Goal: Task Accomplishment & Management: Complete application form

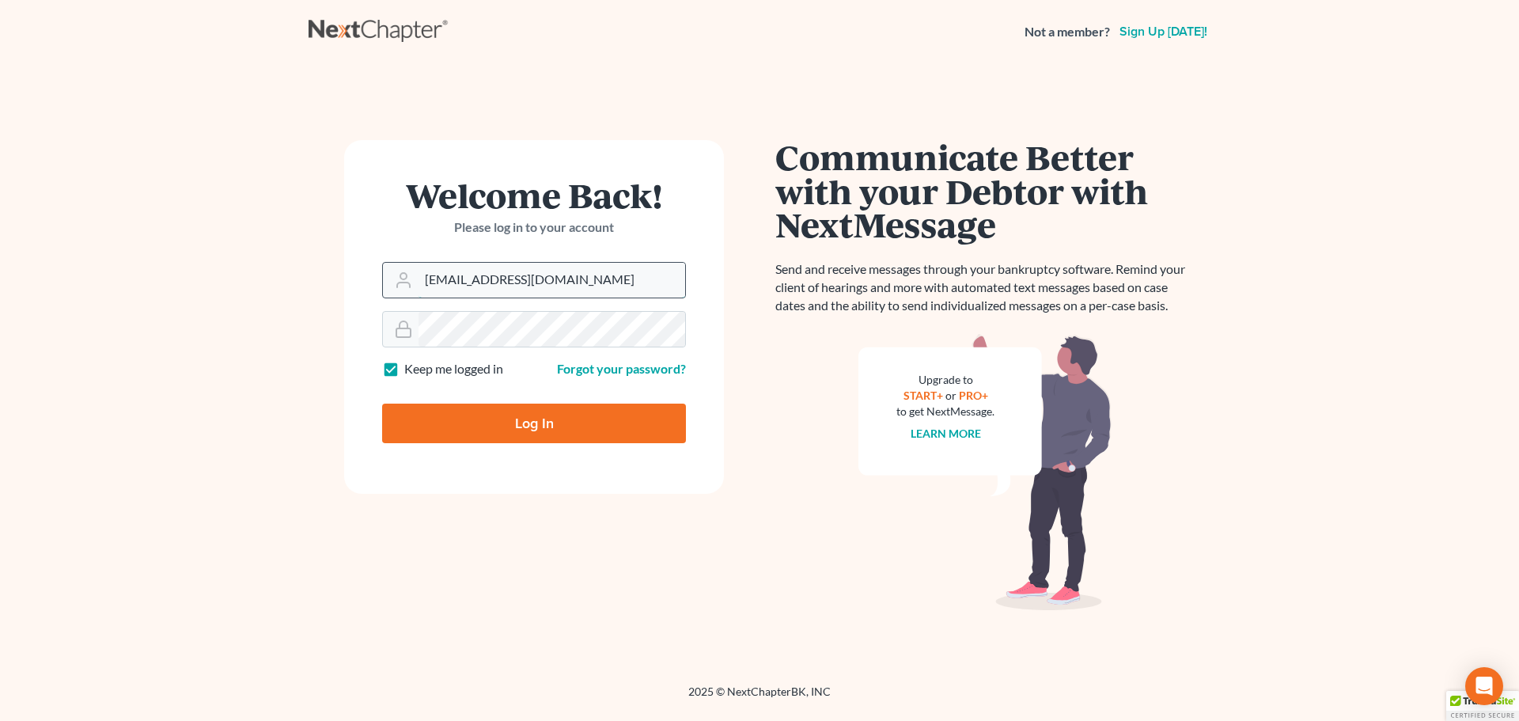
click at [575, 279] on input "[EMAIL_ADDRESS][DOMAIN_NAME]" at bounding box center [552, 280] width 267 height 35
type input "[EMAIL_ADDRESS][DOMAIN_NAME]"
click at [537, 425] on input "Log In" at bounding box center [534, 424] width 304 height 40
type input "Thinking..."
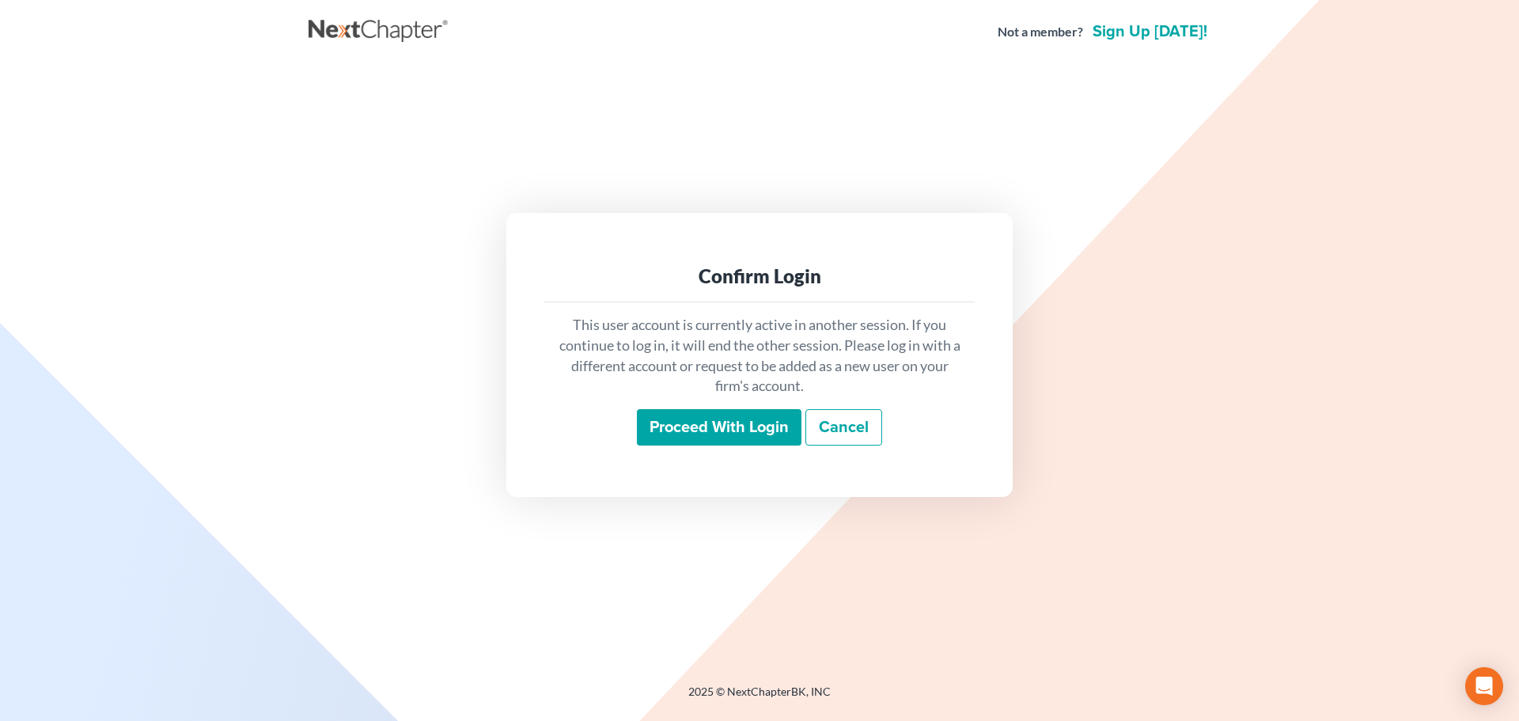
click at [730, 430] on input "Proceed with login" at bounding box center [719, 427] width 165 height 36
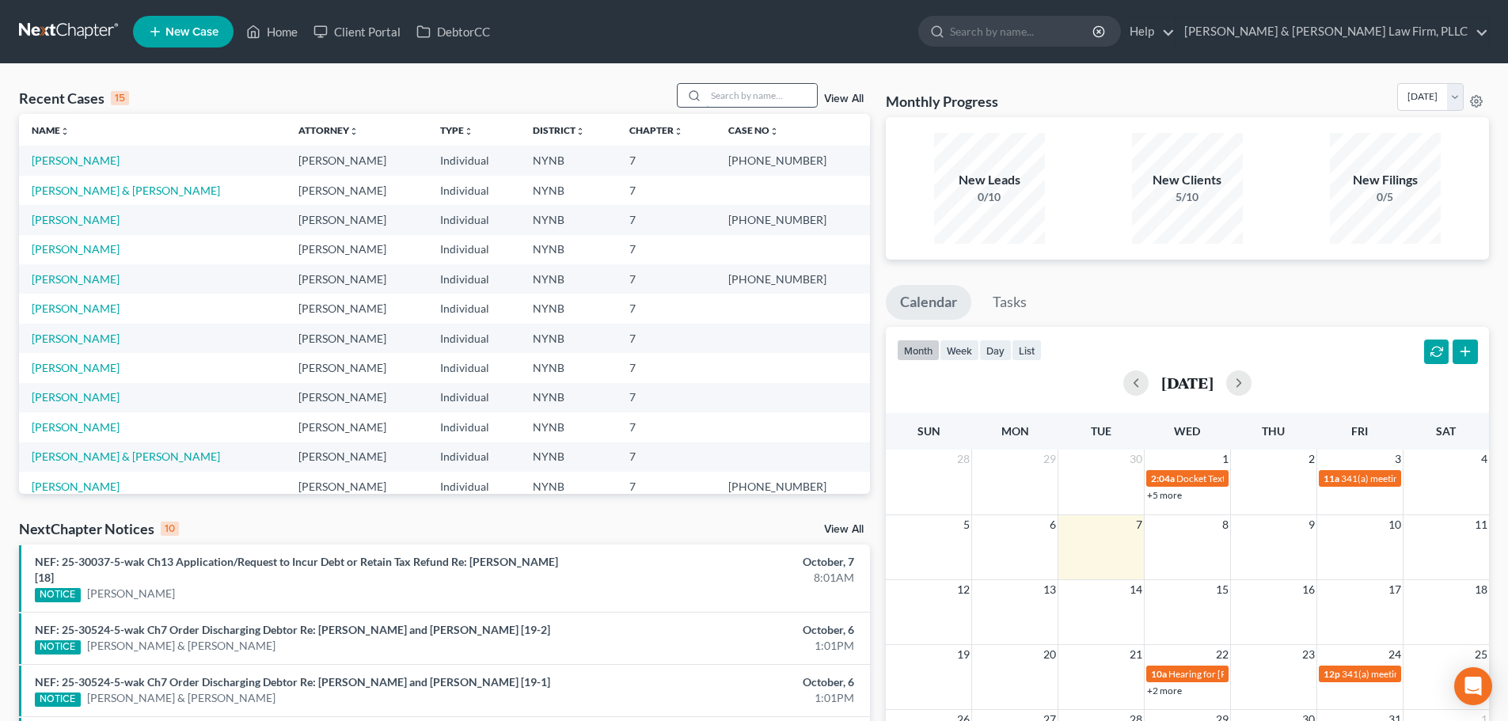
click at [728, 95] on input "search" at bounding box center [761, 95] width 111 height 23
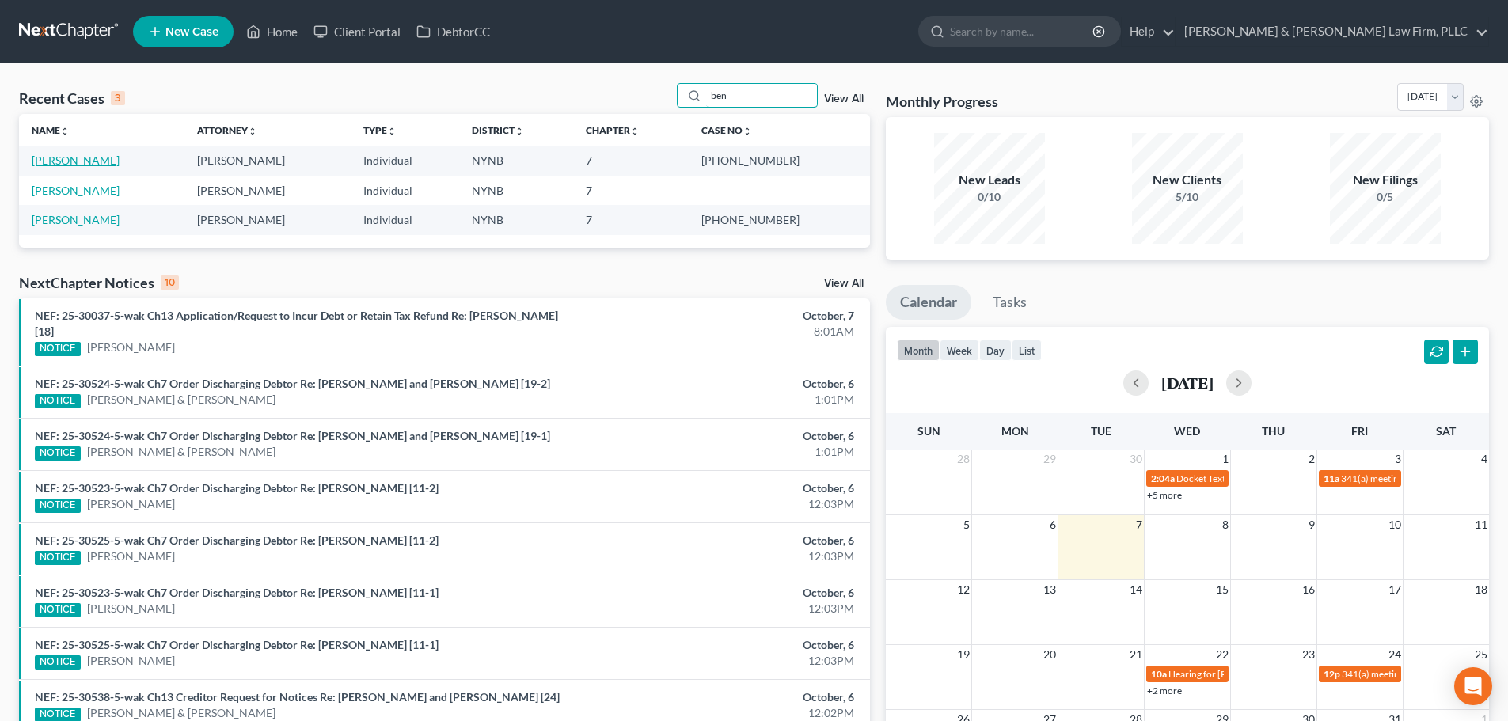
type input "ben"
click at [63, 159] on link "[PERSON_NAME]" at bounding box center [76, 160] width 88 height 13
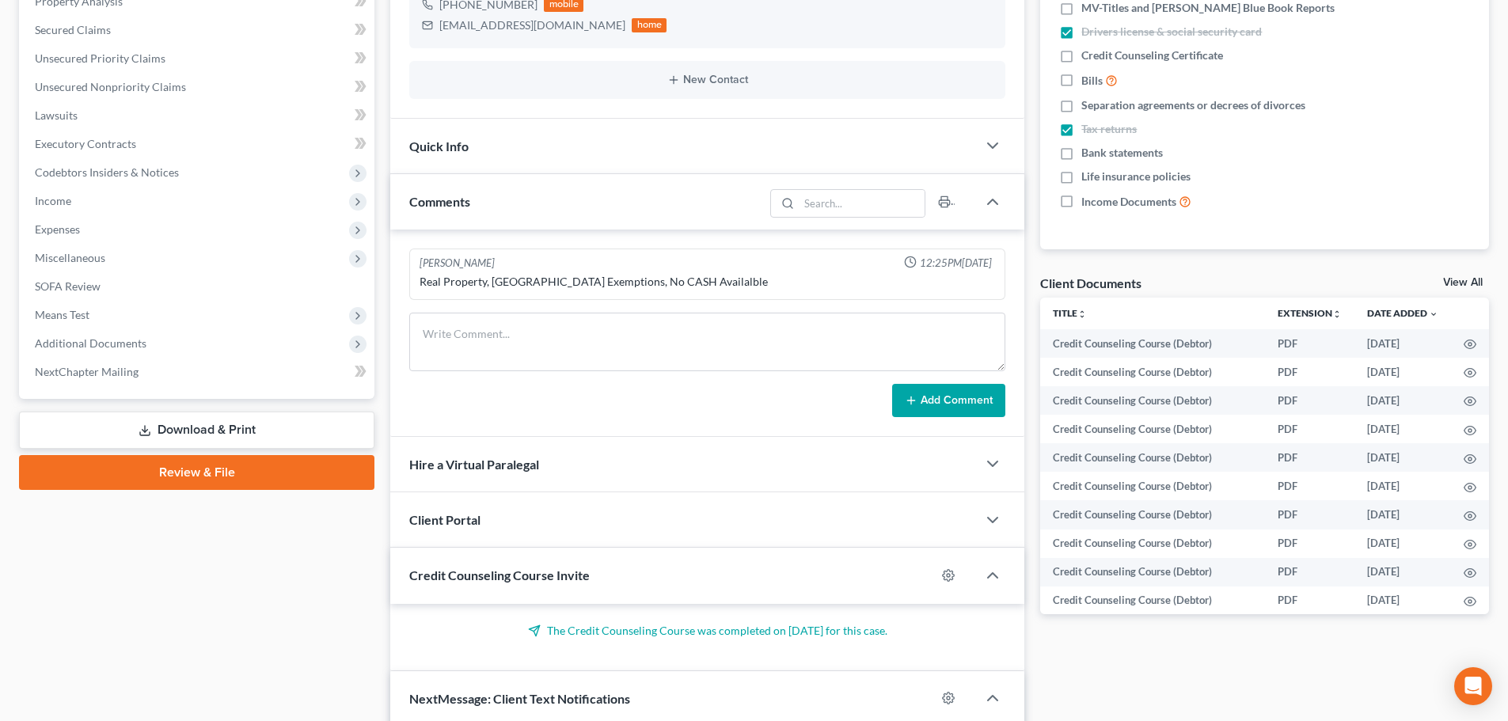
scroll to position [396, 0]
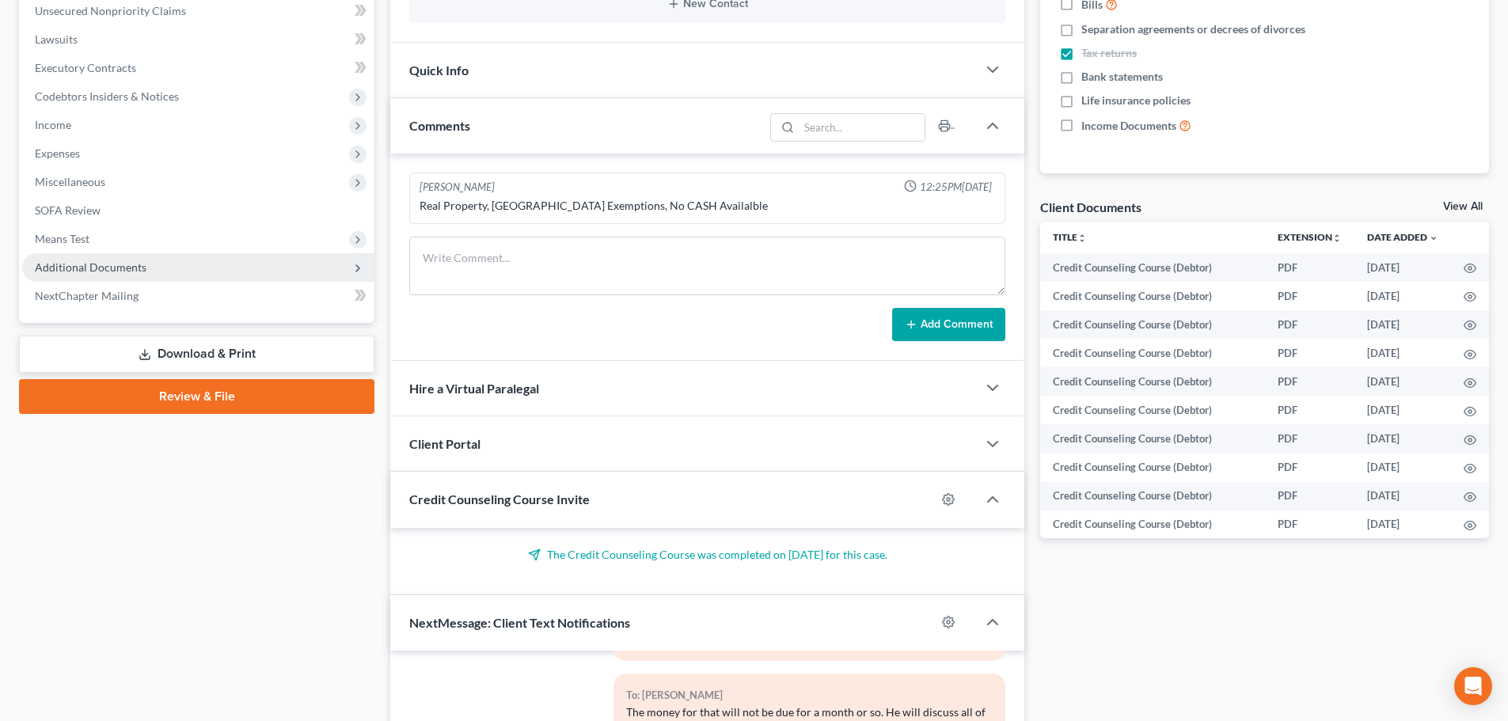
click at [101, 263] on span "Additional Documents" at bounding box center [91, 266] width 112 height 13
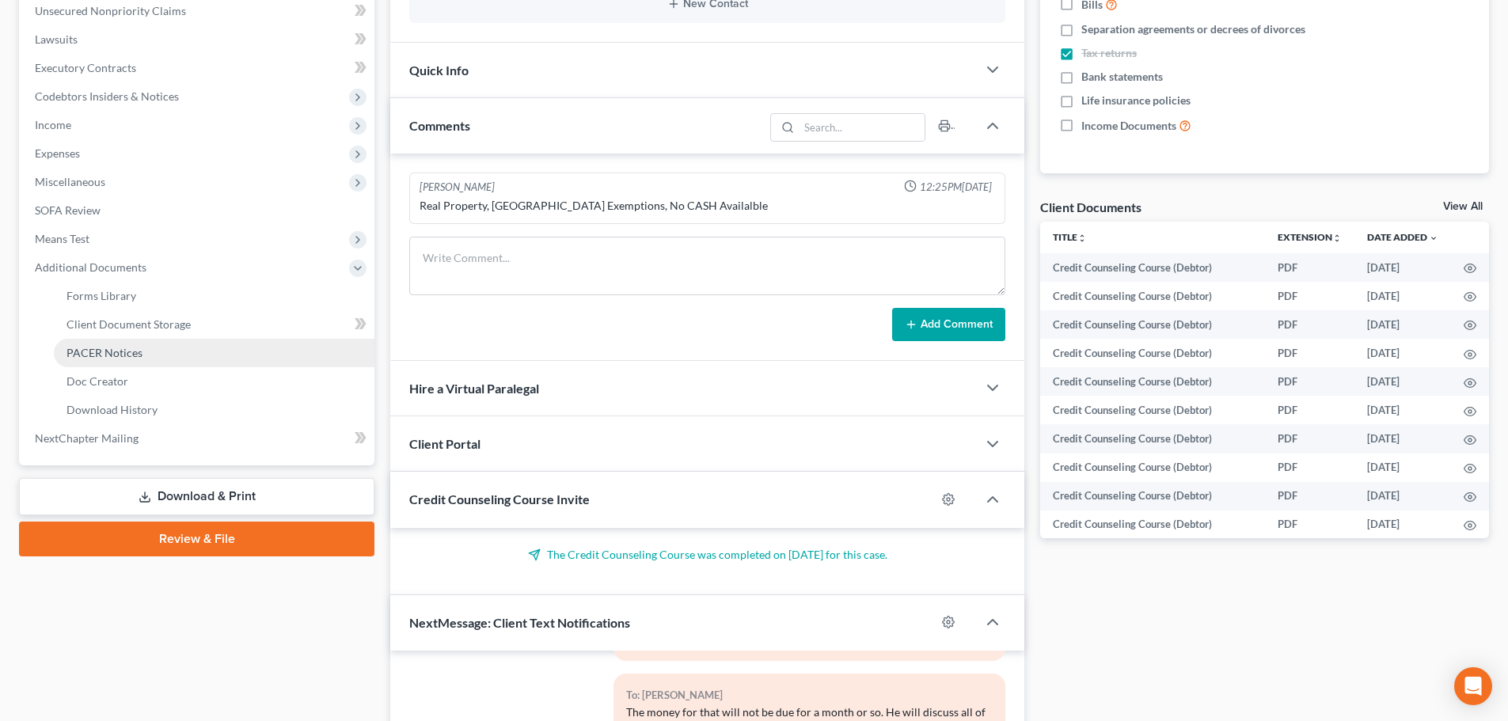
click at [115, 347] on span "PACER Notices" at bounding box center [104, 352] width 76 height 13
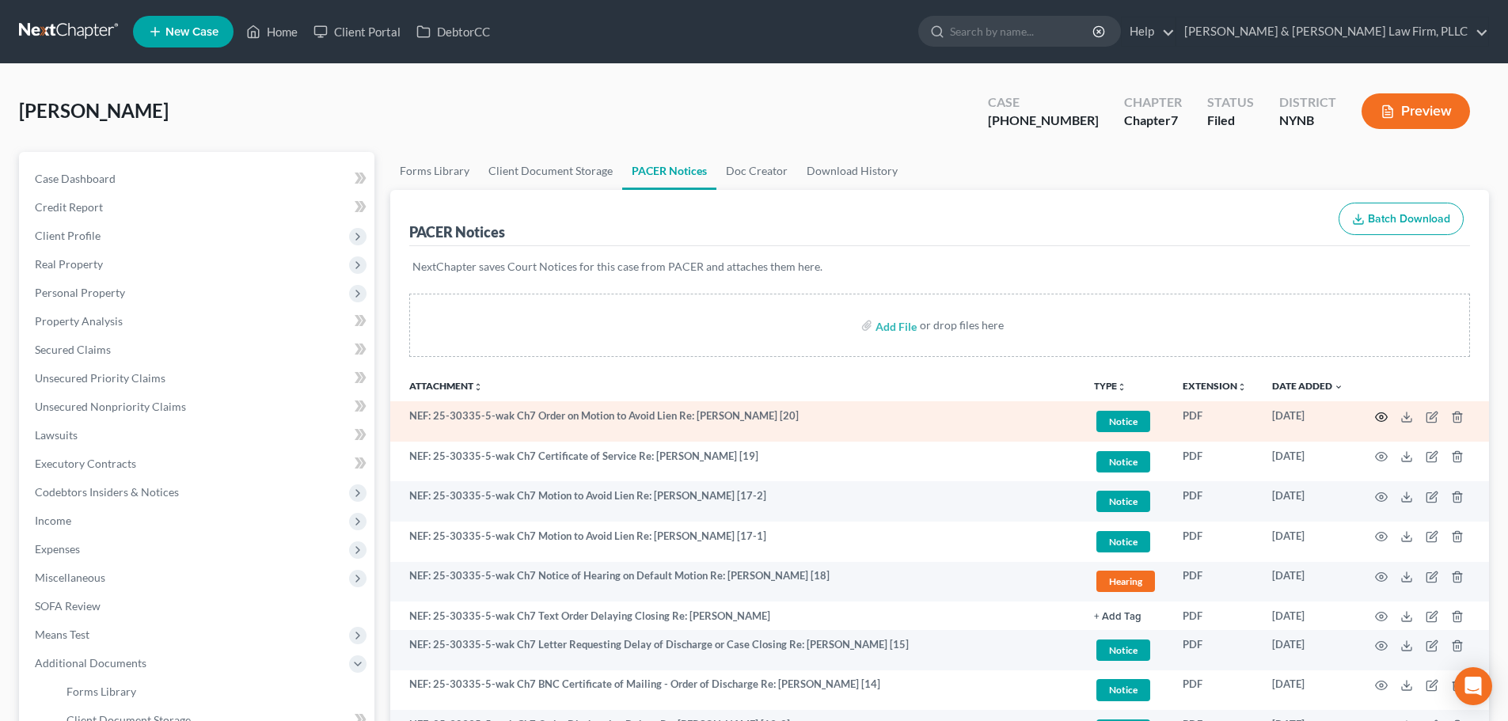
click at [1382, 418] on circle "button" at bounding box center [1380, 416] width 3 height 3
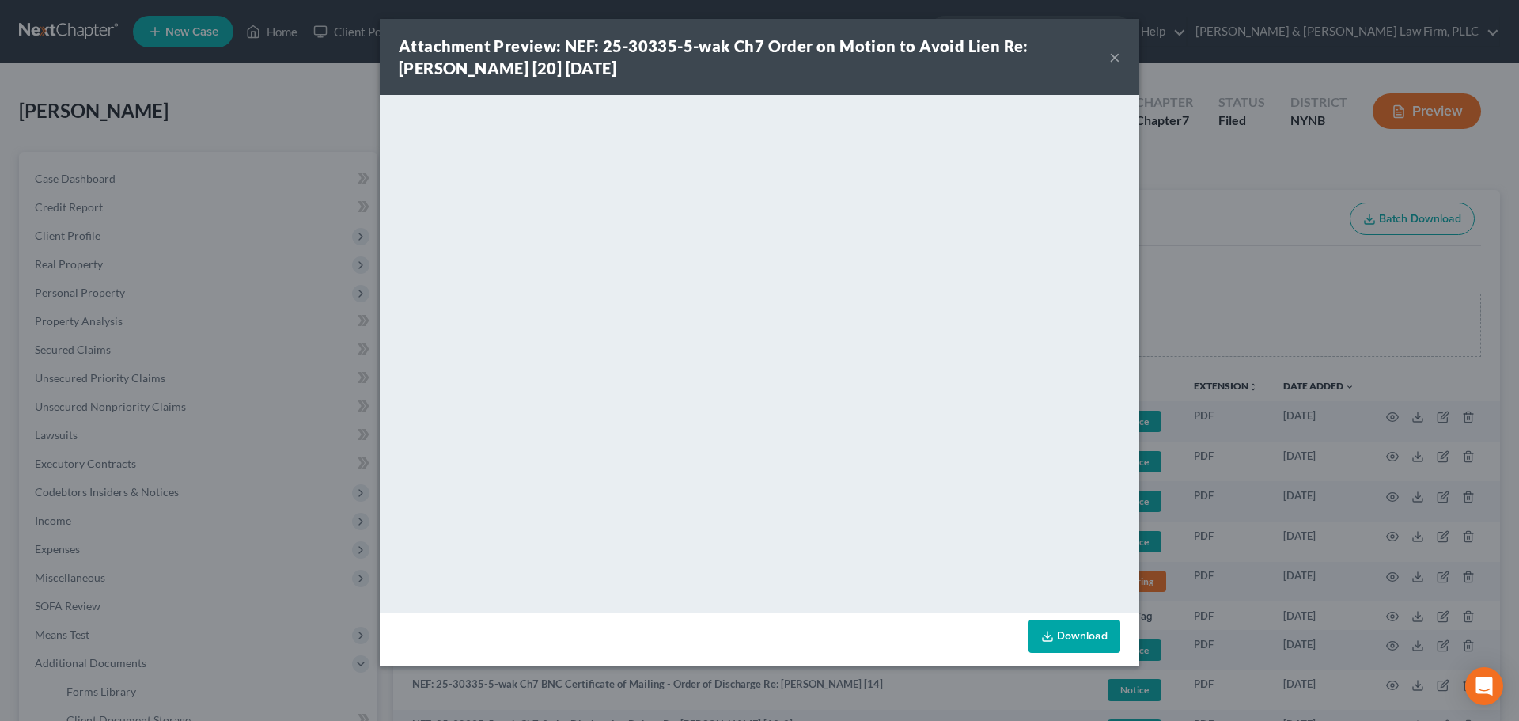
click at [1114, 59] on button "×" at bounding box center [1114, 56] width 11 height 19
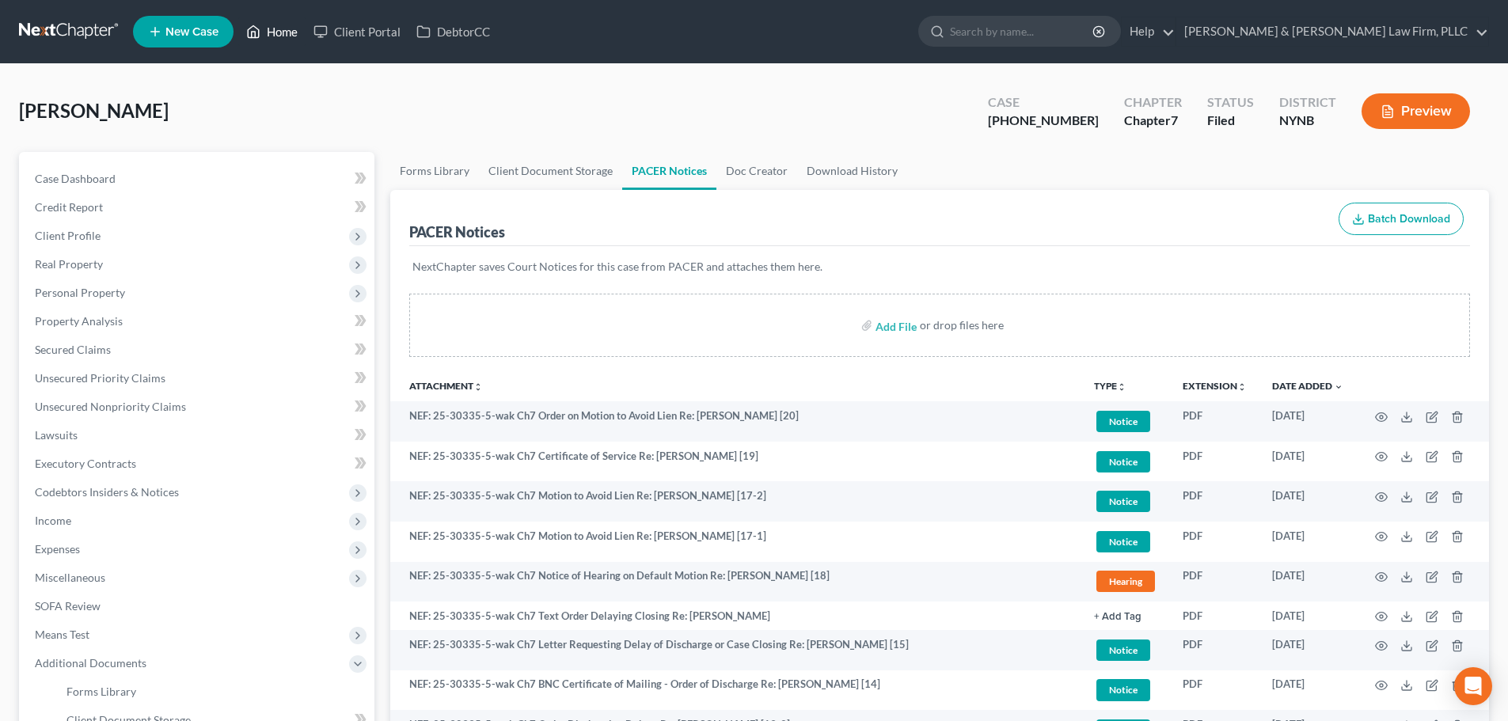
click at [290, 35] on link "Home" at bounding box center [271, 31] width 67 height 28
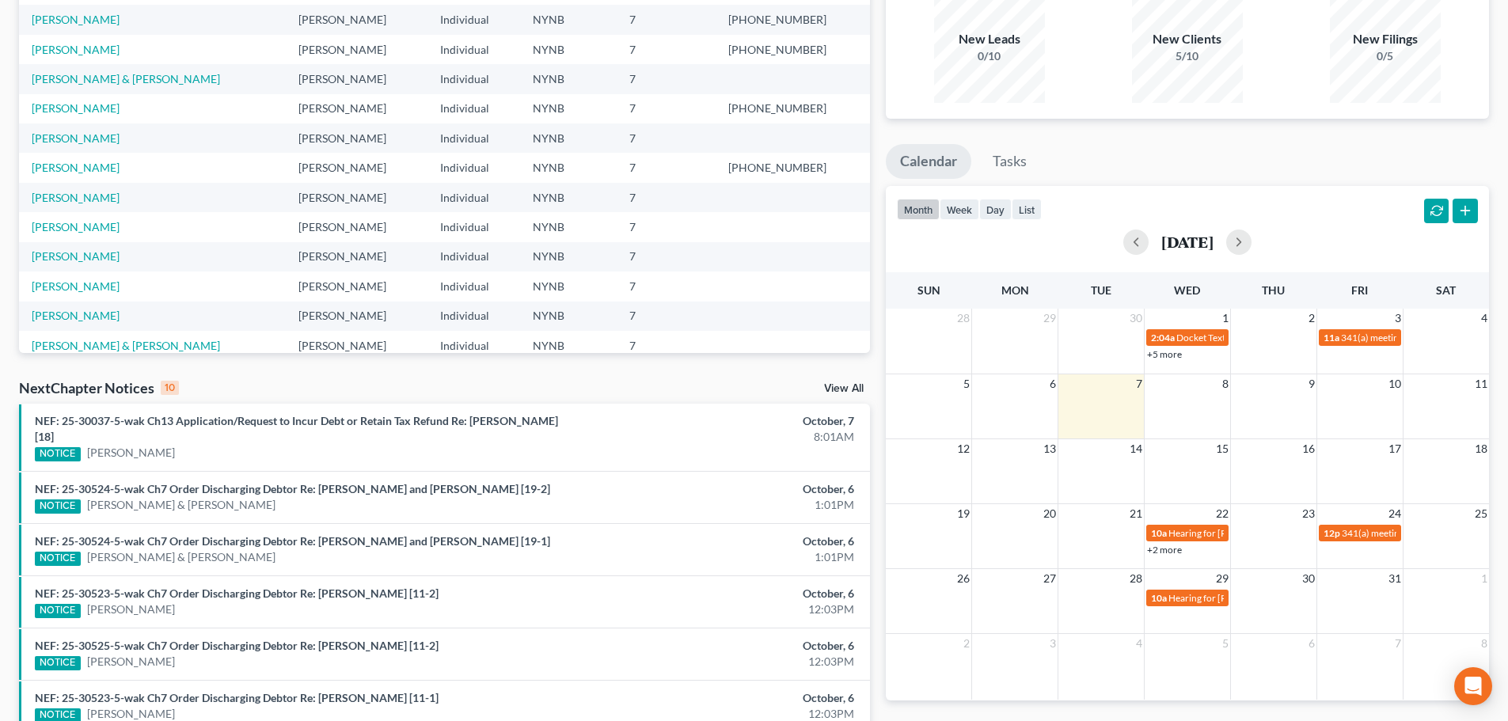
scroll to position [38, 0]
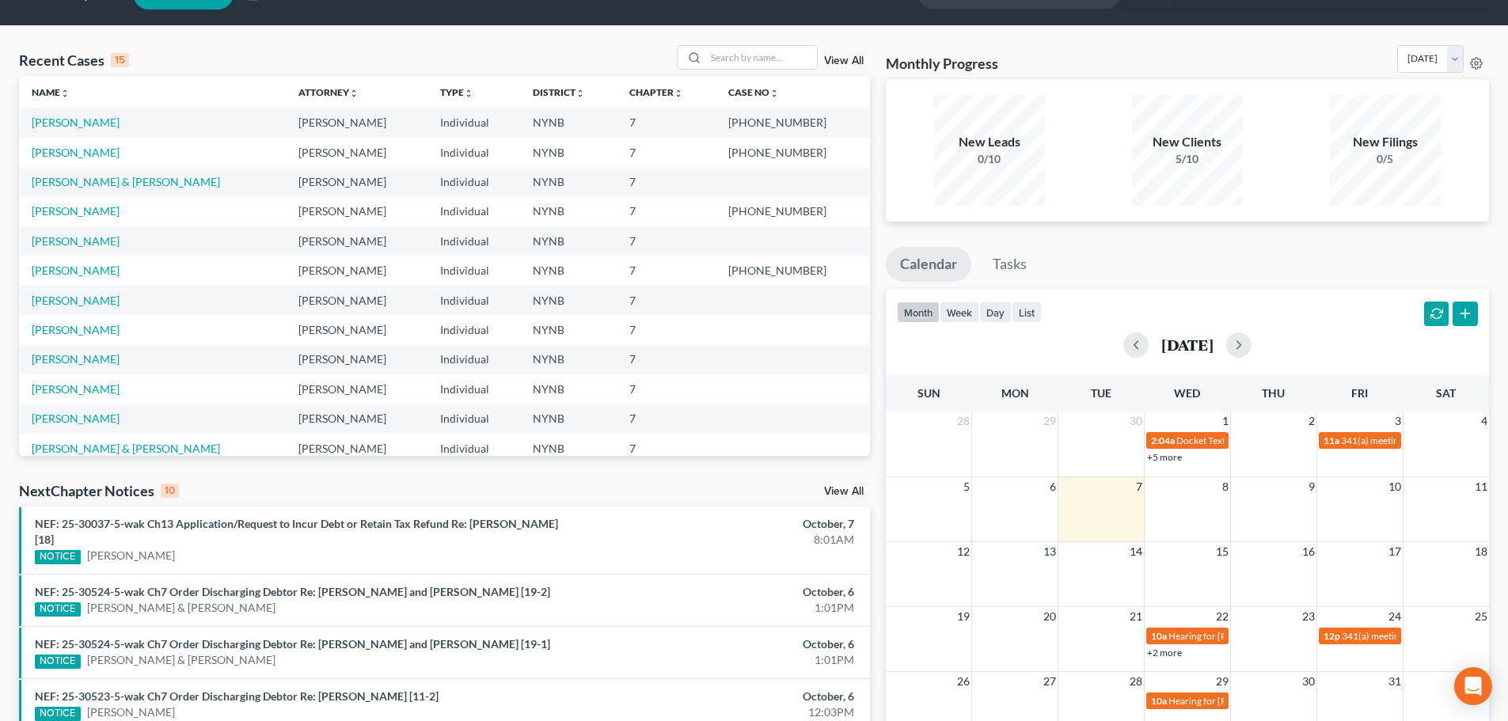
click at [830, 491] on link "View All" at bounding box center [844, 491] width 40 height 11
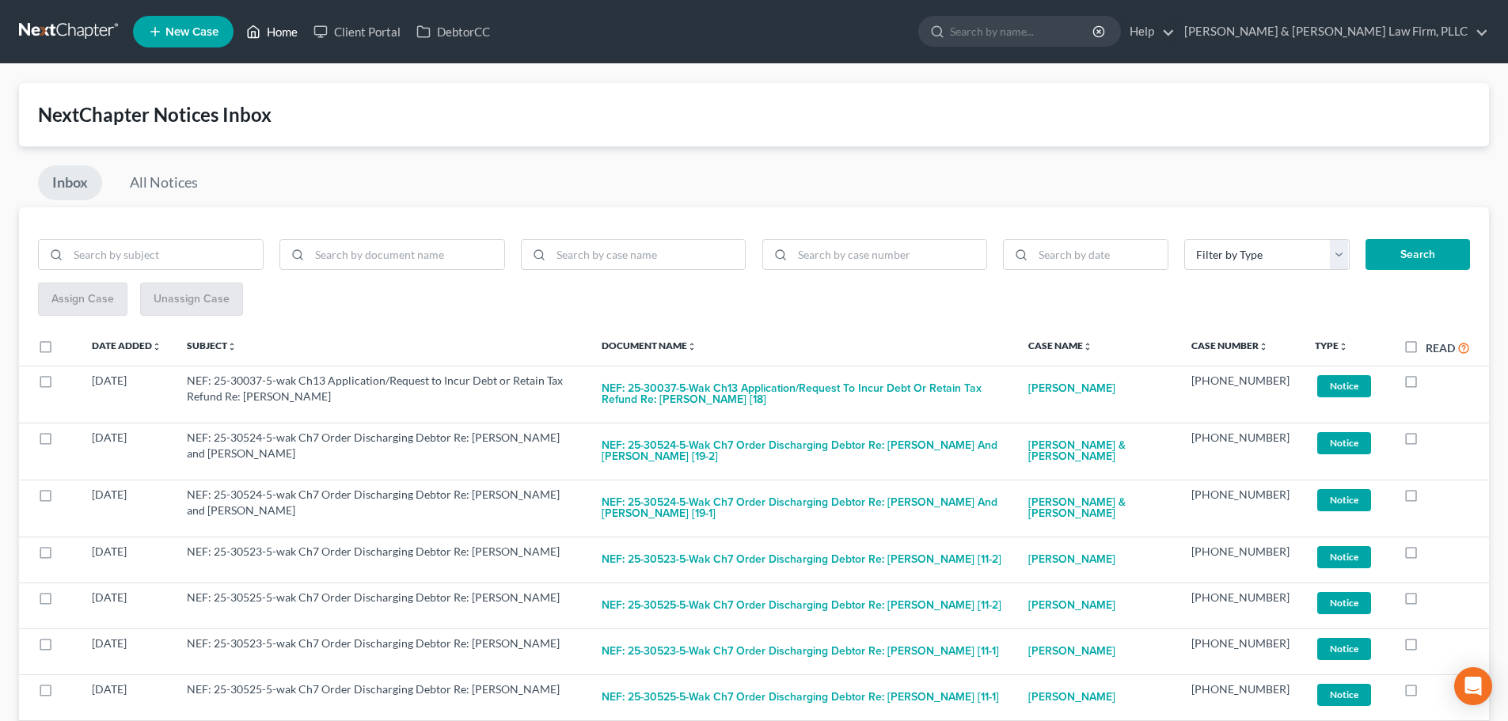
click at [282, 34] on link "Home" at bounding box center [271, 31] width 67 height 28
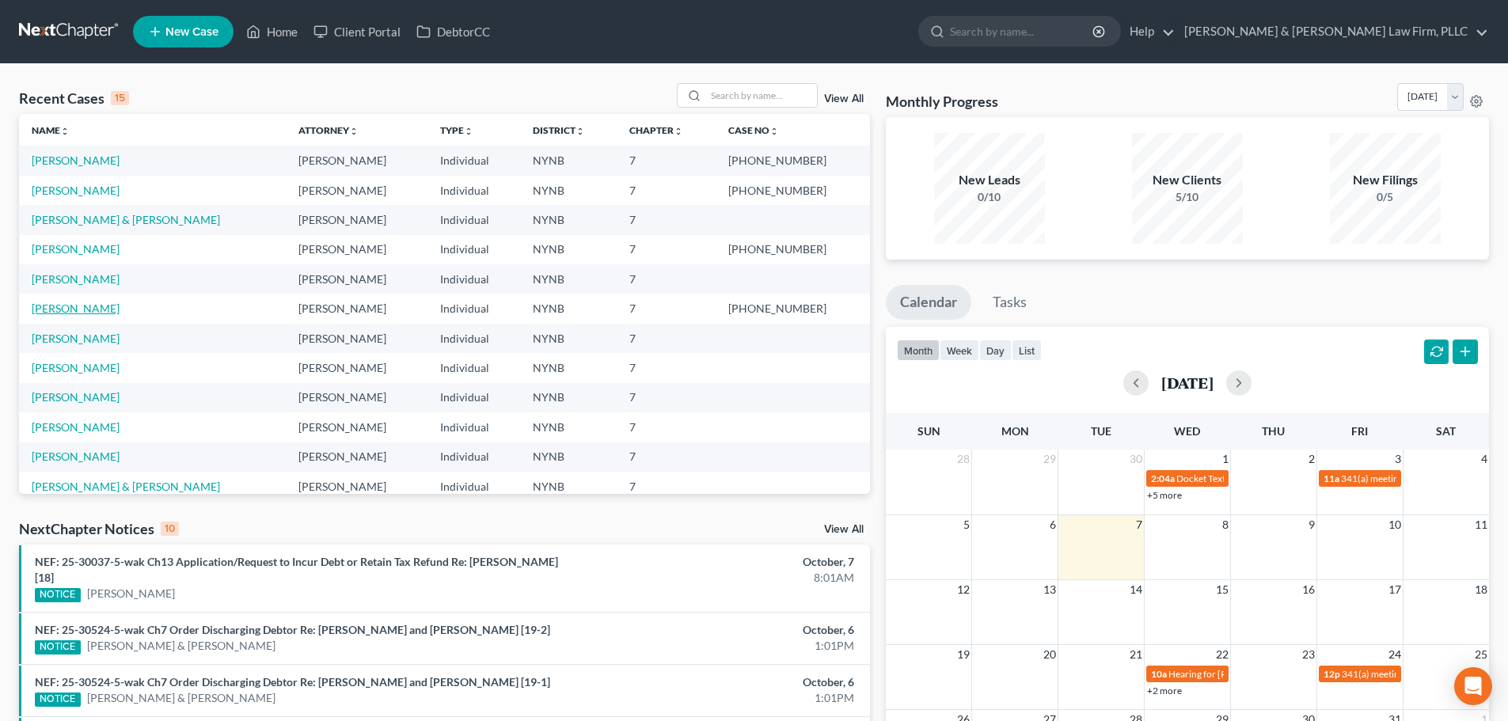
click at [56, 306] on link "[PERSON_NAME]" at bounding box center [76, 308] width 88 height 13
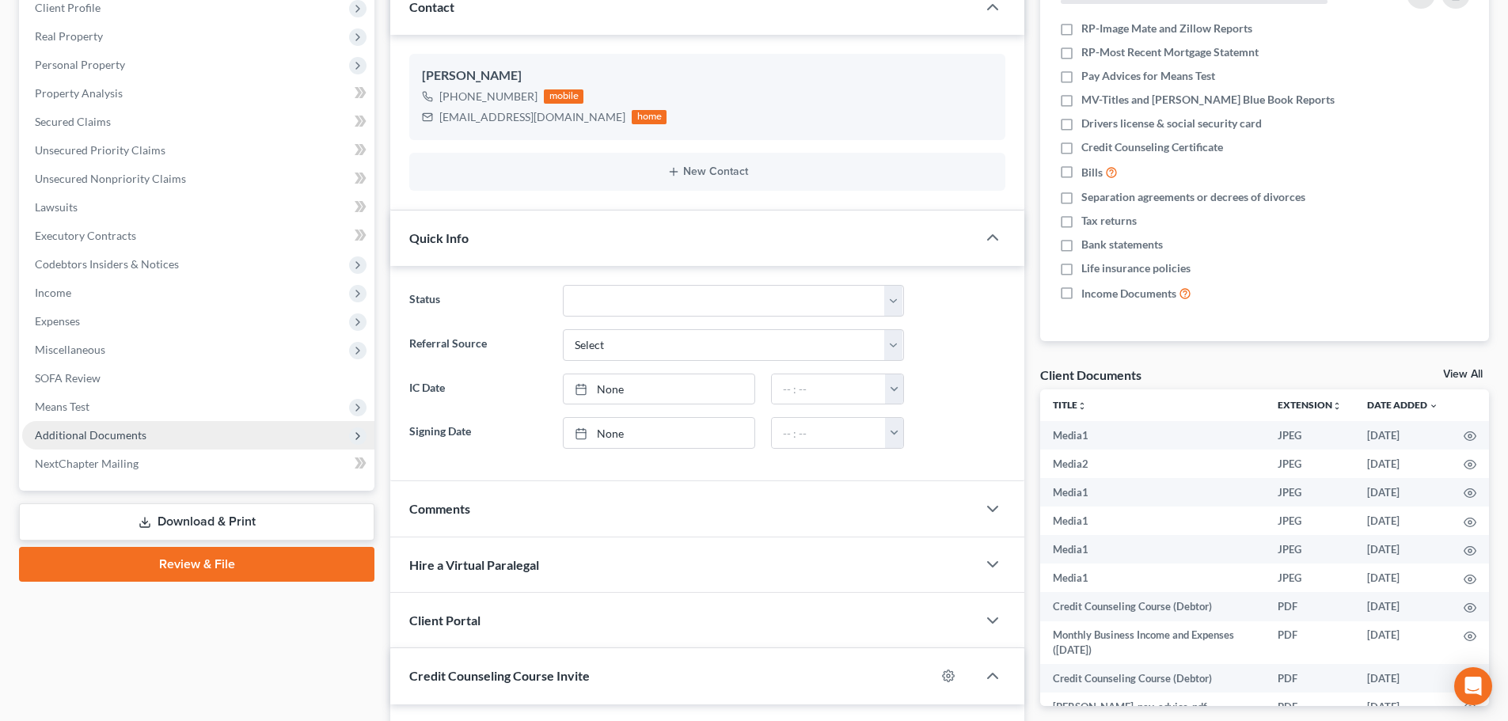
scroll to position [6750, 0]
click at [82, 442] on span "Additional Documents" at bounding box center [198, 435] width 352 height 28
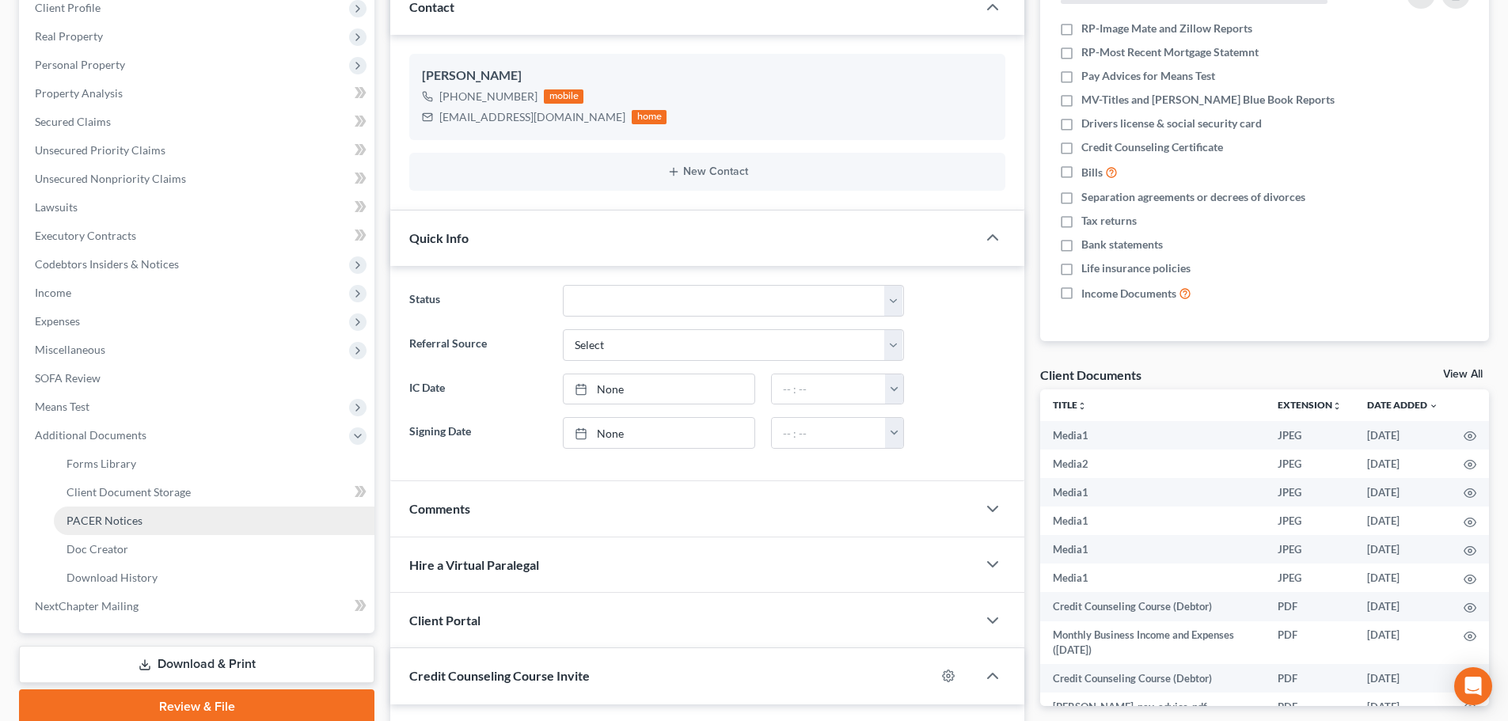
click at [93, 519] on span "PACER Notices" at bounding box center [104, 520] width 76 height 13
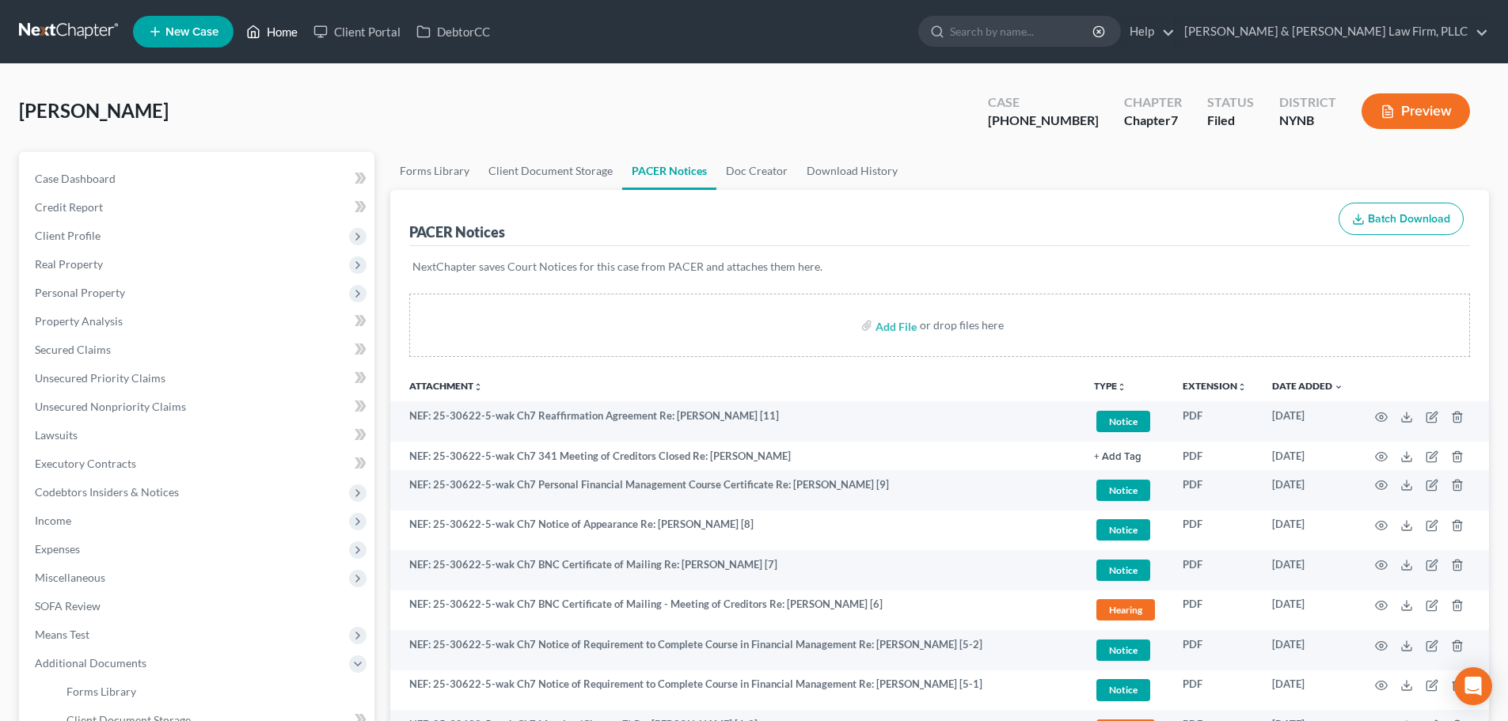
click at [282, 30] on link "Home" at bounding box center [271, 31] width 67 height 28
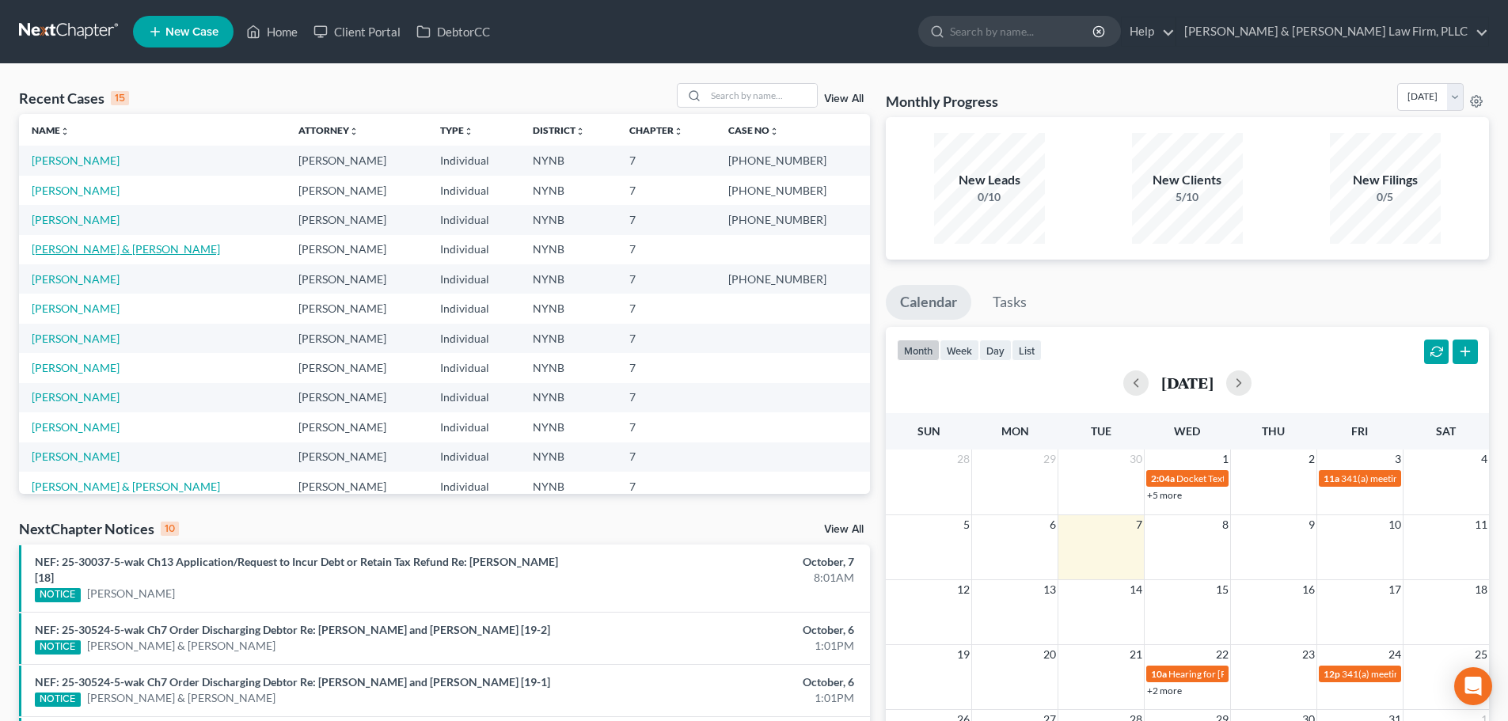
click at [56, 246] on link "[PERSON_NAME] & [PERSON_NAME]" at bounding box center [126, 248] width 188 height 13
select select "4"
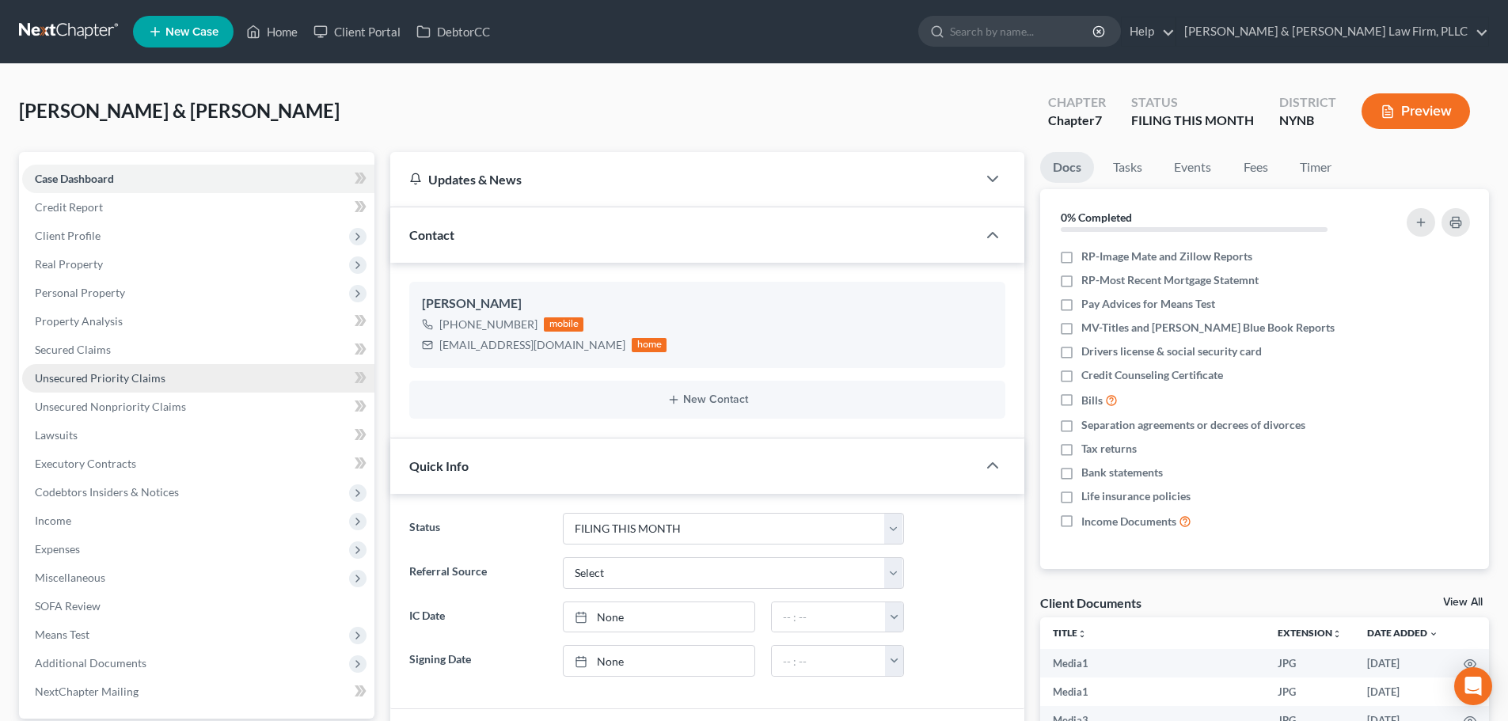
scroll to position [2820, 0]
click at [101, 323] on span "Property Analysis" at bounding box center [79, 320] width 88 height 13
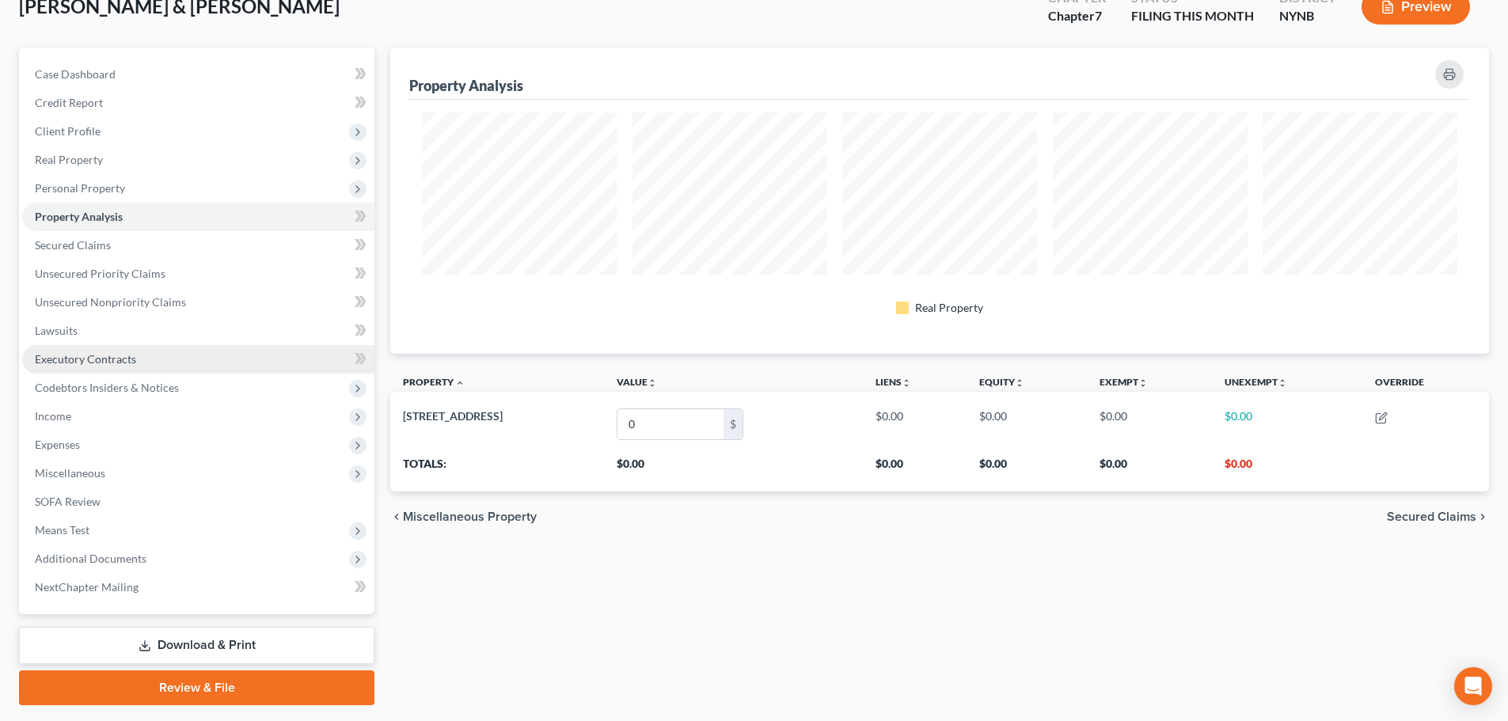
scroll to position [70, 0]
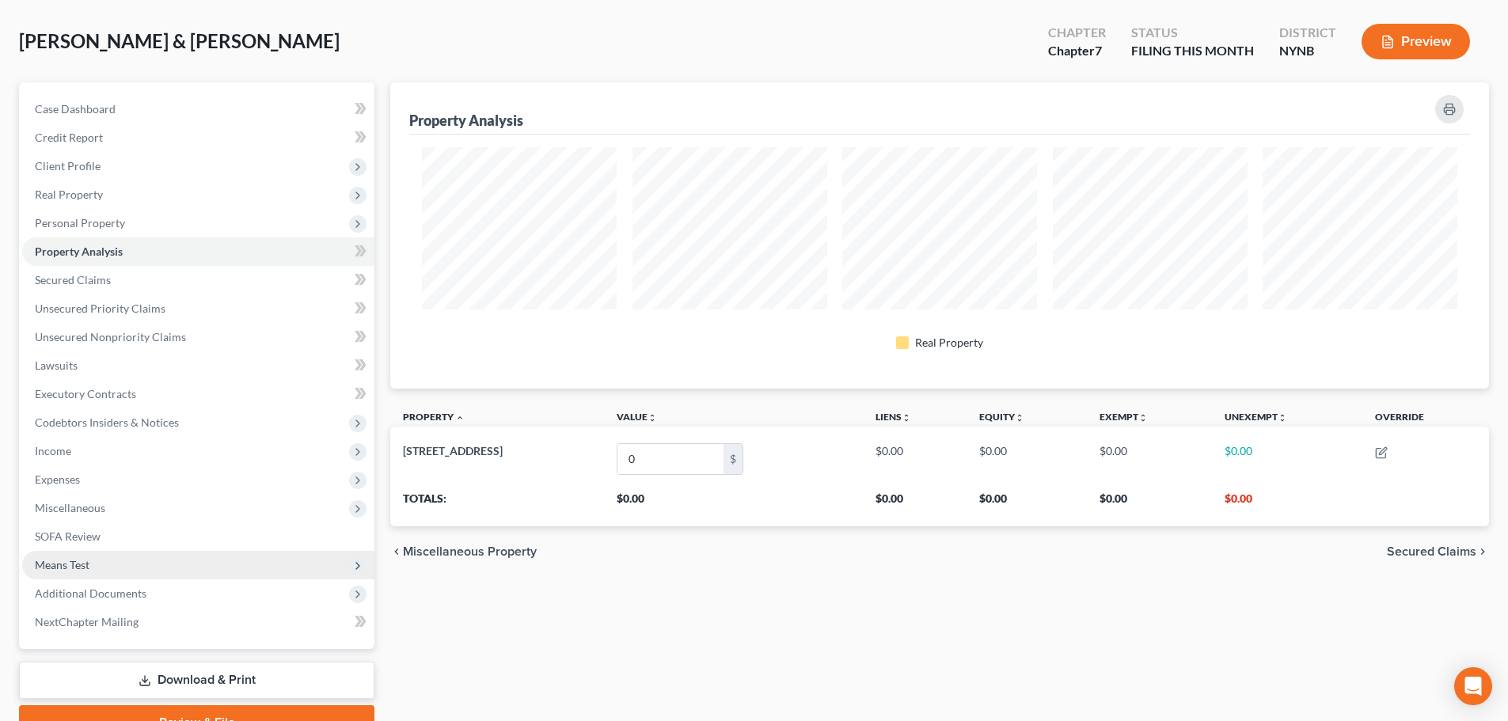
click at [63, 565] on span "Means Test" at bounding box center [62, 564] width 55 height 13
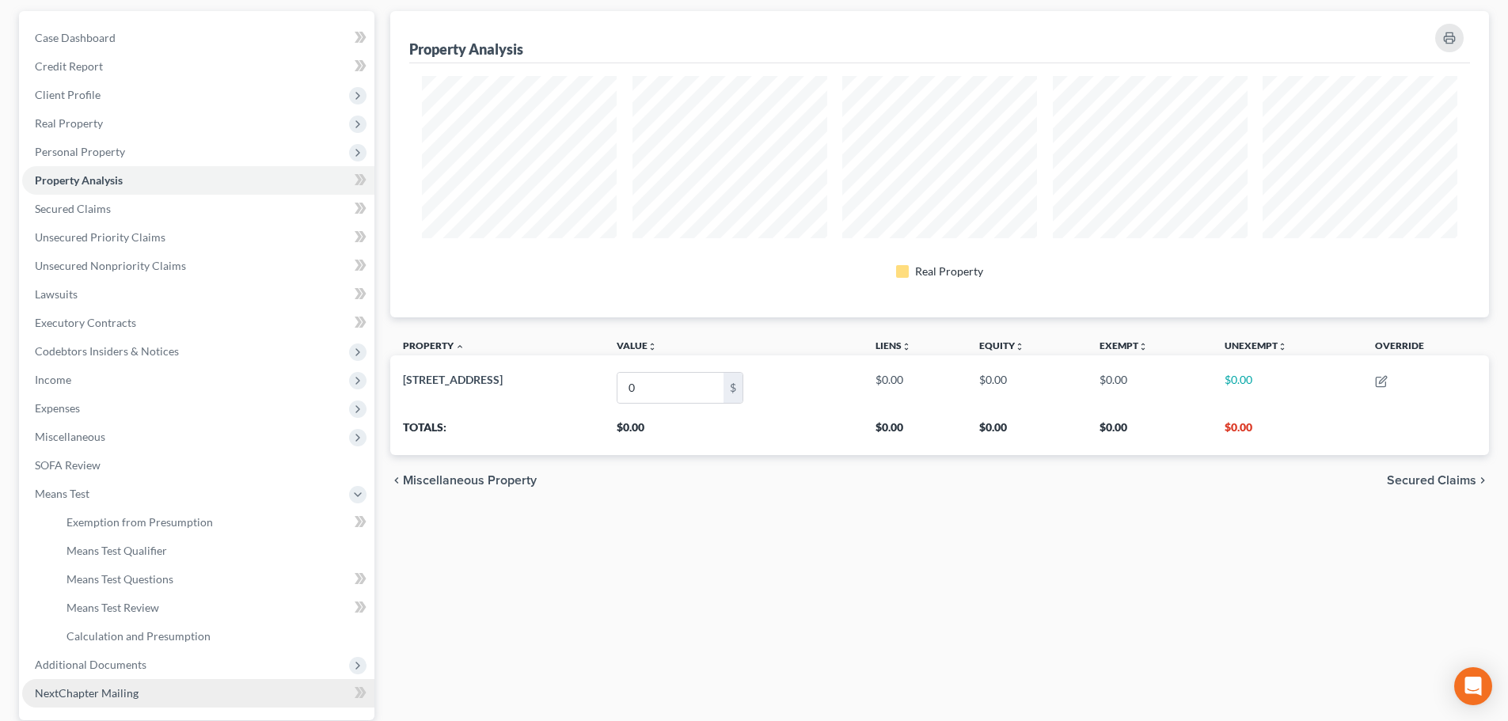
scroll to position [228, 0]
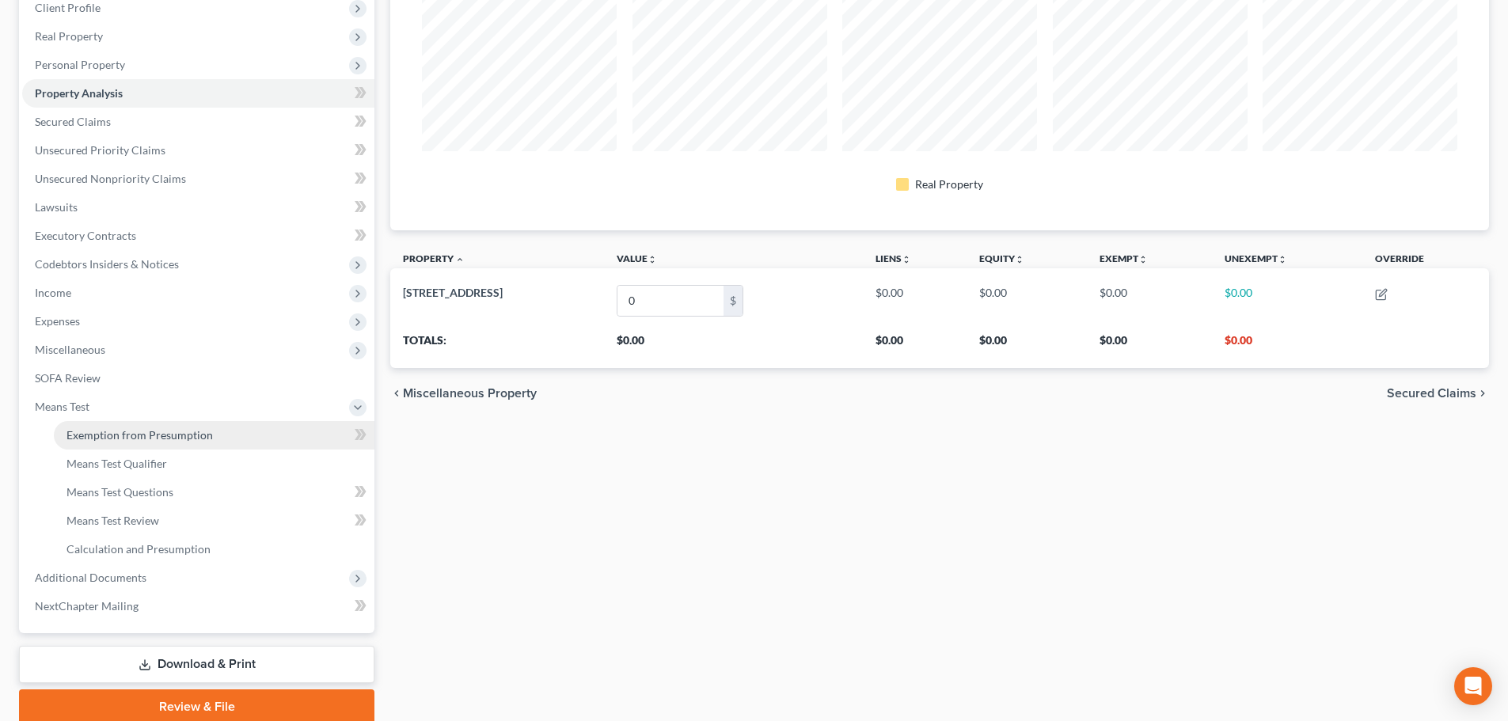
click at [156, 442] on link "Exemption from Presumption" at bounding box center [214, 435] width 320 height 28
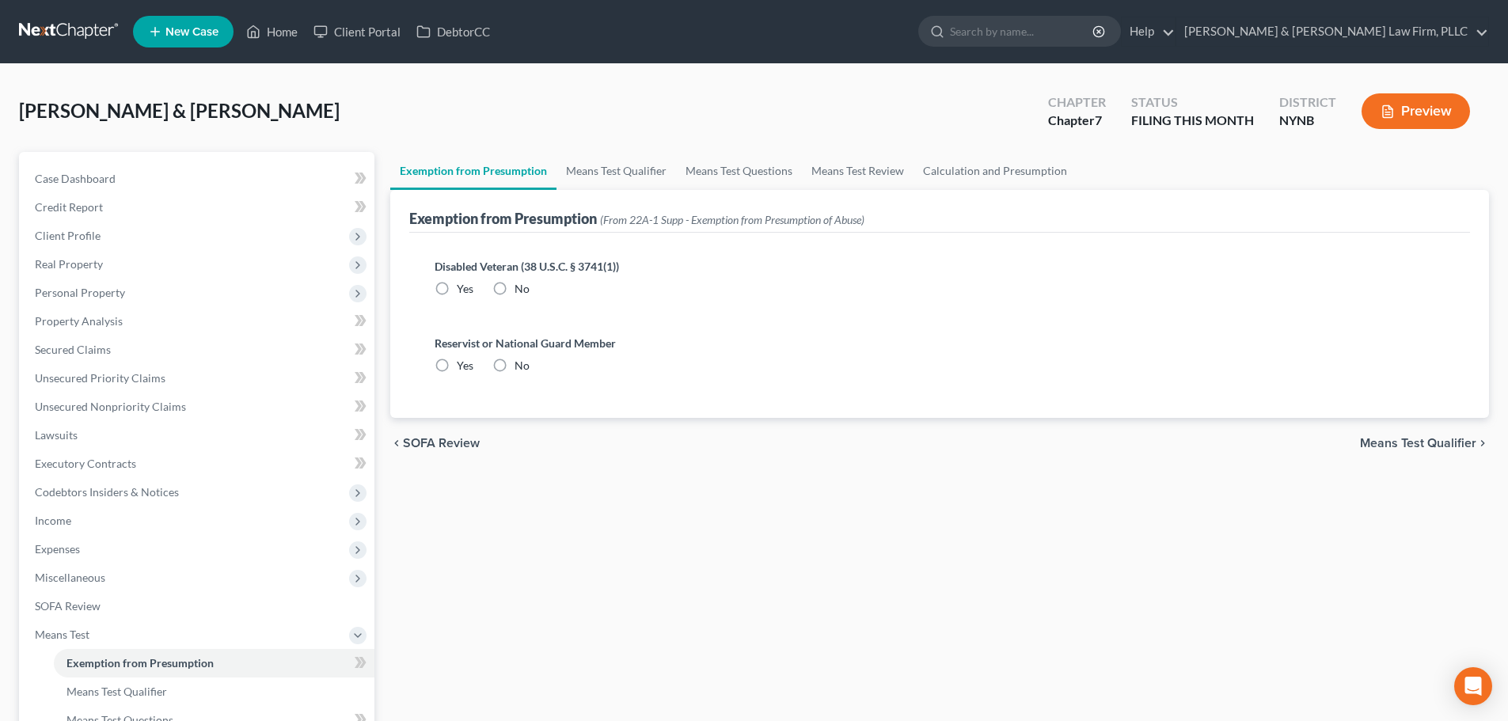
drag, startPoint x: 500, startPoint y: 290, endPoint x: 499, endPoint y: 304, distance: 13.5
click at [514, 290] on label "No" at bounding box center [521, 289] width 15 height 16
click at [521, 290] on input "No" at bounding box center [526, 286] width 10 height 10
radio input "true"
click at [514, 367] on label "No" at bounding box center [521, 366] width 15 height 16
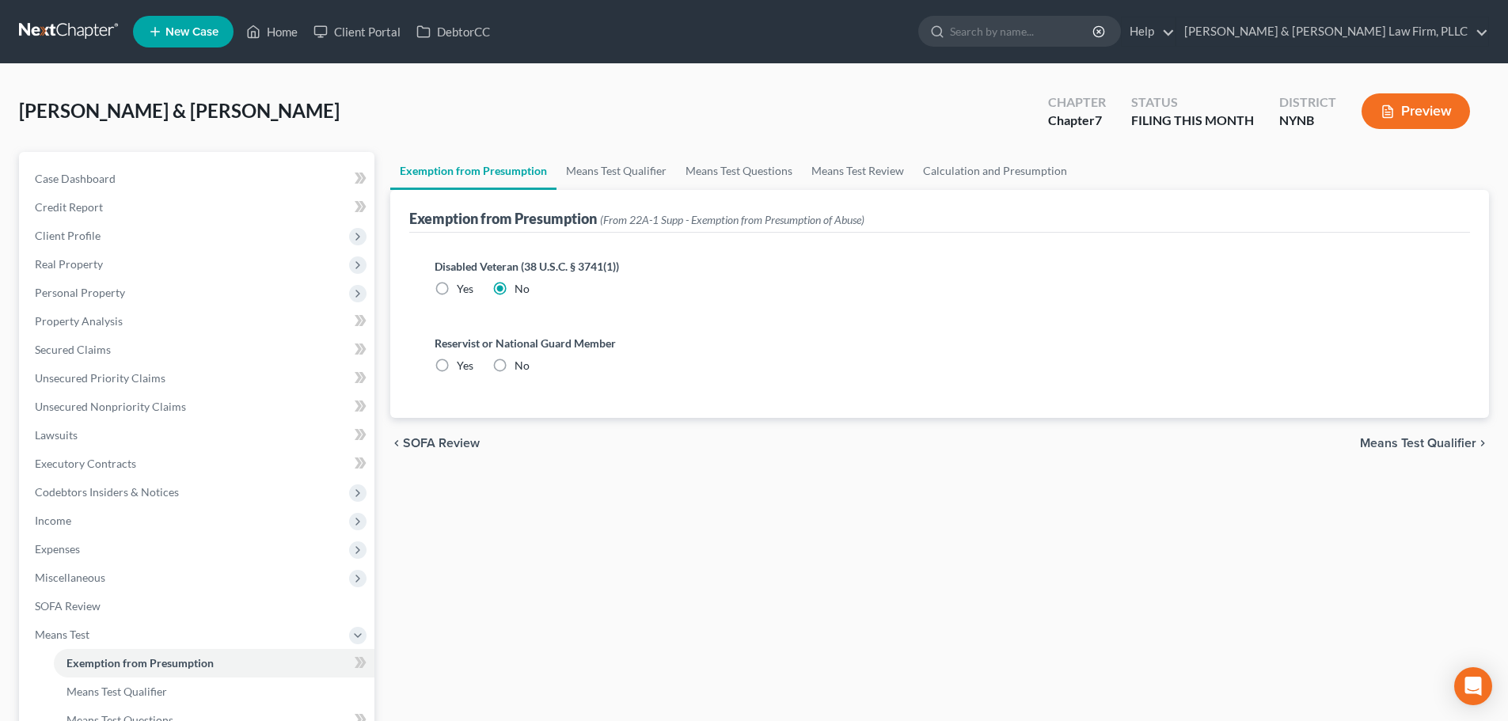
click at [521, 367] on input "No" at bounding box center [526, 363] width 10 height 10
radio input "true"
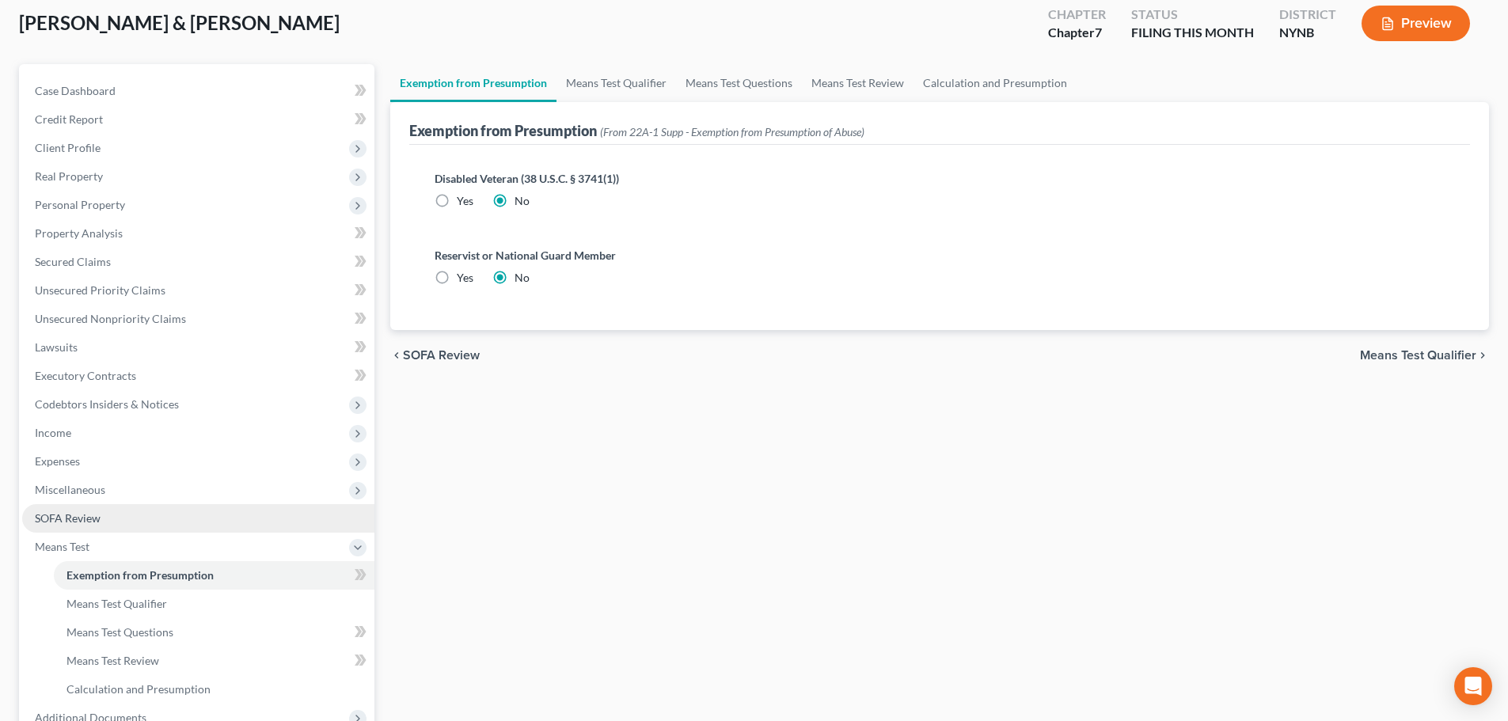
scroll to position [158, 0]
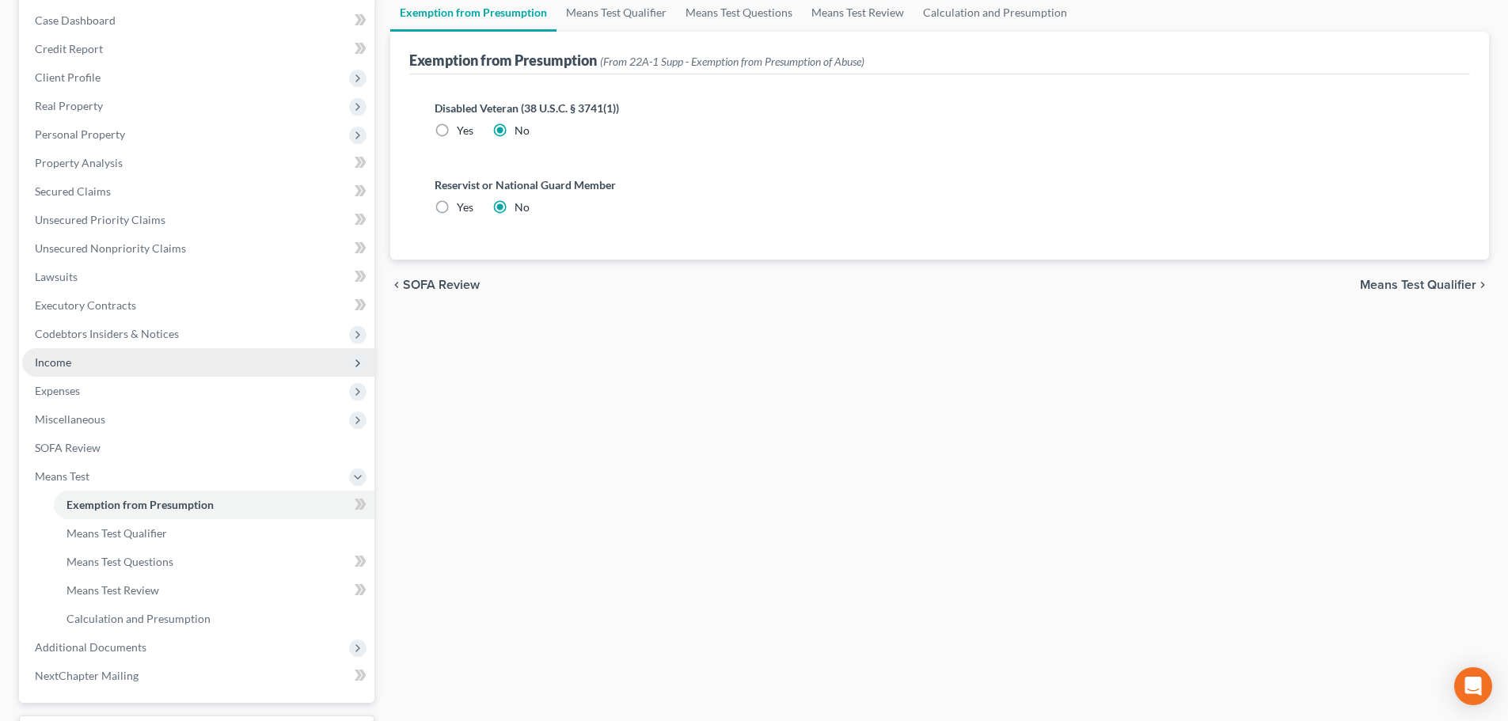
click at [71, 367] on span "Income" at bounding box center [198, 362] width 352 height 28
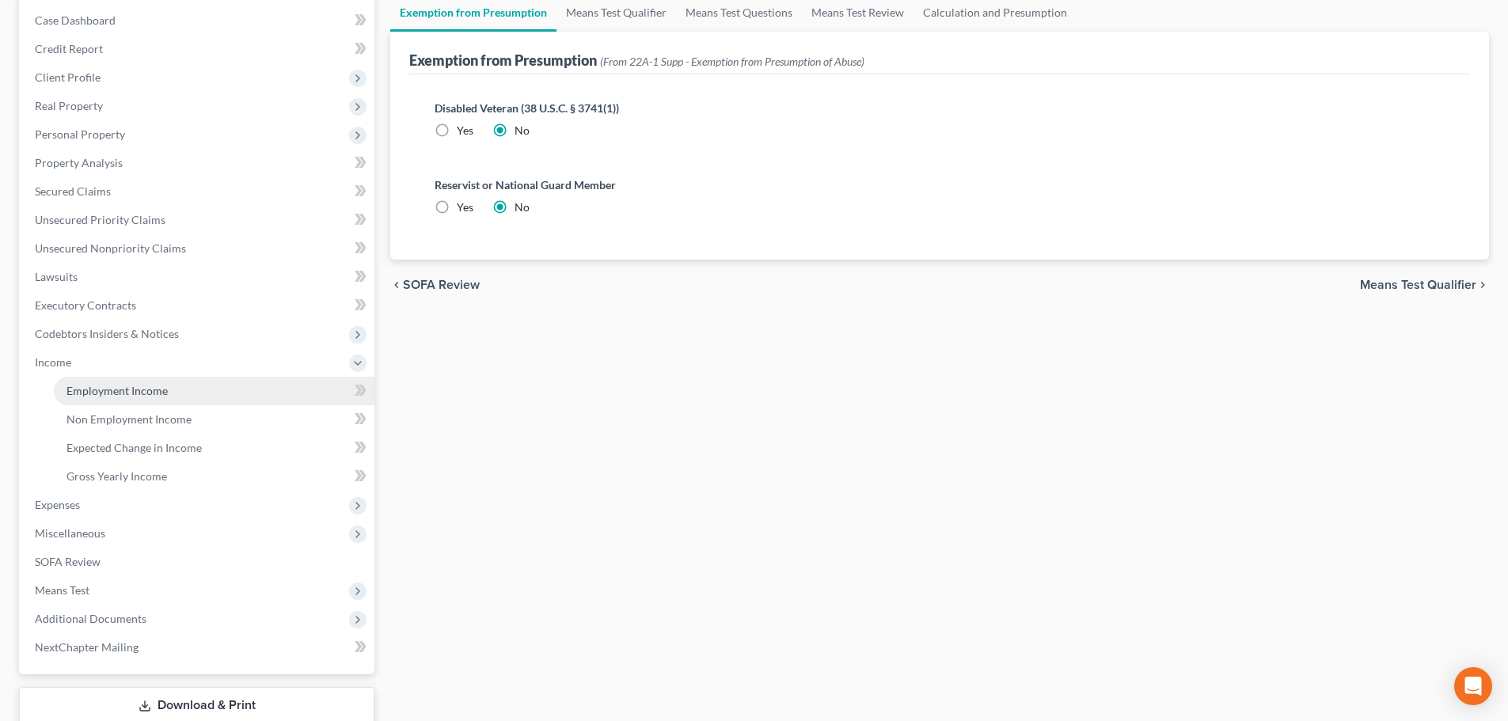
click at [102, 391] on span "Employment Income" at bounding box center [116, 390] width 101 height 13
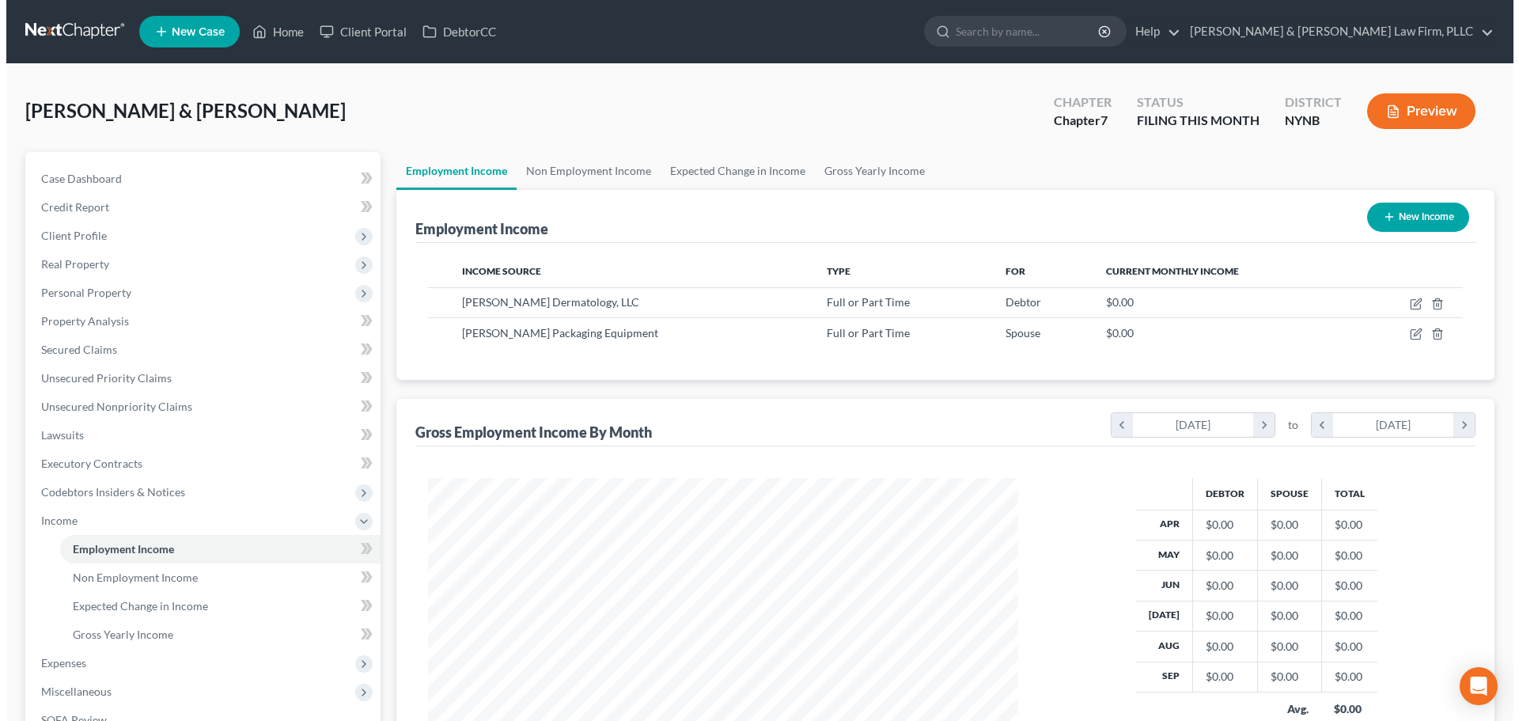
scroll to position [295, 622]
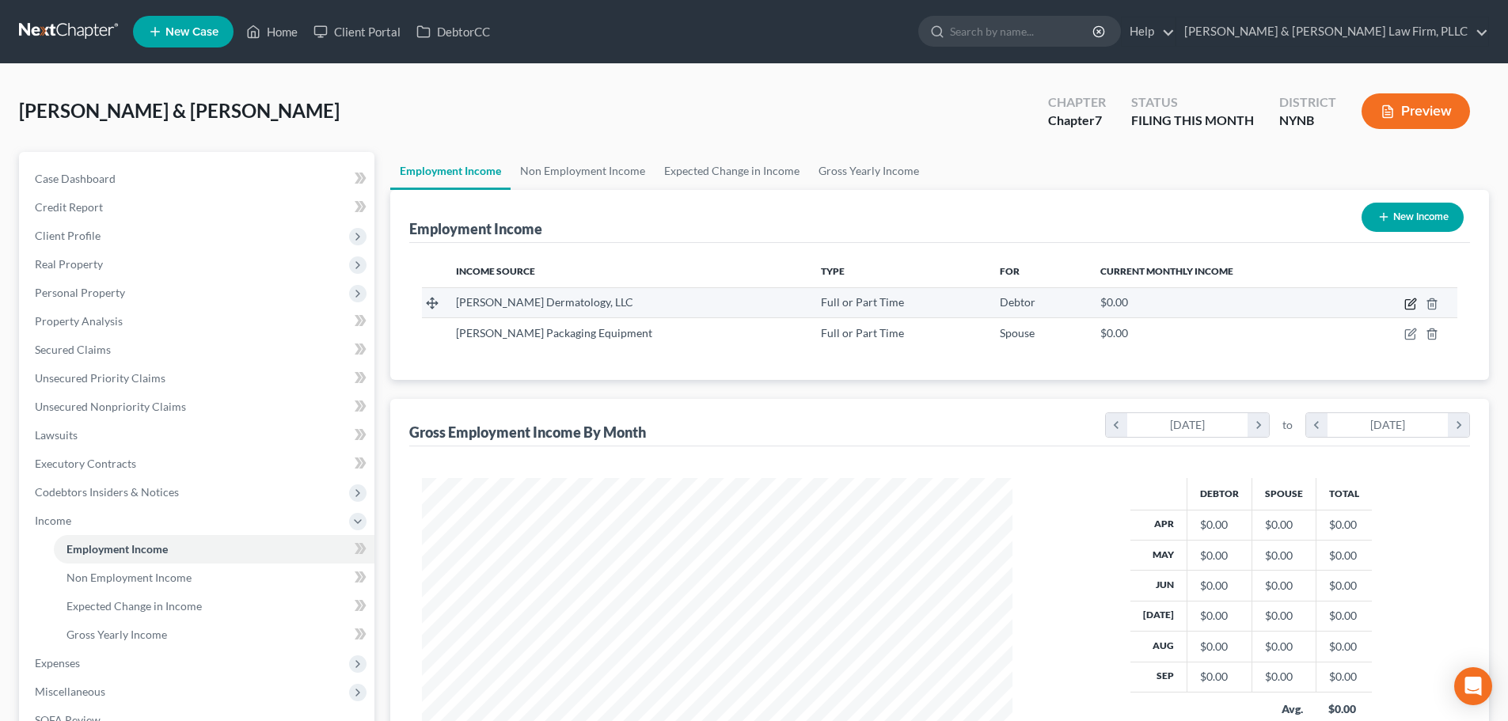
click at [1411, 305] on icon "button" at bounding box center [1411, 301] width 7 height 7
select select "0"
select select "35"
select select "2"
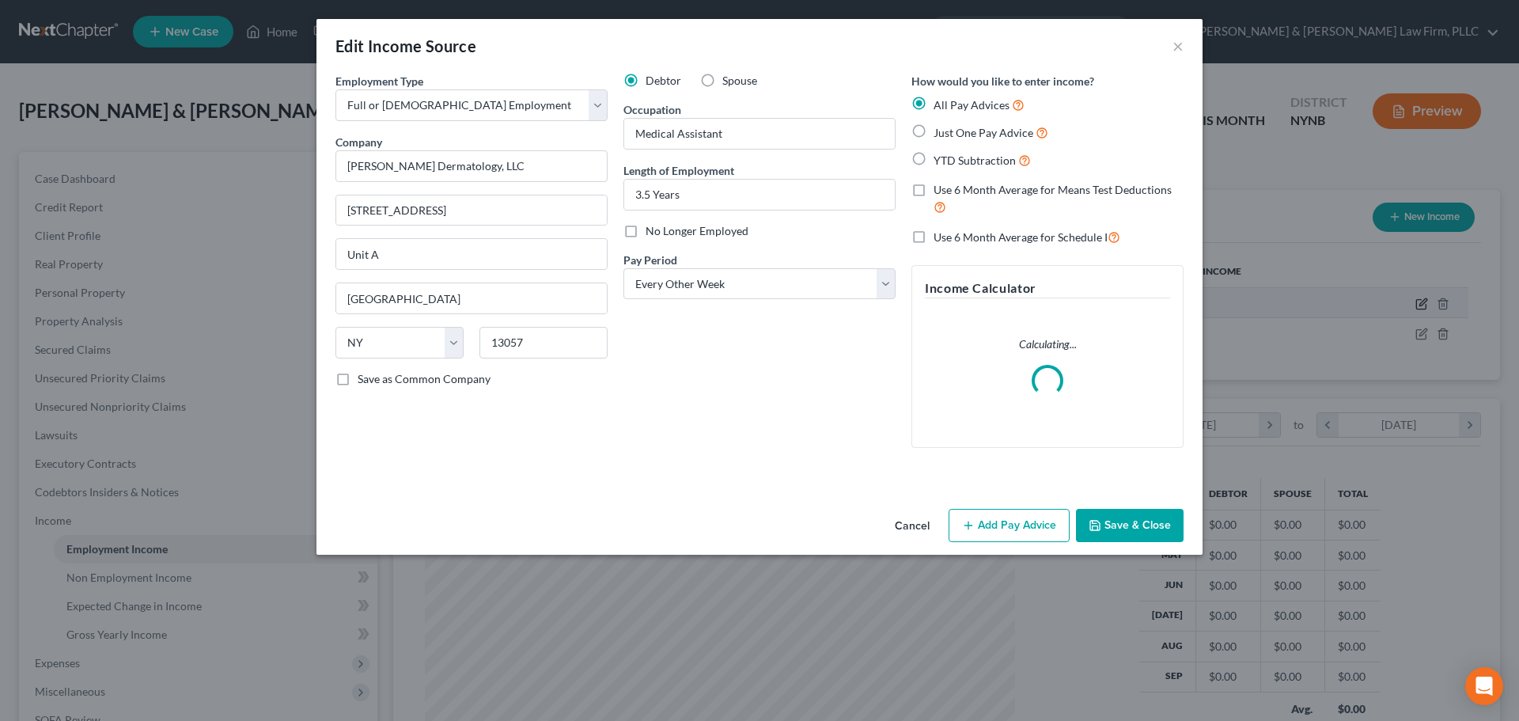
scroll to position [298, 628]
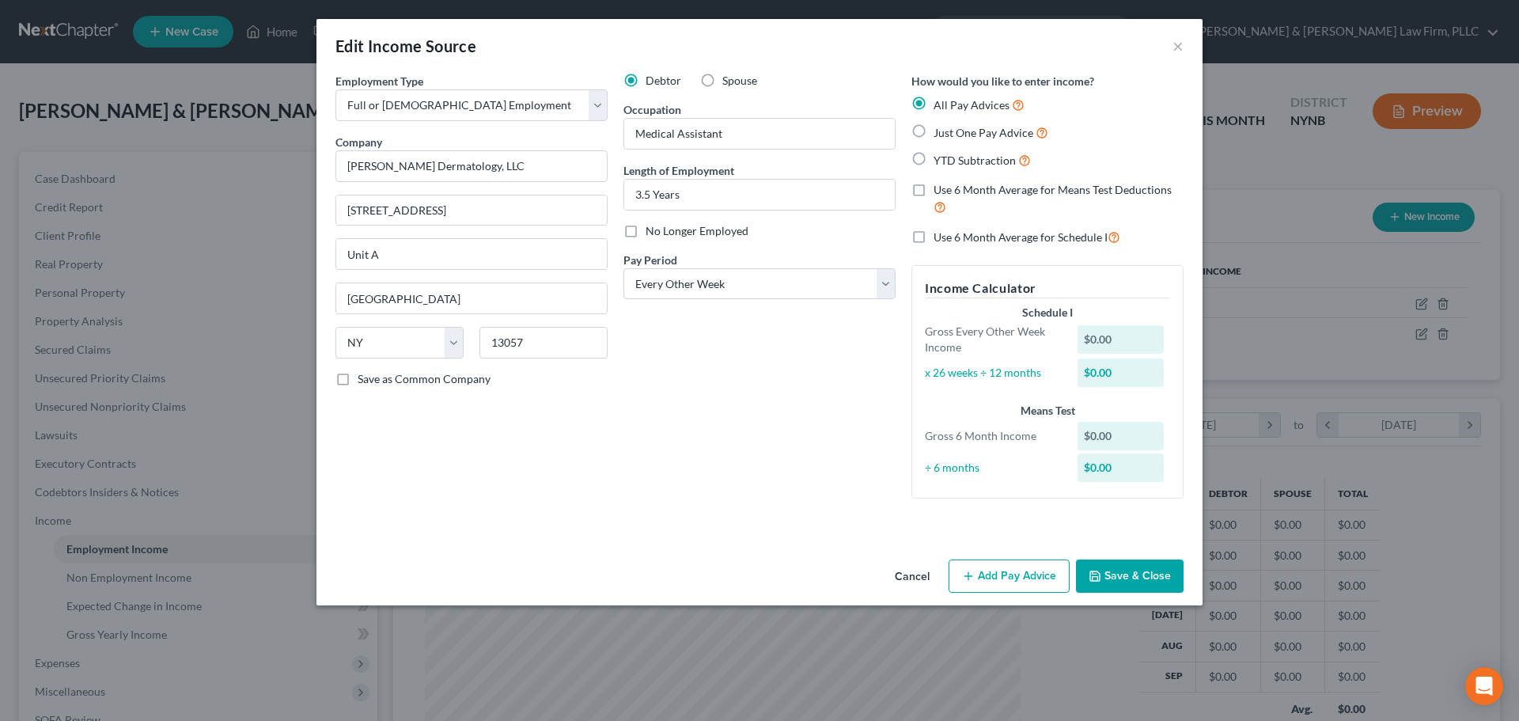
click at [934, 157] on label "YTD Subtraction" at bounding box center [982, 160] width 97 height 18
click at [940, 157] on input "YTD Subtraction" at bounding box center [945, 156] width 10 height 10
radio input "true"
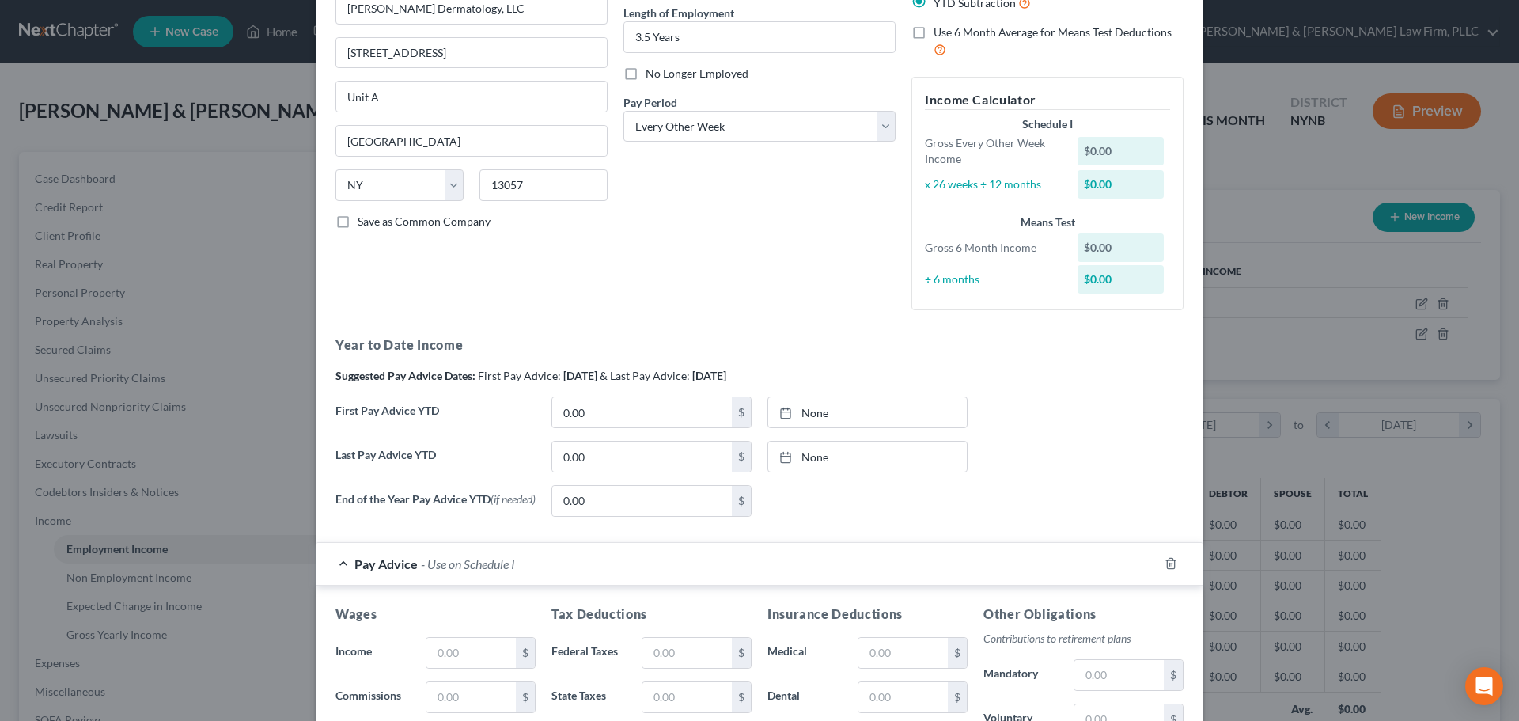
scroll to position [158, 0]
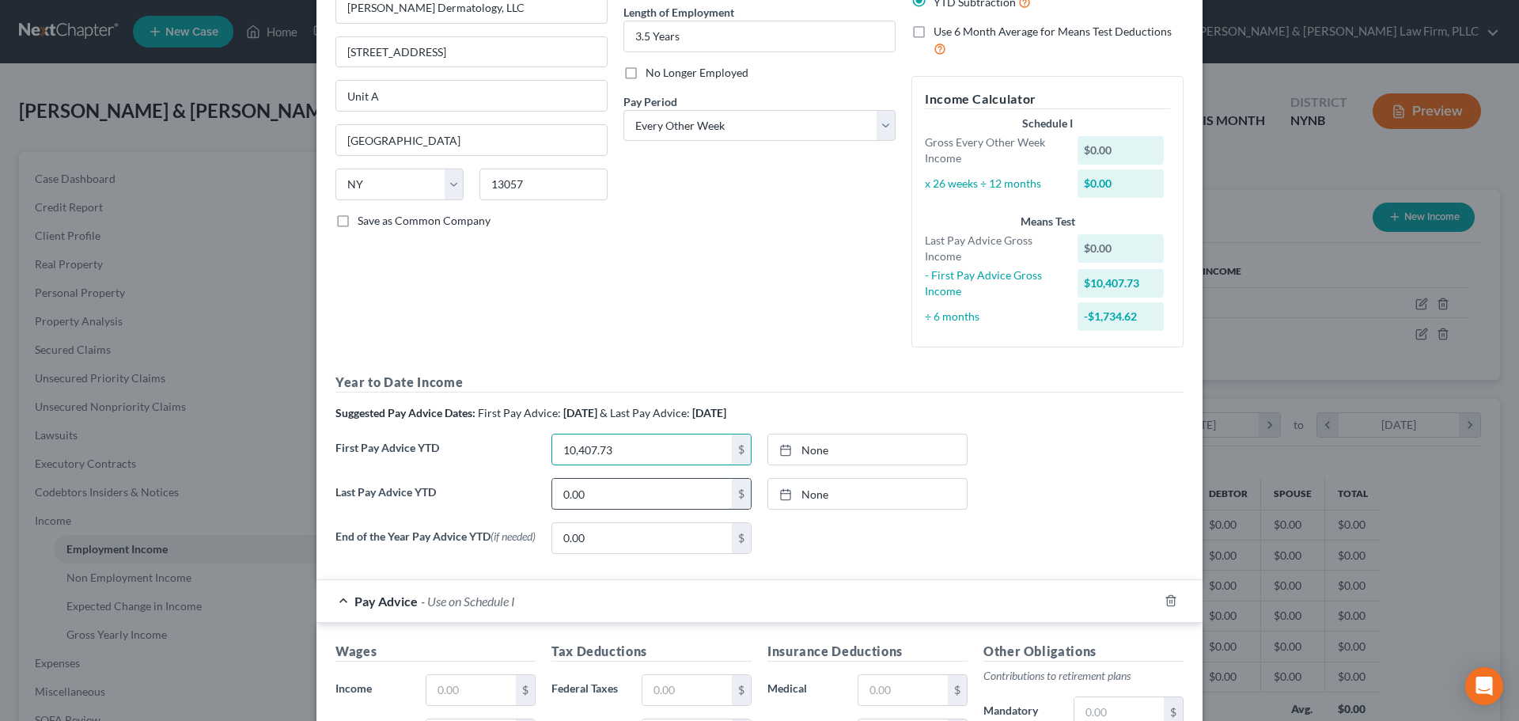
type input "10,407.73"
click at [642, 495] on input "0.00" at bounding box center [642, 494] width 180 height 30
type input "33,012.27"
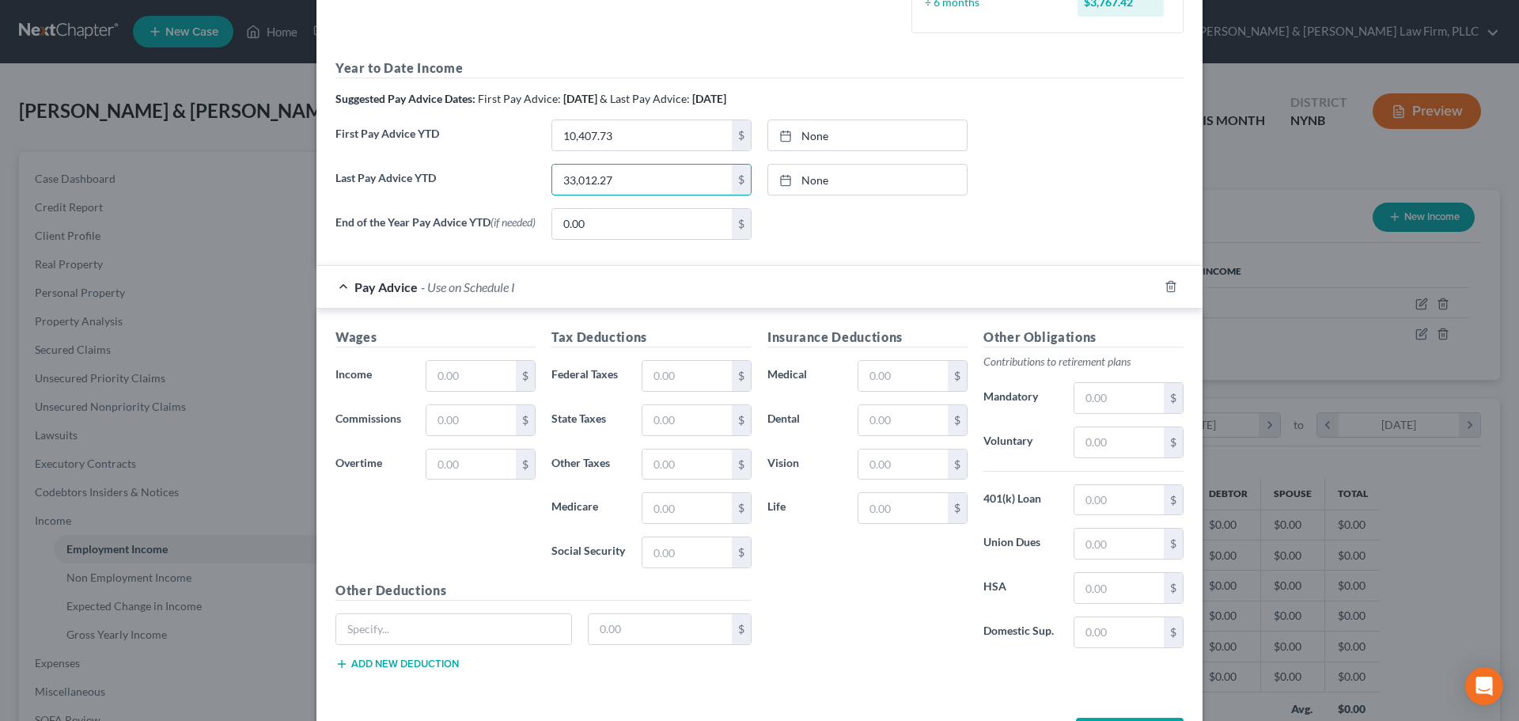
scroll to position [475, 0]
click at [476, 370] on input "text" at bounding box center [471, 373] width 89 height 30
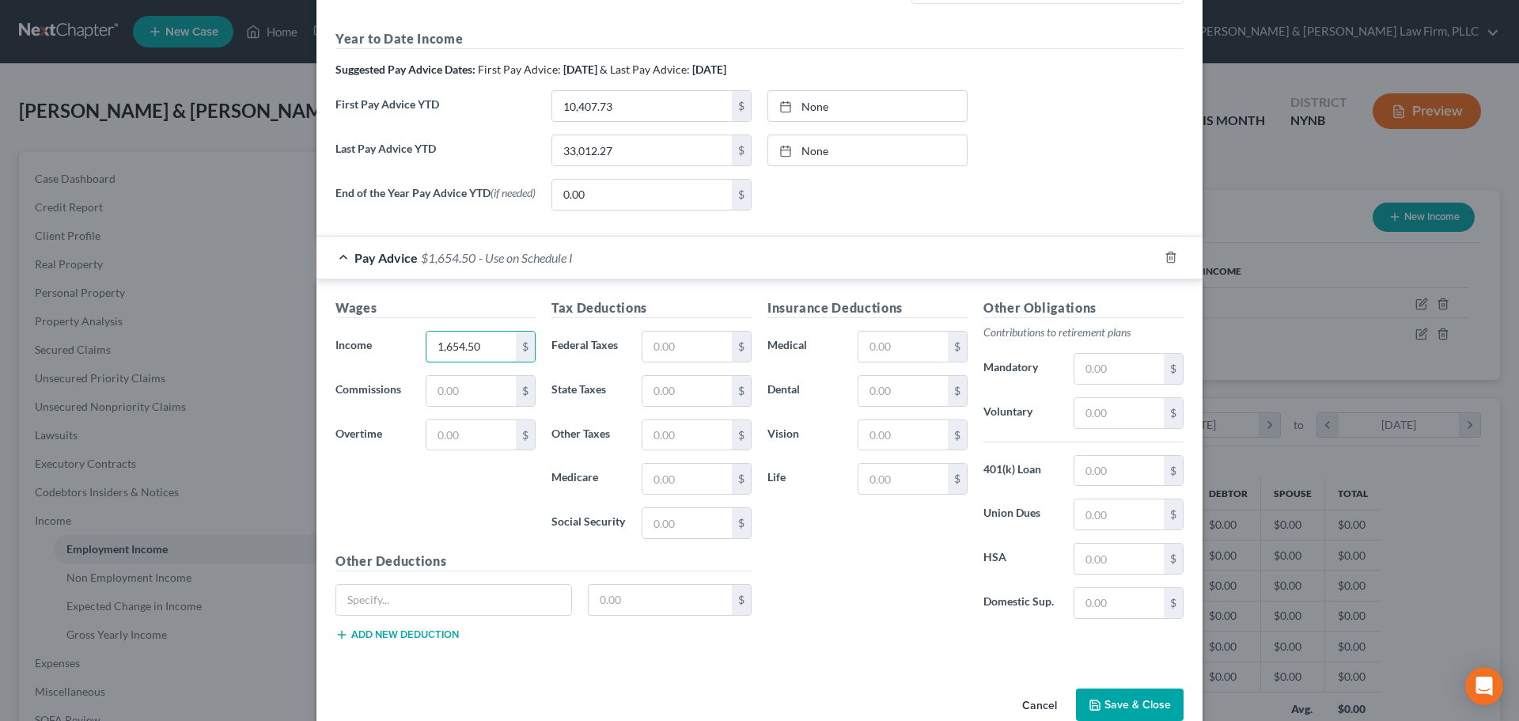
scroll to position [537, 0]
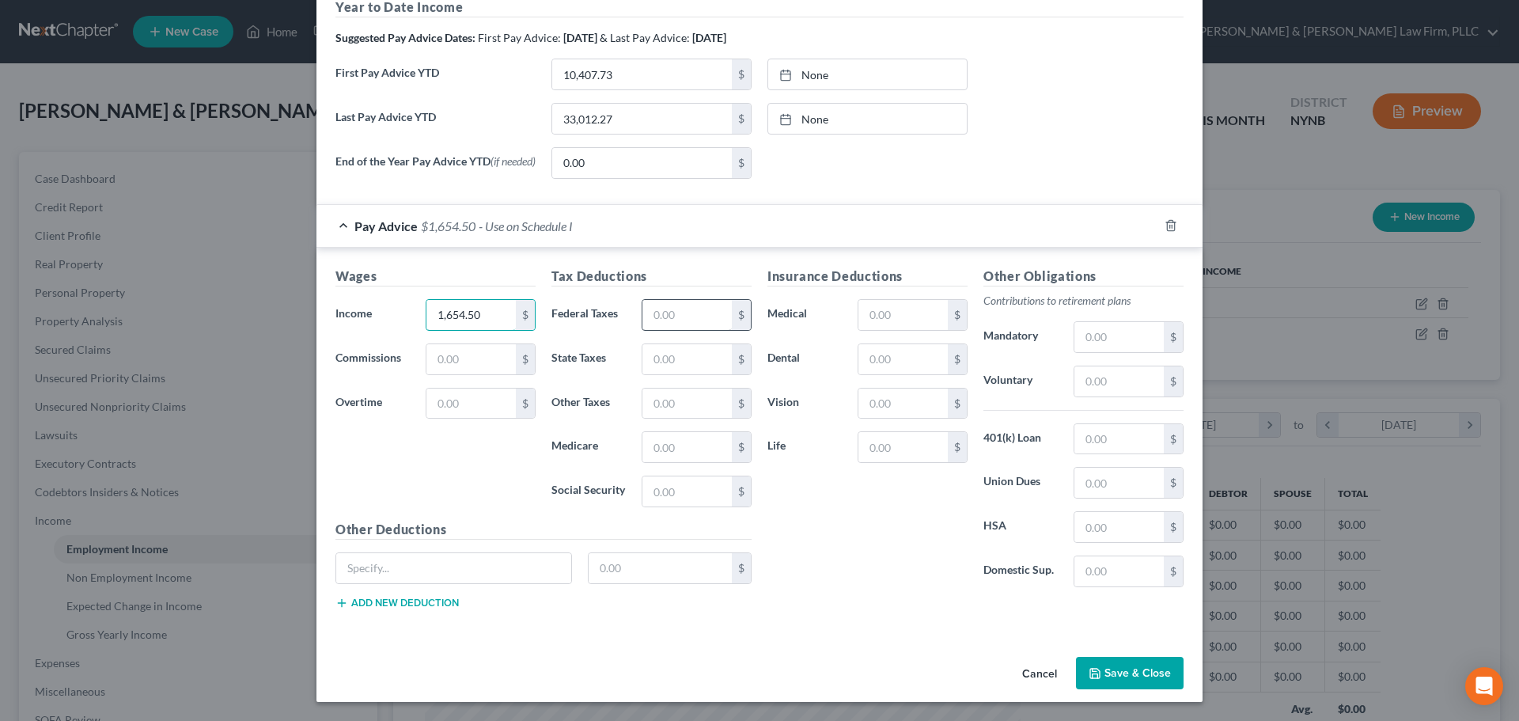
type input "1,654.50"
click at [684, 308] on input "text" at bounding box center [687, 315] width 89 height 30
type input "171.60"
click at [687, 437] on input "text" at bounding box center [687, 447] width 89 height 30
type input "23.99"
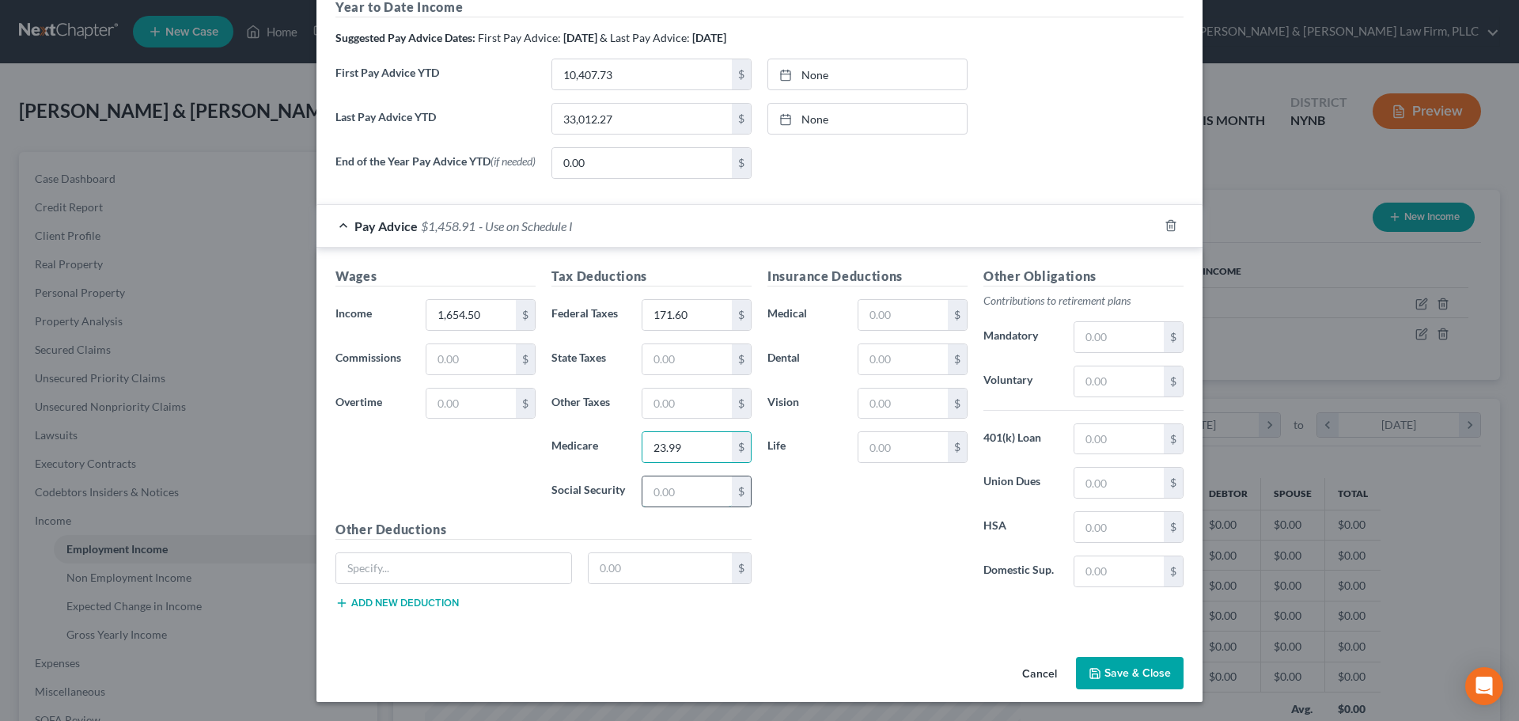
click at [668, 480] on input "text" at bounding box center [687, 491] width 89 height 30
type input "102.58"
click at [696, 369] on input "text" at bounding box center [687, 359] width 89 height 30
type input "63.94"
click at [540, 566] on input "text" at bounding box center [453, 568] width 235 height 30
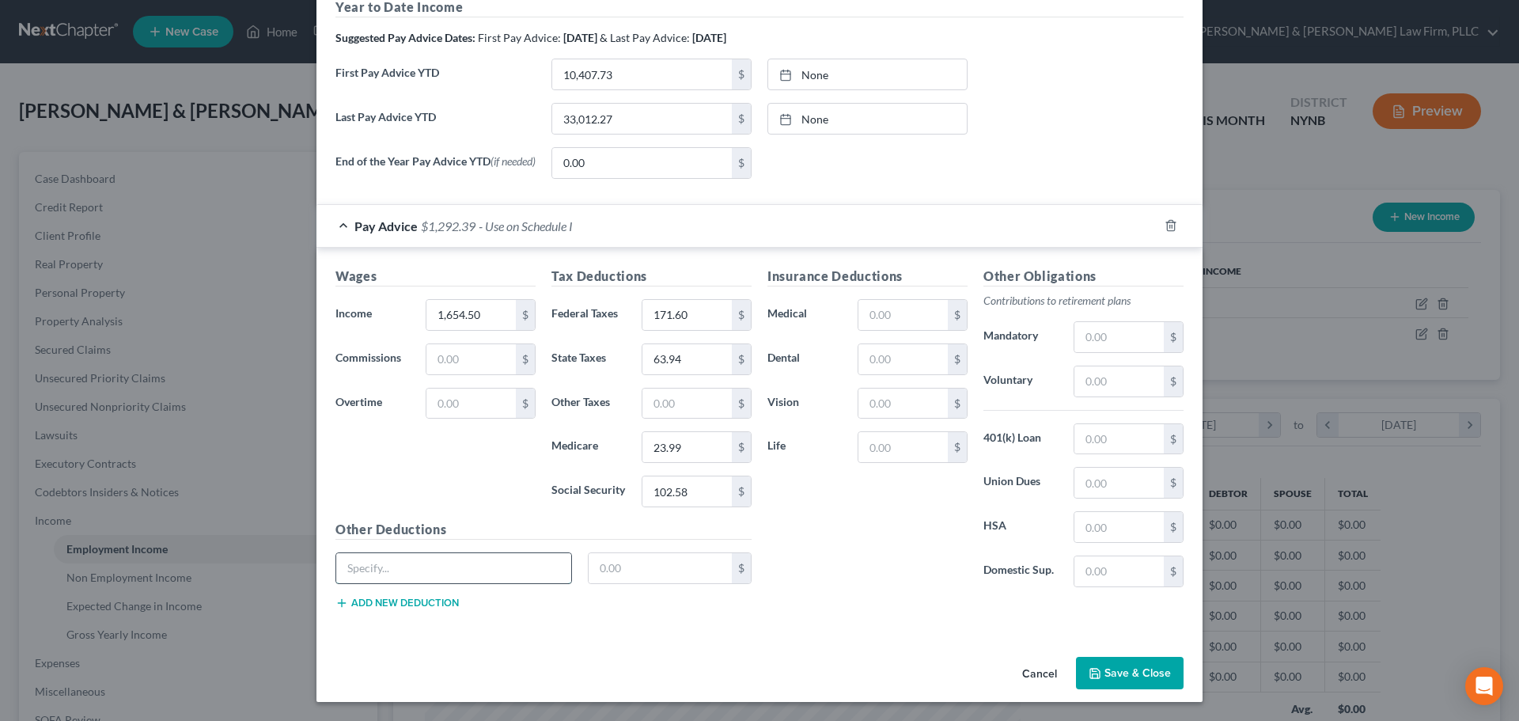
type input "NY Paid Family Leave"
click at [624, 578] on input "text" at bounding box center [661, 568] width 144 height 30
type input "6.42"
click at [411, 598] on button "Add new deduction" at bounding box center [397, 603] width 123 height 13
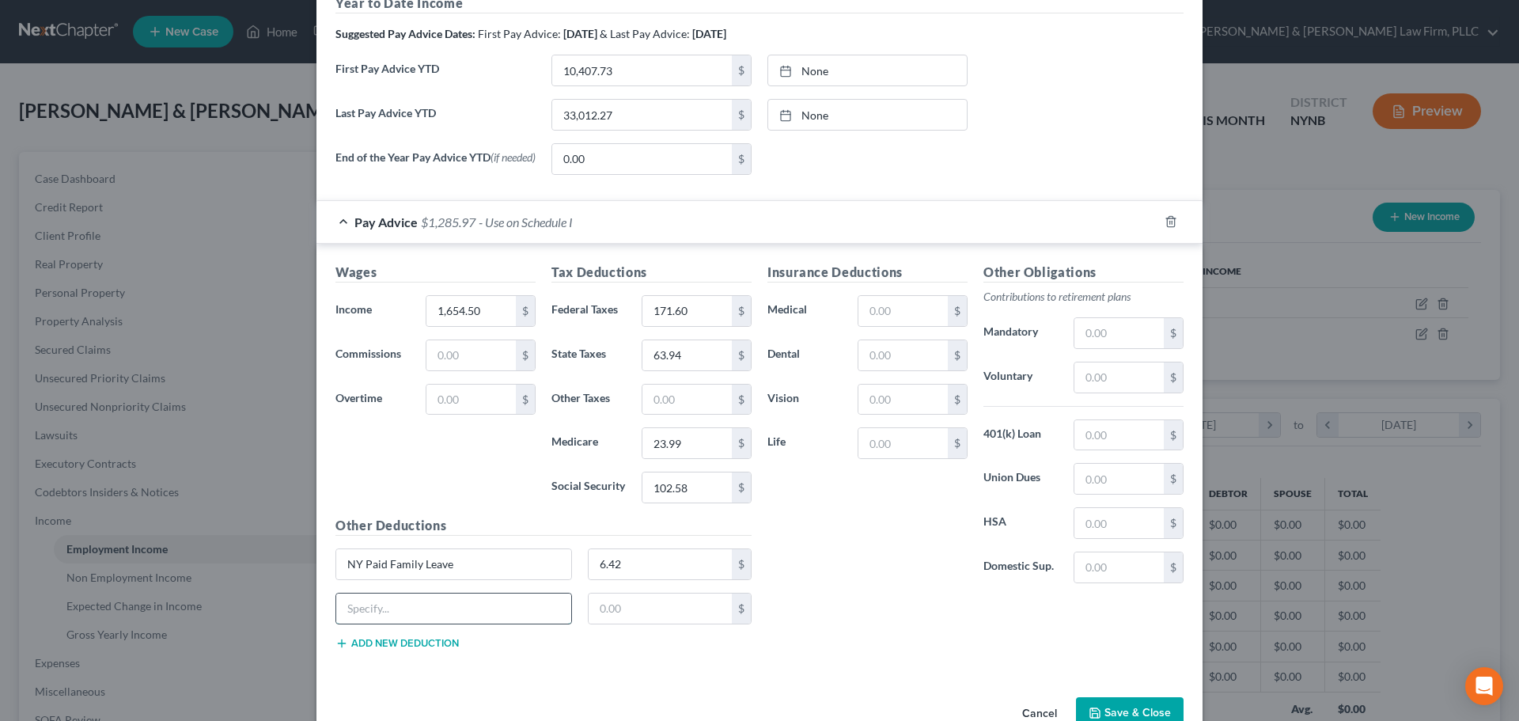
click at [405, 609] on input "text" at bounding box center [453, 609] width 235 height 30
type input "[US_STATE] Disability"
click at [635, 614] on input "text" at bounding box center [661, 609] width 144 height 30
type input "1.20"
click at [1135, 338] on input "text" at bounding box center [1119, 333] width 89 height 30
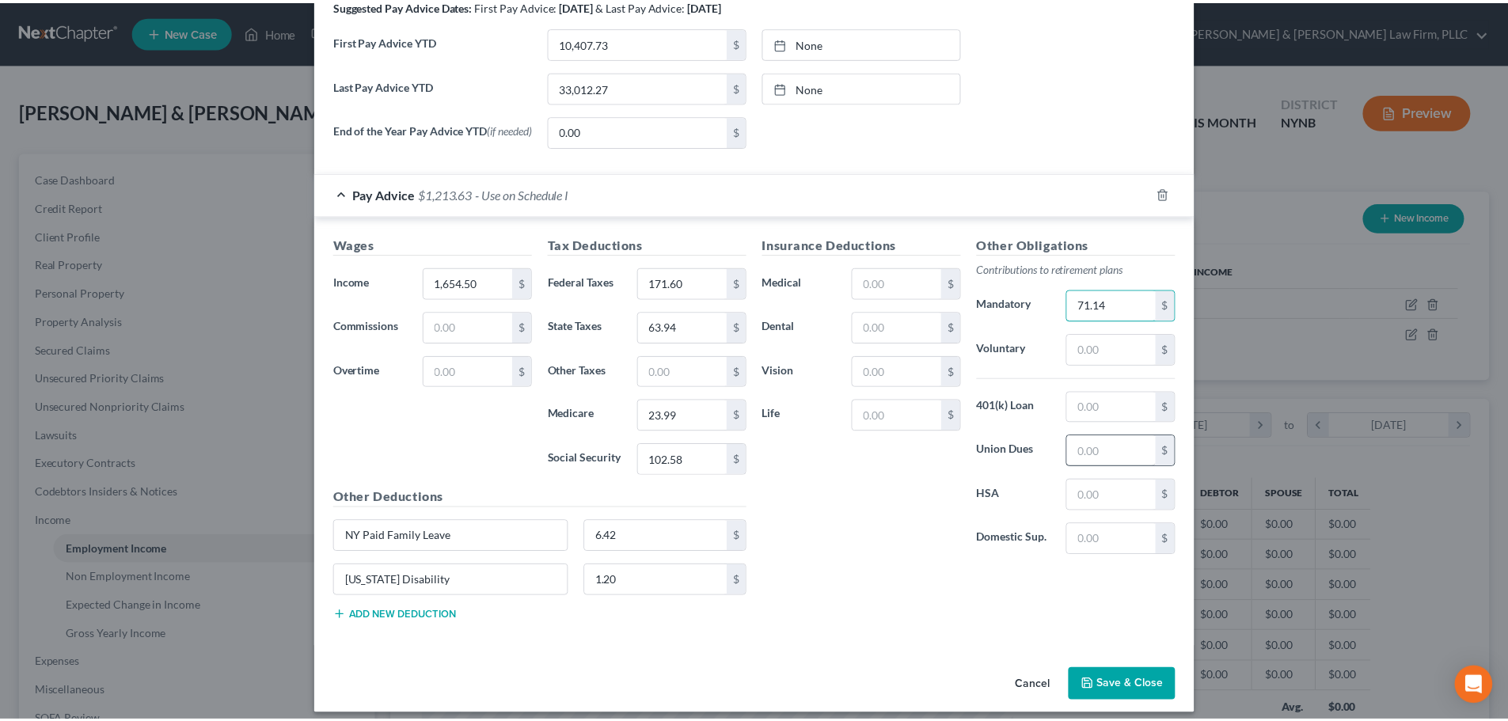
scroll to position [581, 0]
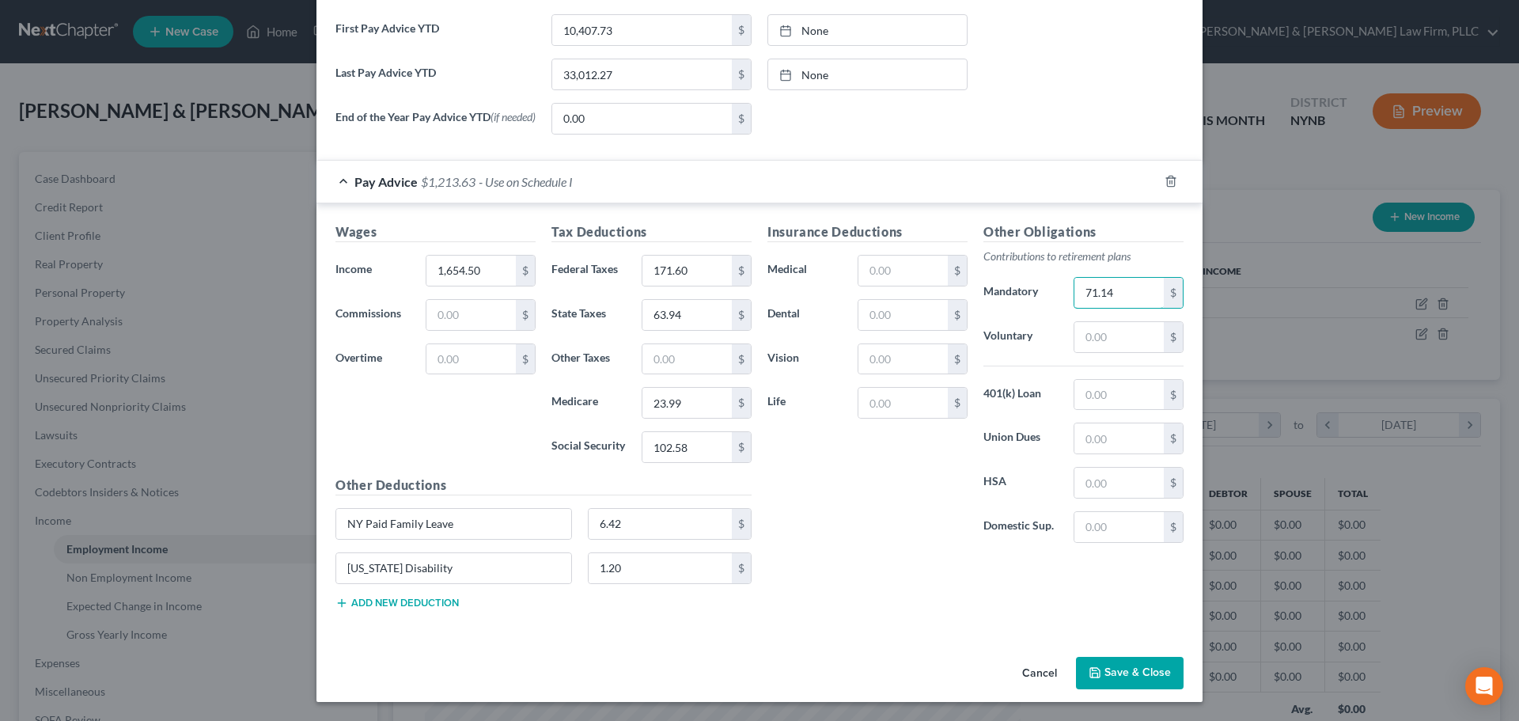
type input "71.14"
click at [1130, 671] on button "Save & Close" at bounding box center [1130, 673] width 108 height 33
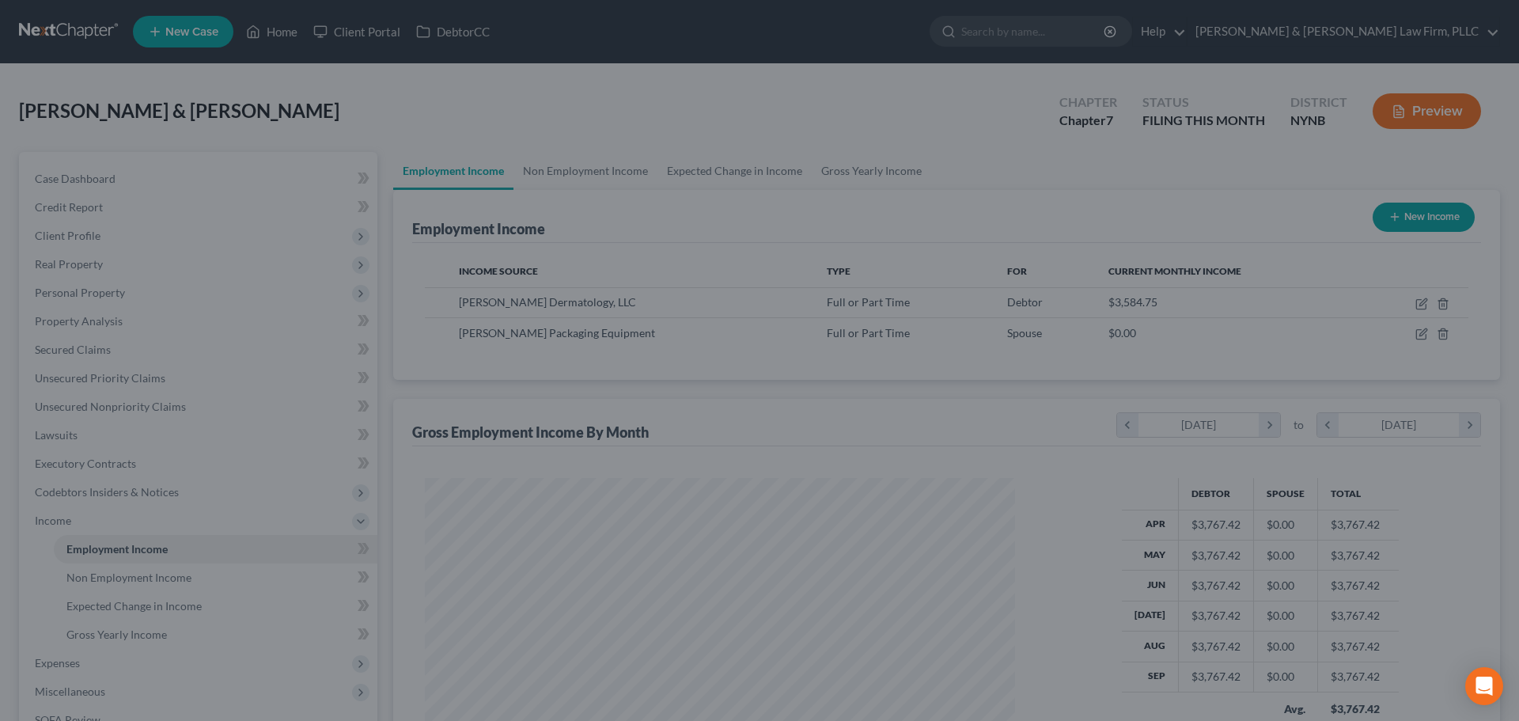
scroll to position [791056, 790729]
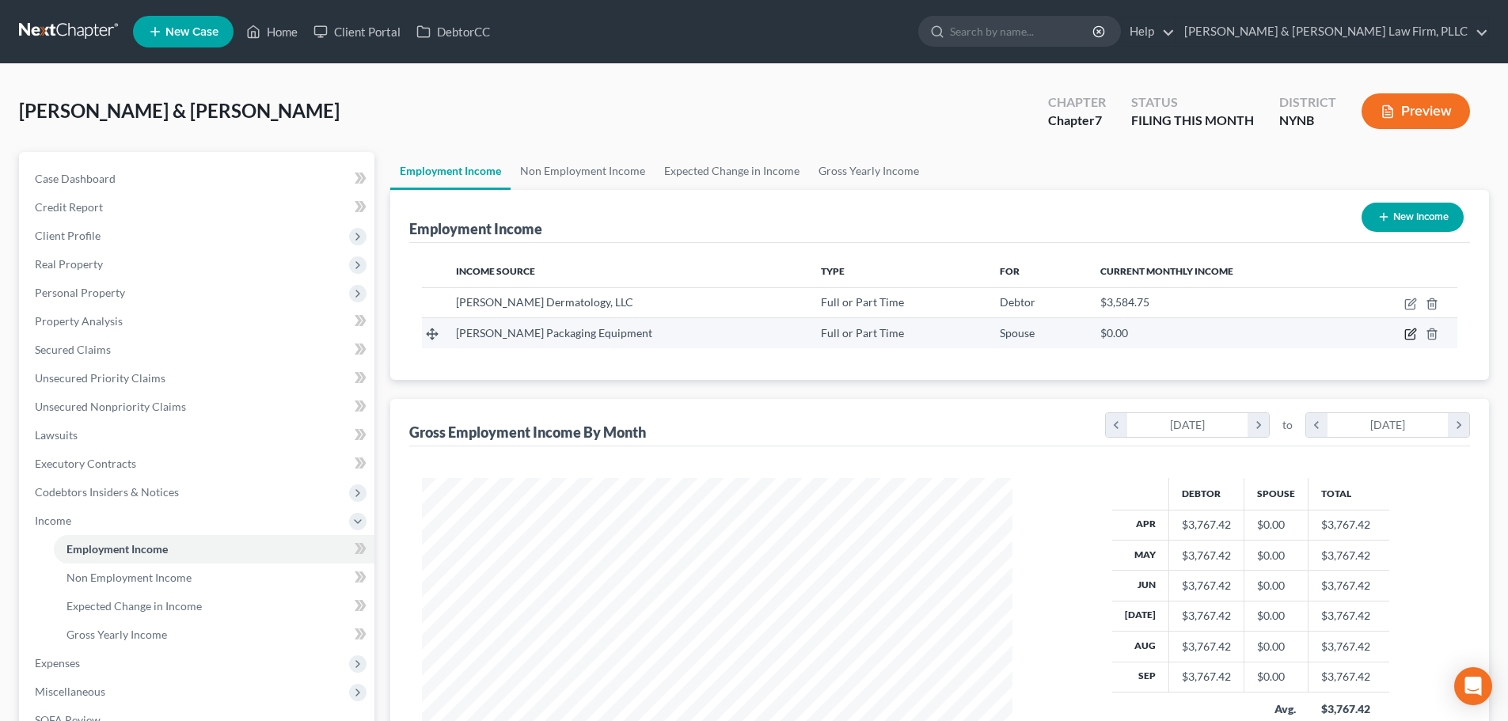
click at [1408, 334] on icon "button" at bounding box center [1410, 334] width 13 height 13
select select "0"
select select "35"
select select "2"
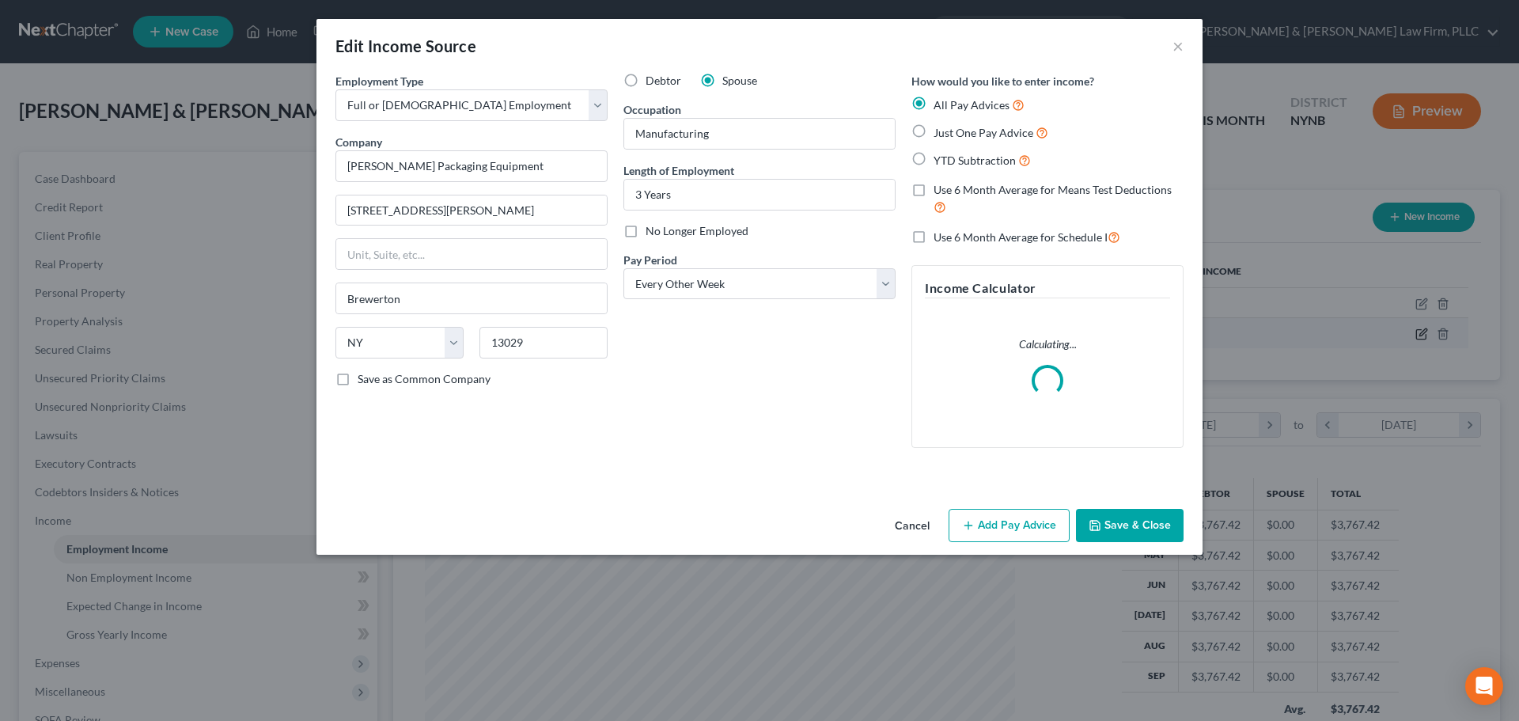
scroll to position [298, 628]
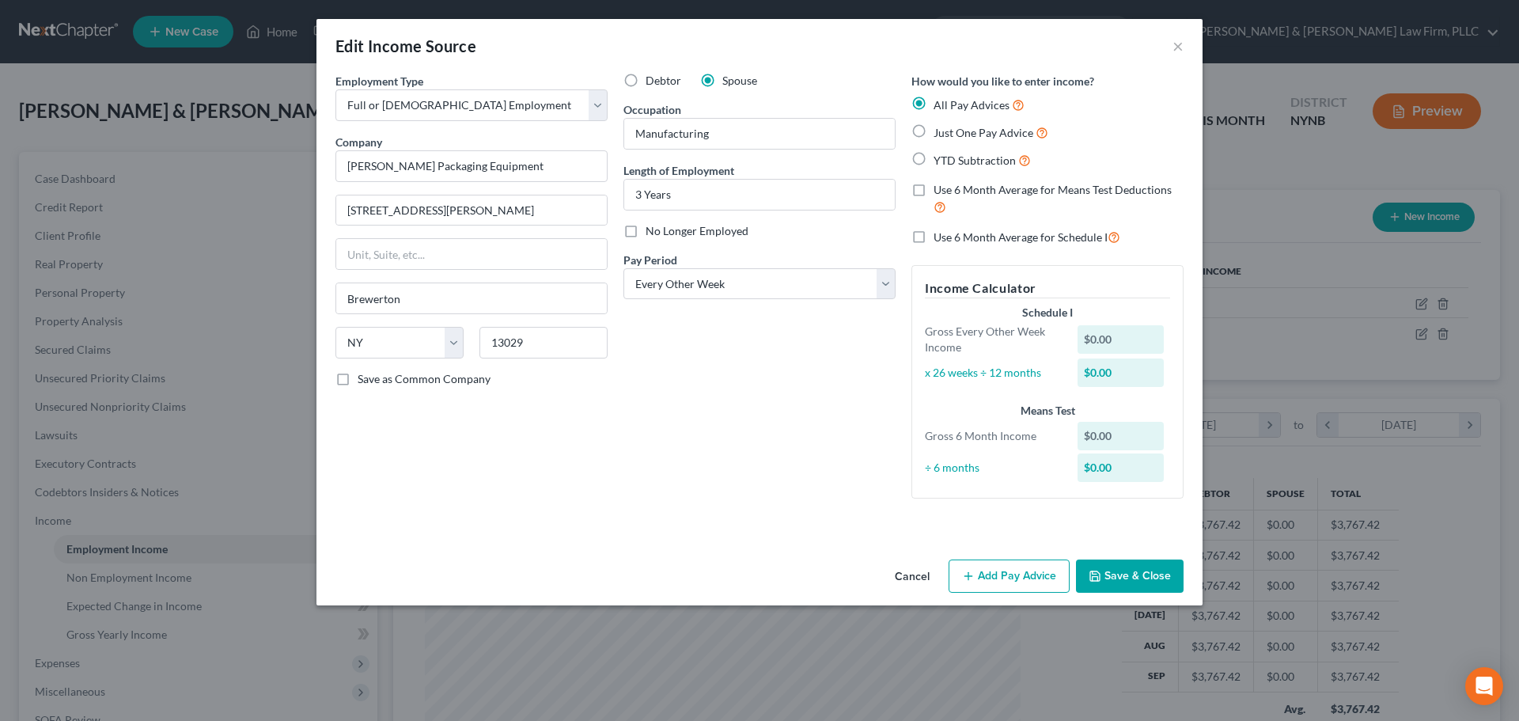
click at [934, 161] on label "YTD Subtraction" at bounding box center [982, 160] width 97 height 18
click at [940, 161] on input "YTD Subtraction" at bounding box center [945, 156] width 10 height 10
radio input "true"
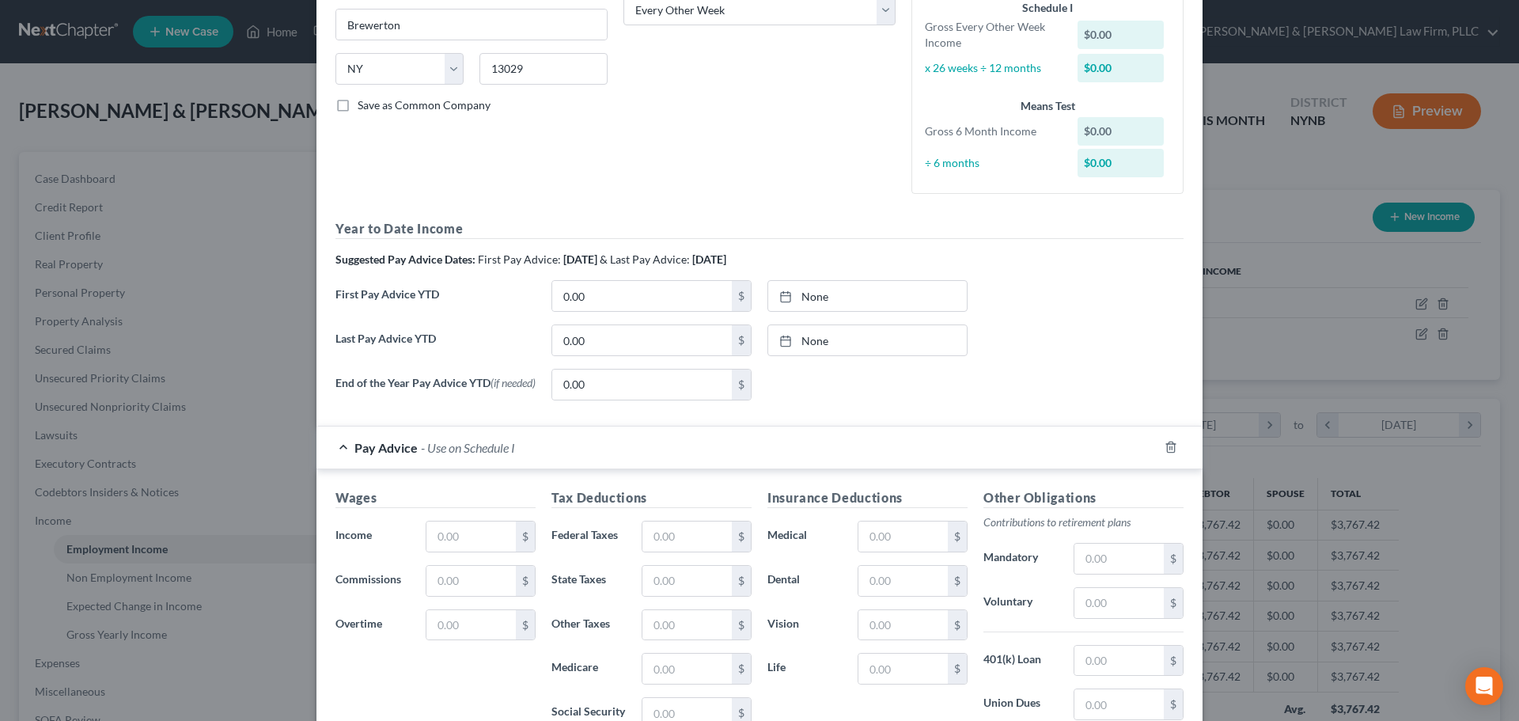
scroll to position [317, 0]
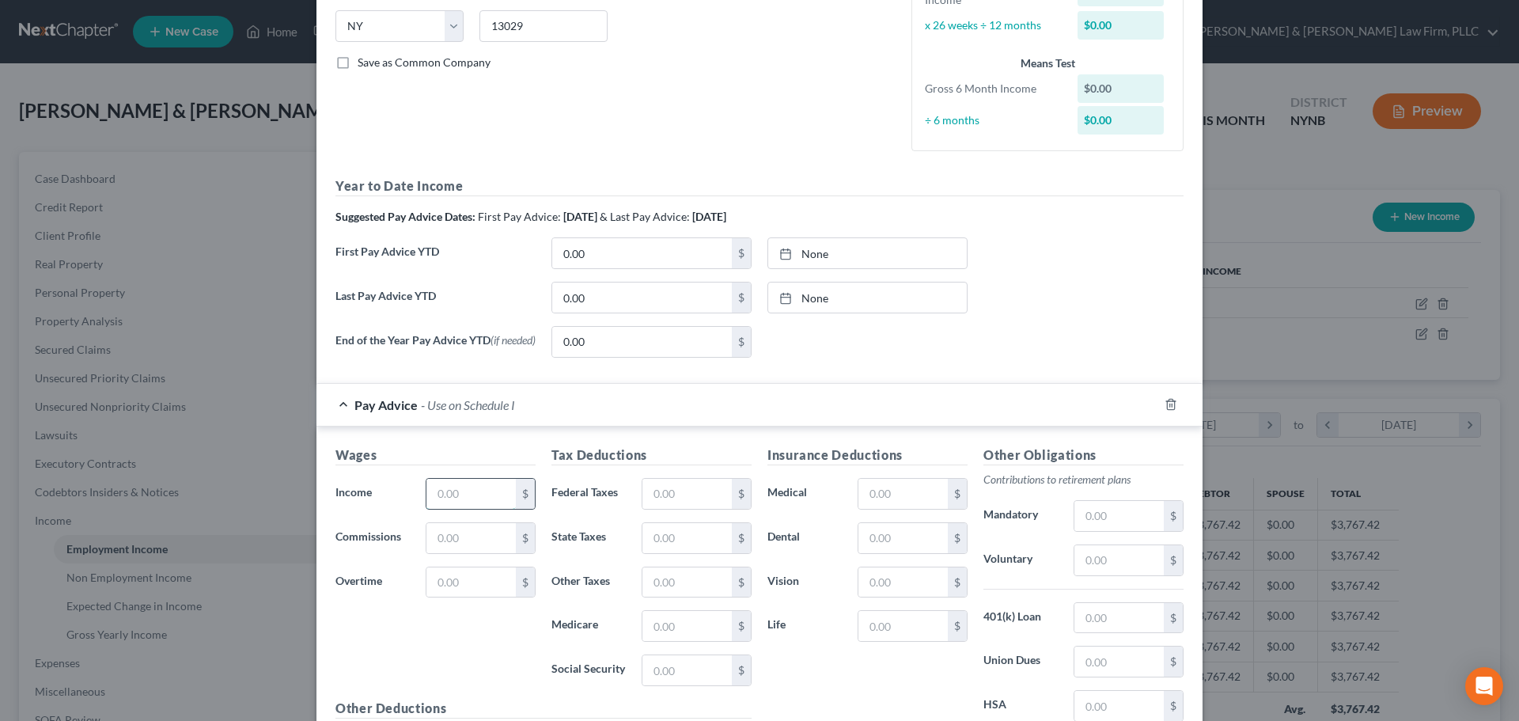
click at [469, 502] on input "text" at bounding box center [471, 494] width 89 height 30
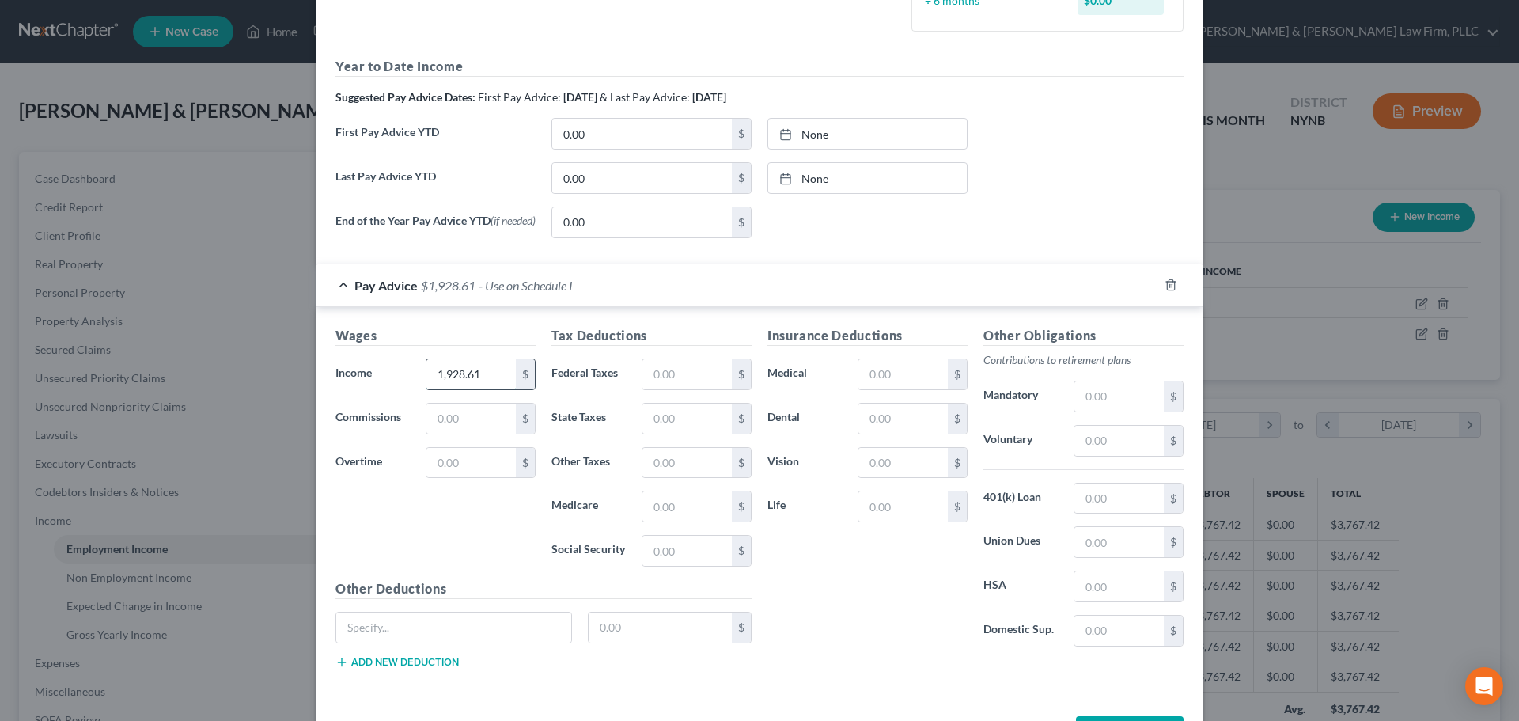
scroll to position [475, 0]
type input "1,928.61"
click at [688, 374] on input "text" at bounding box center [687, 373] width 89 height 30
type input "24.70"
click at [695, 511] on input "text" at bounding box center [687, 506] width 89 height 30
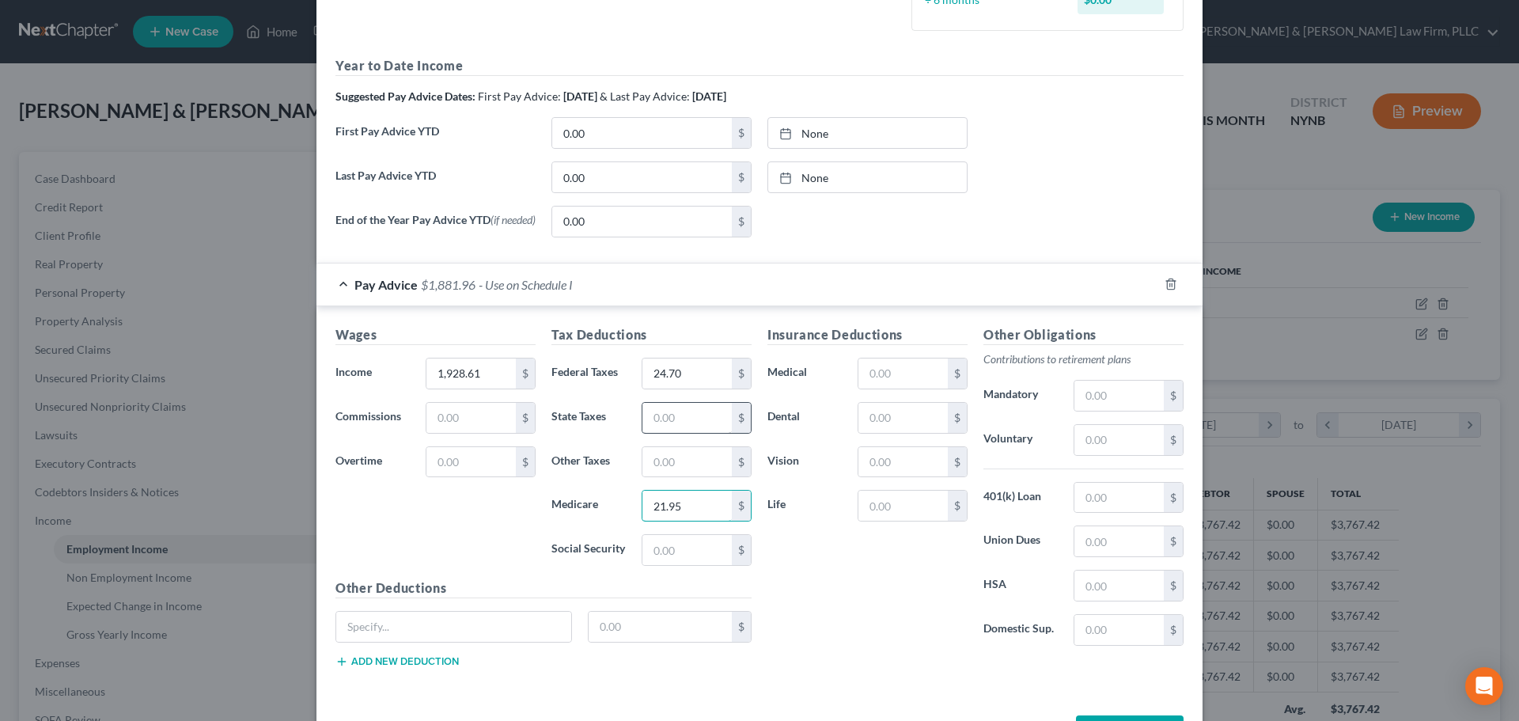
type input "21.95"
click at [695, 419] on input "text" at bounding box center [687, 418] width 89 height 30
type input "53.90"
click at [390, 637] on input "text" at bounding box center [453, 627] width 235 height 30
type input "NY Paid Family Leave"
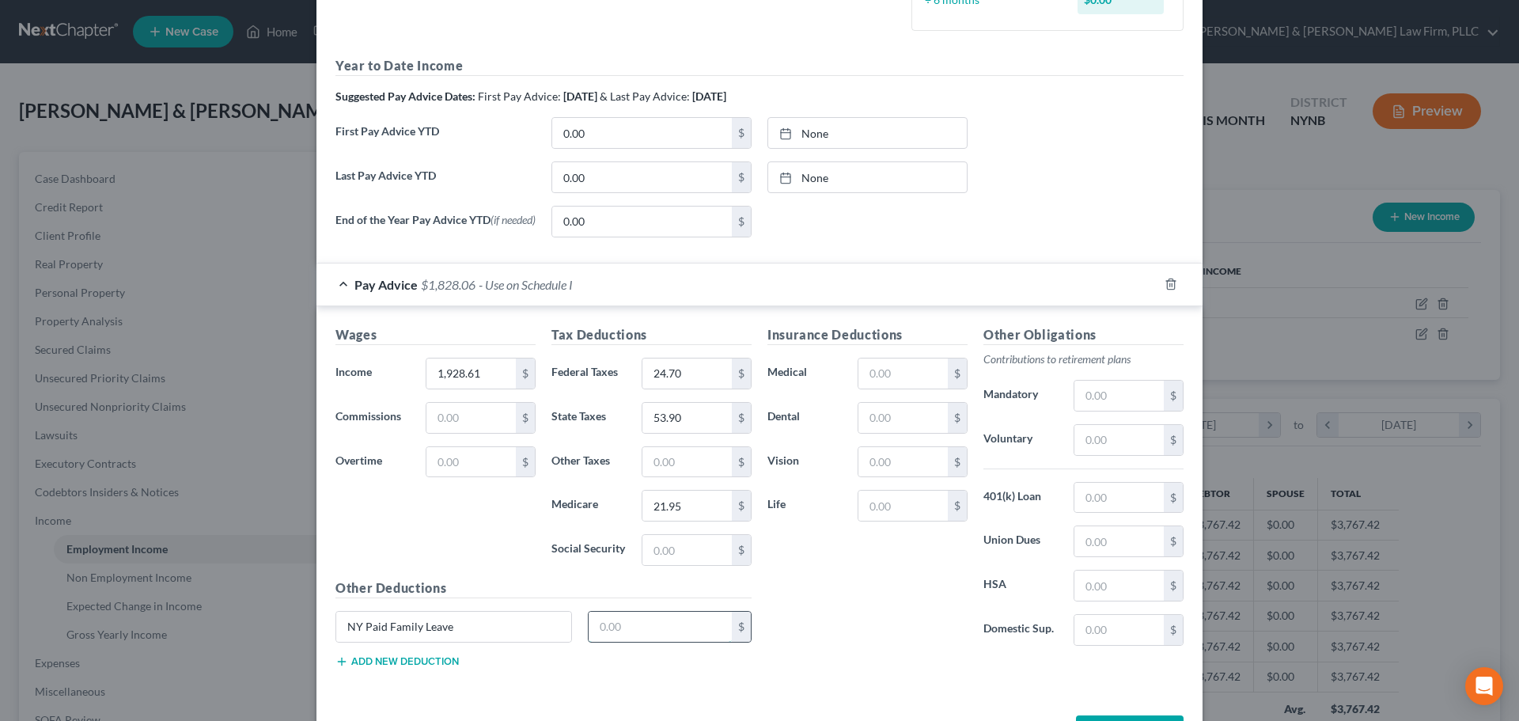
click at [660, 632] on input "text" at bounding box center [661, 627] width 144 height 30
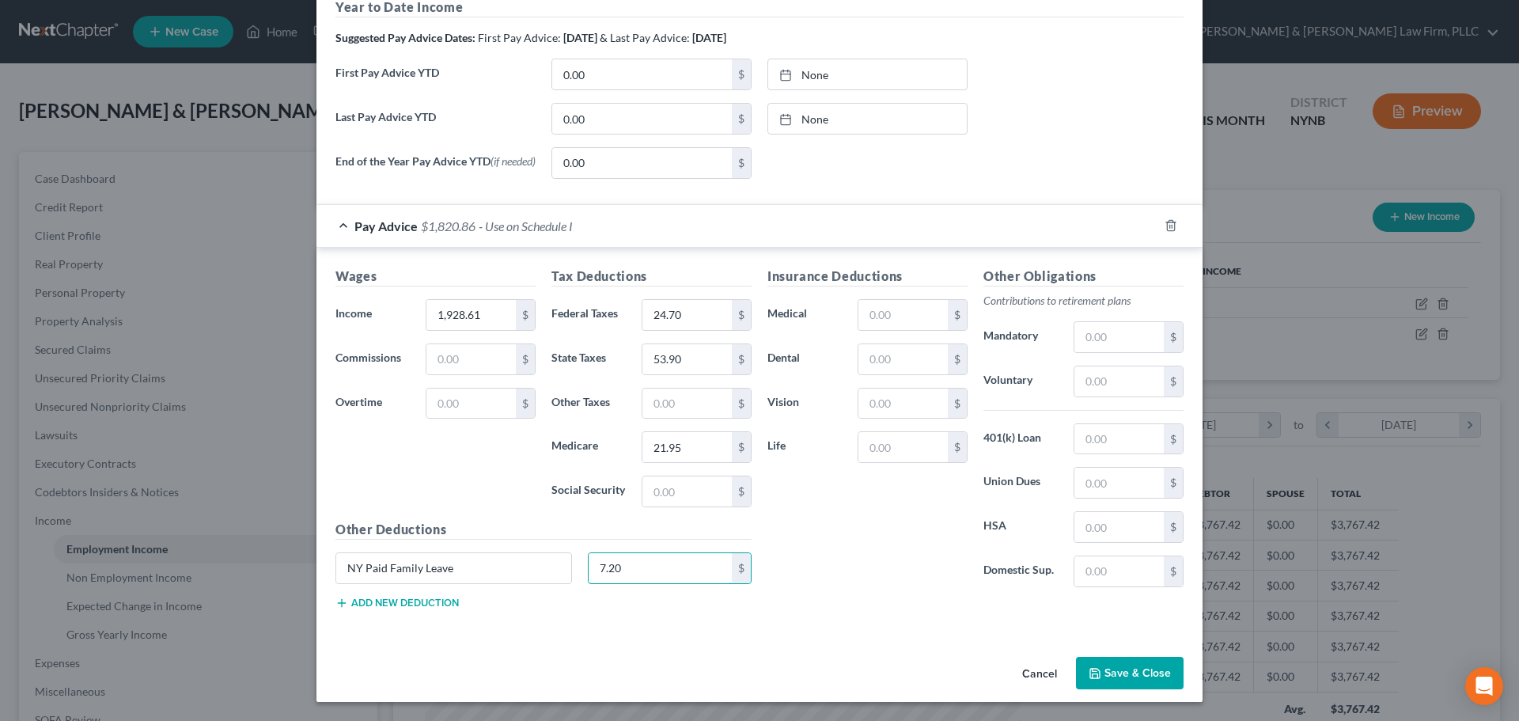
scroll to position [537, 0]
type input "7.20"
click at [382, 602] on button "Add new deduction" at bounding box center [397, 603] width 123 height 13
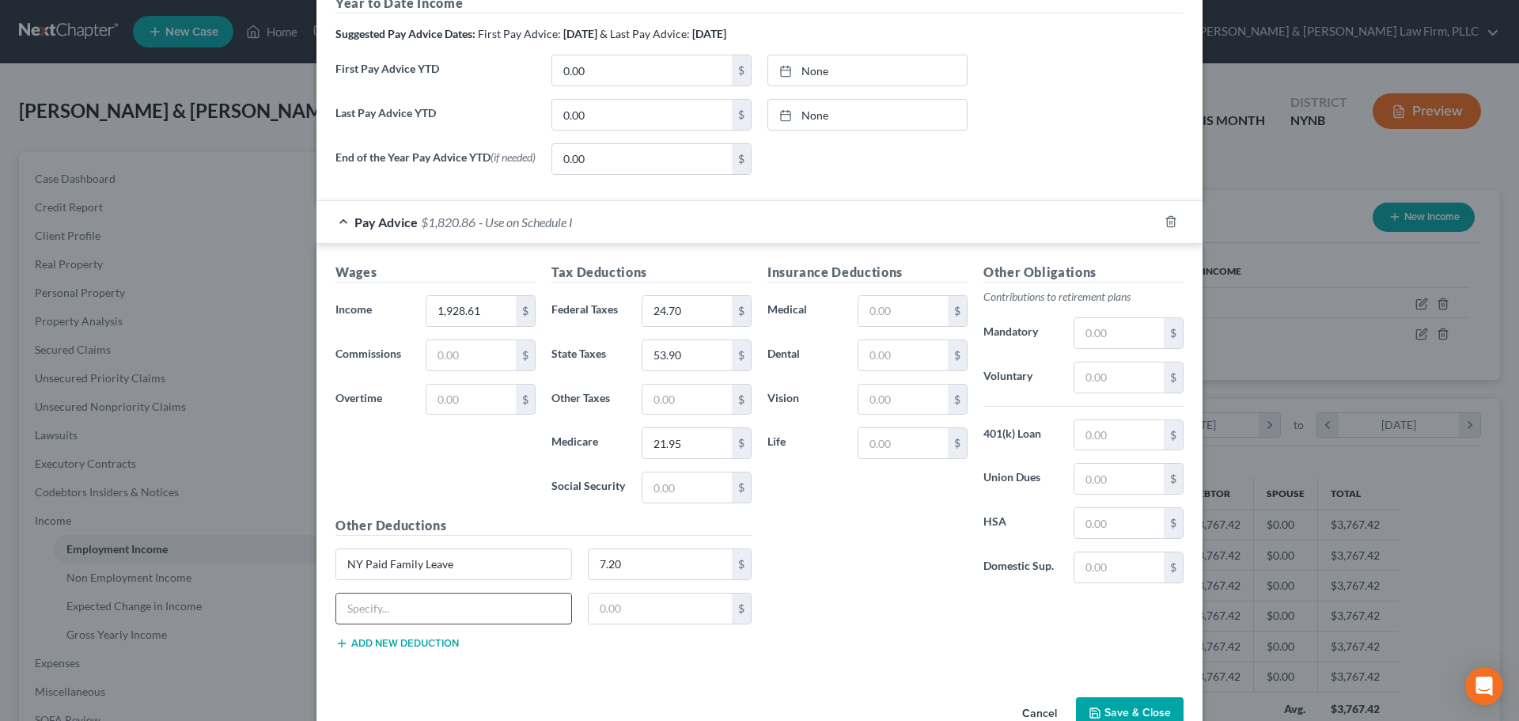
click at [382, 602] on input "text" at bounding box center [453, 609] width 235 height 30
type input "[US_STATE] Disability"
click at [636, 617] on input "text" at bounding box center [661, 609] width 144 height 30
type input "1.20"
click at [671, 491] on input "text" at bounding box center [687, 487] width 89 height 30
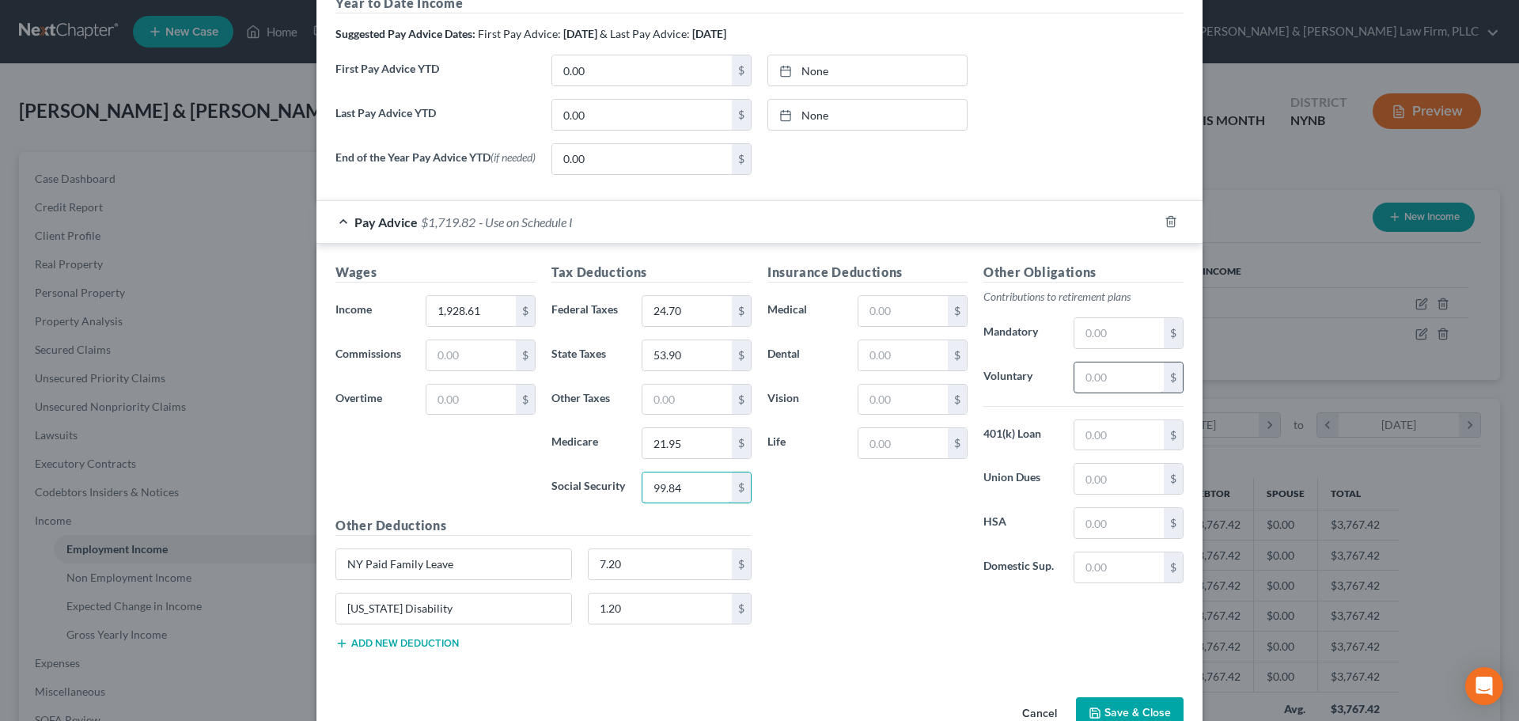
type input "99.84"
click at [1094, 373] on input "text" at bounding box center [1119, 377] width 89 height 30
type input "112.72"
click at [910, 355] on input "text" at bounding box center [903, 355] width 89 height 30
type input "44.10"
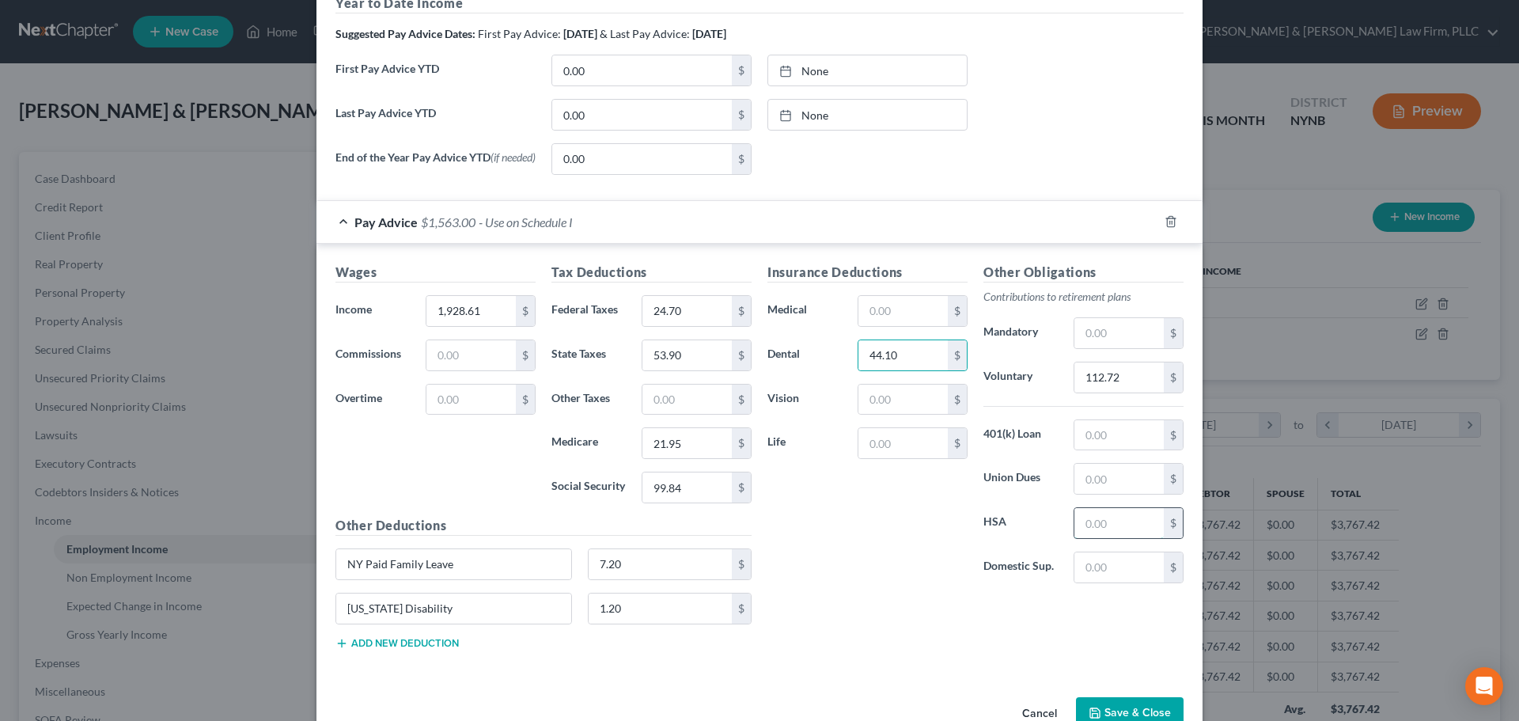
click at [1136, 525] on input "text" at bounding box center [1119, 523] width 89 height 30
type input "40.00"
click at [910, 447] on input "text" at bounding box center [903, 443] width 89 height 30
type input "1.83"
click at [910, 315] on input "text" at bounding box center [903, 311] width 89 height 30
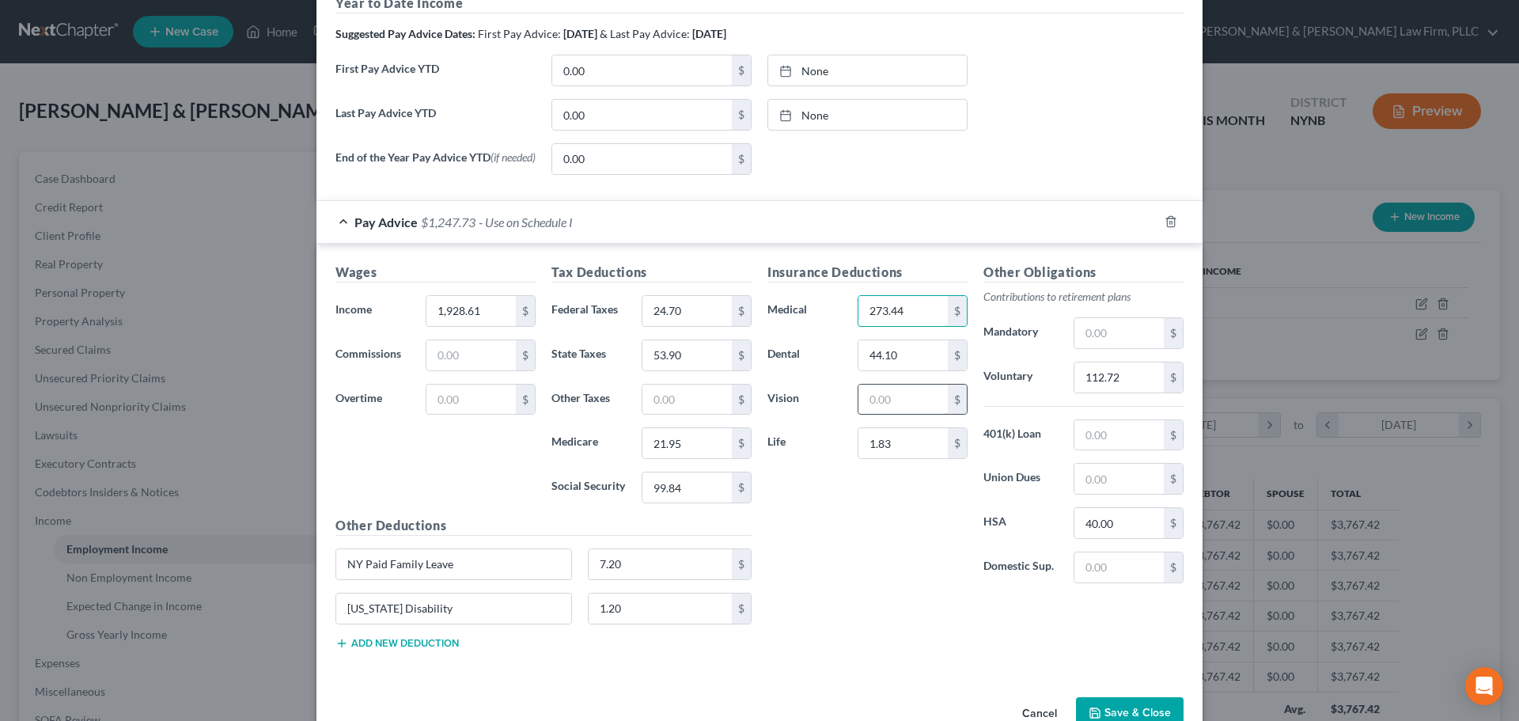
type input "273.44"
click at [894, 400] on input "text" at bounding box center [903, 400] width 89 height 30
type input "7.51"
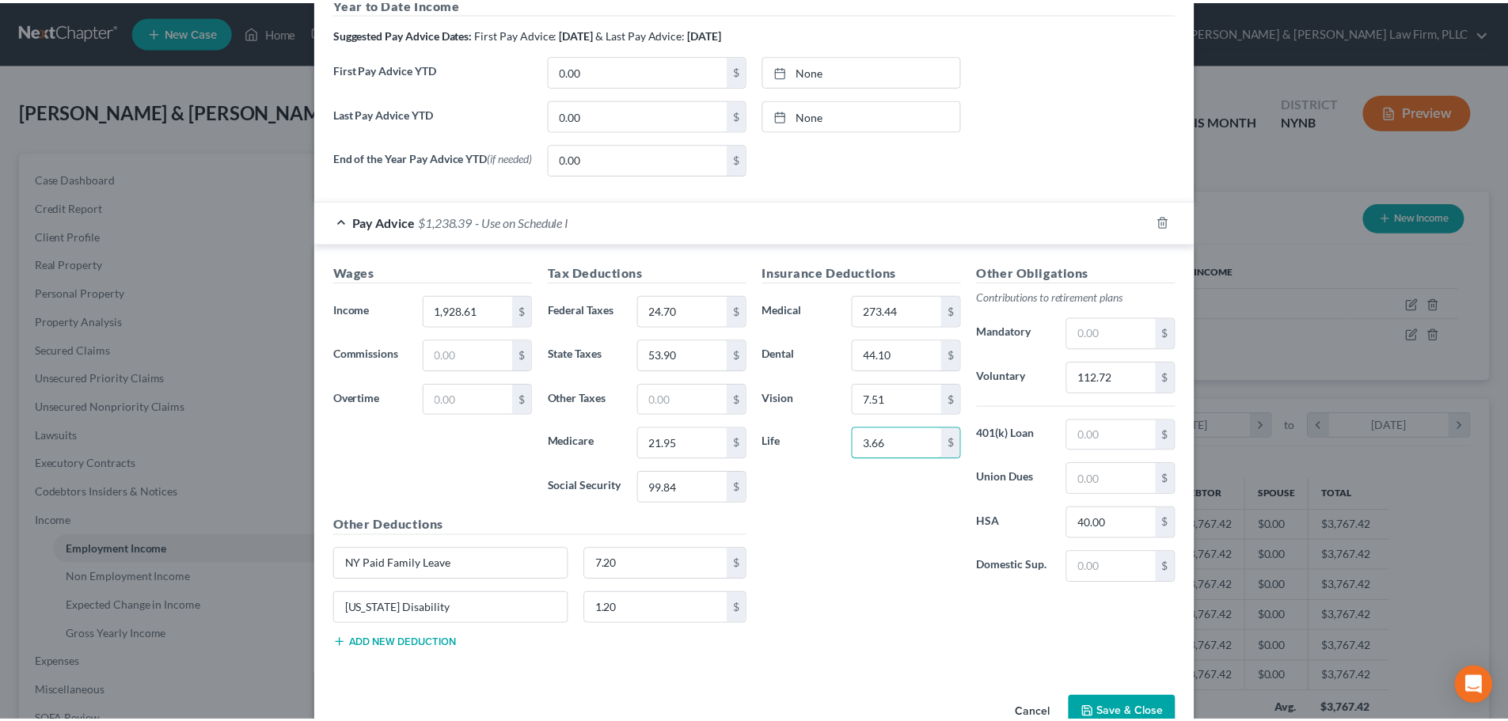
scroll to position [581, 0]
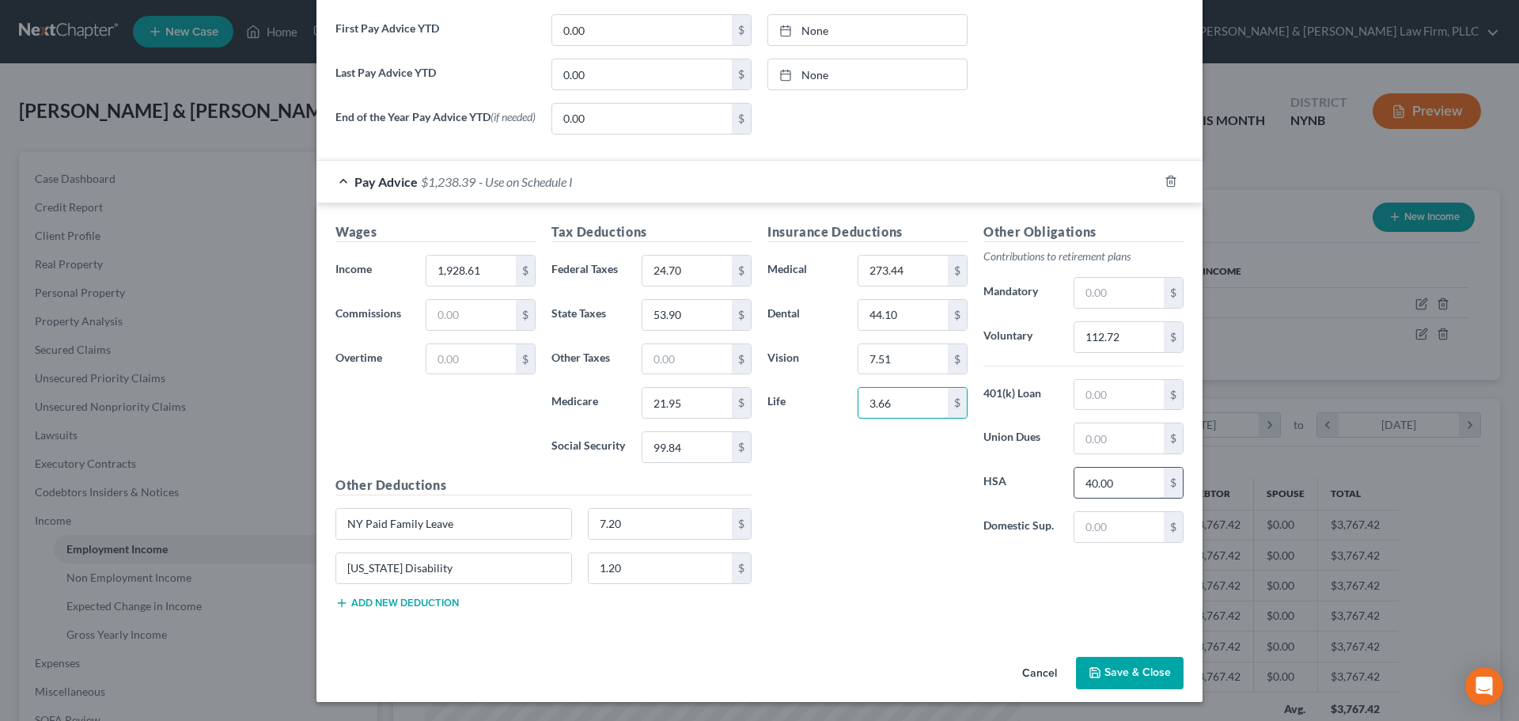
type input "3.66"
click at [1082, 480] on input "40.00" at bounding box center [1119, 483] width 89 height 30
click at [1082, 481] on input "40.00" at bounding box center [1119, 483] width 89 height 30
drag, startPoint x: 1082, startPoint y: 481, endPoint x: 1090, endPoint y: 483, distance: 8.8
click at [1090, 483] on input "40.00" at bounding box center [1119, 483] width 89 height 30
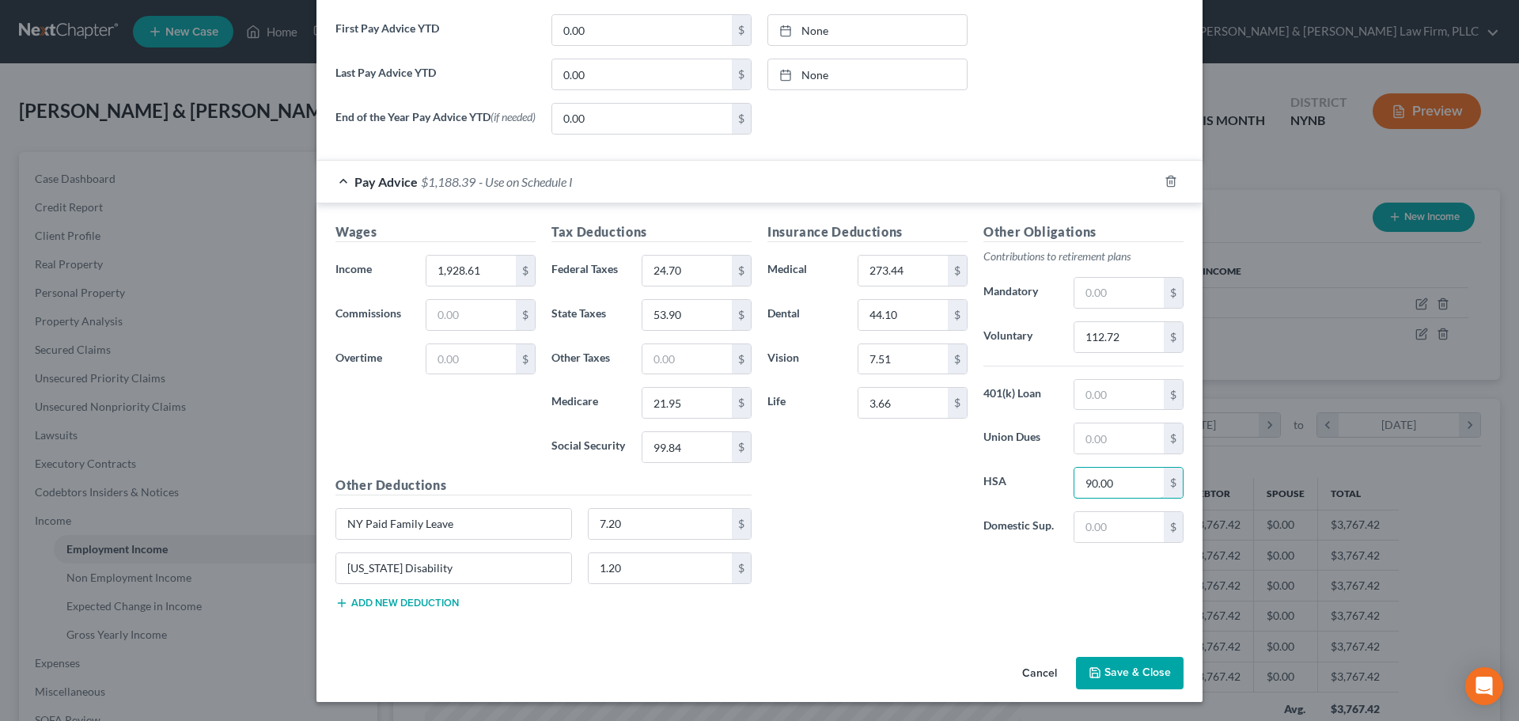
type input "90.00"
click at [1131, 673] on button "Save & Close" at bounding box center [1130, 673] width 108 height 33
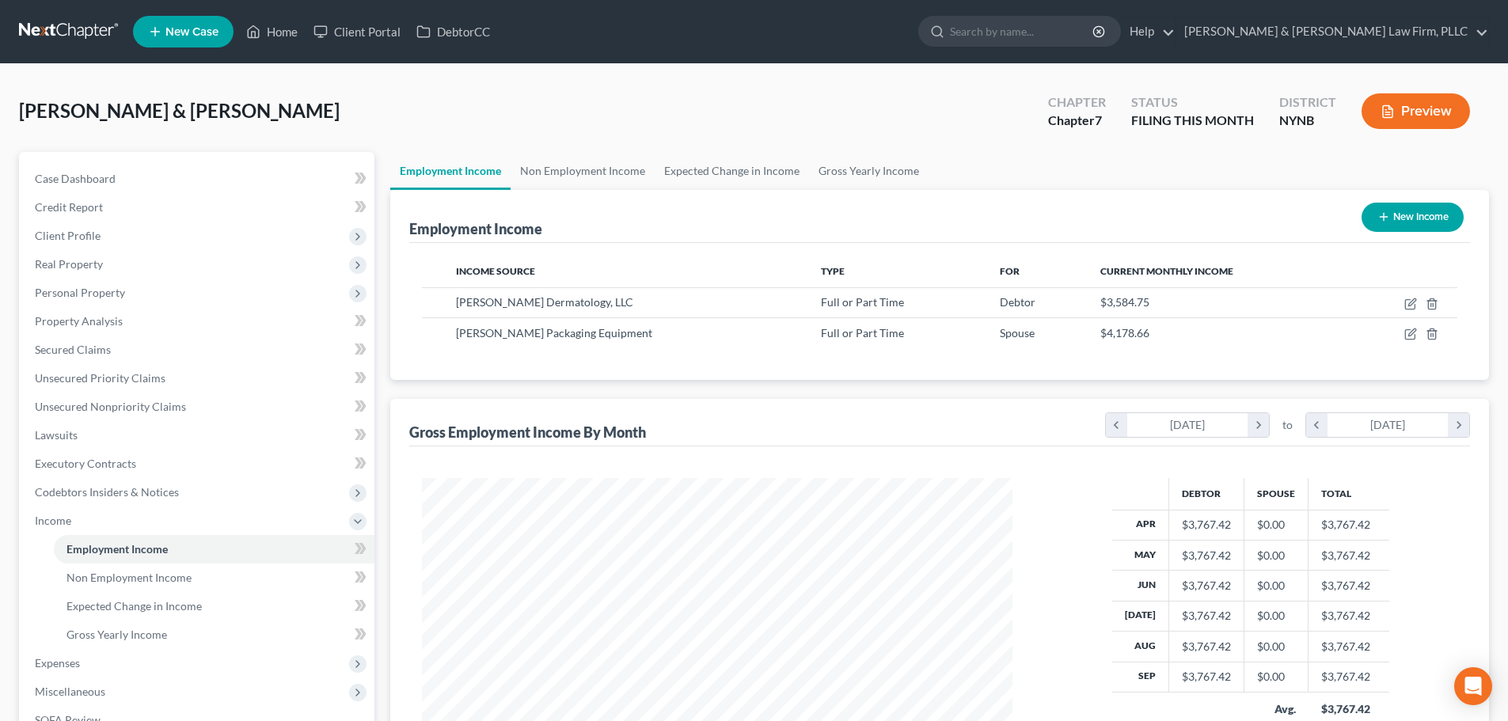
scroll to position [263, 0]
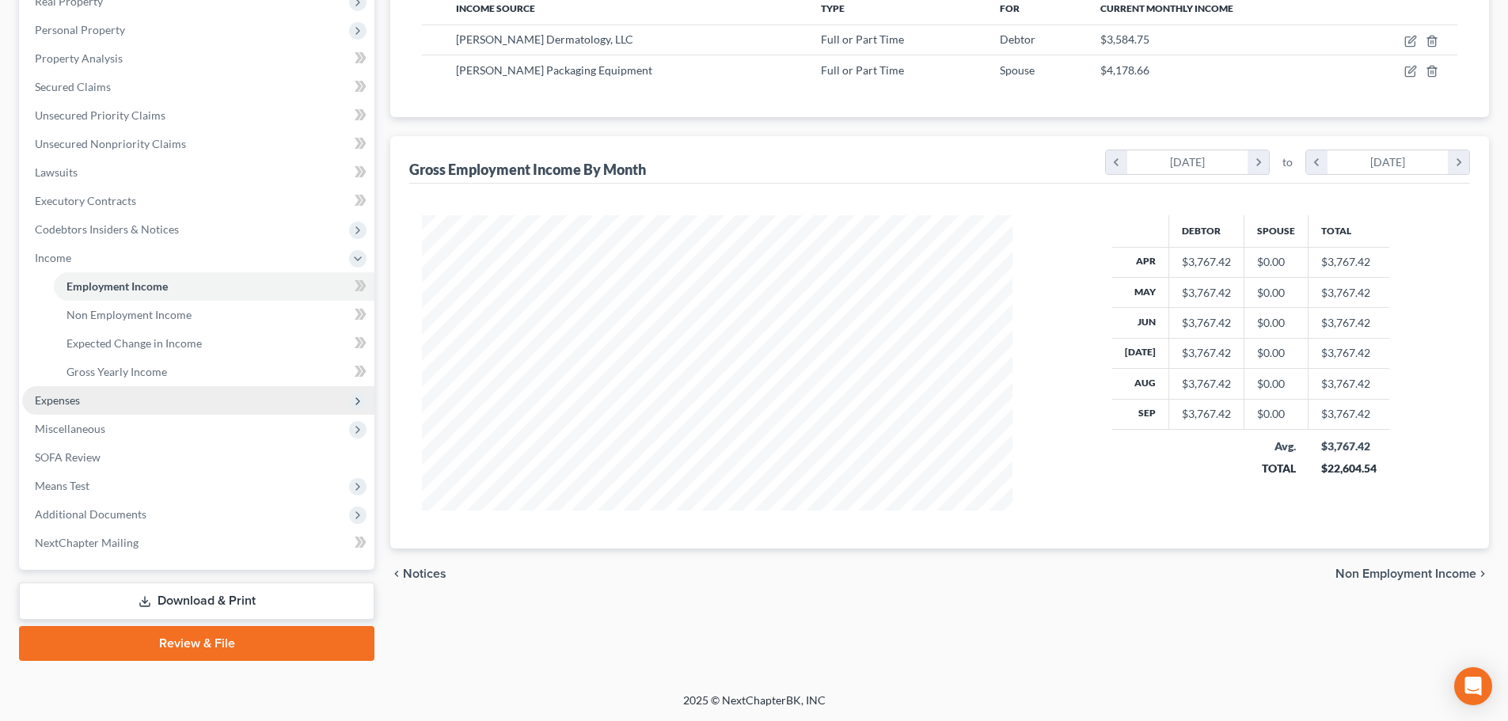
click at [80, 404] on span "Expenses" at bounding box center [57, 399] width 45 height 13
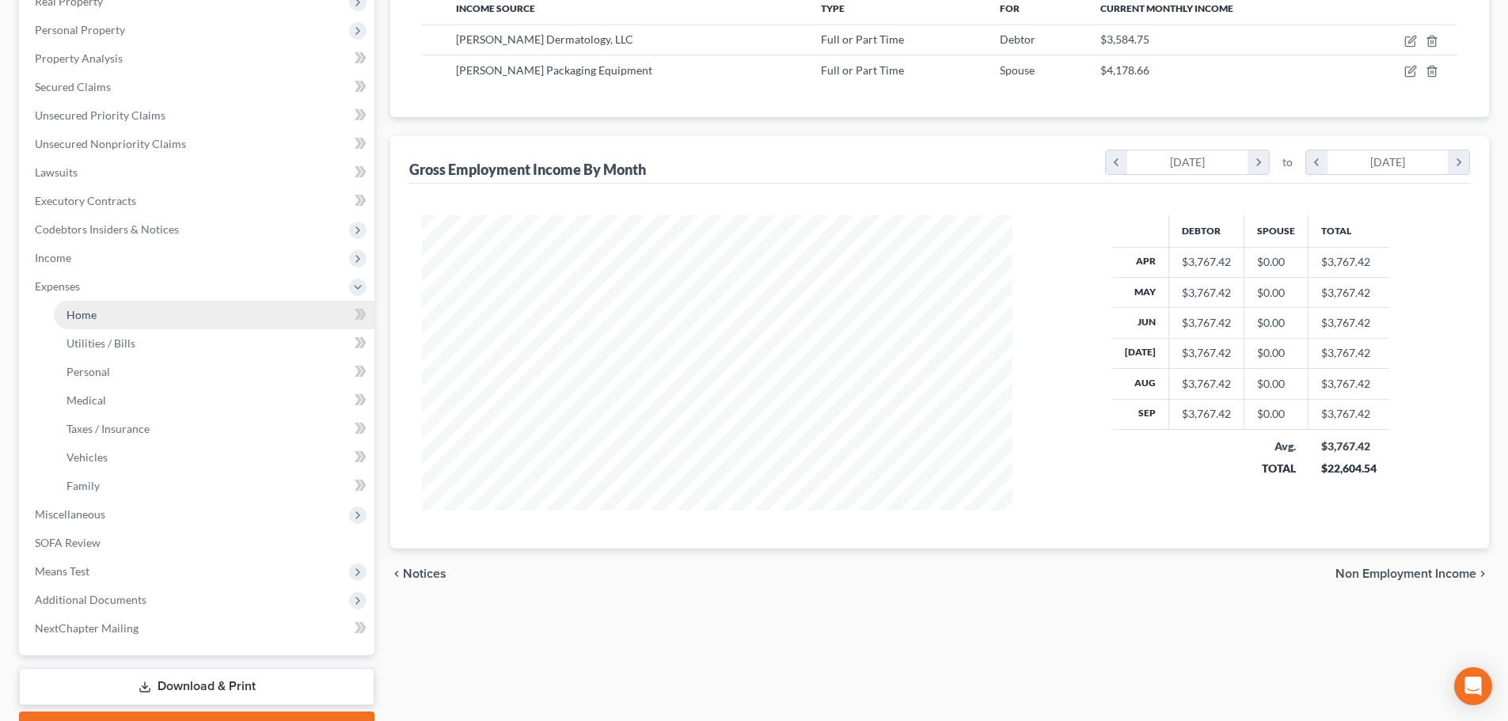
click at [85, 317] on span "Home" at bounding box center [81, 314] width 30 height 13
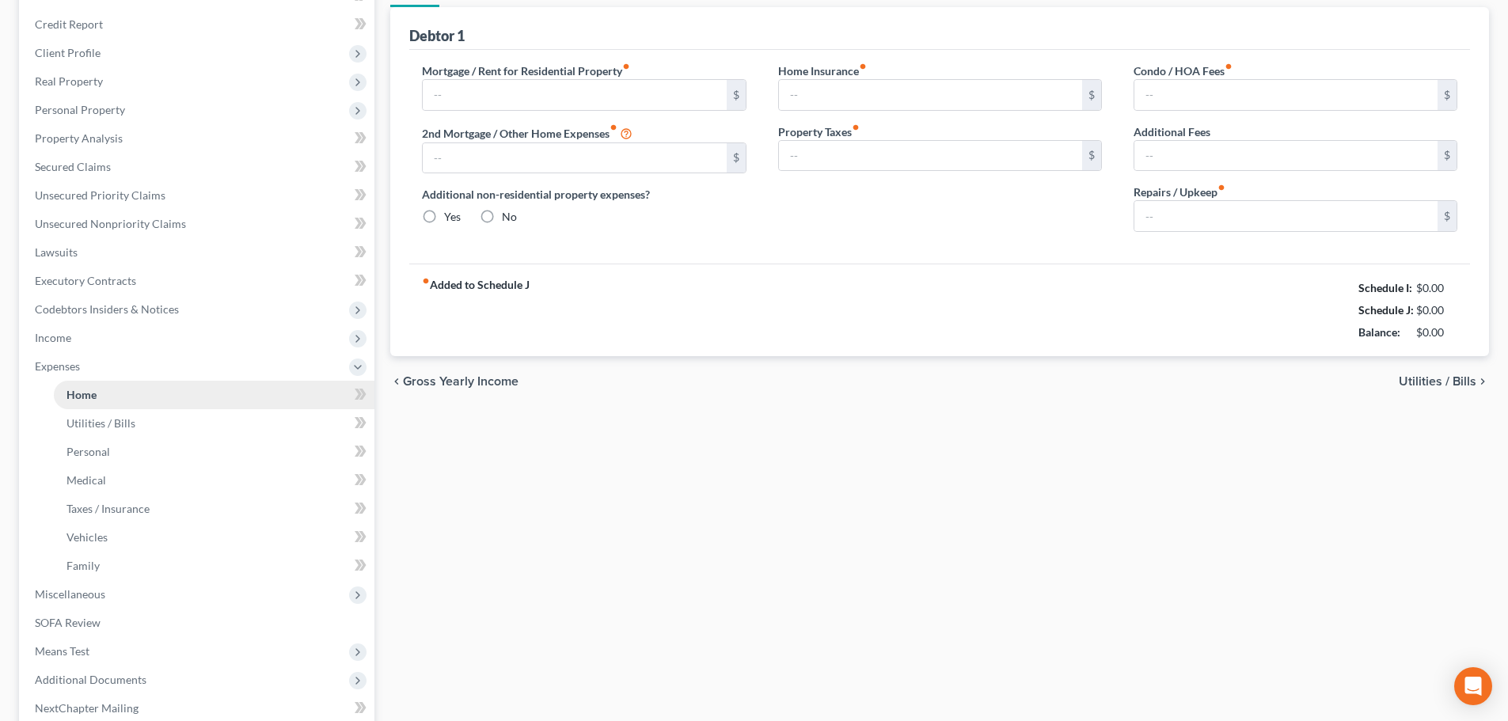
type input "0.00"
radio input "true"
type input "0.00"
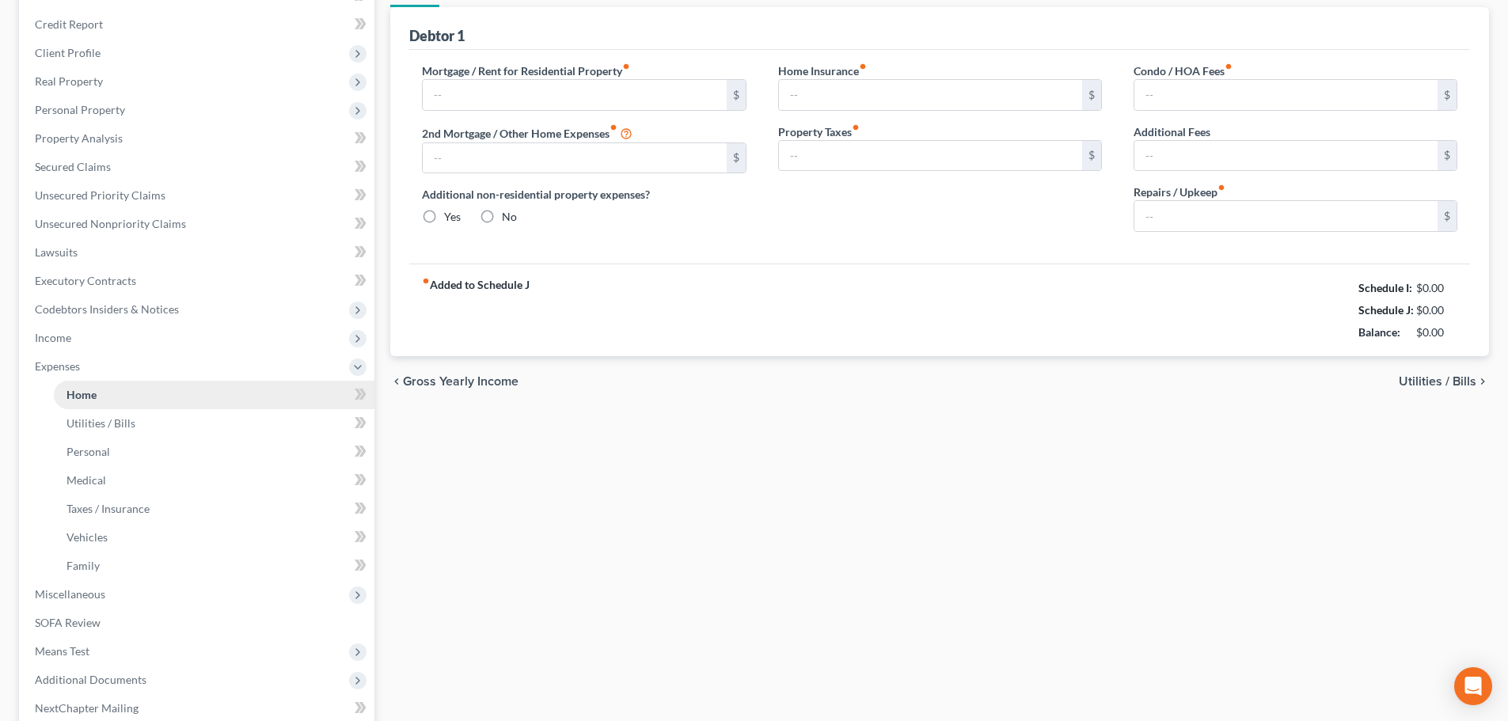
type input "0.00"
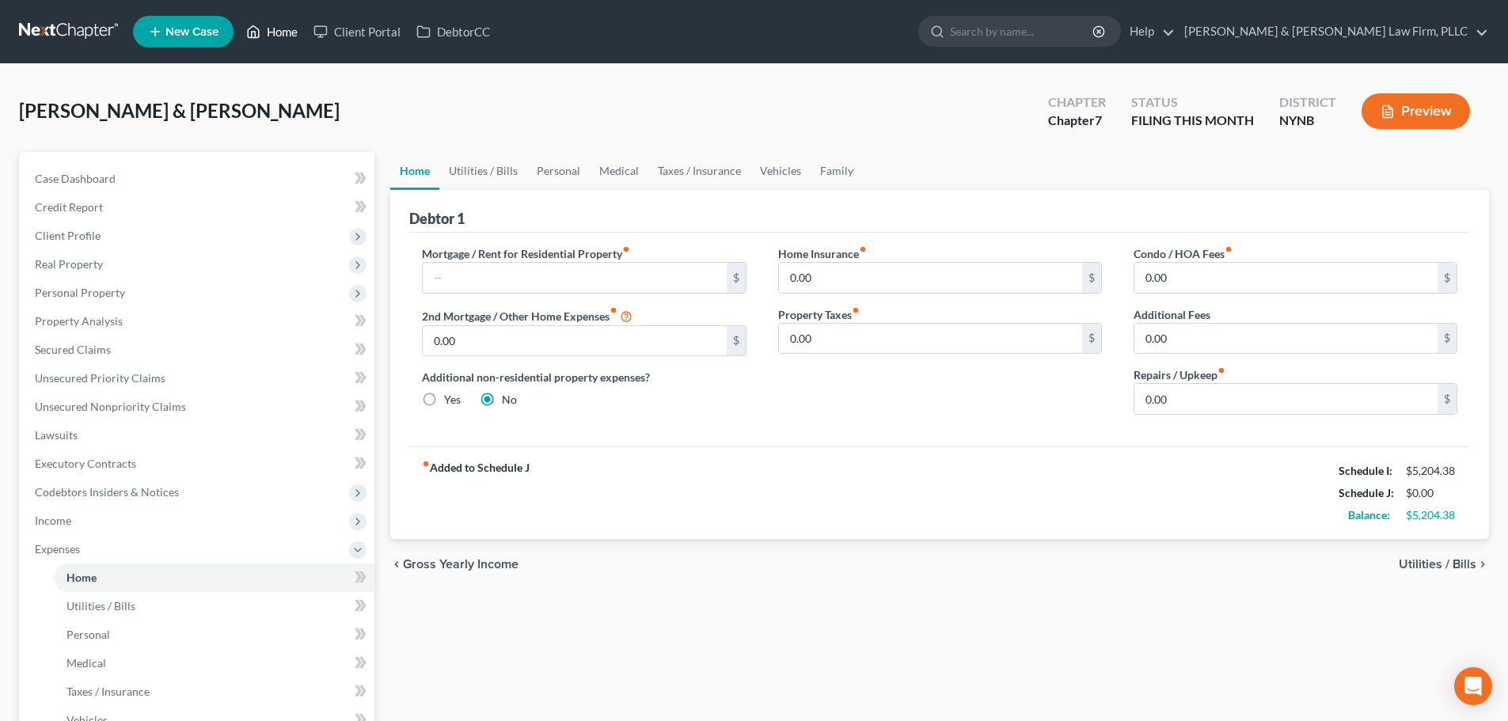
click at [289, 36] on link "Home" at bounding box center [271, 31] width 67 height 28
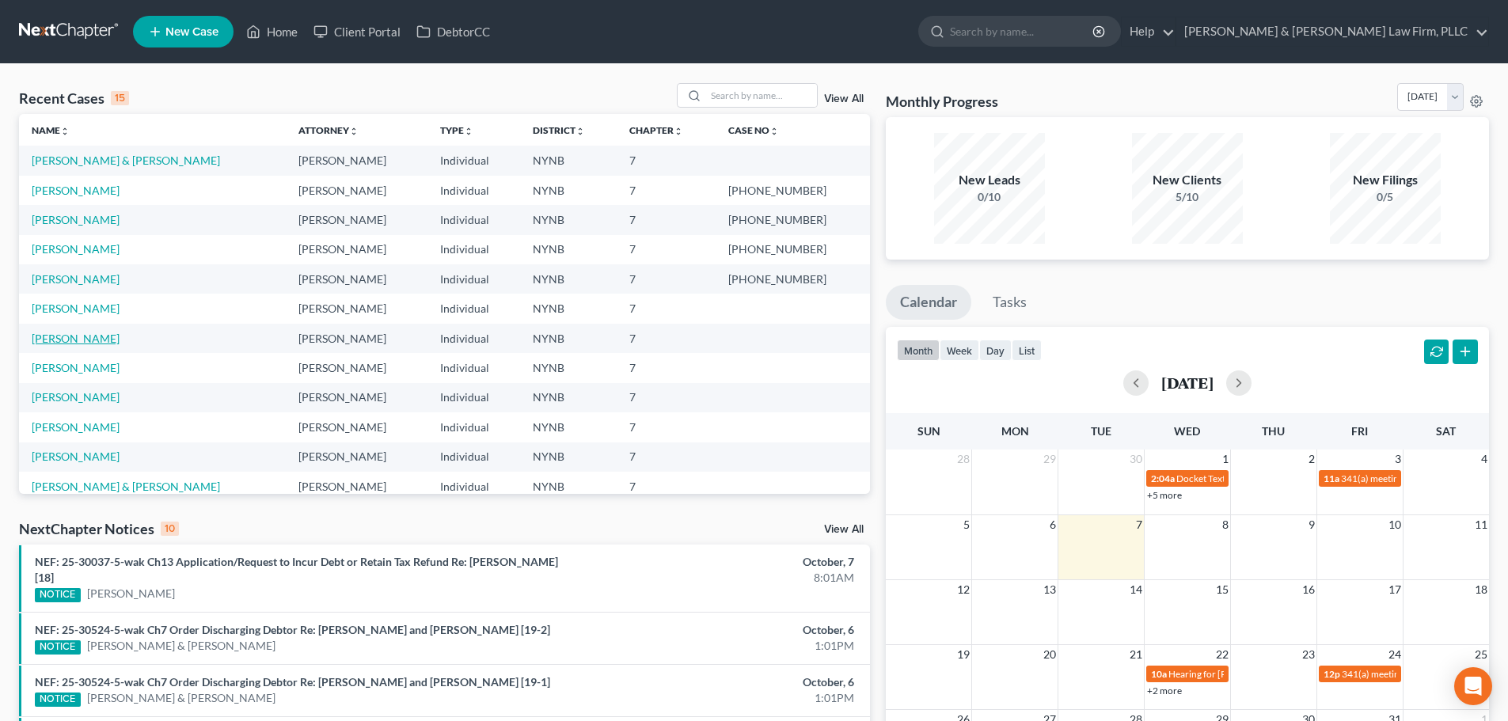
click at [69, 340] on link "[PERSON_NAME]" at bounding box center [76, 338] width 88 height 13
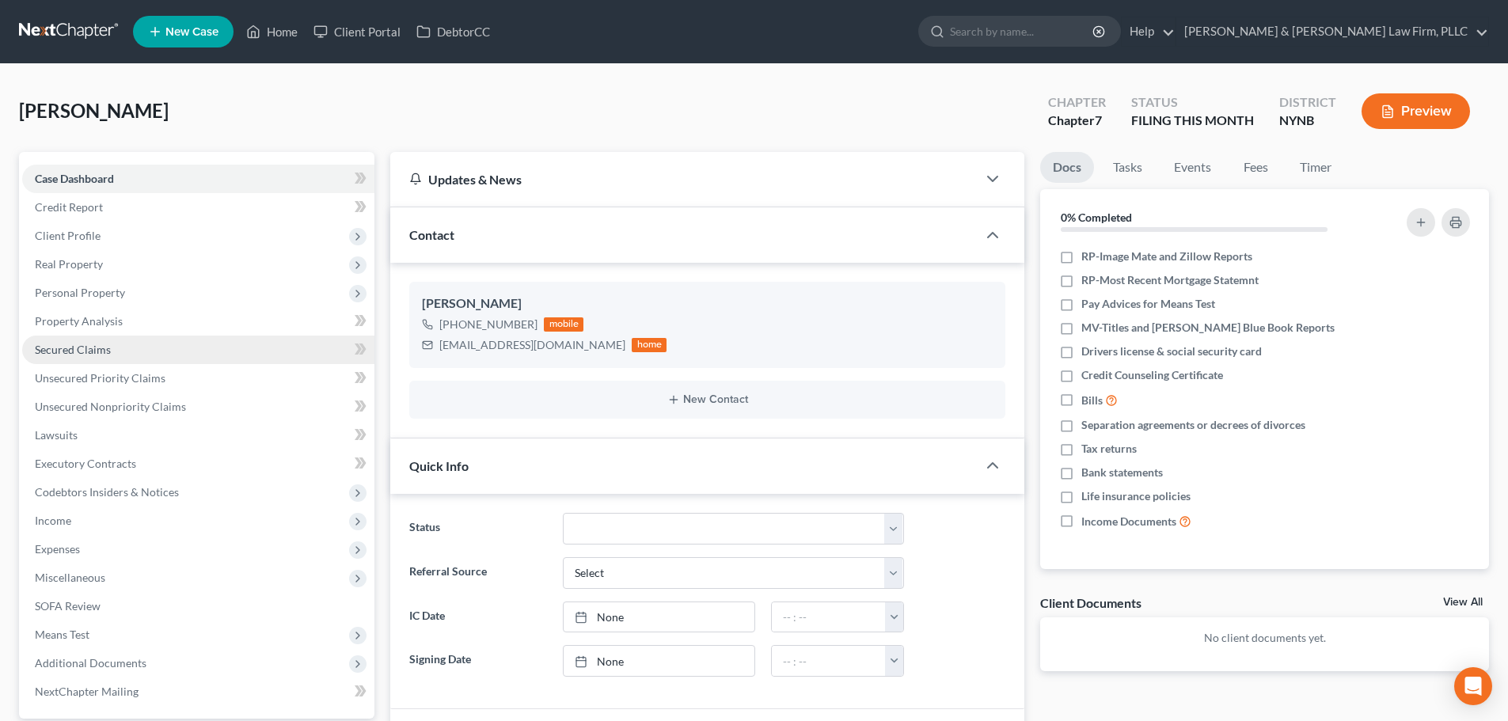
scroll to position [1355, 0]
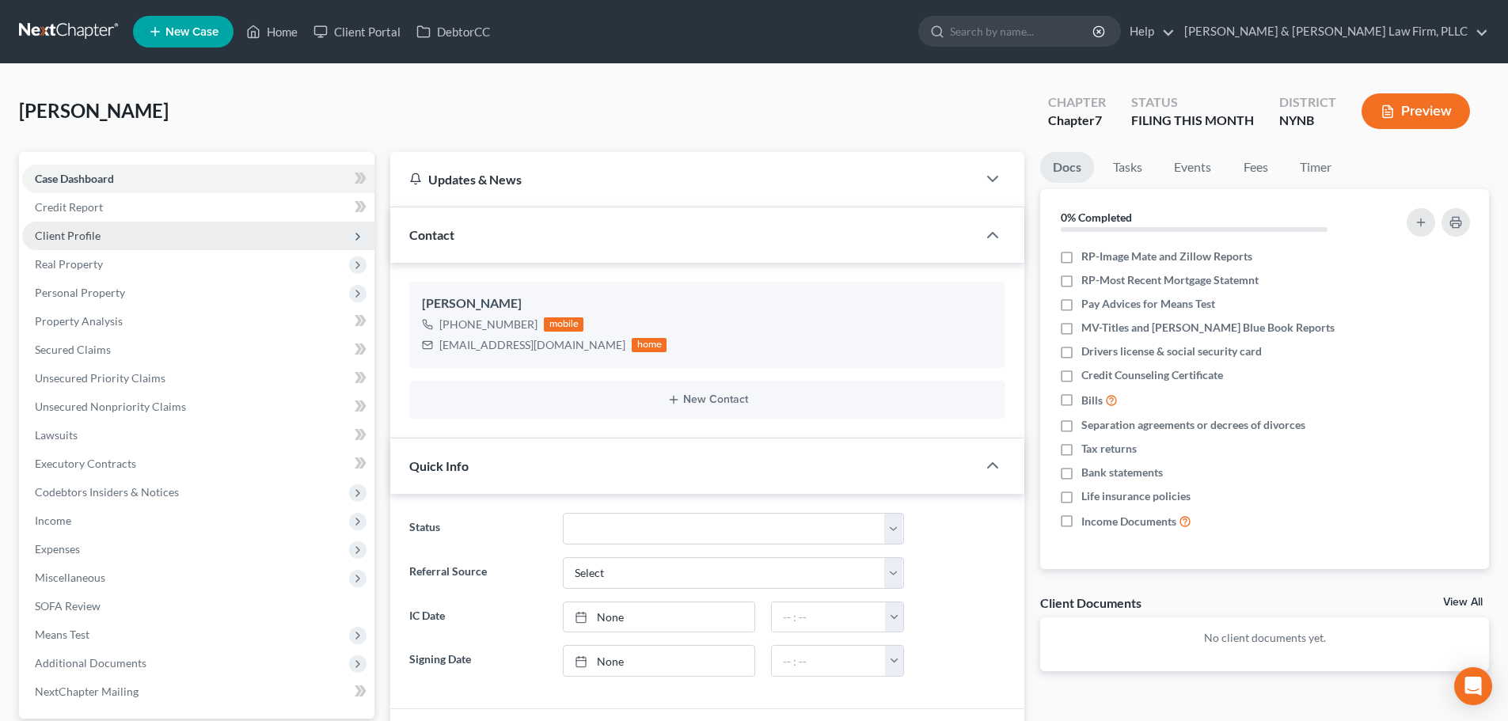
click at [78, 236] on span "Client Profile" at bounding box center [68, 235] width 66 height 13
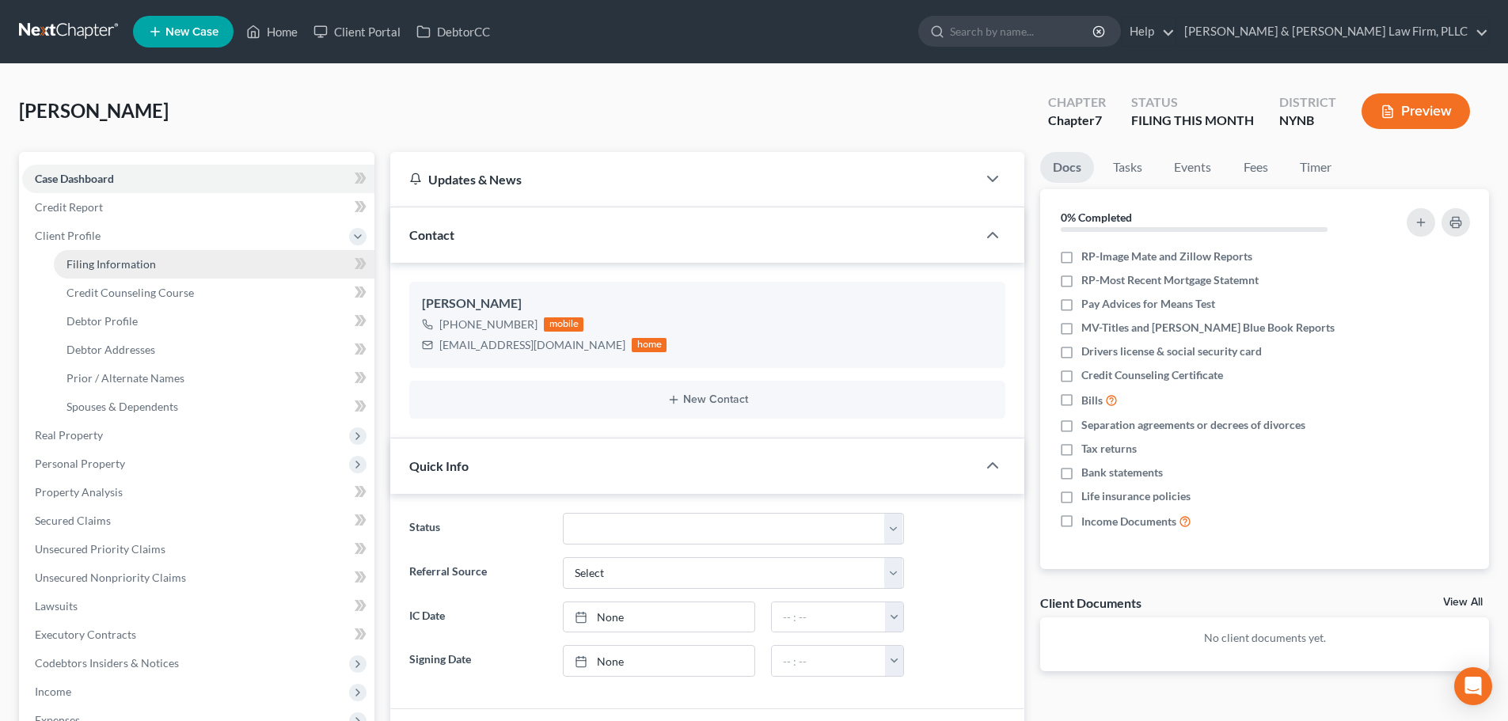
click at [85, 264] on span "Filing Information" at bounding box center [110, 263] width 89 height 13
select select "1"
select select "0"
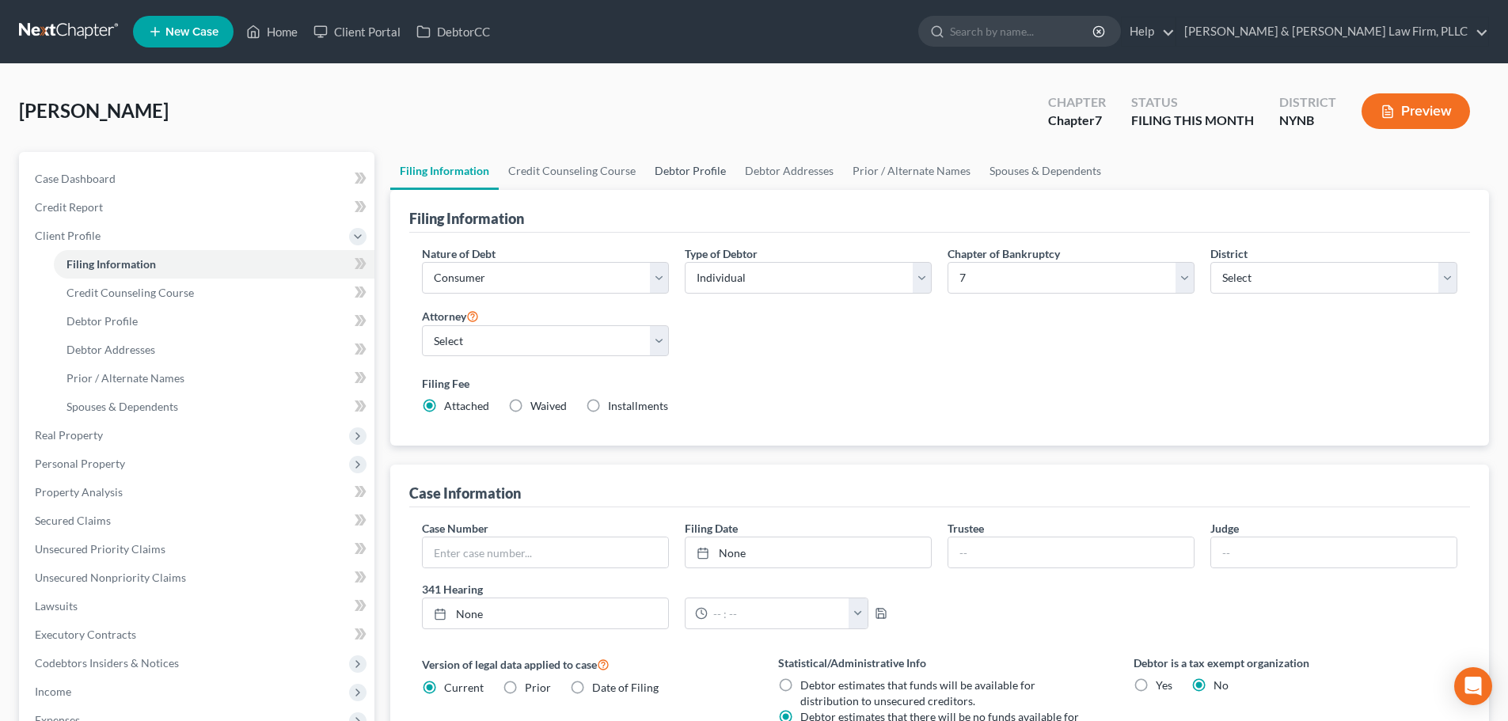
click at [715, 174] on link "Debtor Profile" at bounding box center [690, 171] width 90 height 38
select select "0"
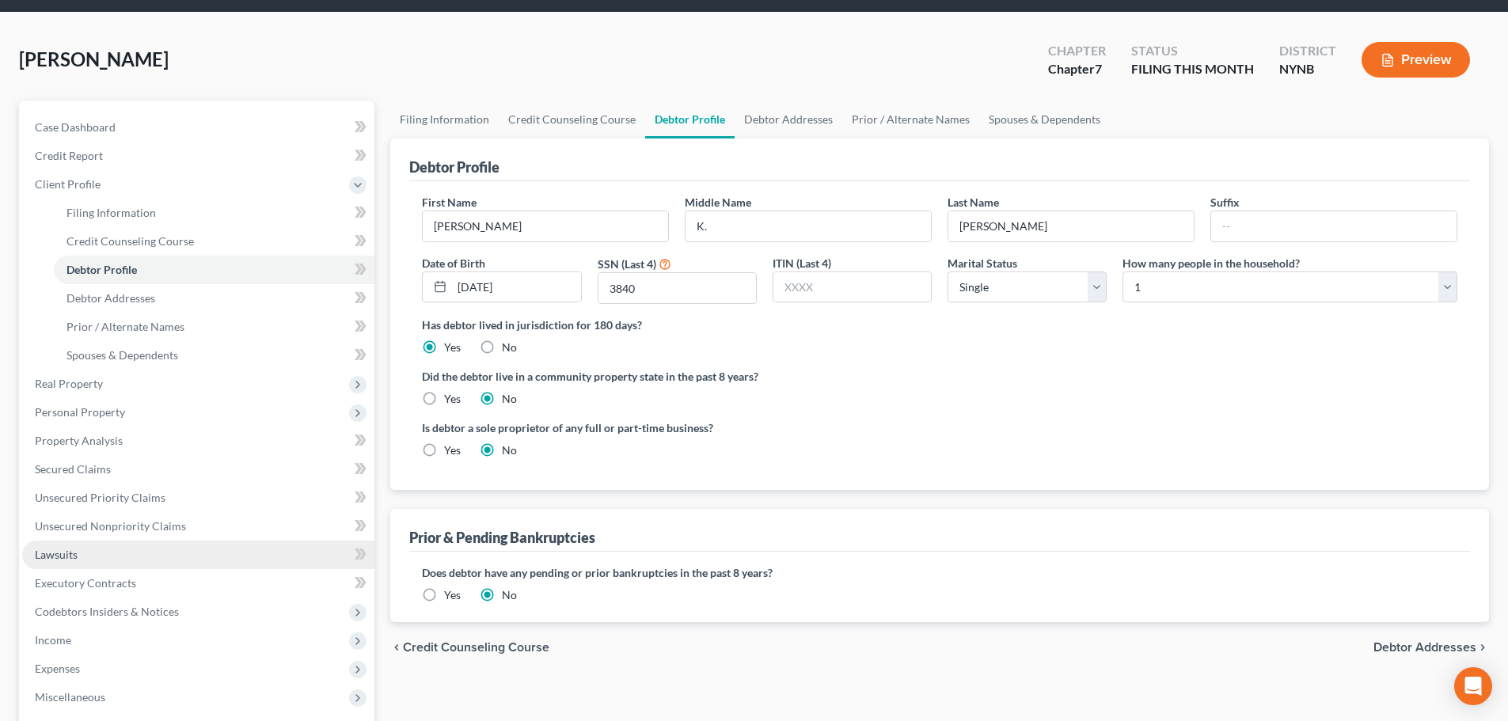
scroll to position [79, 0]
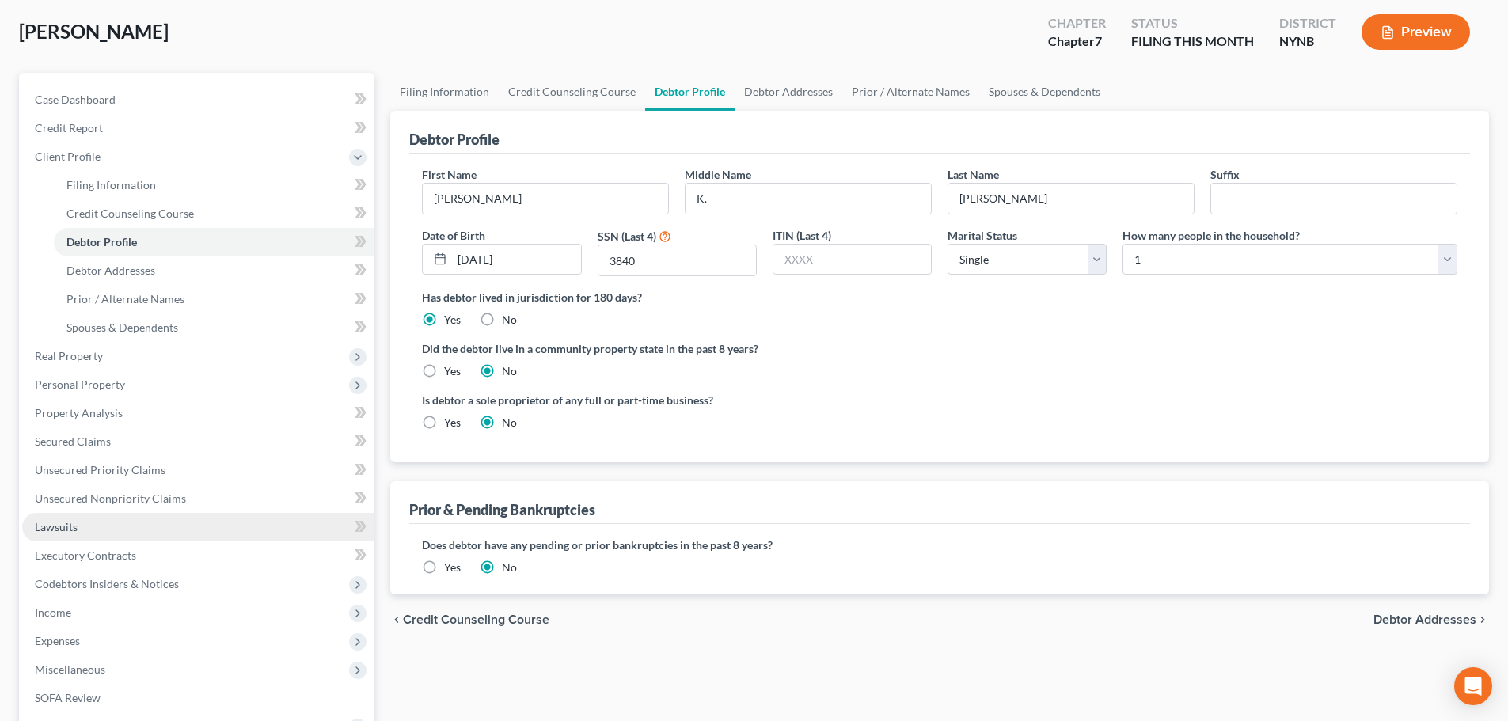
click at [58, 619] on span "Income" at bounding box center [198, 612] width 352 height 28
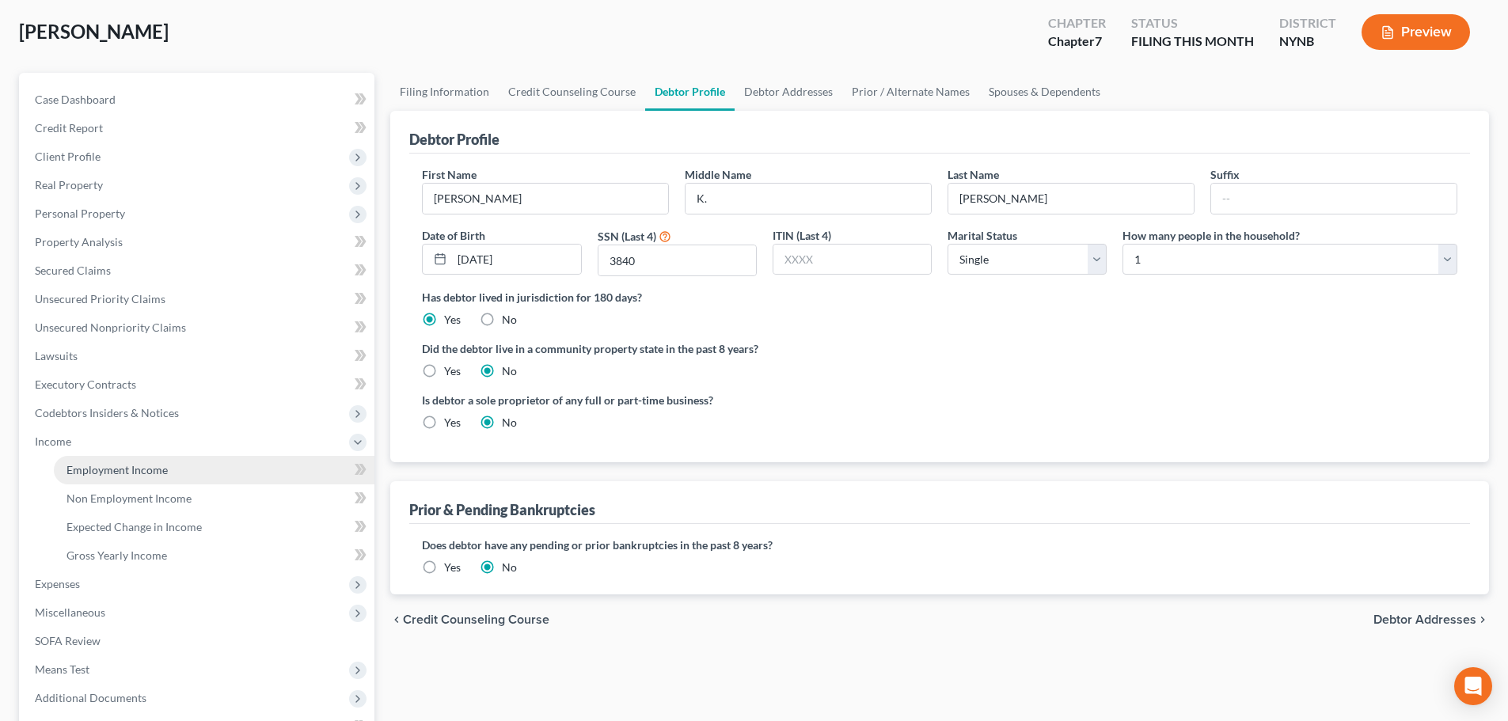
click at [126, 469] on span "Employment Income" at bounding box center [116, 469] width 101 height 13
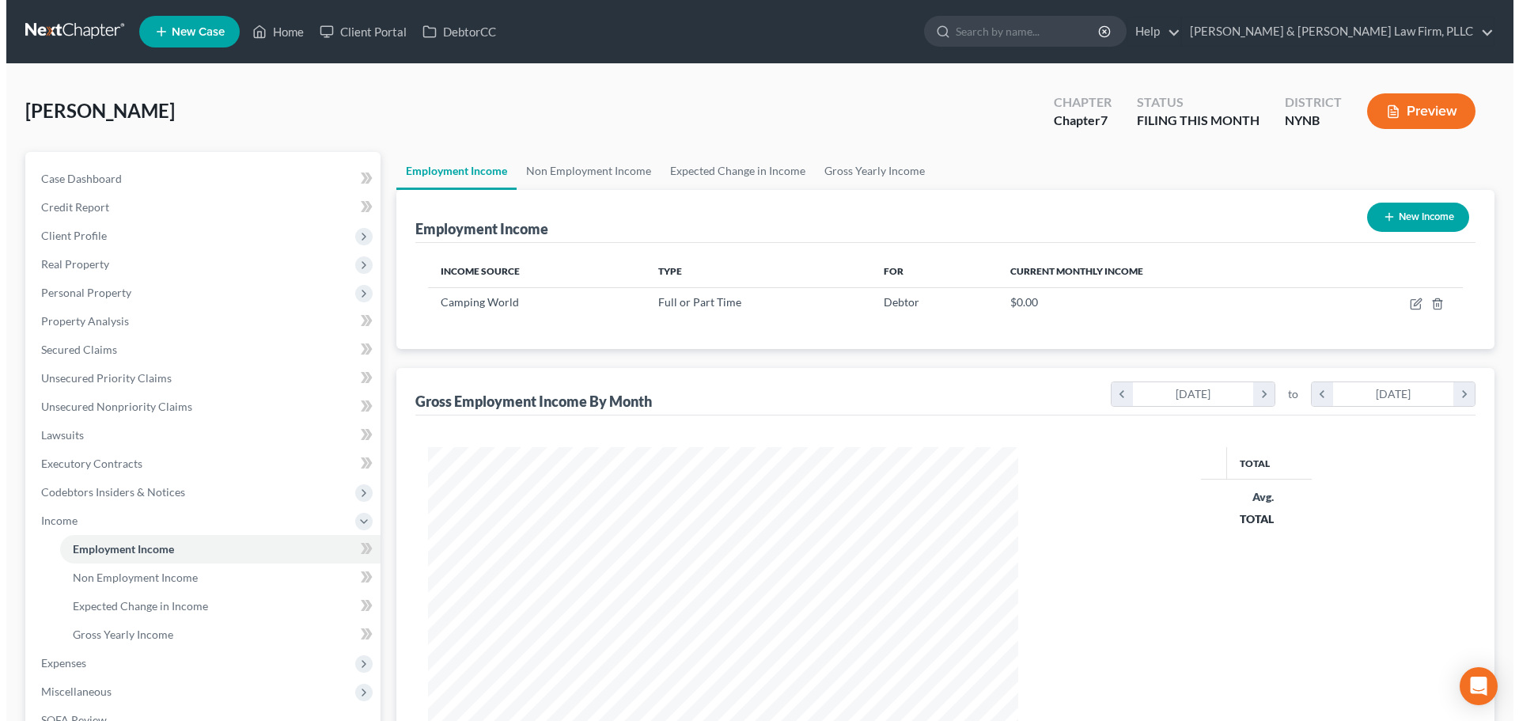
scroll to position [295, 622]
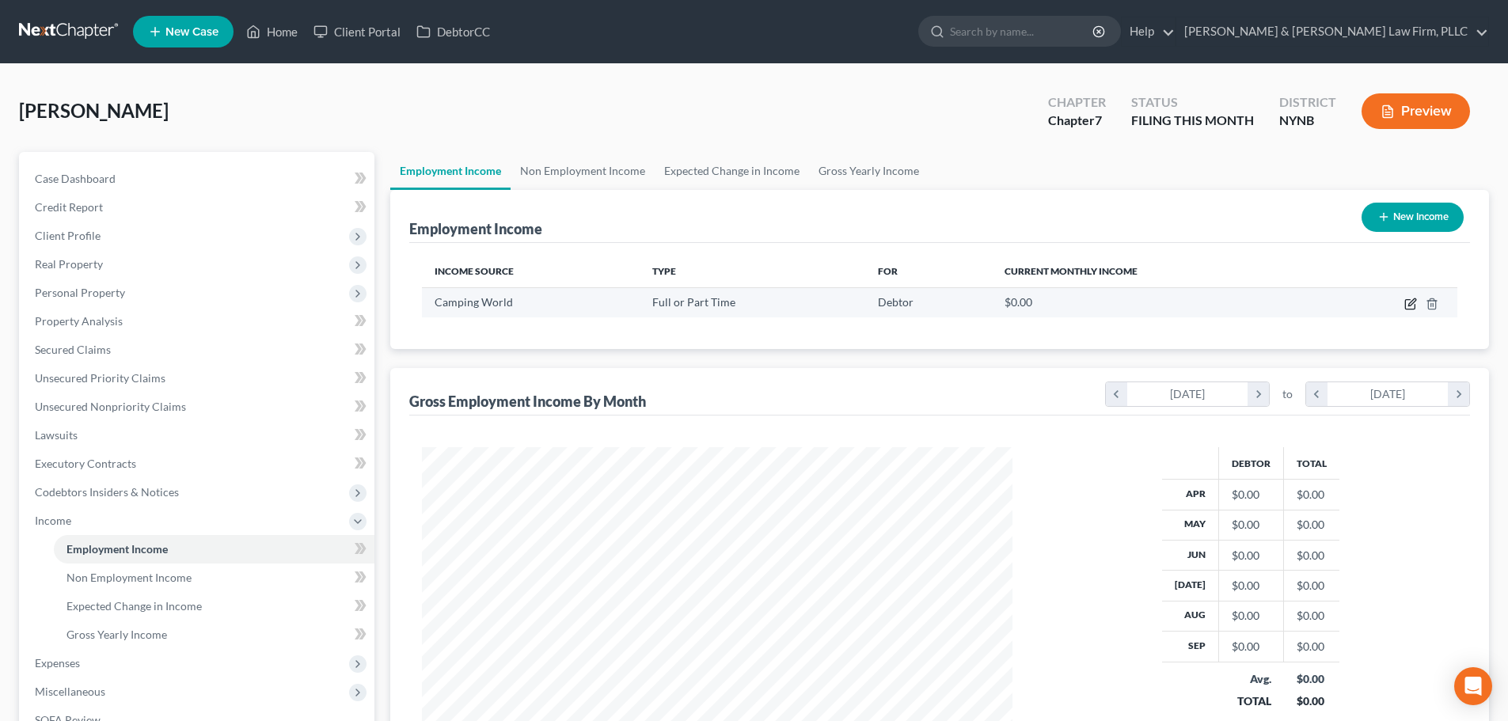
click at [1410, 302] on icon "button" at bounding box center [1411, 301] width 7 height 7
select select "0"
select select "35"
select select "3"
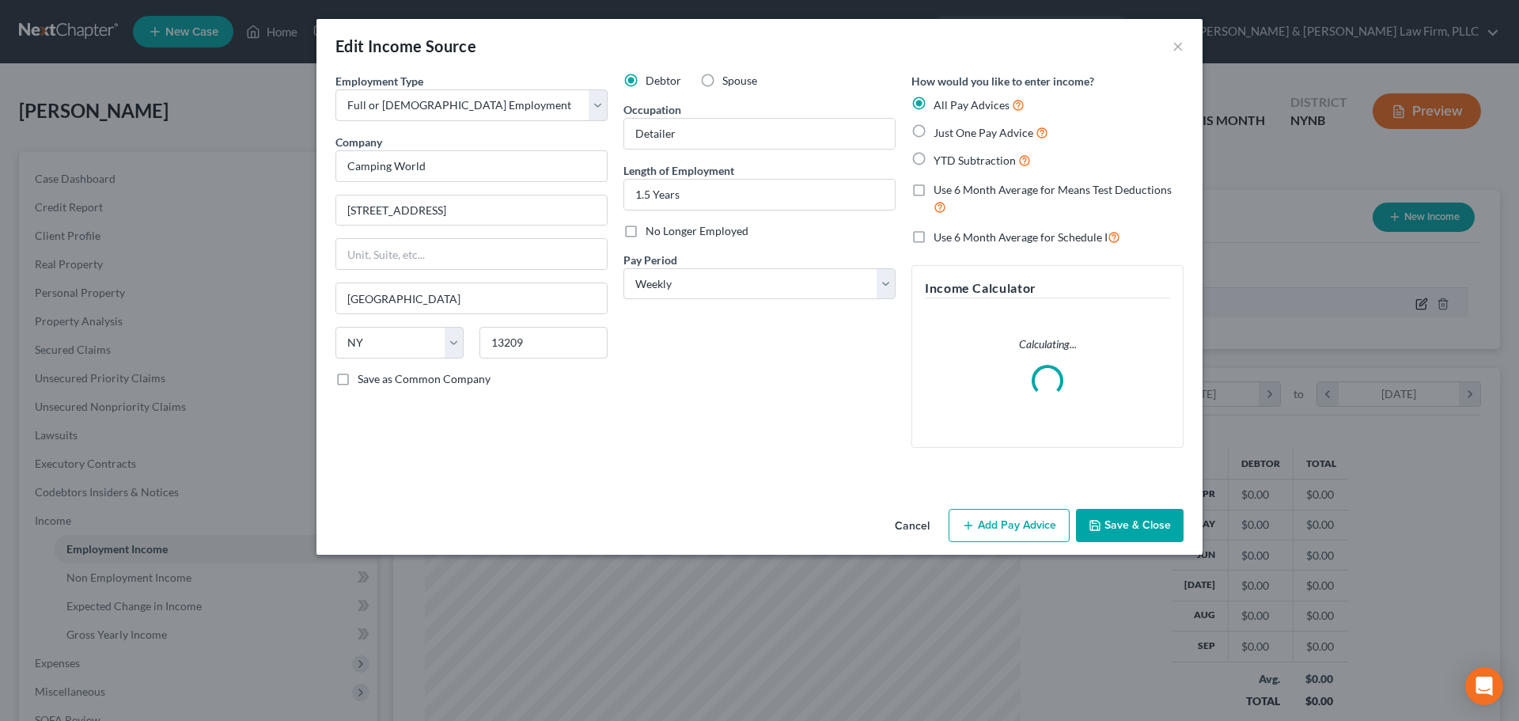
scroll to position [298, 628]
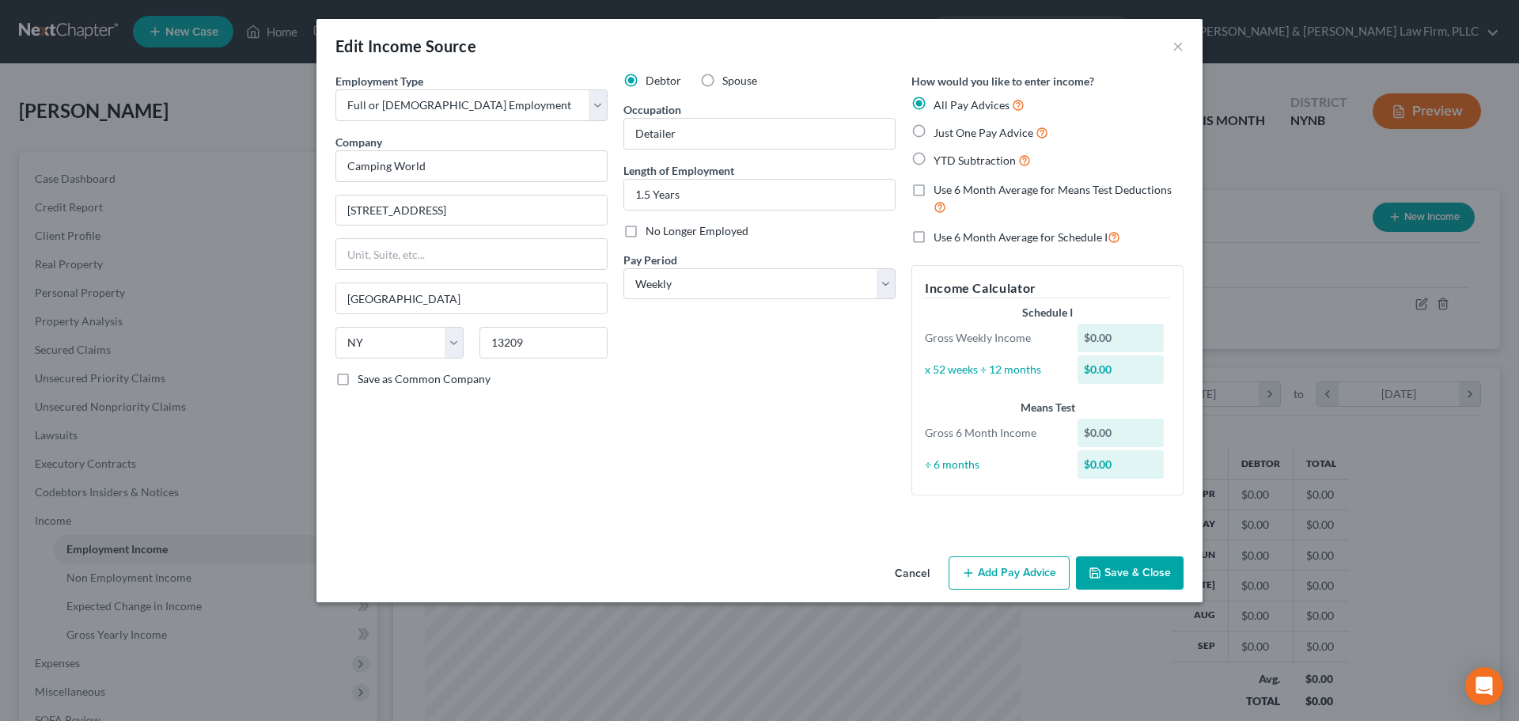
click at [934, 157] on label "YTD Subtraction" at bounding box center [982, 160] width 97 height 18
click at [940, 157] on input "YTD Subtraction" at bounding box center [945, 156] width 10 height 10
radio input "true"
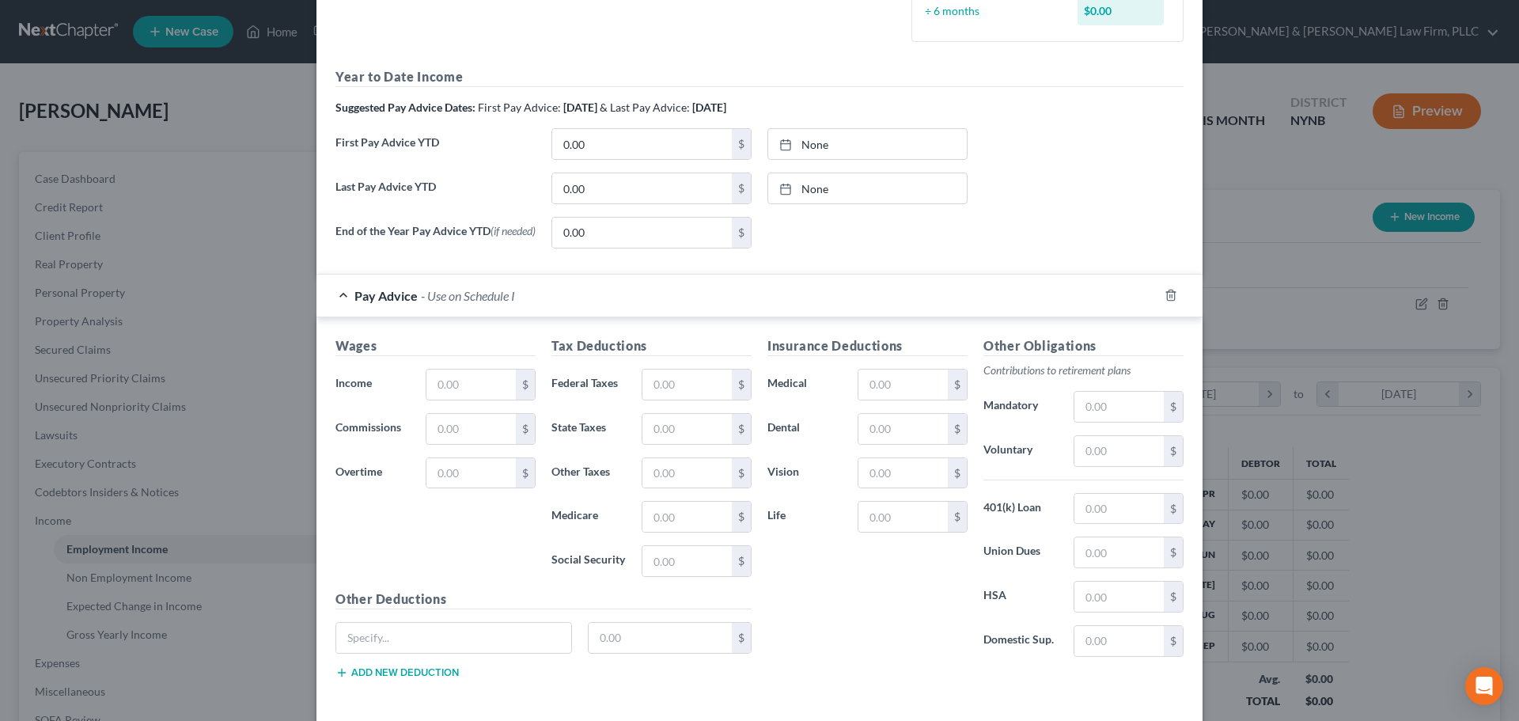
scroll to position [396, 0]
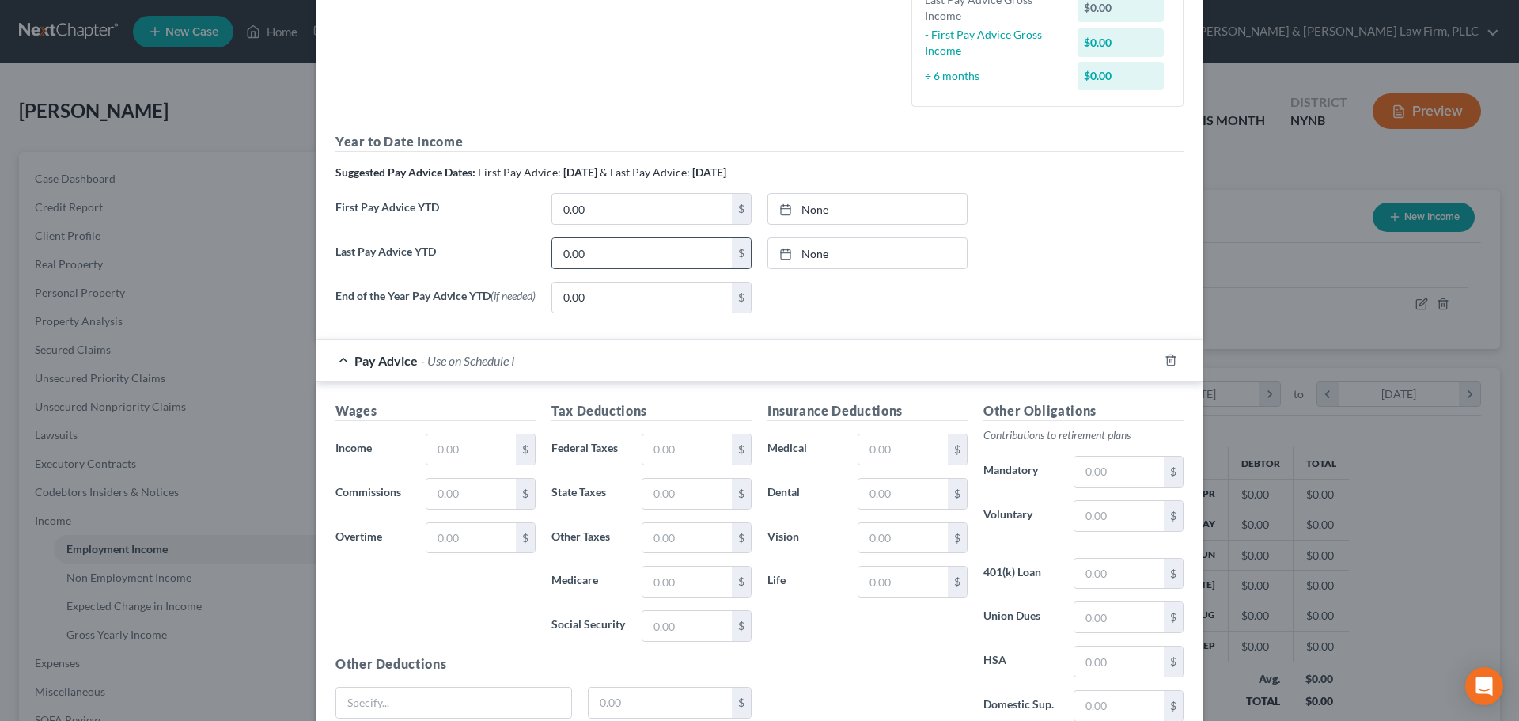
click at [592, 256] on input "0.00" at bounding box center [642, 253] width 180 height 30
type input "32,960.52"
click at [609, 211] on input "0.00" at bounding box center [642, 209] width 180 height 30
type input "10,967.12"
click at [603, 299] on input "0.00" at bounding box center [642, 298] width 180 height 30
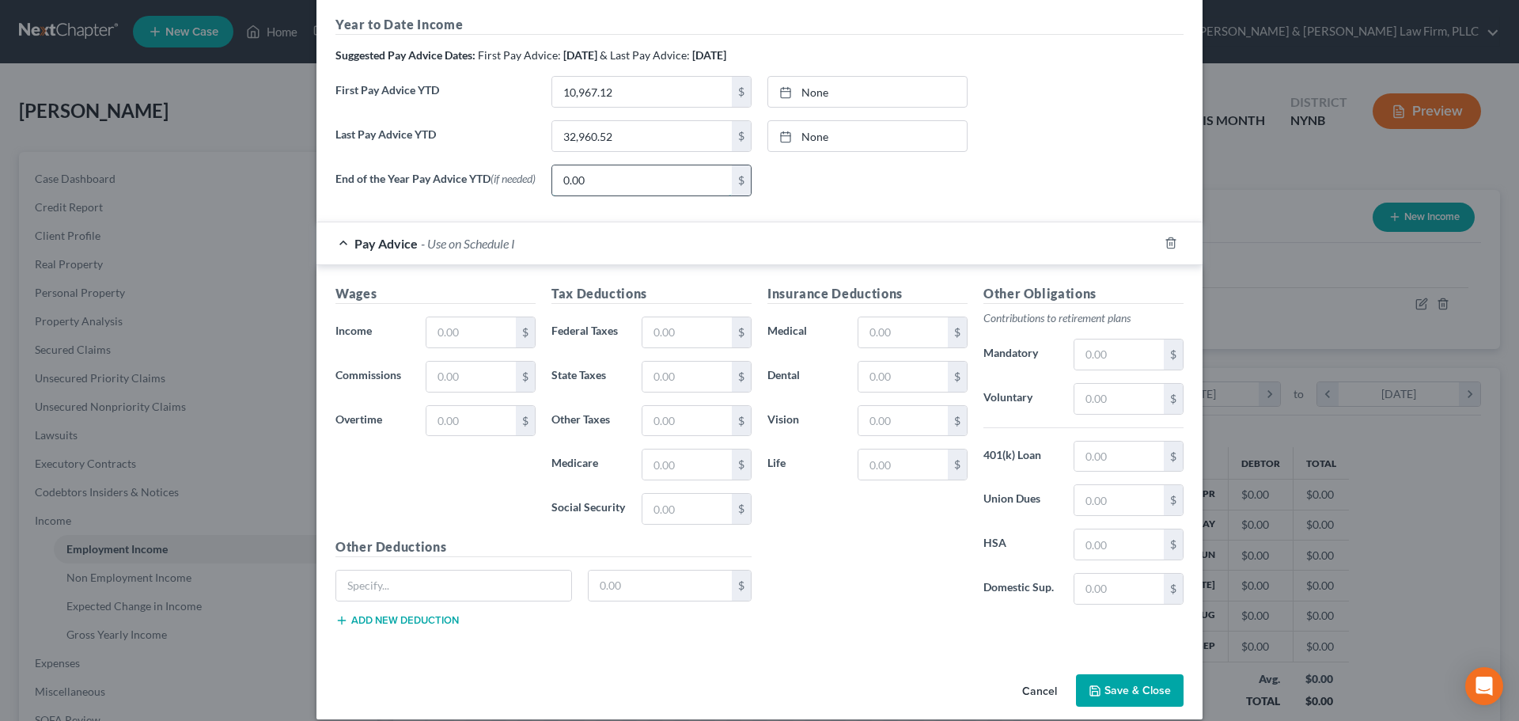
scroll to position [534, 0]
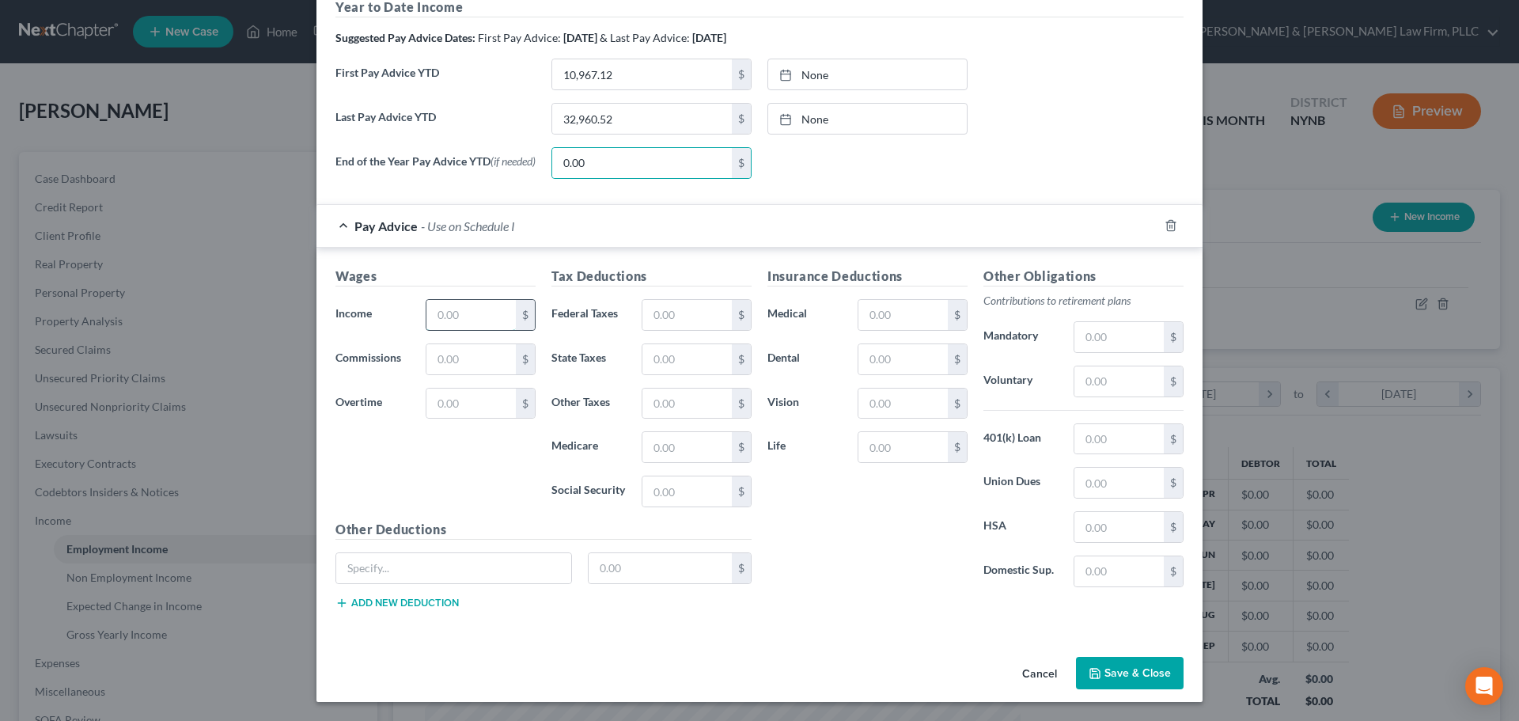
click at [487, 313] on input "text" at bounding box center [471, 315] width 89 height 30
type input "800.00"
click at [684, 316] on input "text" at bounding box center [687, 315] width 89 height 30
type input "56.04"
click at [663, 493] on input "text" at bounding box center [687, 491] width 89 height 30
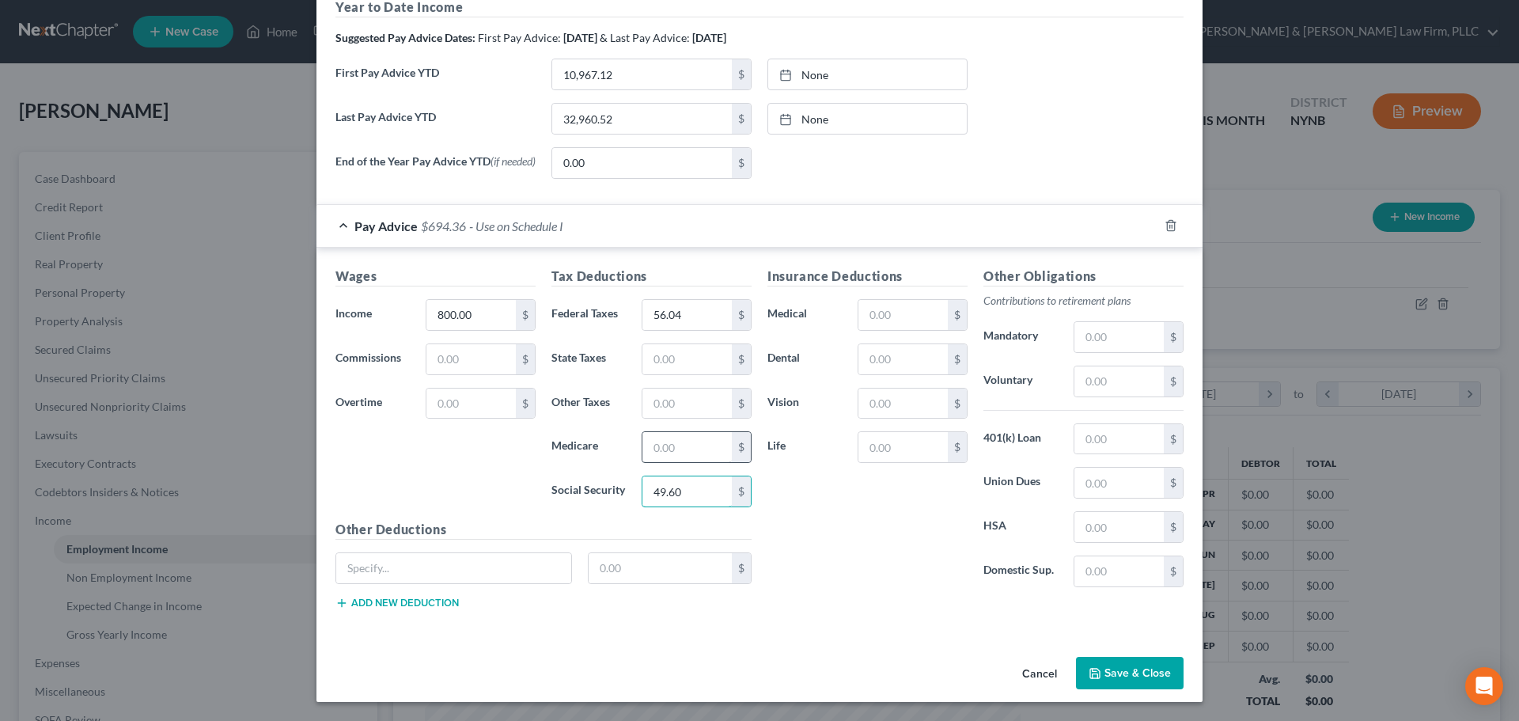
type input "49.60"
click at [690, 442] on input "text" at bounding box center [687, 447] width 89 height 30
type input "11.60"
click at [700, 359] on input "text" at bounding box center [687, 359] width 89 height 30
type input "35.37"
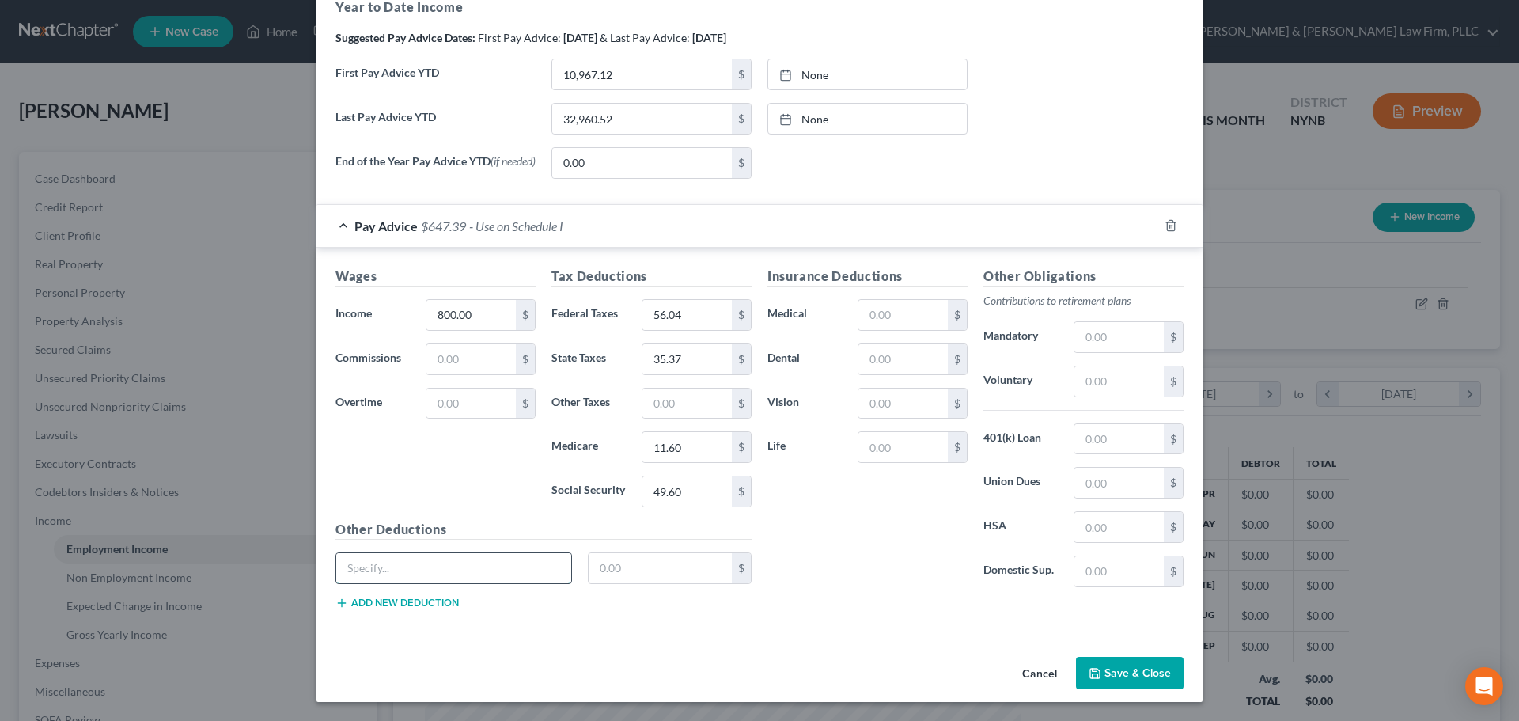
click at [459, 562] on input "text" at bounding box center [453, 568] width 235 height 30
type input "Disability Insurance"
click at [619, 568] on input "text" at bounding box center [661, 568] width 144 height 30
type input "0.60"
click at [404, 599] on button "Add new deduction" at bounding box center [397, 603] width 123 height 13
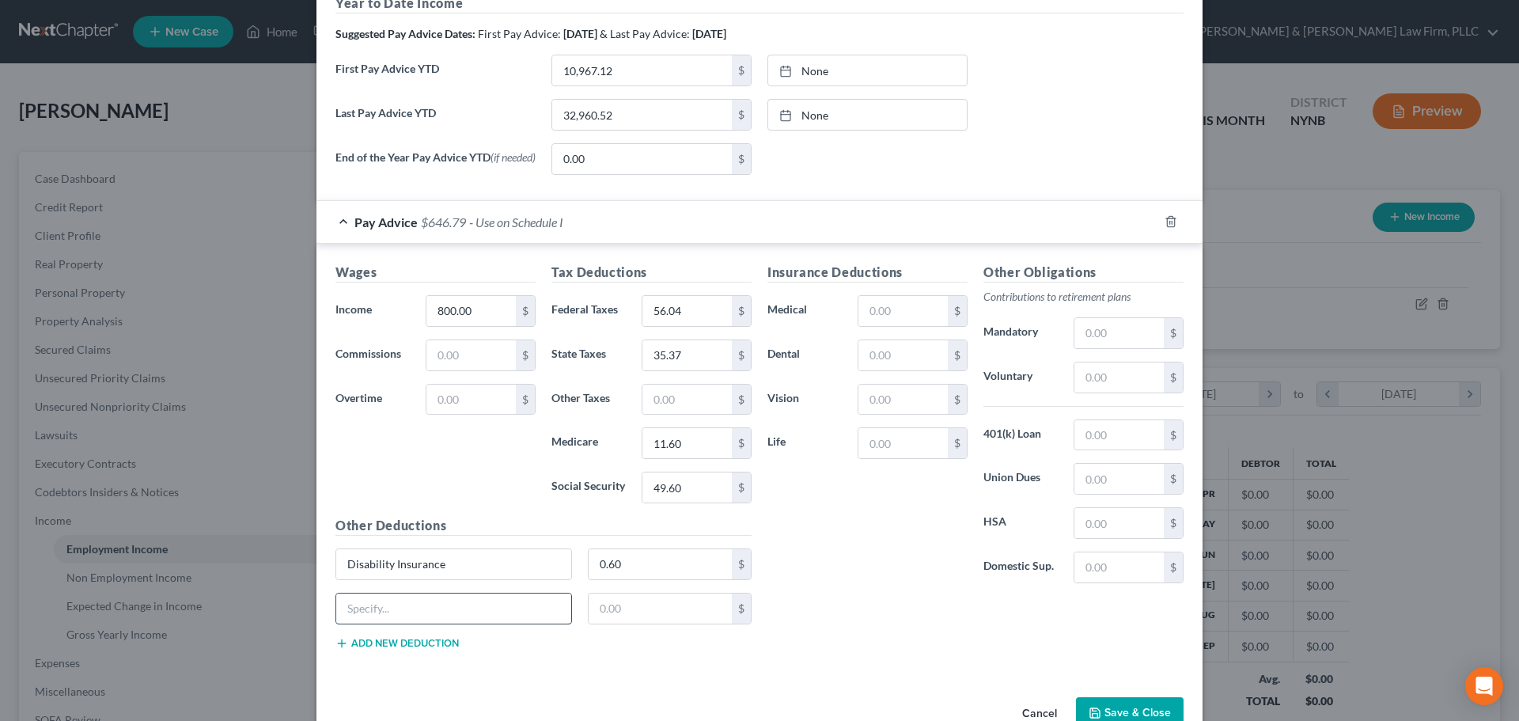
click at [400, 609] on input "text" at bounding box center [453, 609] width 235 height 30
type input "[US_STATE] Family Leave"
click at [637, 616] on input "text" at bounding box center [661, 609] width 144 height 30
type input "3.10"
click at [1094, 387] on input "text" at bounding box center [1119, 377] width 89 height 30
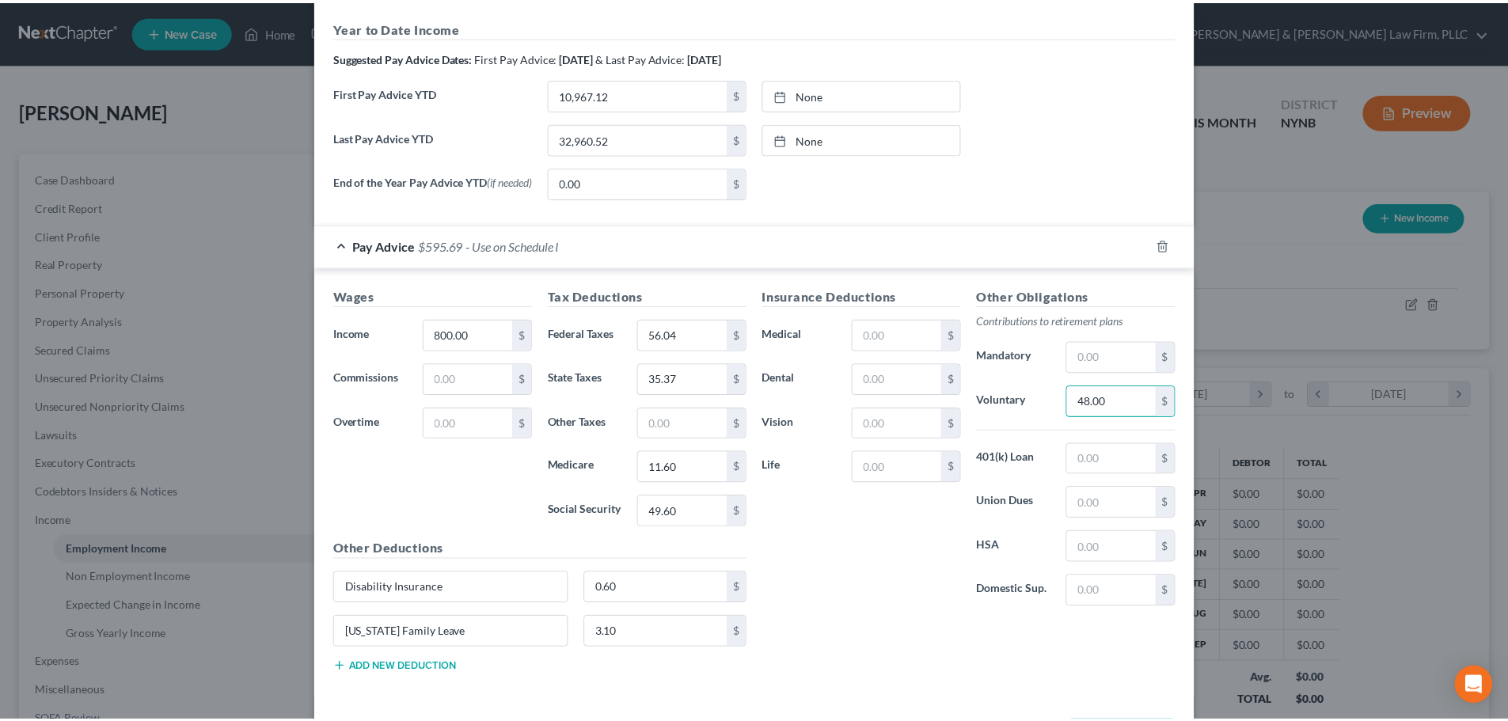
scroll to position [578, 0]
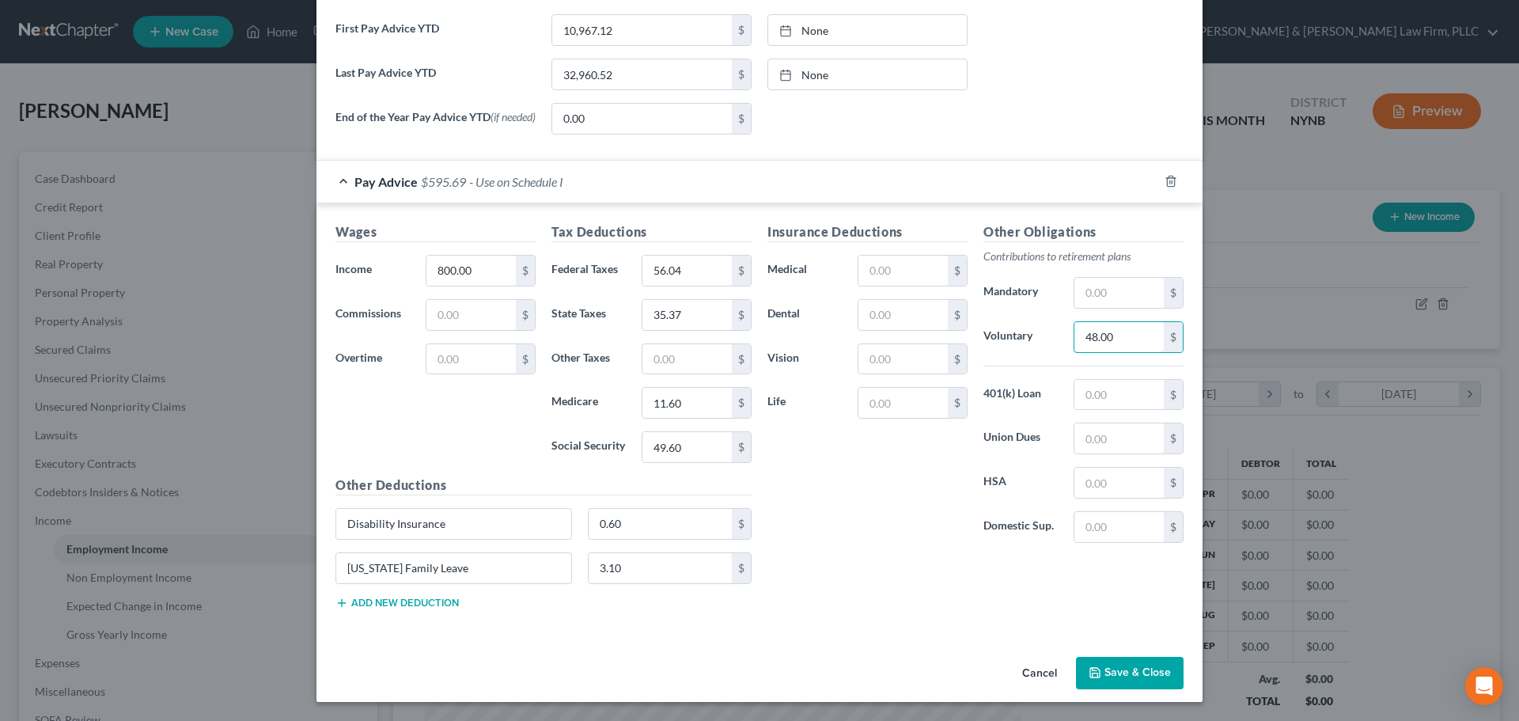
type input "48.00"
drag, startPoint x: 1106, startPoint y: 669, endPoint x: 1127, endPoint y: 652, distance: 26.4
click at [1108, 669] on button "Save & Close" at bounding box center [1130, 673] width 108 height 33
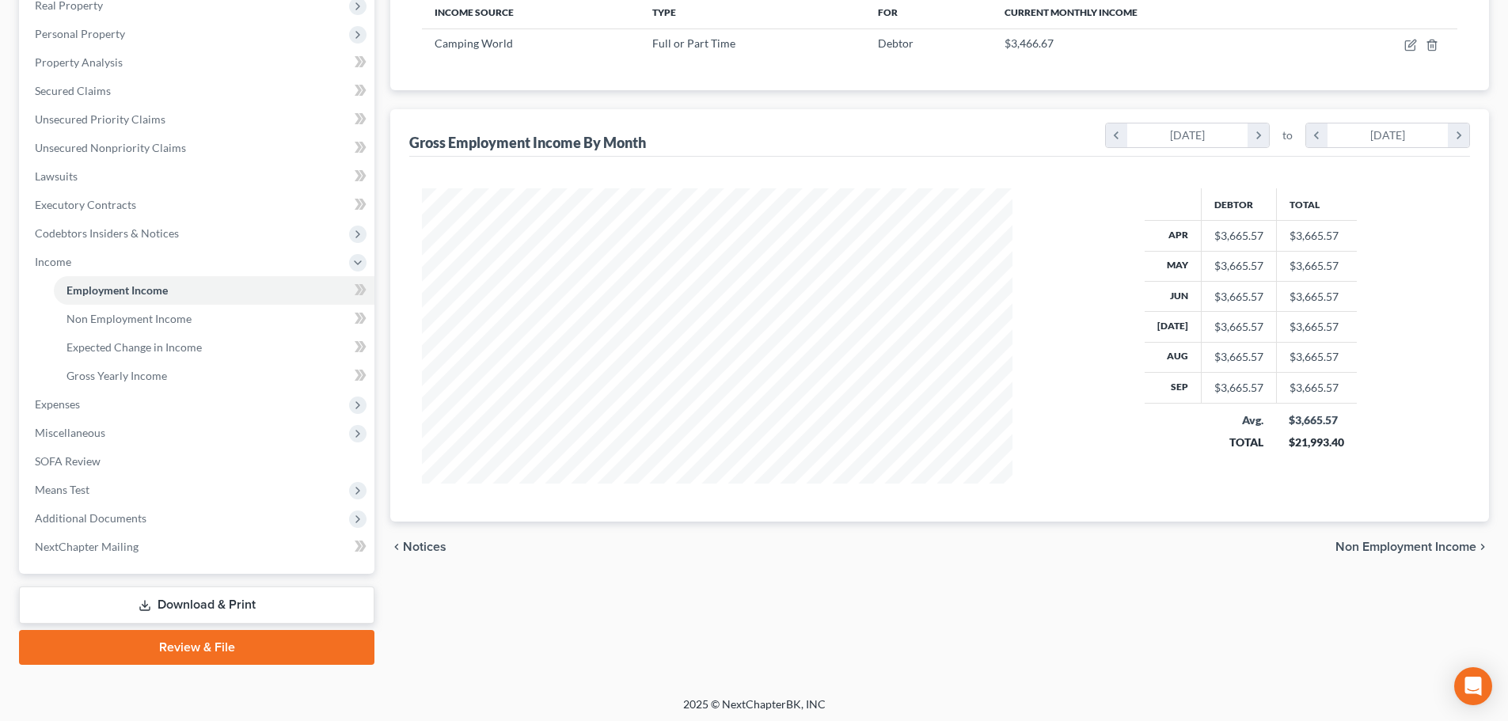
scroll to position [263, 0]
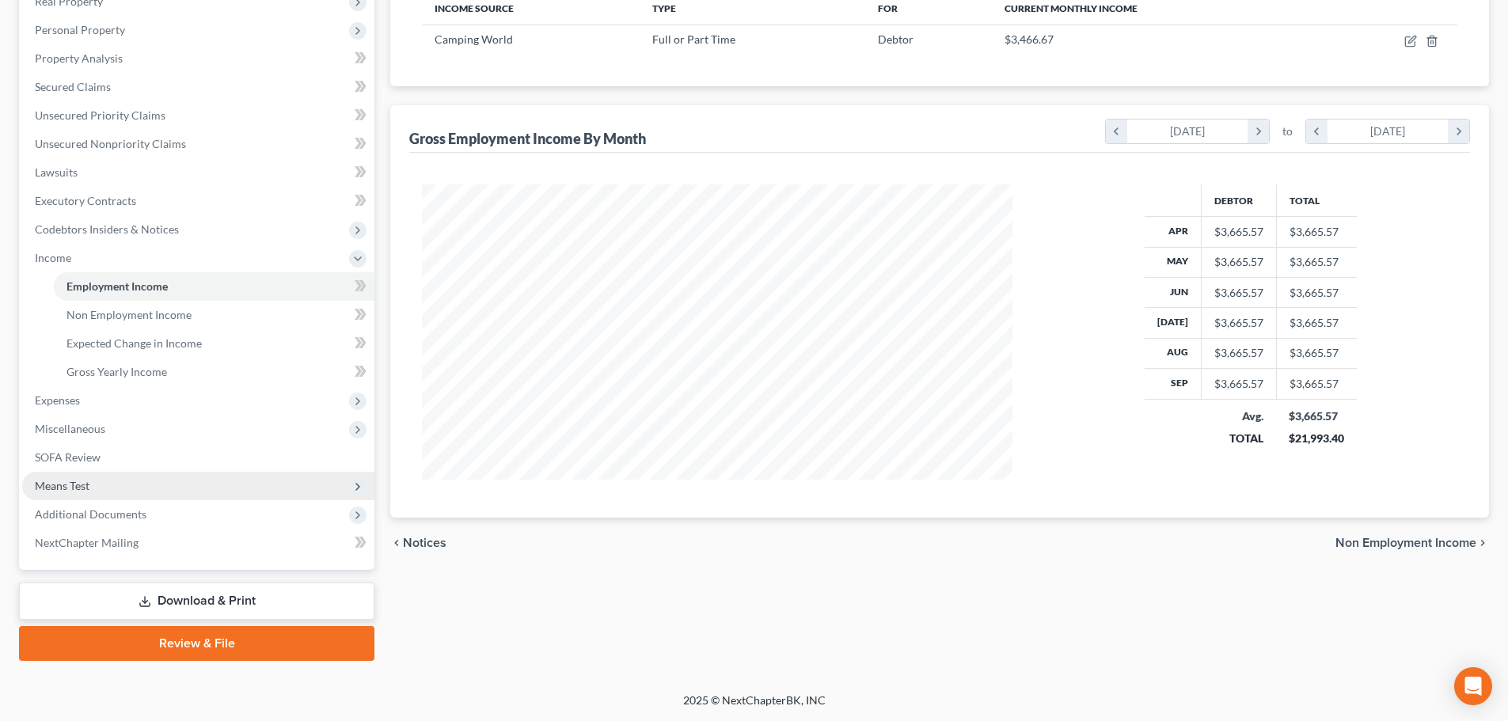
click at [54, 491] on span "Means Test" at bounding box center [62, 485] width 55 height 13
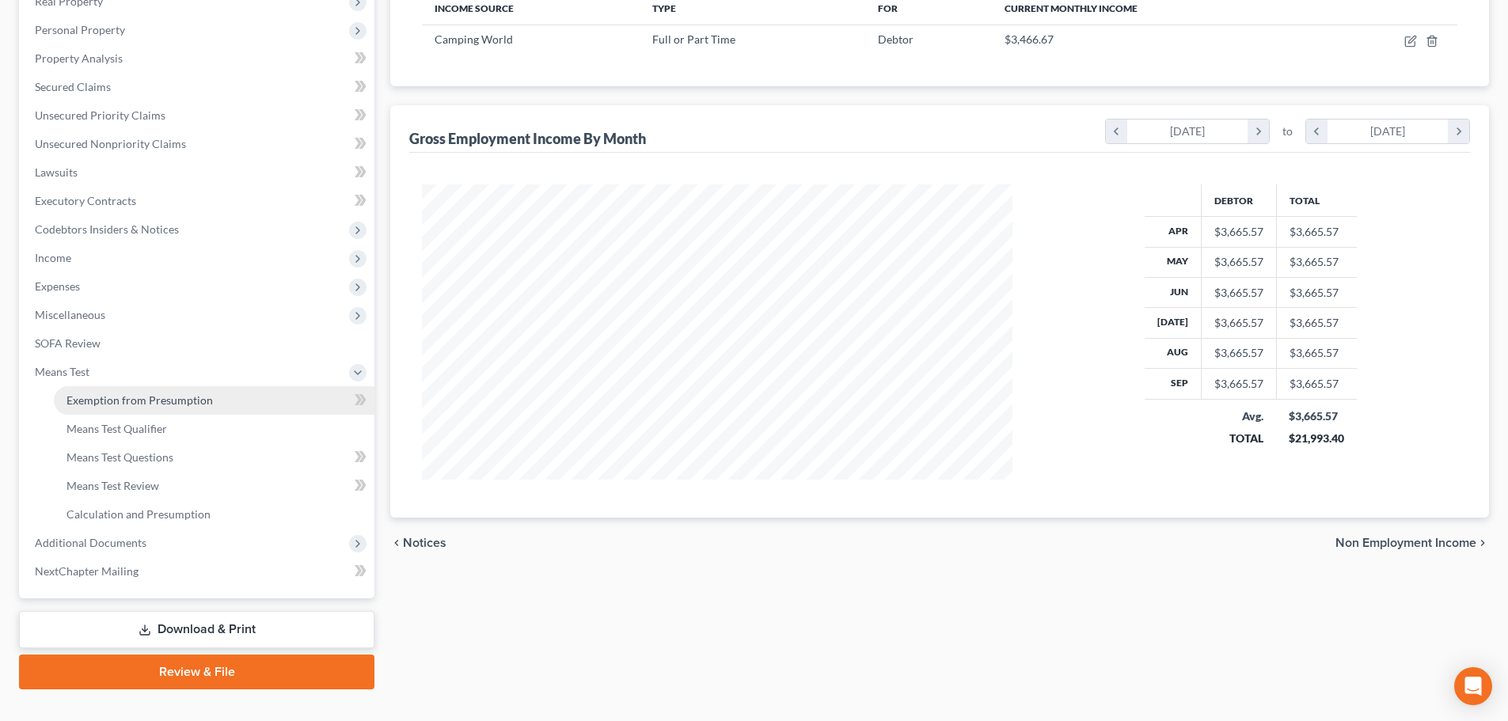
click at [143, 404] on span "Exemption from Presumption" at bounding box center [139, 399] width 146 height 13
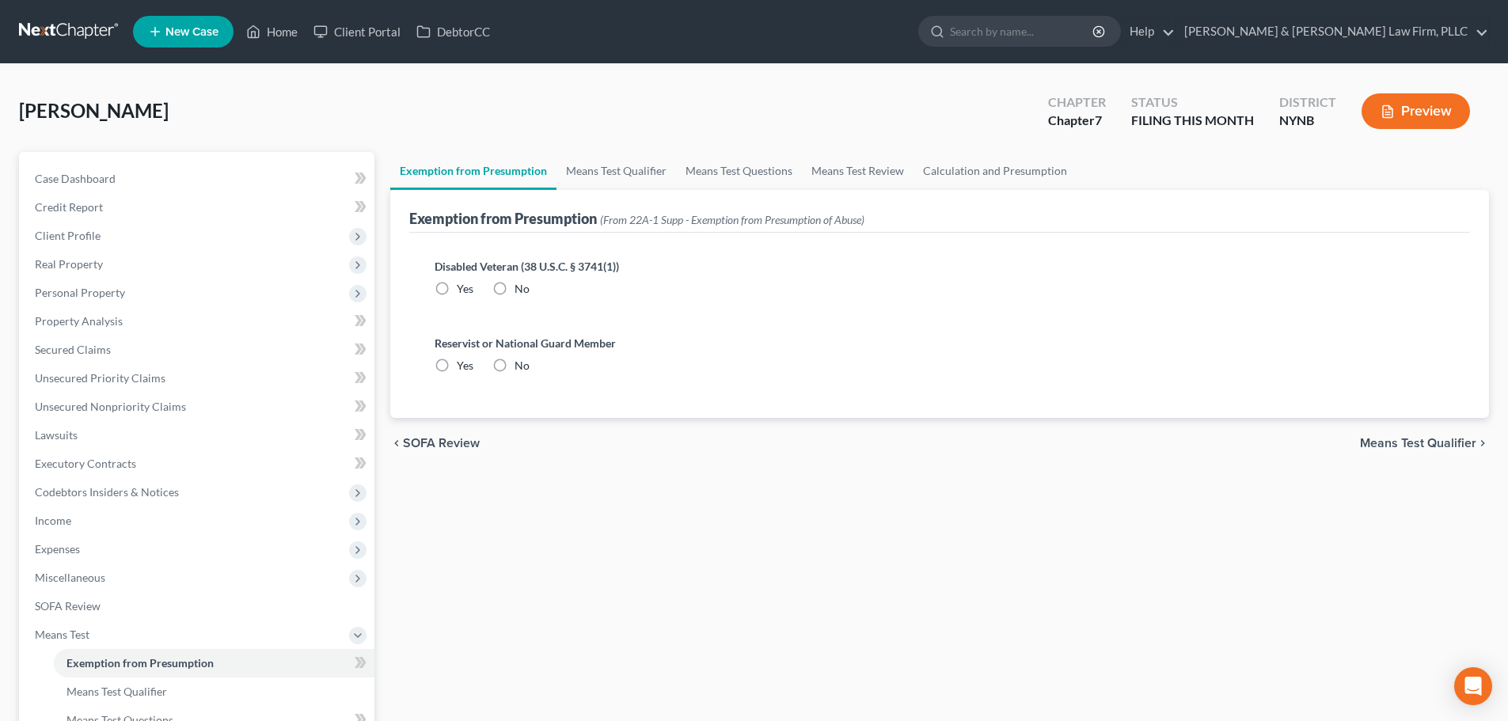
click at [514, 283] on label "No" at bounding box center [521, 289] width 15 height 16
click at [521, 283] on input "No" at bounding box center [526, 286] width 10 height 10
radio input "true"
click at [514, 366] on label "No" at bounding box center [521, 366] width 15 height 16
click at [521, 366] on input "No" at bounding box center [526, 363] width 10 height 10
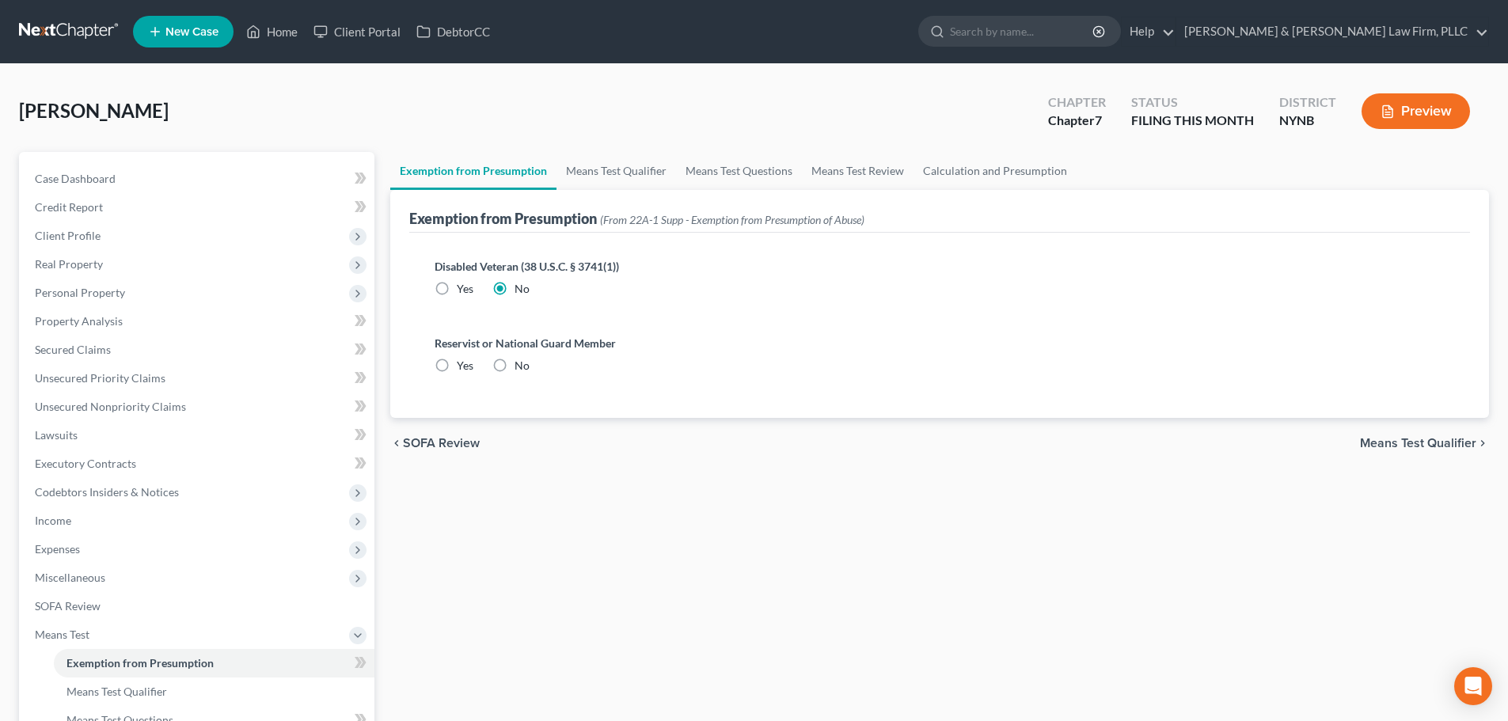
radio input "true"
click at [597, 179] on link "Means Test Qualifier" at bounding box center [615, 171] width 119 height 38
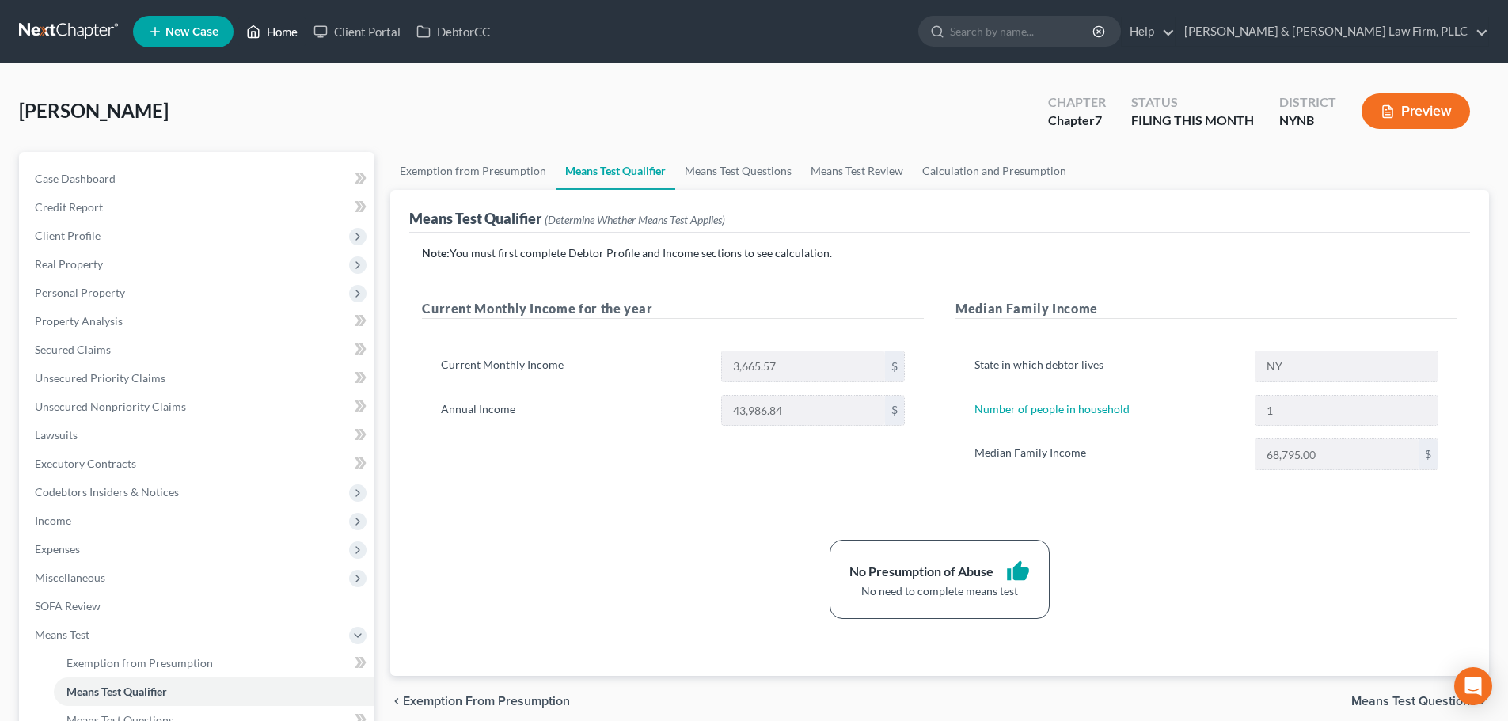
click at [280, 29] on link "Home" at bounding box center [271, 31] width 67 height 28
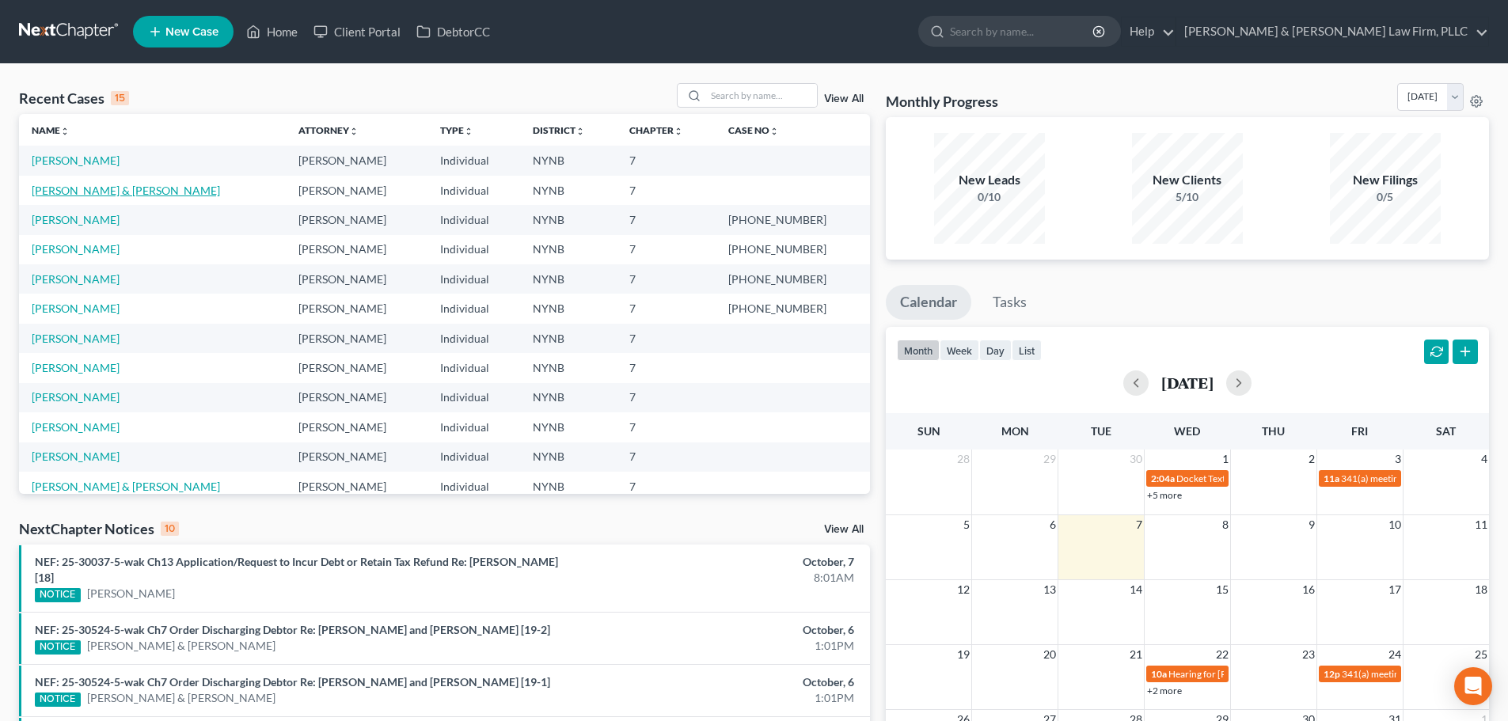
click at [86, 192] on link "[PERSON_NAME] & [PERSON_NAME]" at bounding box center [126, 190] width 188 height 13
select select "4"
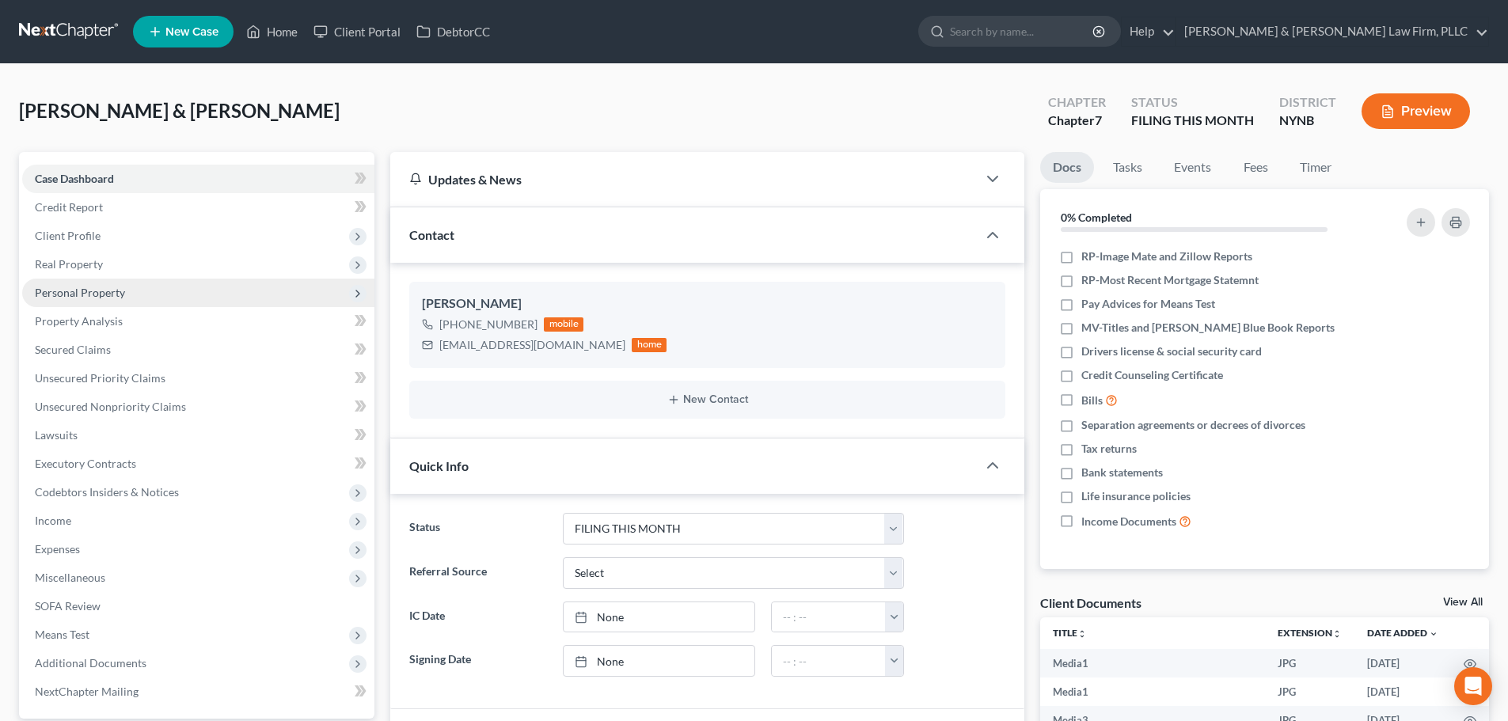
scroll to position [2820, 0]
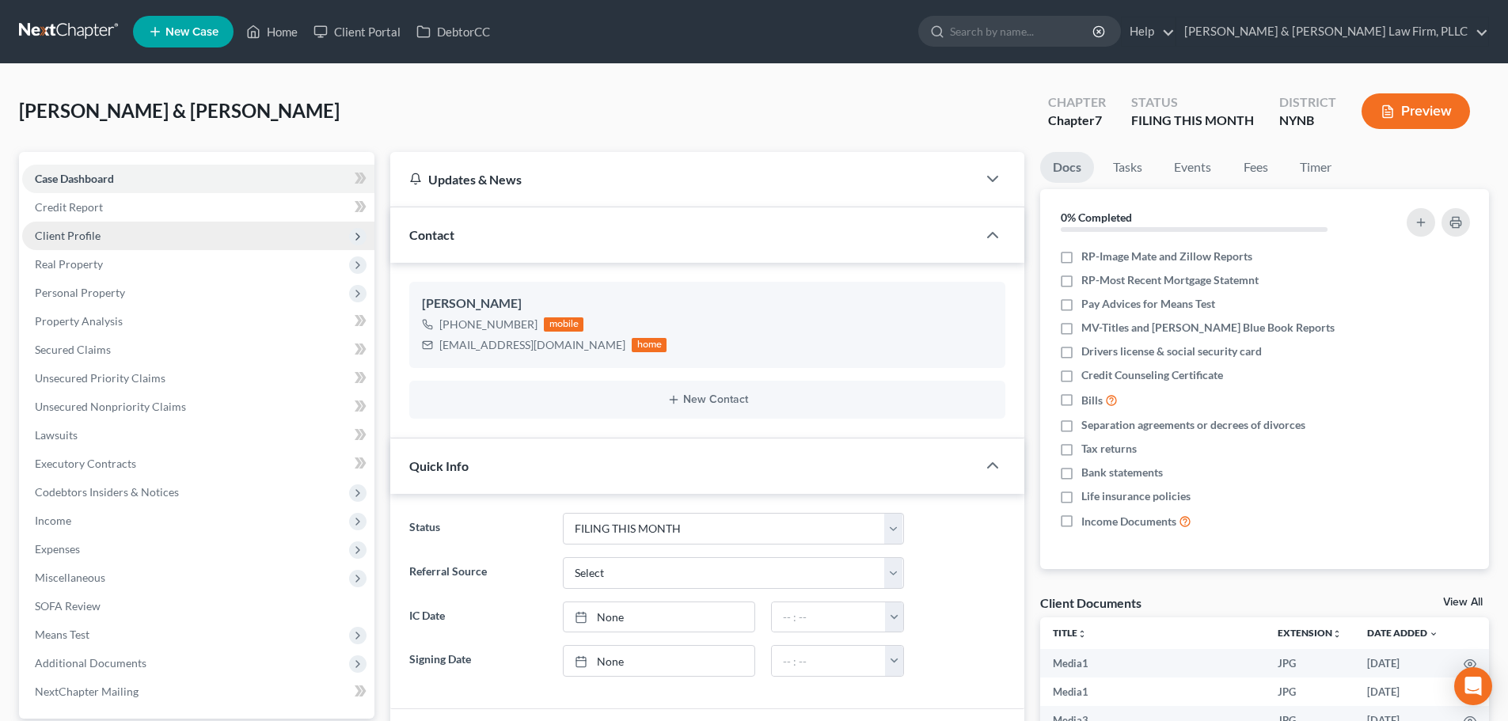
click at [82, 237] on span "Client Profile" at bounding box center [68, 235] width 66 height 13
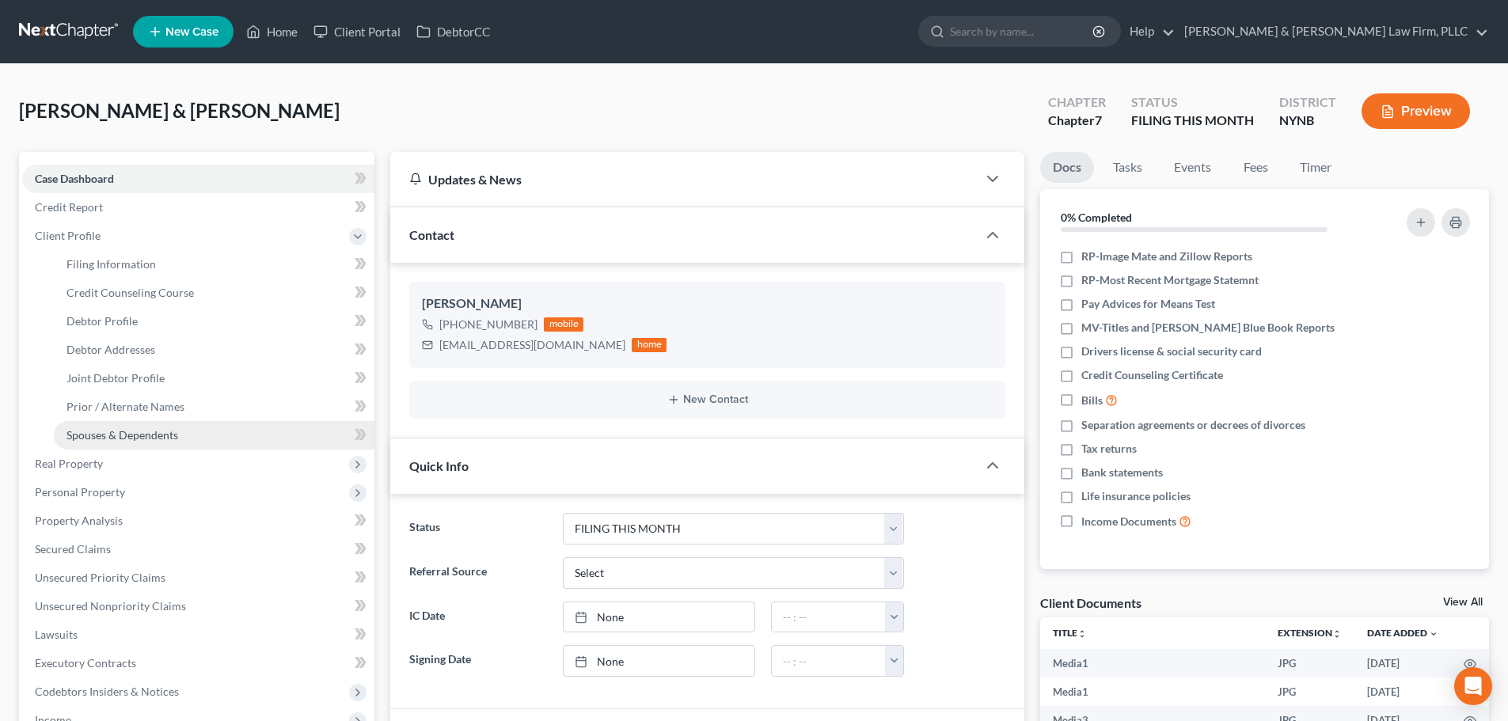
click at [113, 434] on span "Spouses & Dependents" at bounding box center [122, 434] width 112 height 13
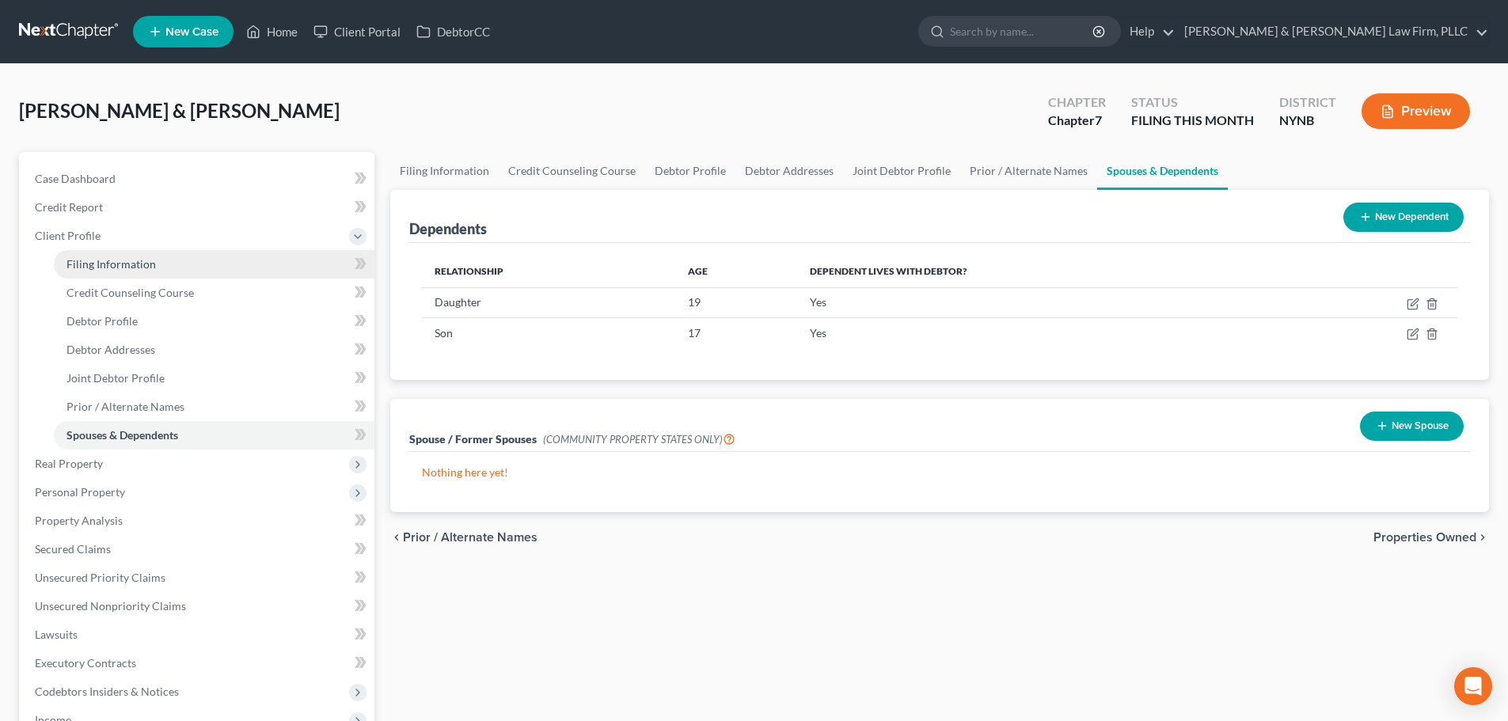
click at [133, 266] on span "Filing Information" at bounding box center [110, 263] width 89 height 13
select select "1"
select select "0"
select select "54"
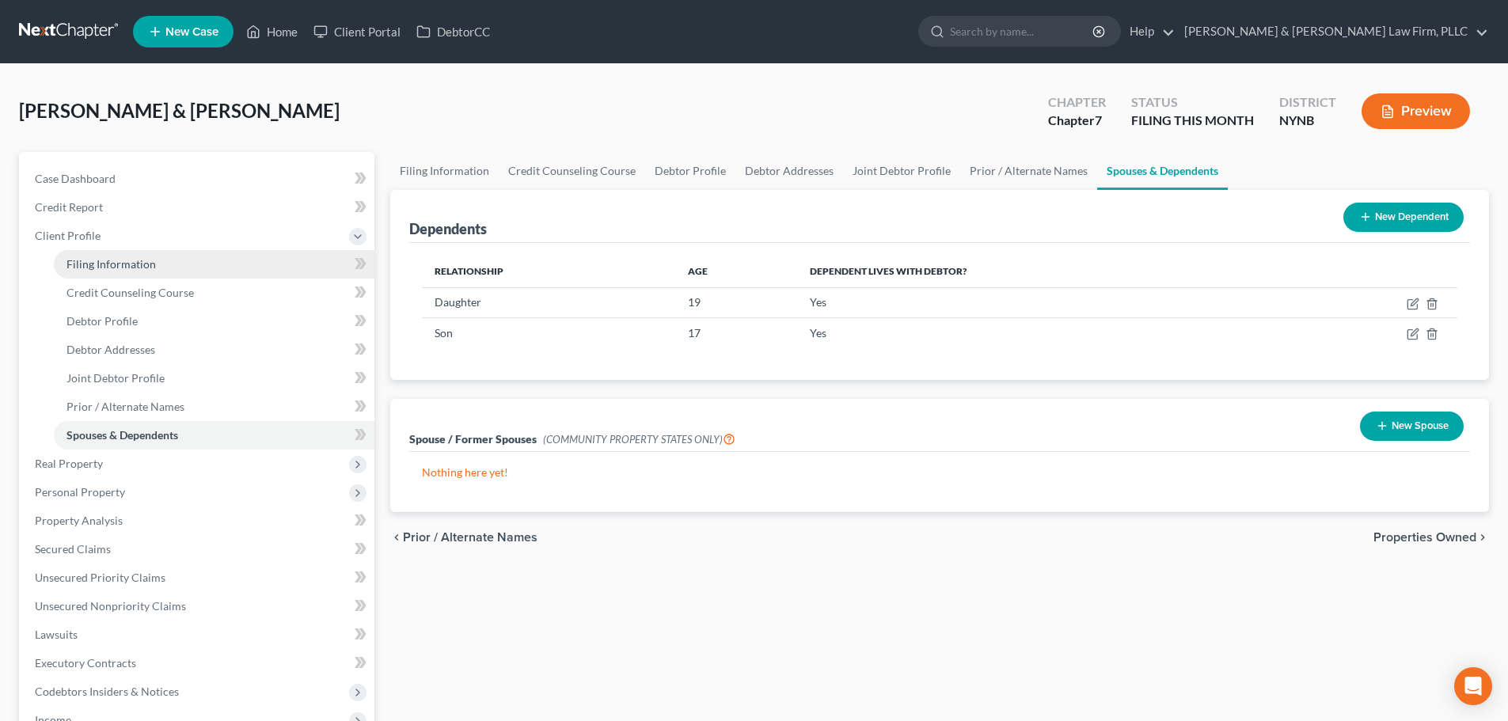
select select "0"
select select "35"
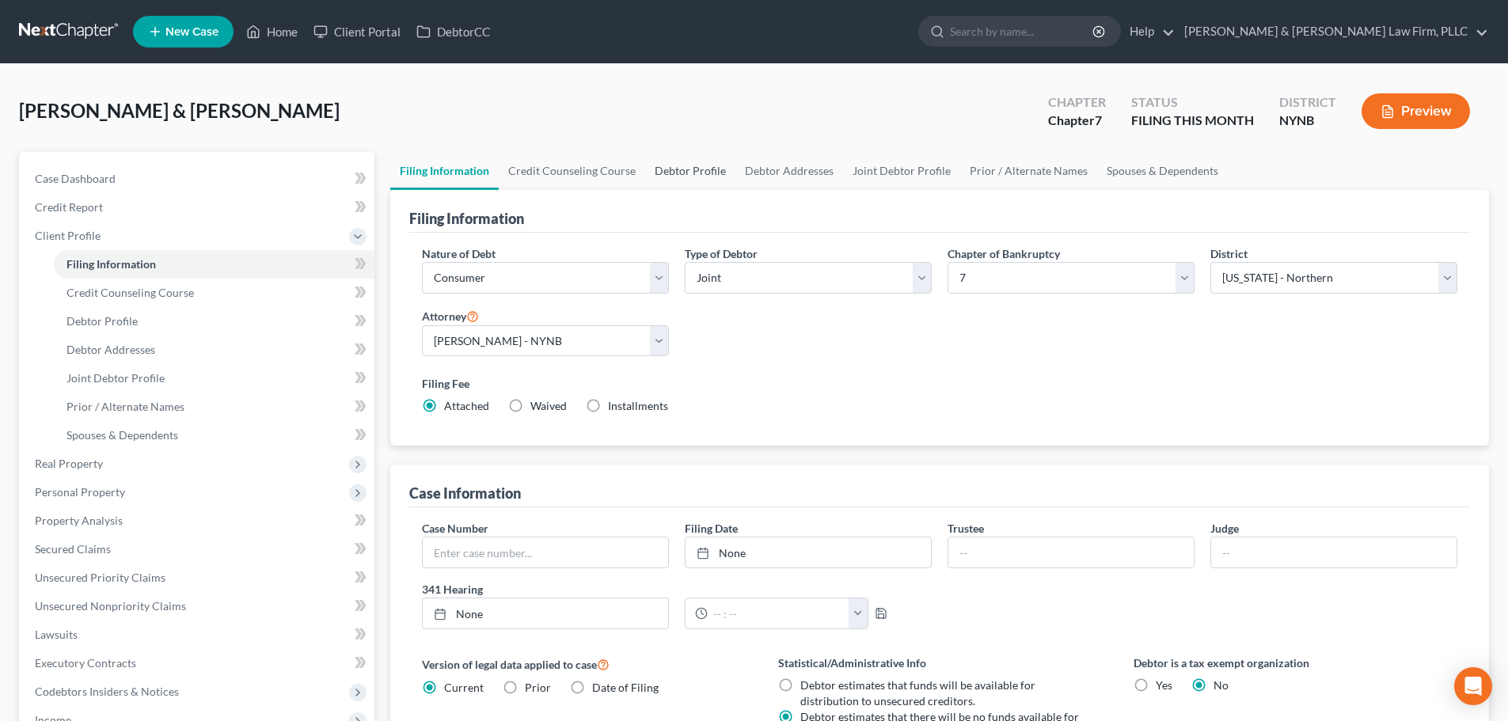
click at [666, 166] on link "Debtor Profile" at bounding box center [690, 171] width 90 height 38
select select "1"
select select "3"
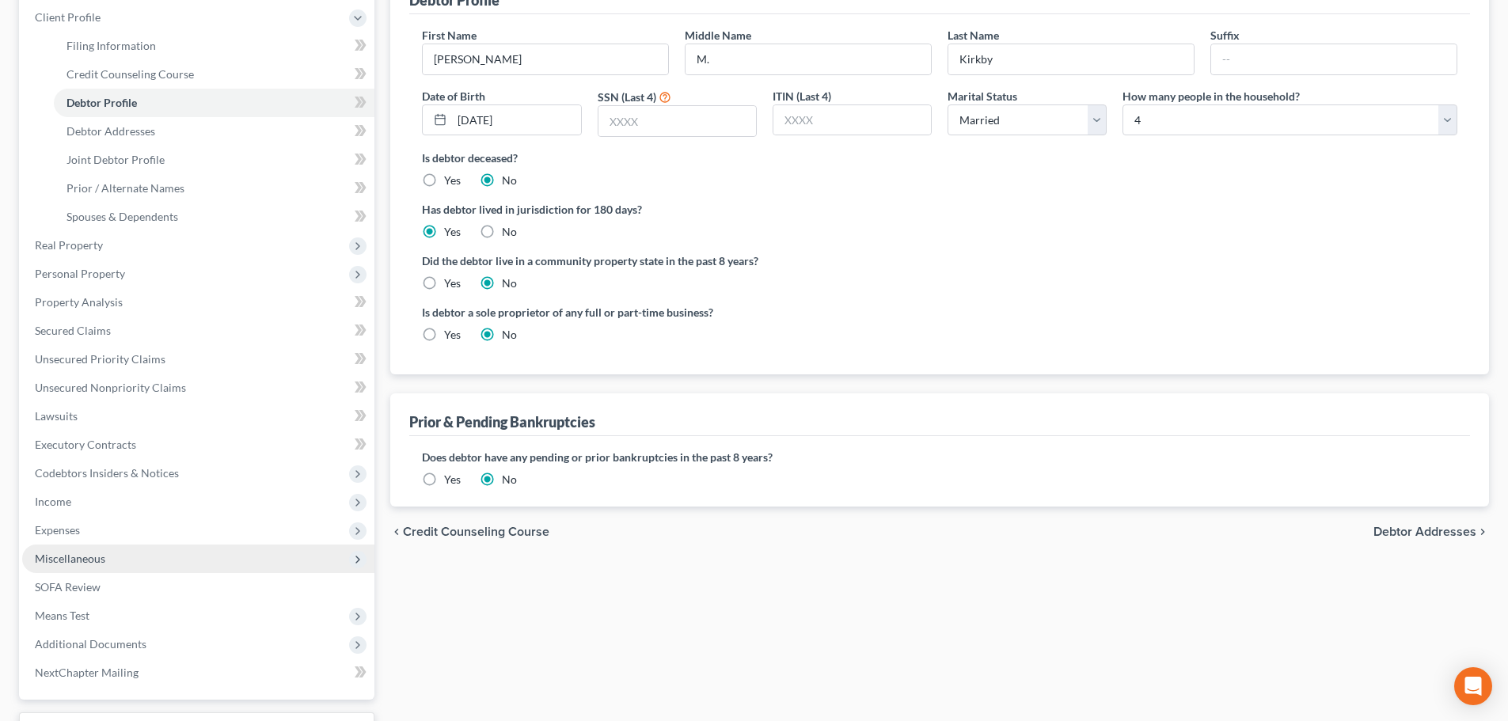
scroll to position [237, 0]
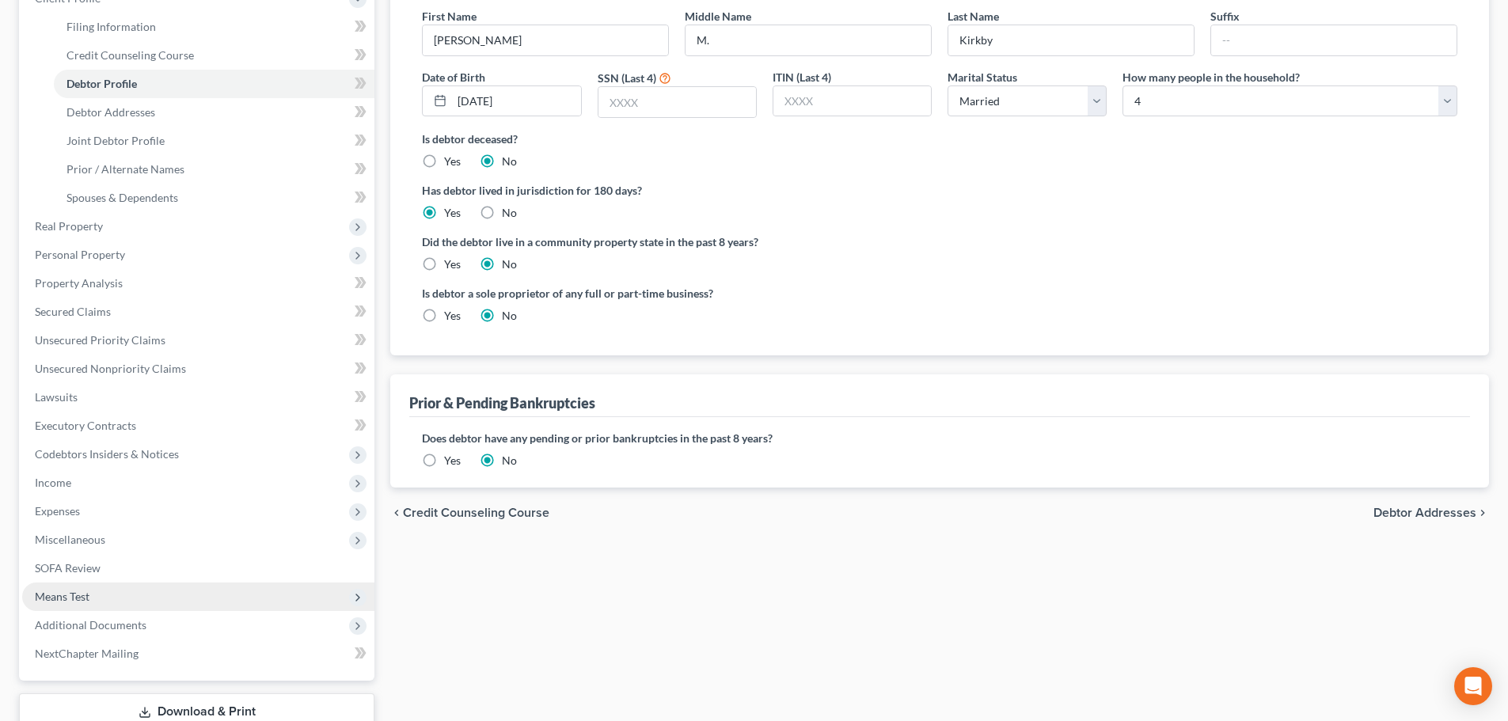
click at [67, 591] on span "Means Test" at bounding box center [62, 596] width 55 height 13
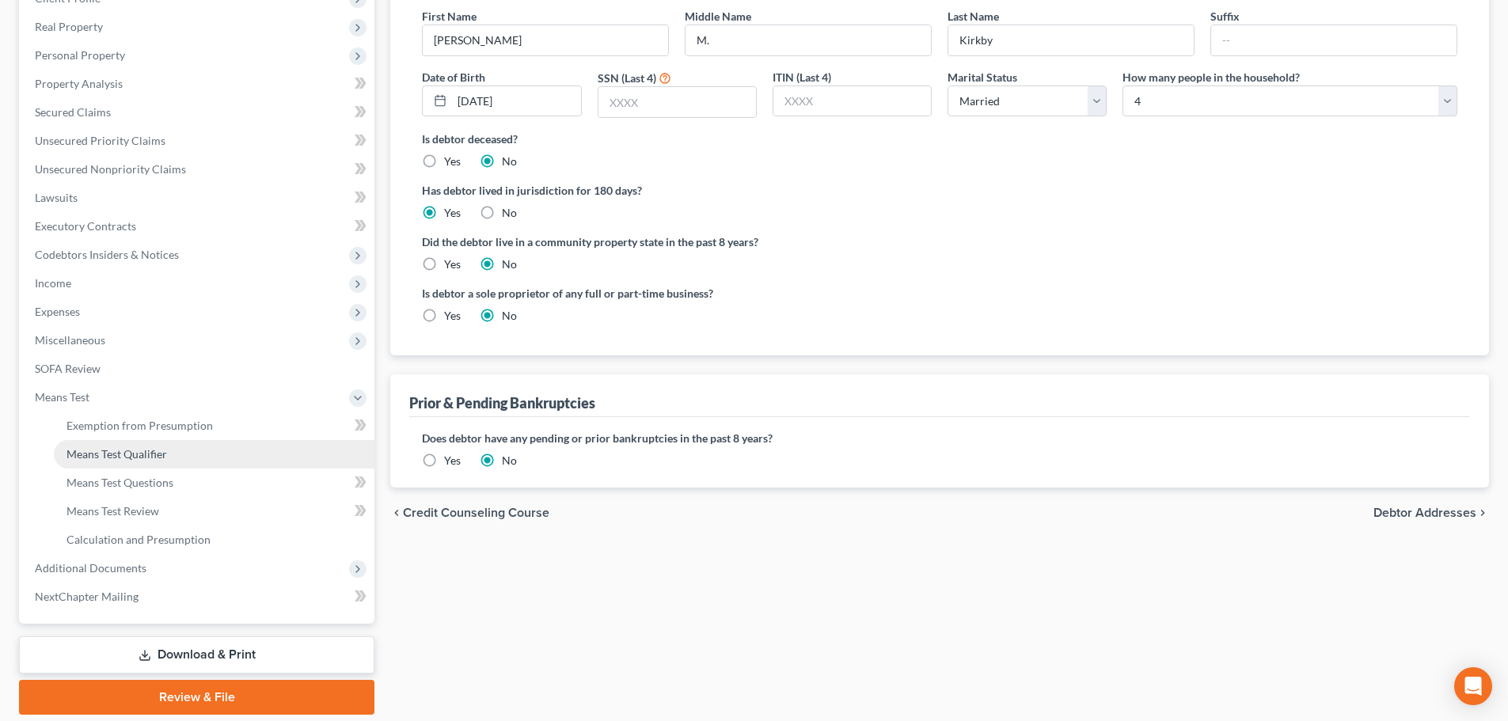
click at [125, 452] on span "Means Test Qualifier" at bounding box center [116, 453] width 101 height 13
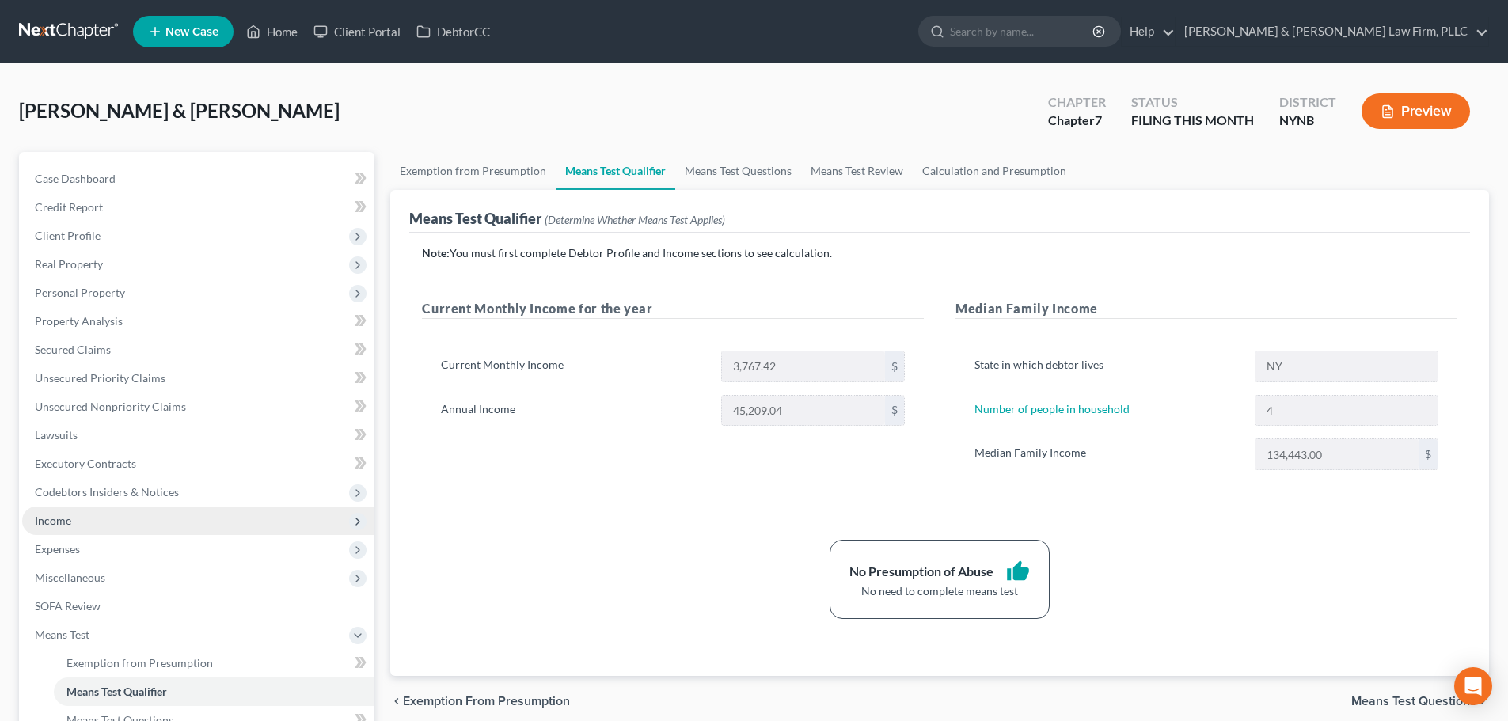
click at [89, 524] on span "Income" at bounding box center [198, 520] width 352 height 28
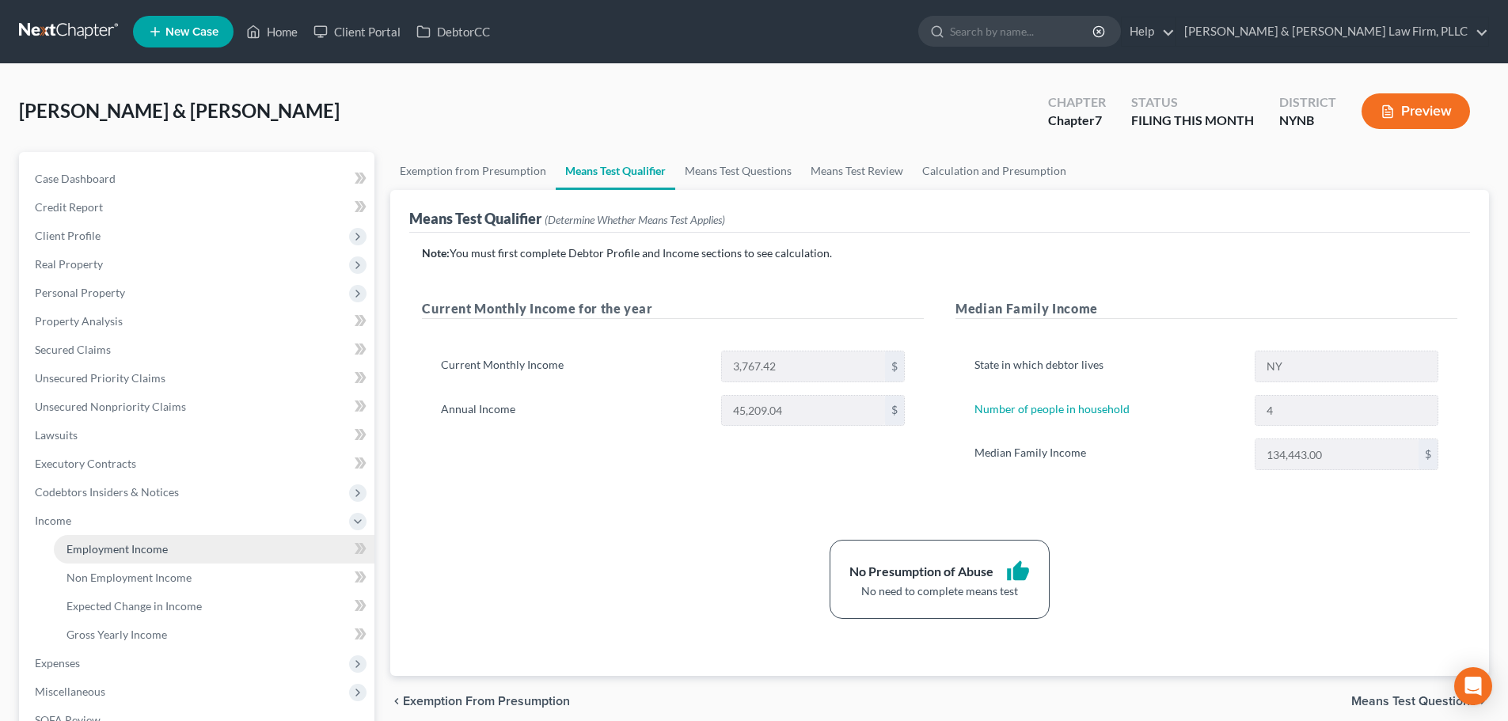
click at [153, 552] on span "Employment Income" at bounding box center [116, 548] width 101 height 13
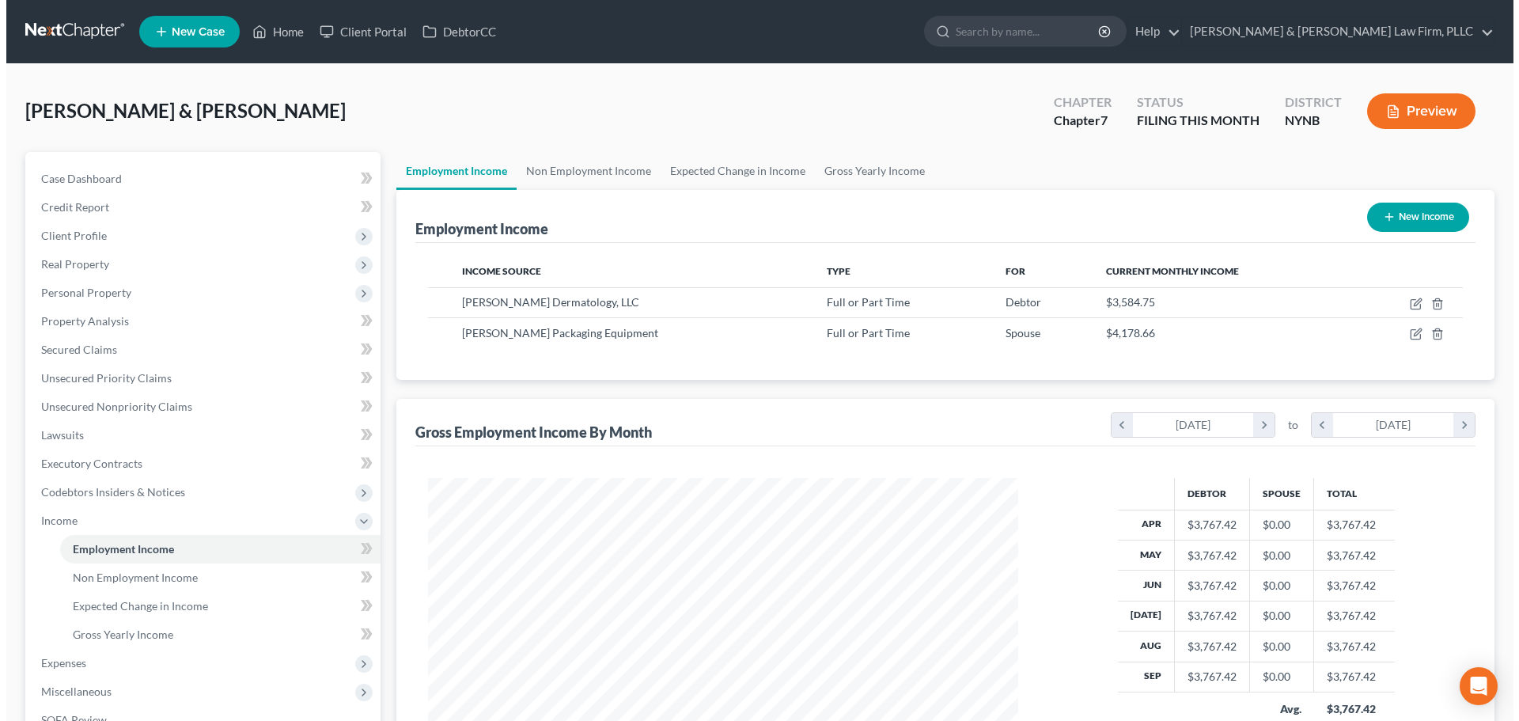
scroll to position [295, 622]
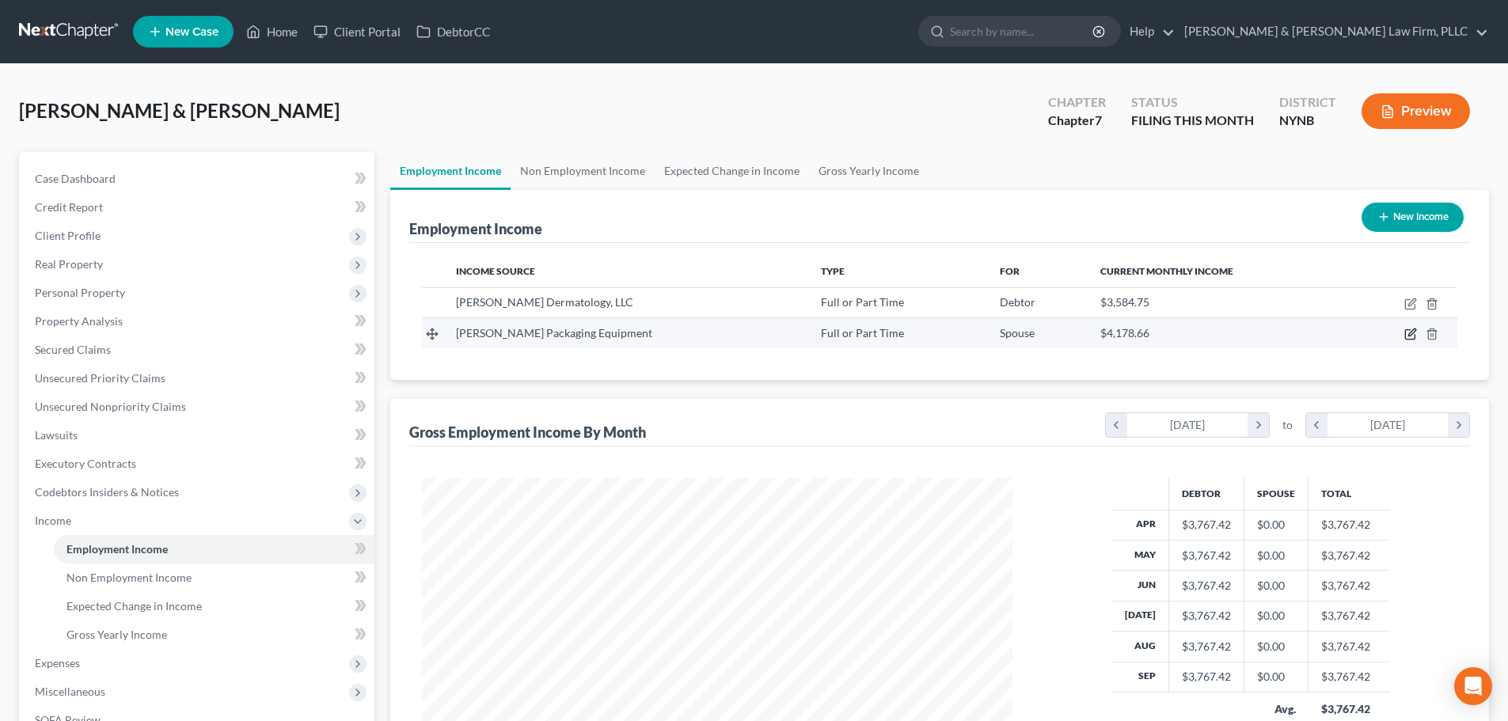
click at [1407, 335] on icon "button" at bounding box center [1410, 334] width 13 height 13
select select "0"
select select "35"
select select "2"
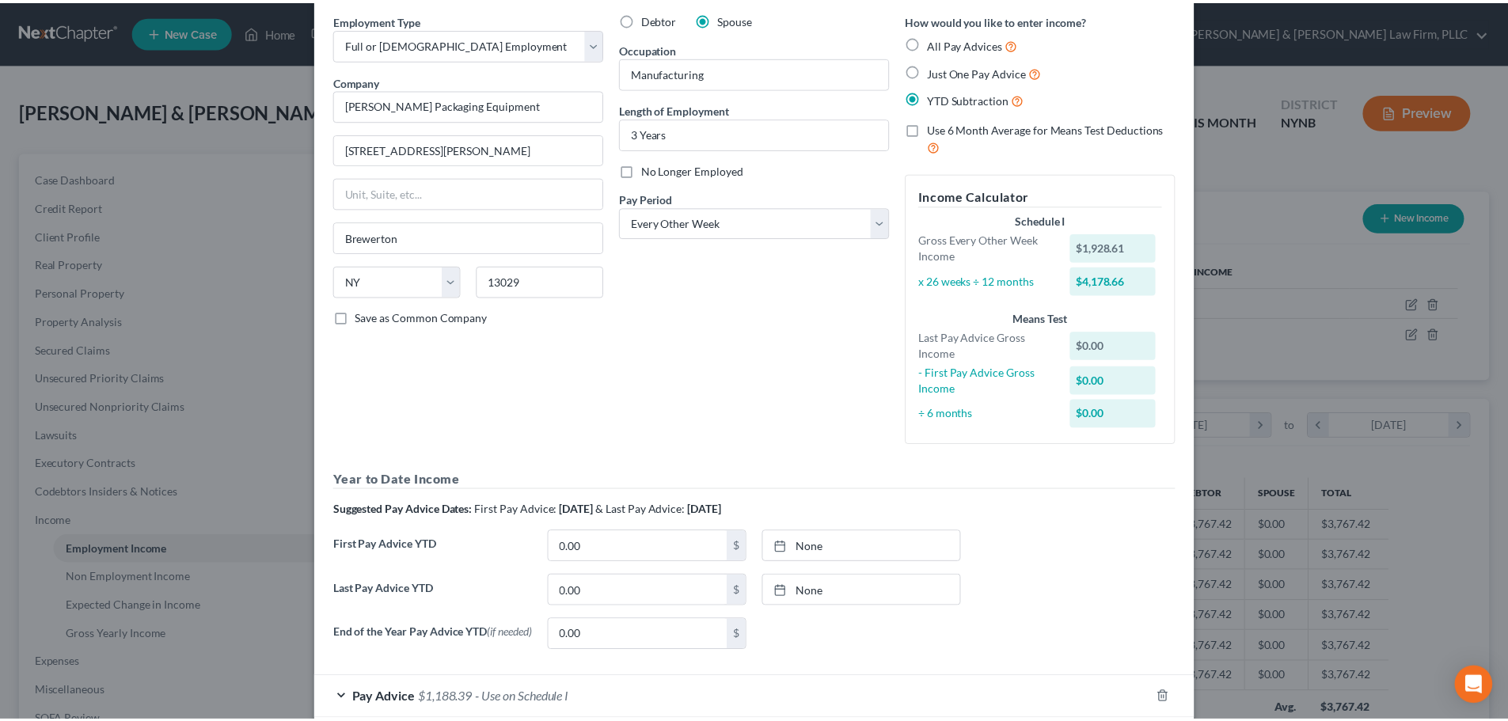
scroll to position [150, 0]
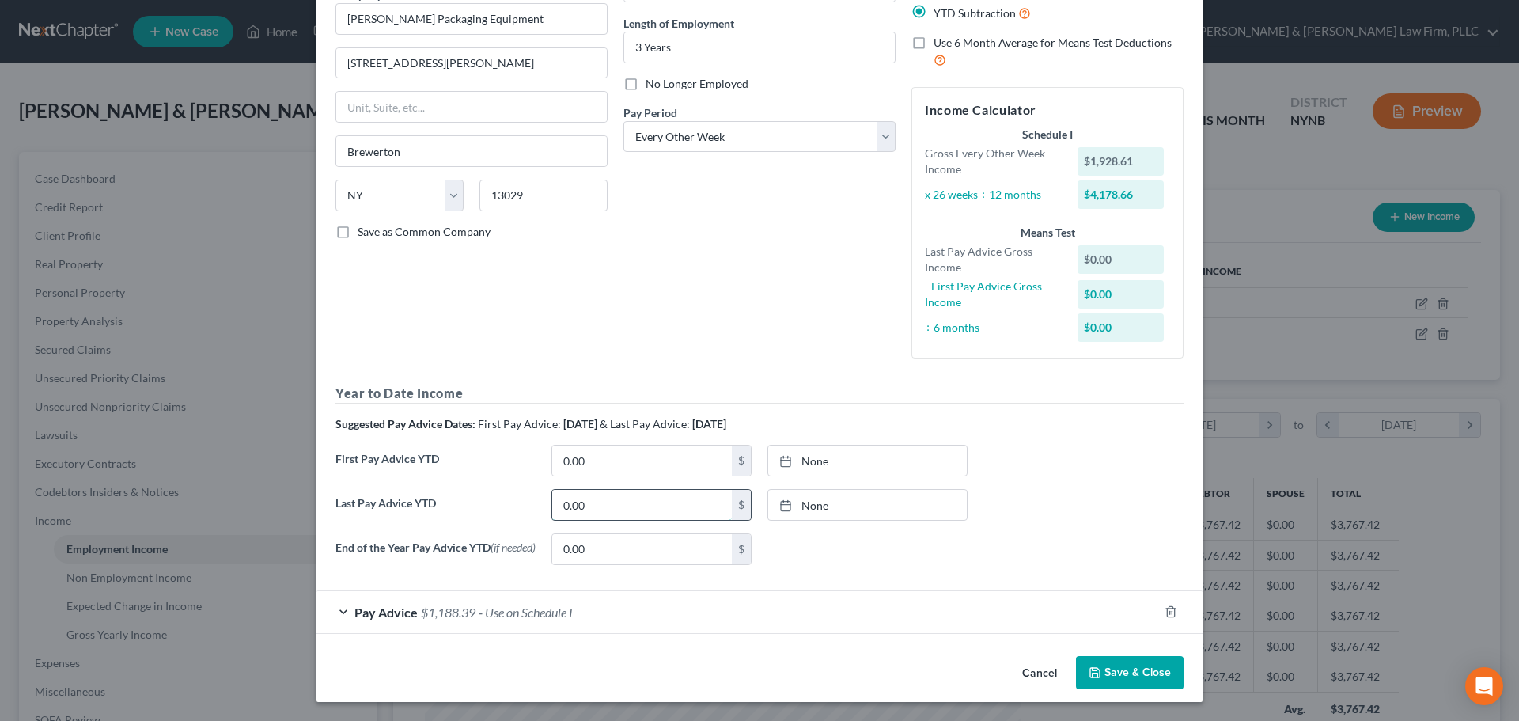
click at [596, 500] on input "0.00" at bounding box center [642, 505] width 180 height 30
type input "34,286.67"
click at [635, 461] on input "0.00" at bounding box center [642, 461] width 180 height 30
type input "11,060.44"
click at [646, 548] on input "0.00" at bounding box center [642, 549] width 180 height 30
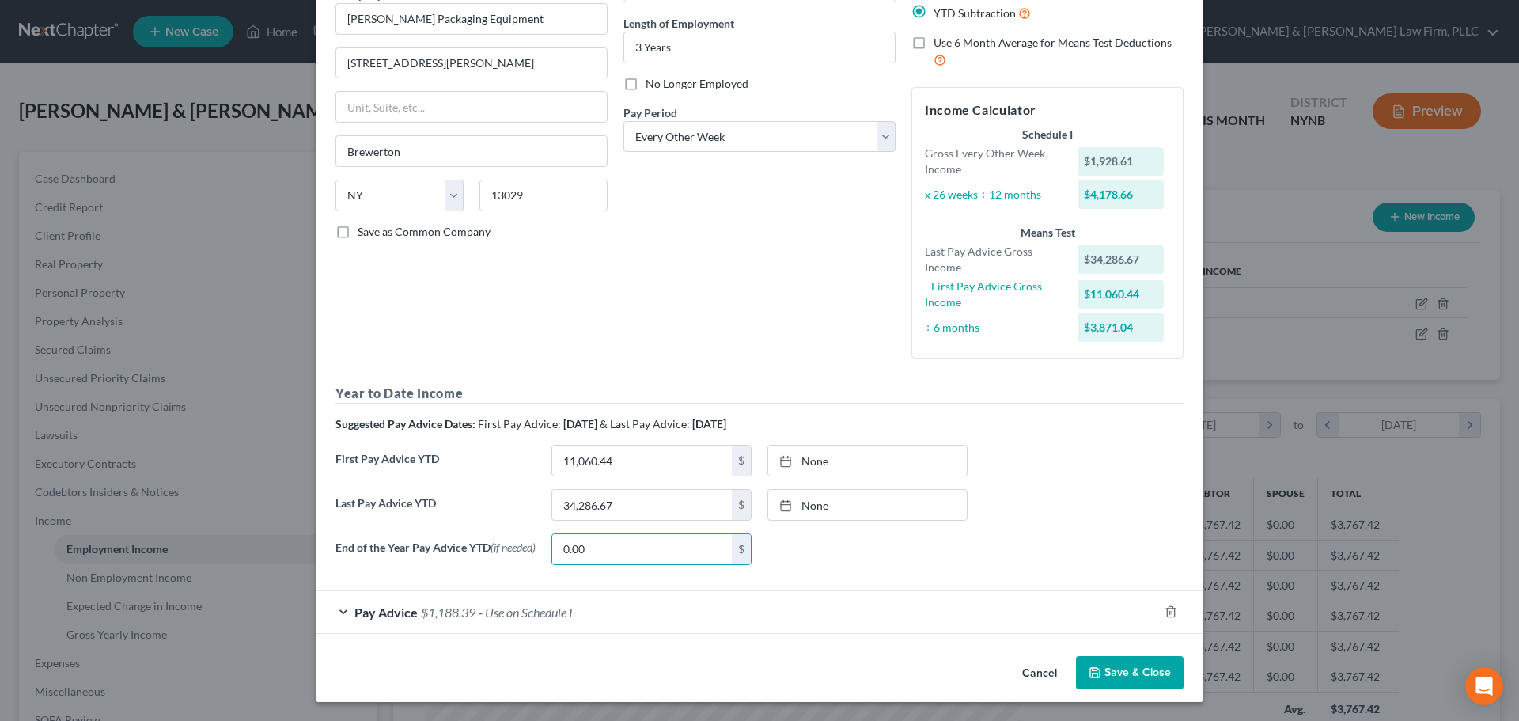
click at [1105, 668] on button "Save & Close" at bounding box center [1130, 672] width 108 height 33
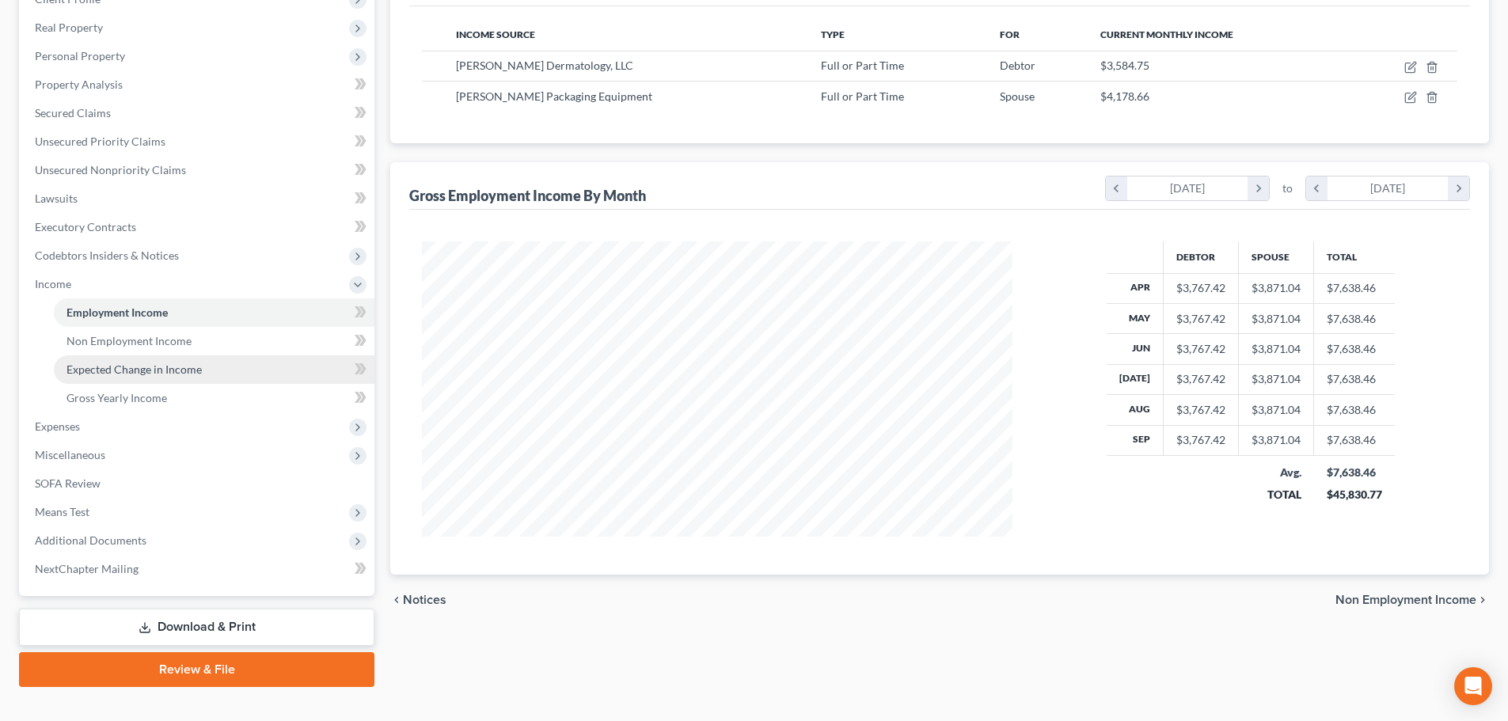
scroll to position [237, 0]
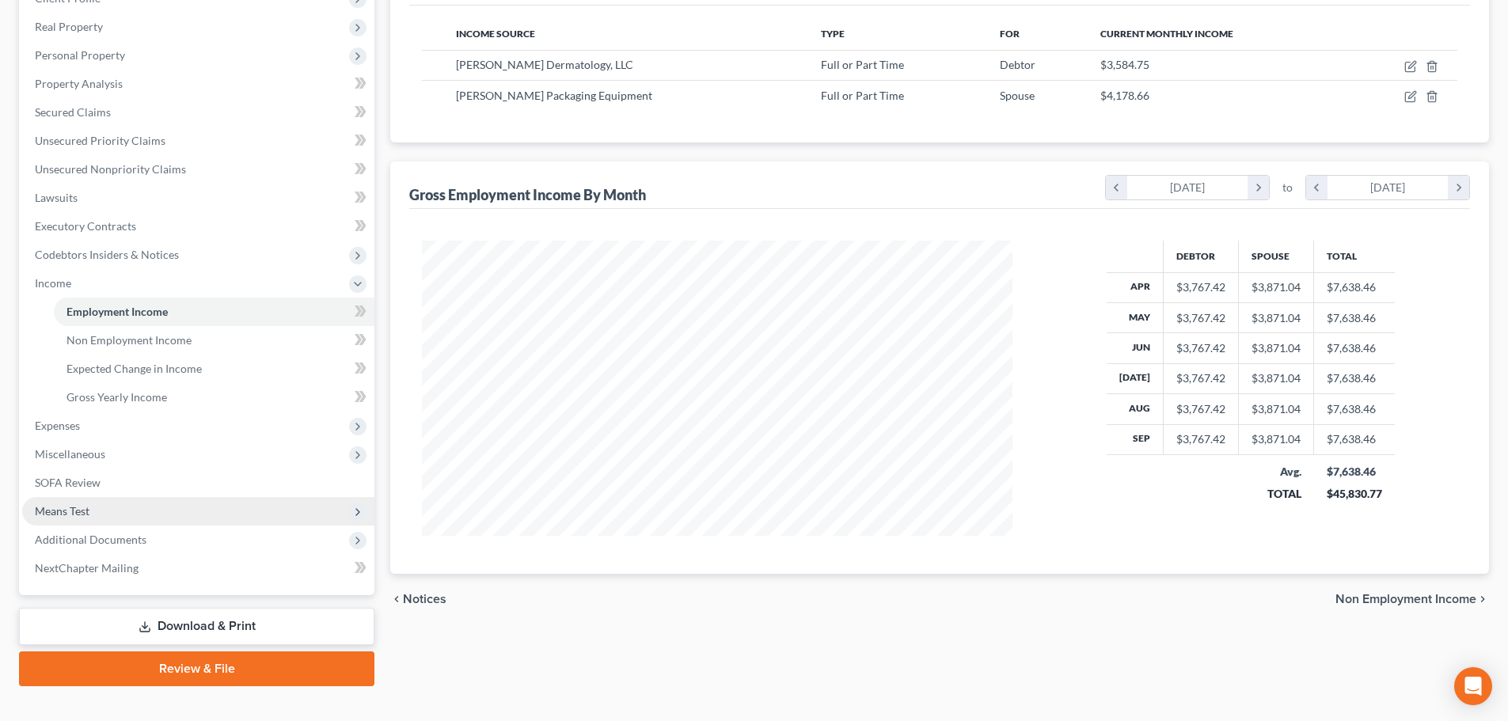
click at [99, 519] on span "Means Test" at bounding box center [198, 511] width 352 height 28
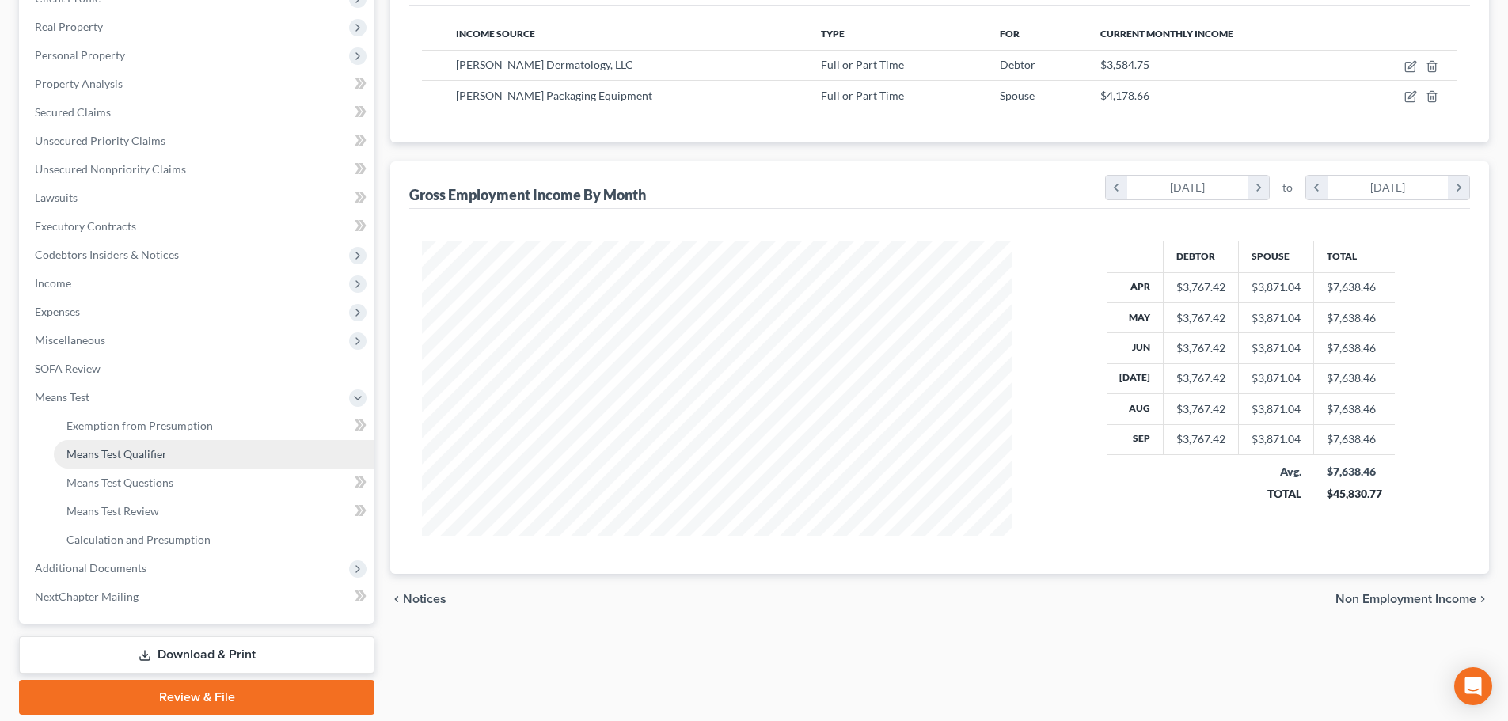
click at [124, 452] on span "Means Test Qualifier" at bounding box center [116, 453] width 101 height 13
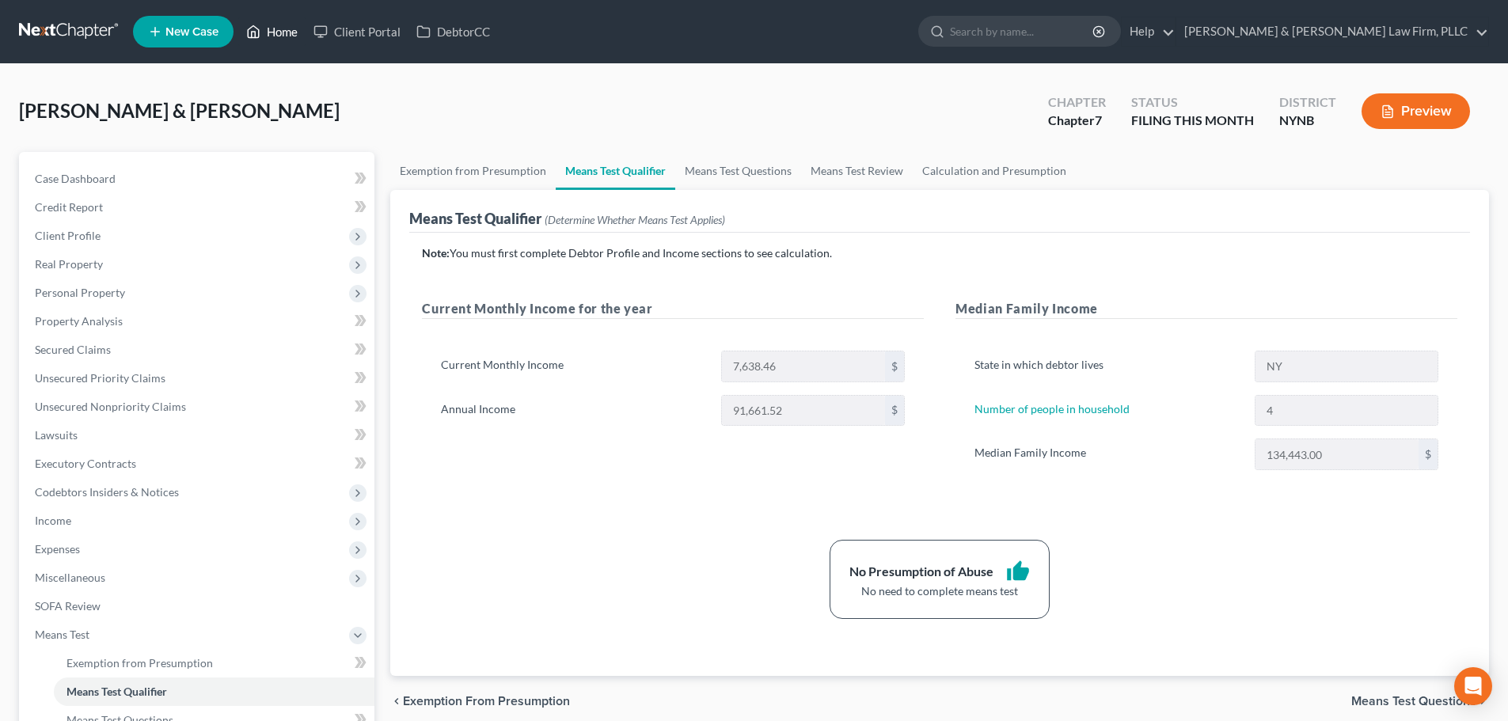
click at [283, 27] on link "Home" at bounding box center [271, 31] width 67 height 28
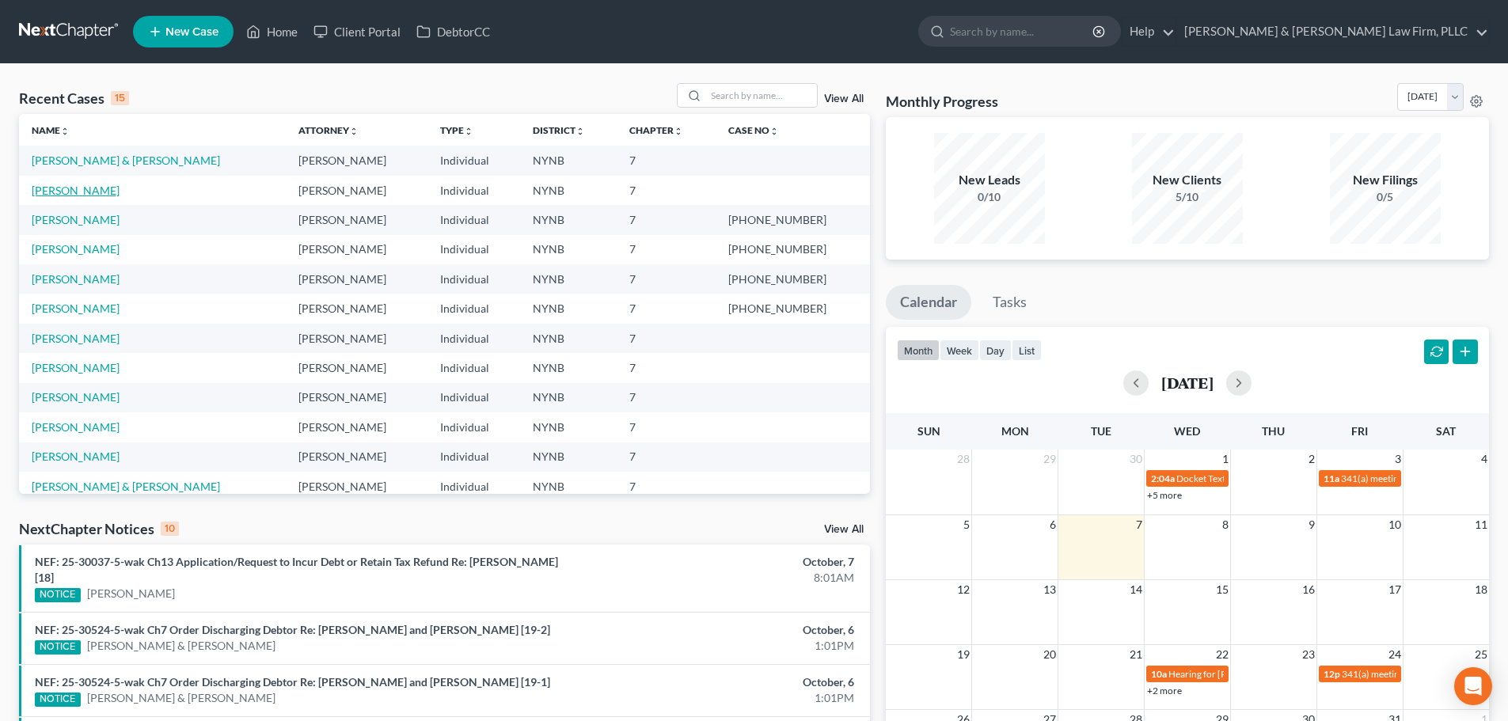
click at [70, 191] on link "[PERSON_NAME]" at bounding box center [76, 190] width 88 height 13
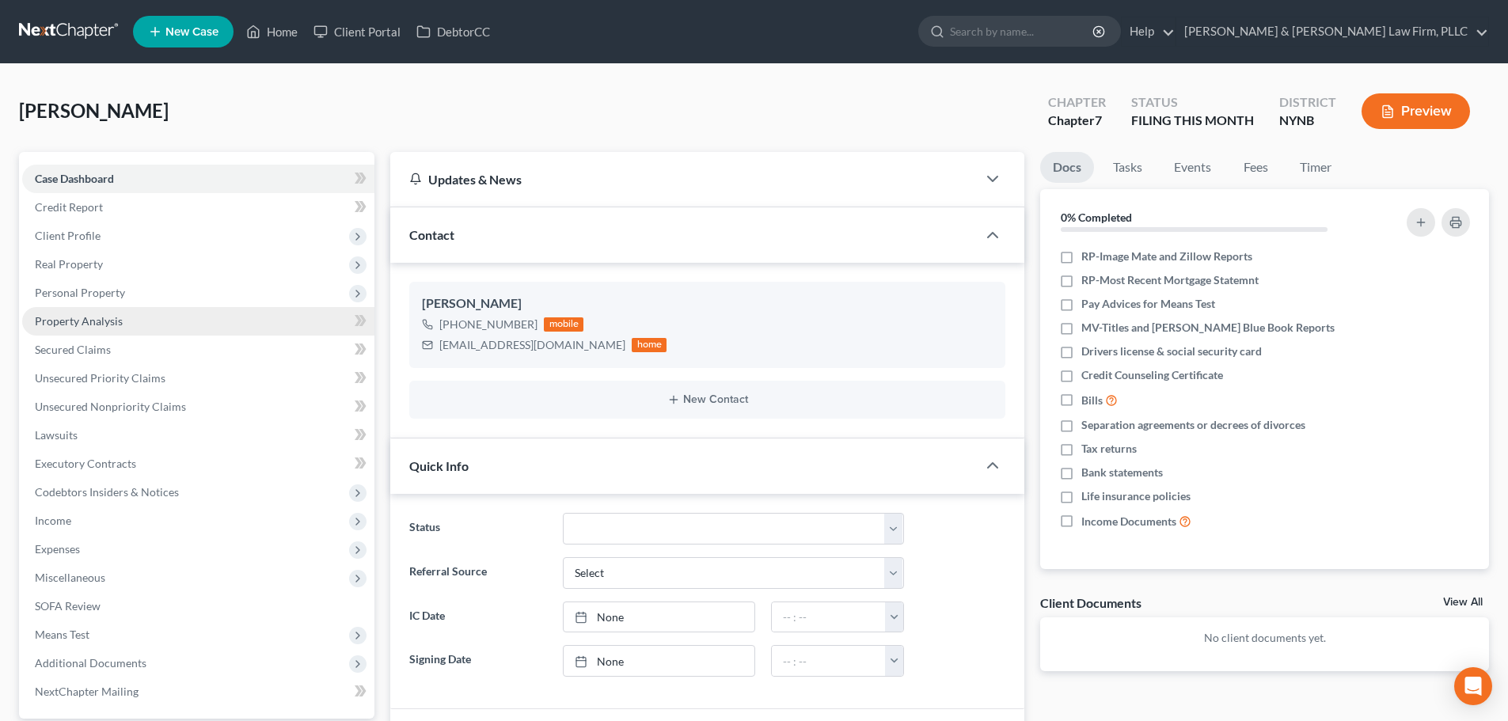
scroll to position [1355, 0]
click at [87, 326] on span "Property Analysis" at bounding box center [79, 320] width 88 height 13
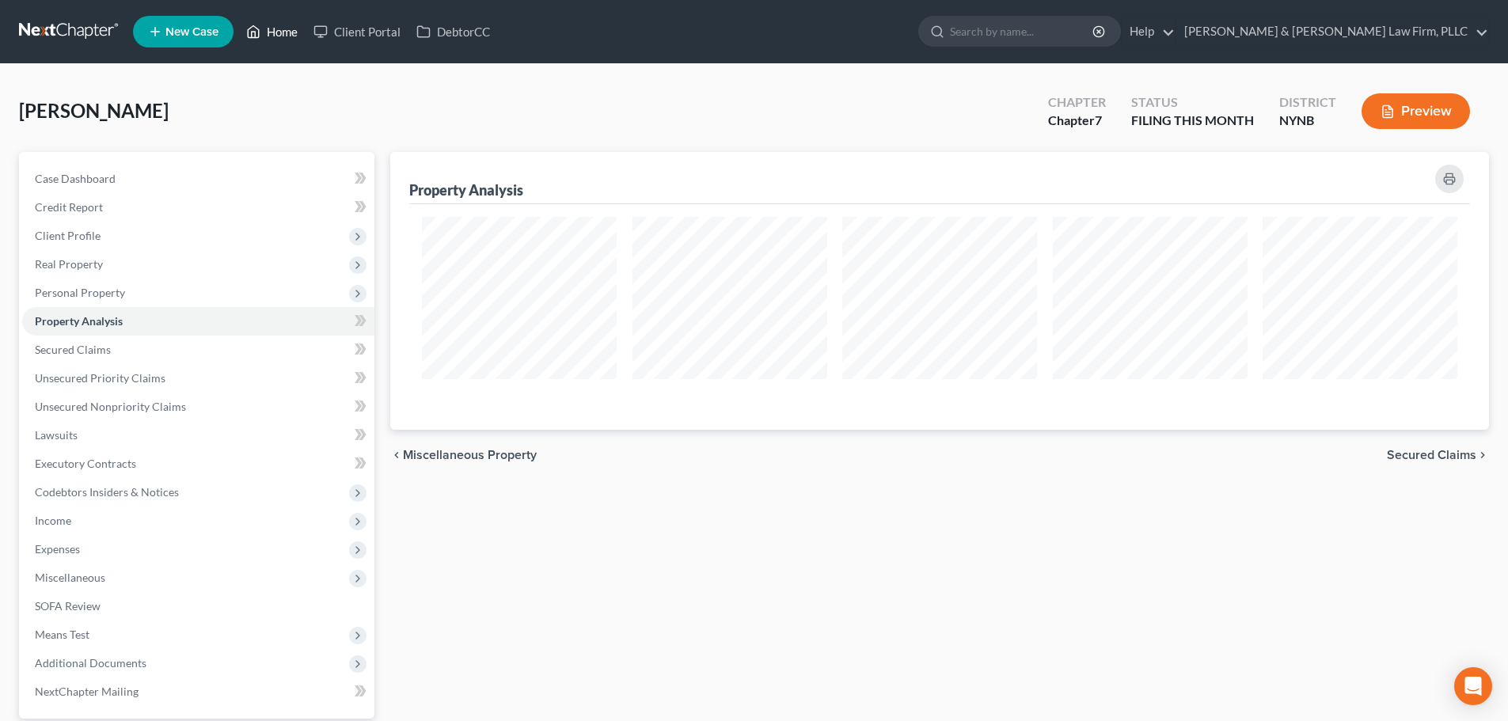
click at [264, 33] on link "Home" at bounding box center [271, 31] width 67 height 28
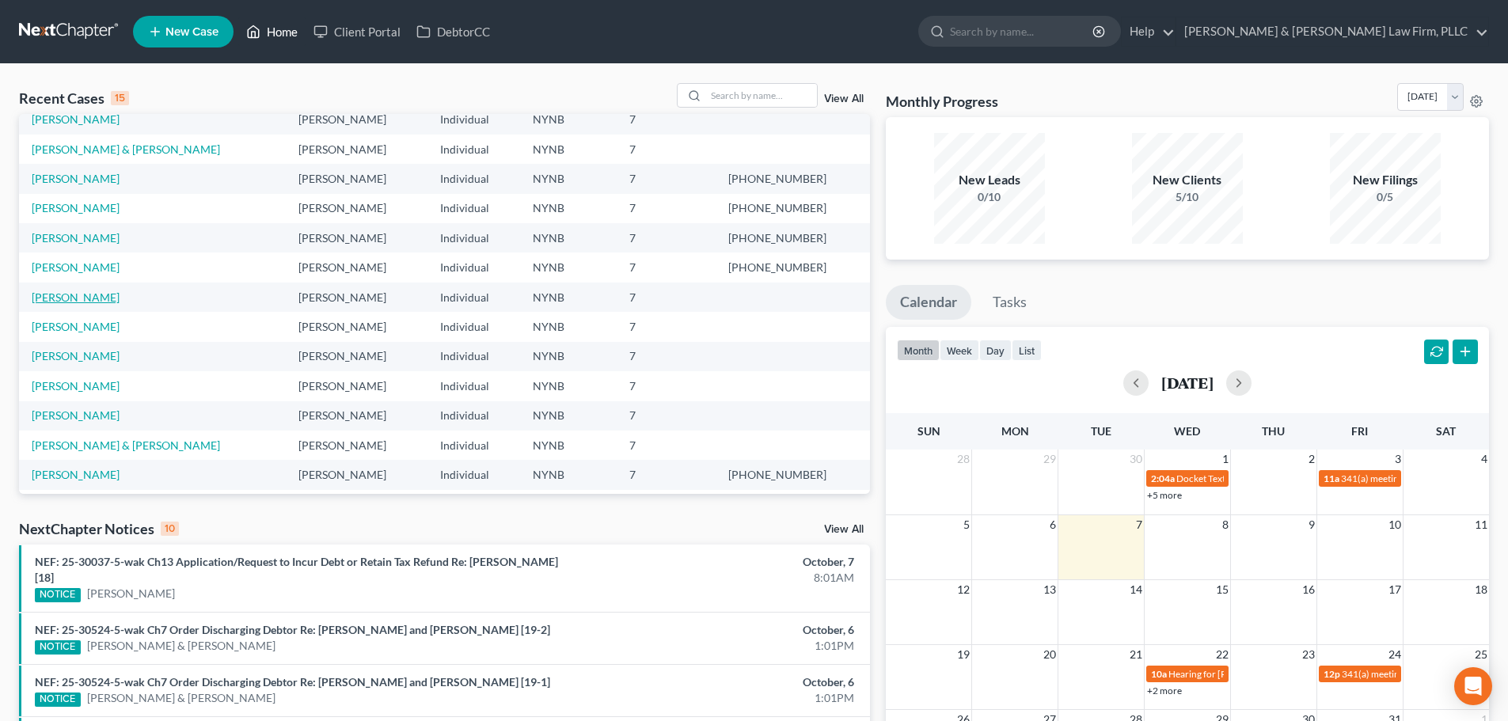
scroll to position [79, 0]
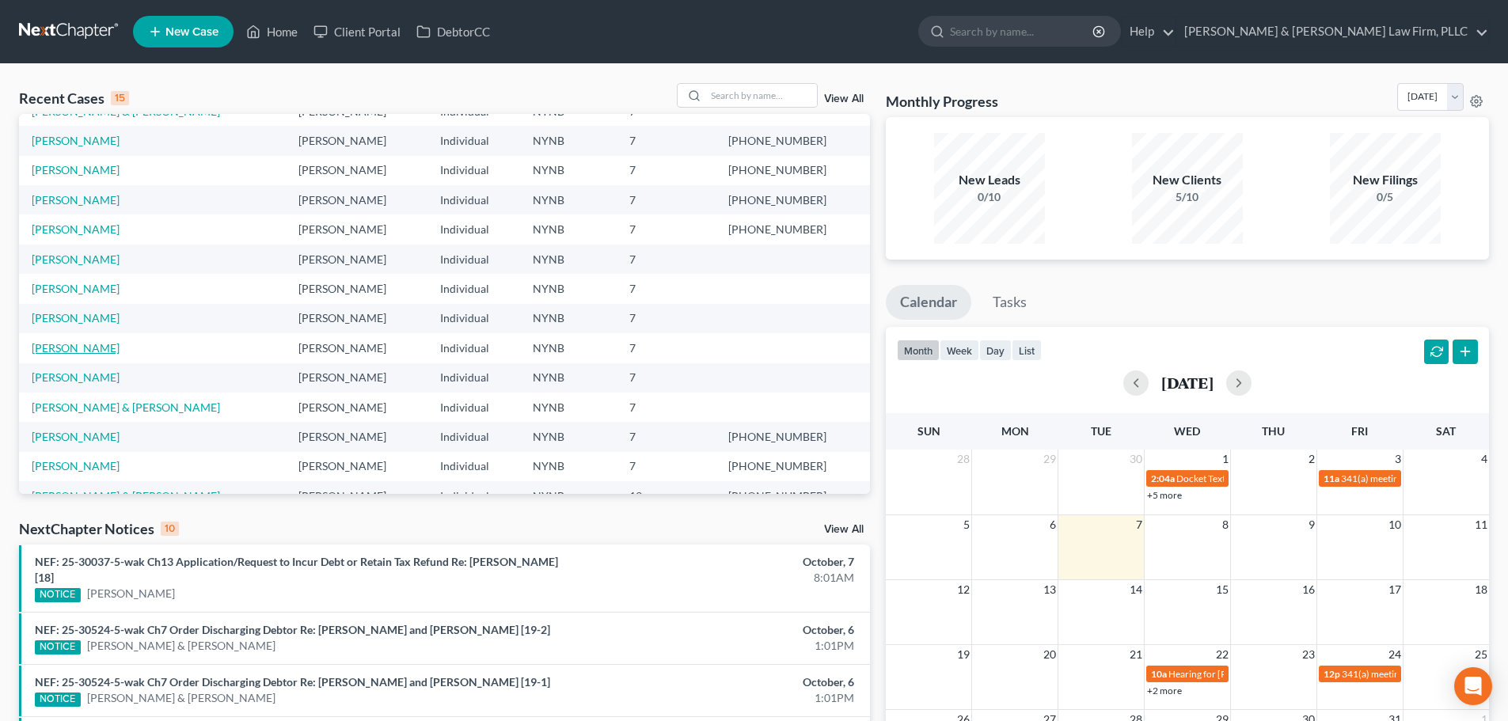
click at [66, 346] on link "[PERSON_NAME]" at bounding box center [76, 347] width 88 height 13
select select "4"
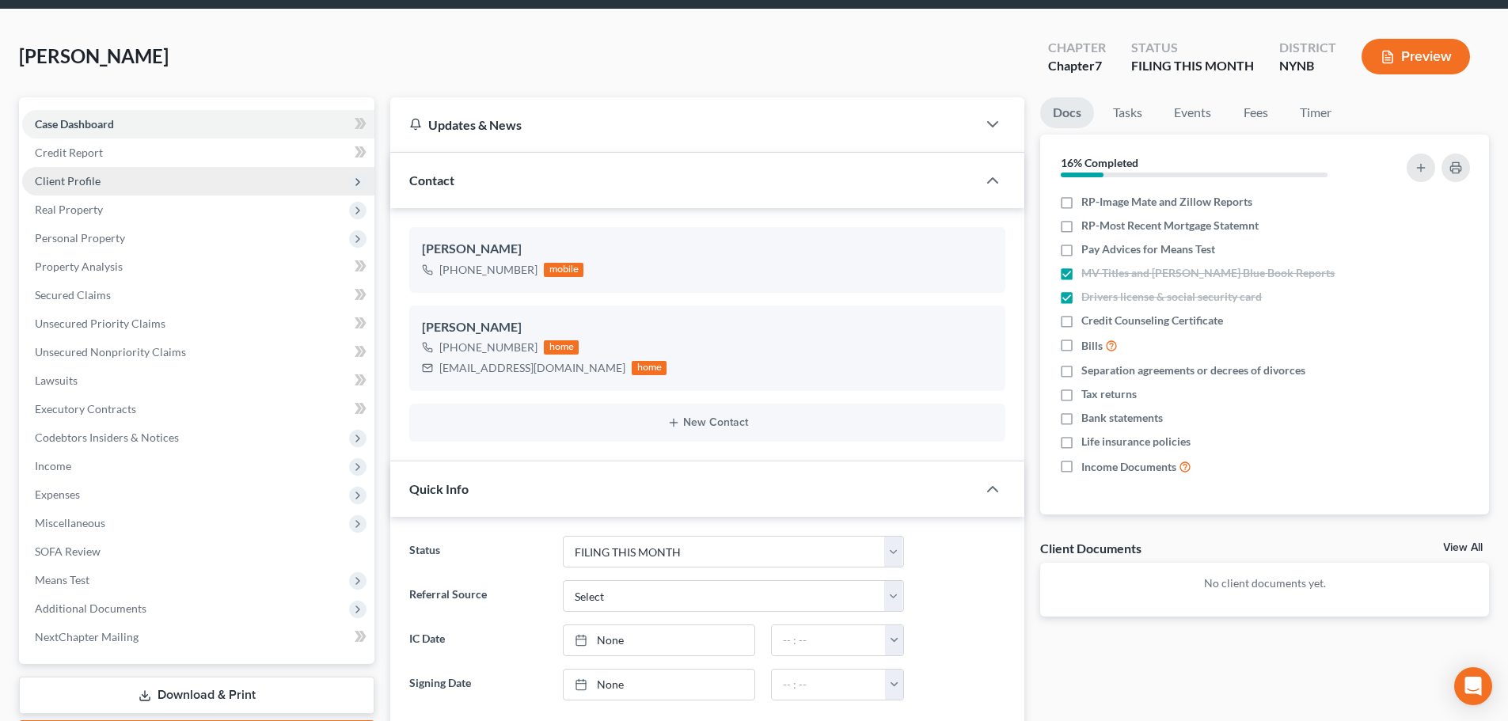
scroll to position [79, 0]
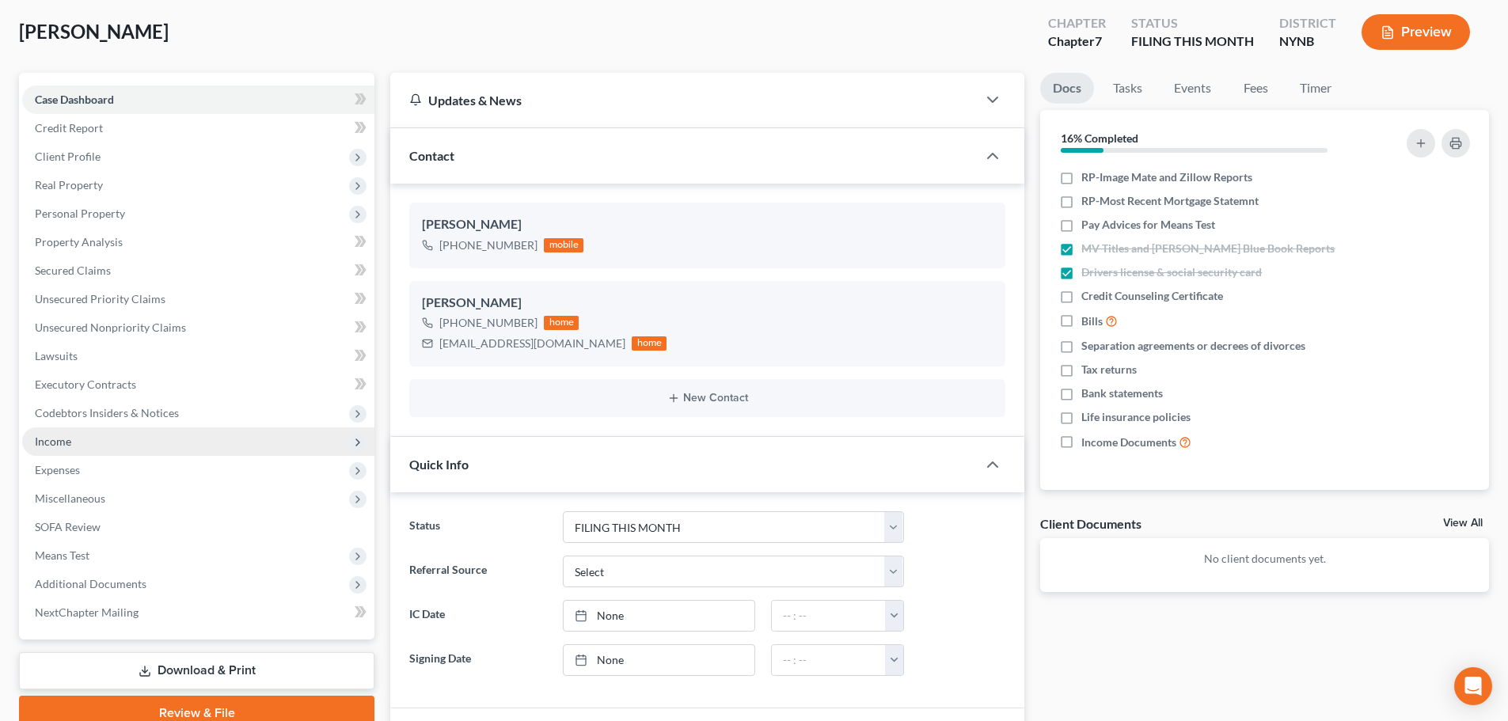
click at [60, 436] on span "Income" at bounding box center [53, 440] width 36 height 13
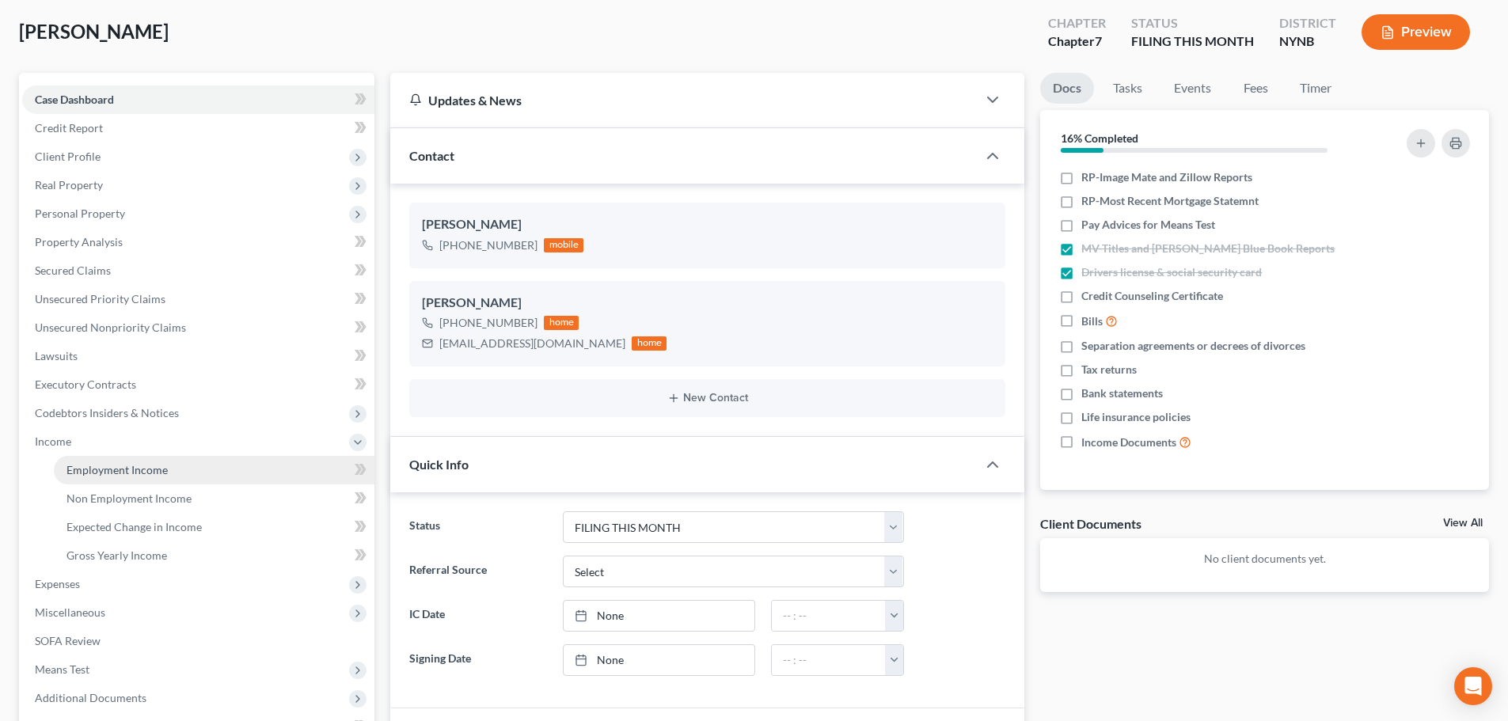
click at [101, 470] on span "Employment Income" at bounding box center [116, 469] width 101 height 13
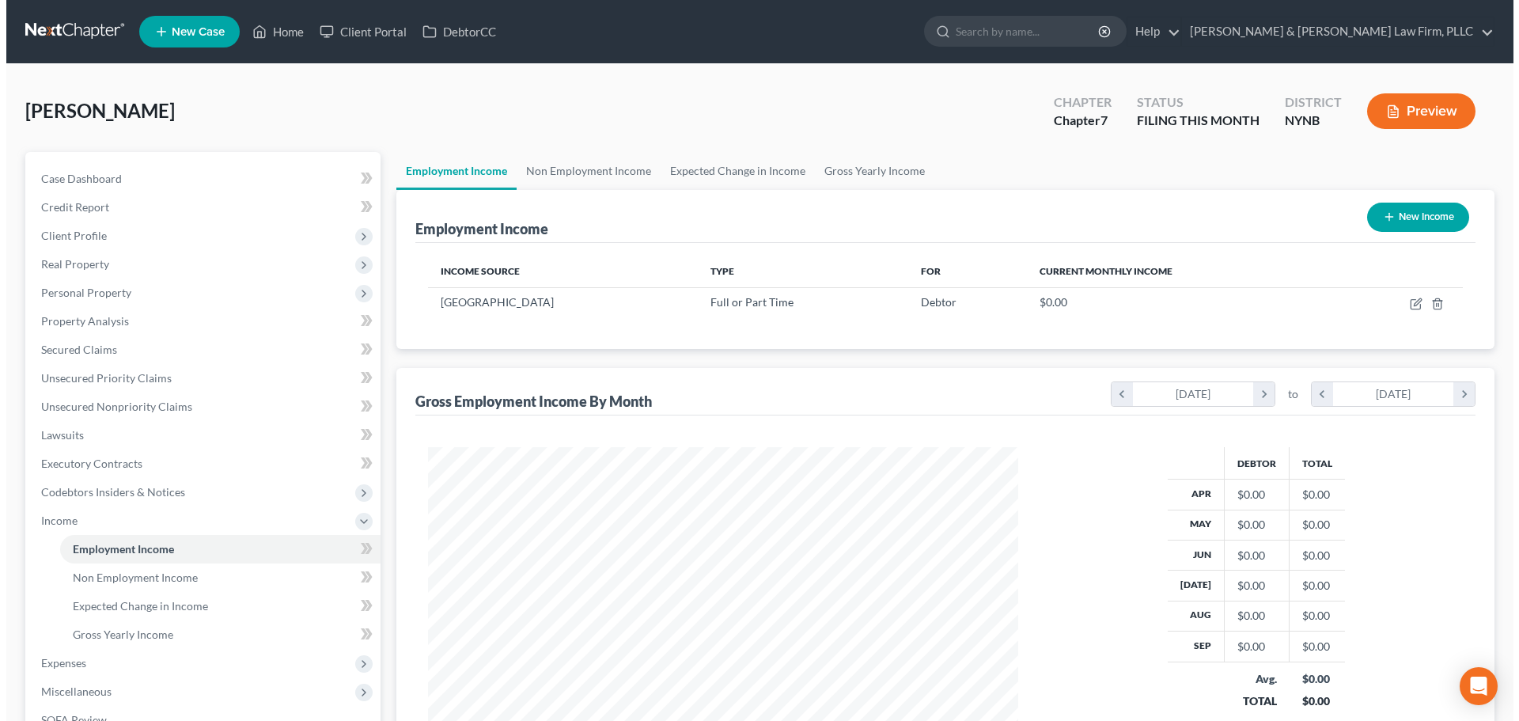
scroll to position [295, 622]
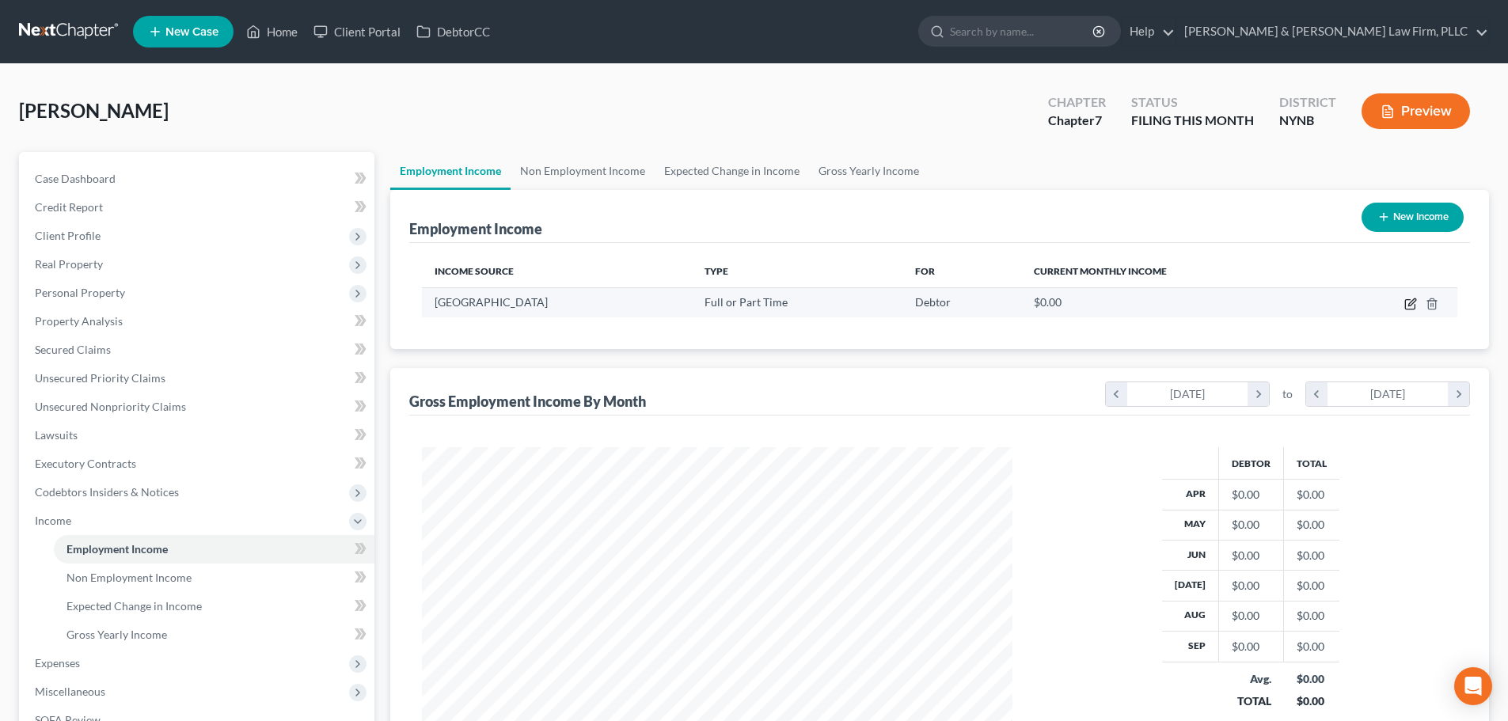
click at [1411, 308] on icon "button" at bounding box center [1410, 304] width 13 height 13
select select "0"
select select "35"
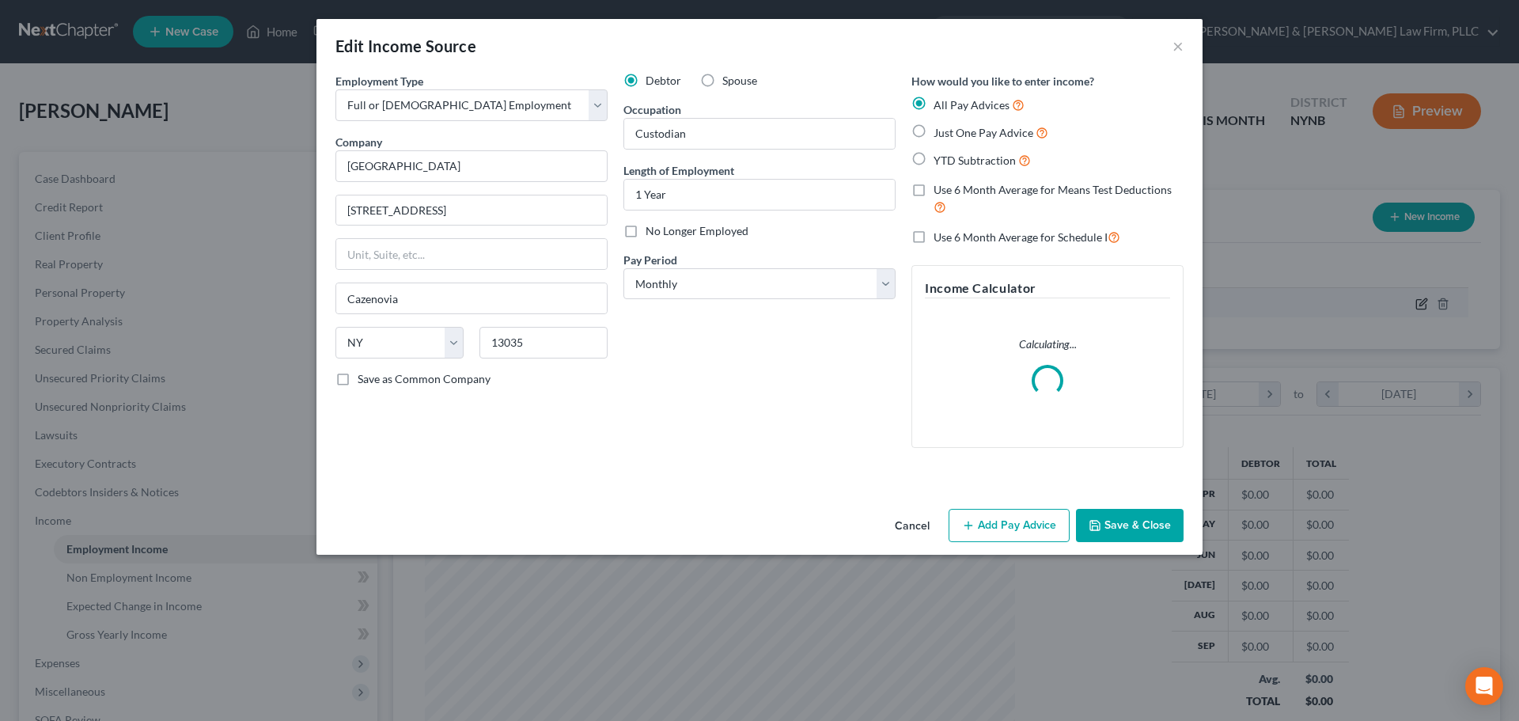
scroll to position [298, 628]
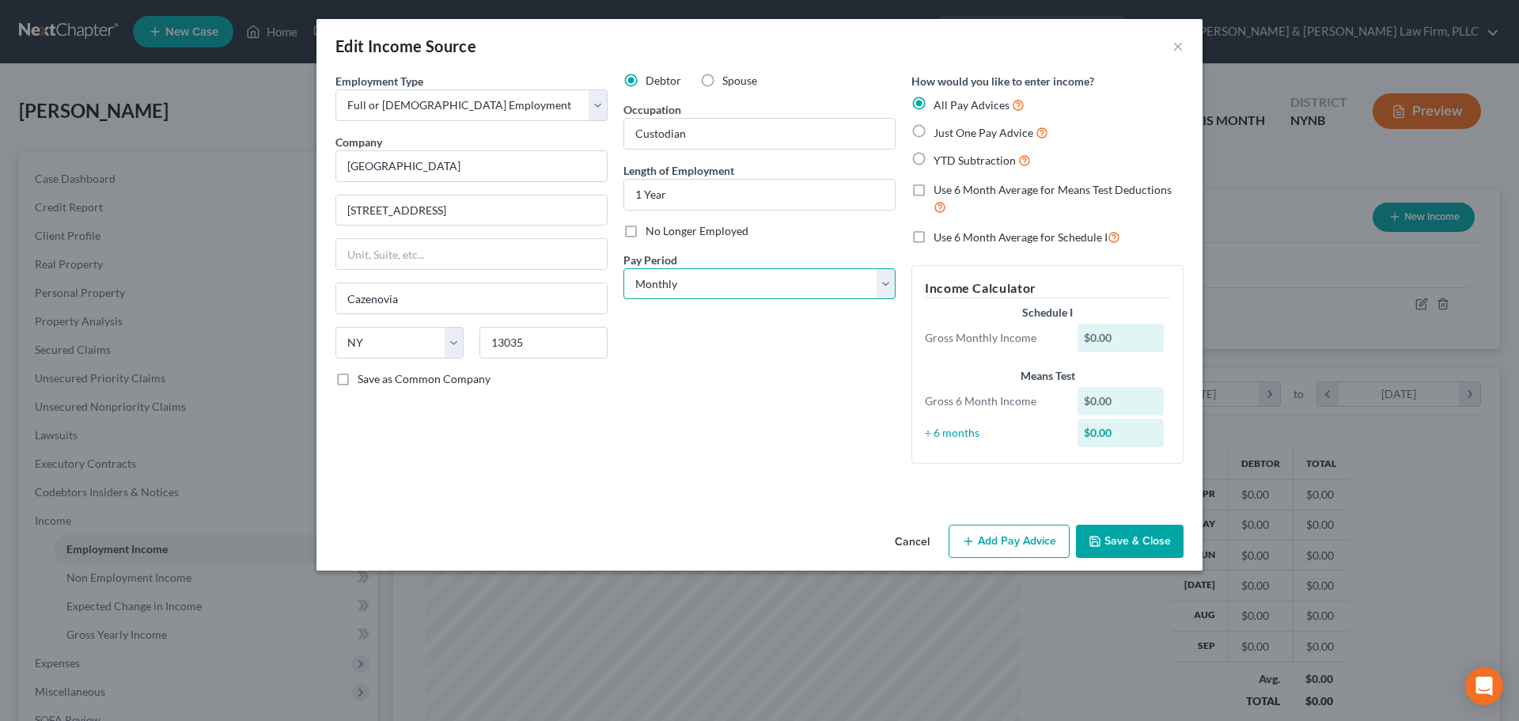
click at [781, 279] on select "Select Monthly Twice Monthly Every Other Week Weekly" at bounding box center [760, 284] width 272 height 32
select select "2"
click at [624, 268] on select "Select Monthly Twice Monthly Every Other Week Weekly" at bounding box center [760, 284] width 272 height 32
click at [934, 160] on label "YTD Subtraction" at bounding box center [982, 160] width 97 height 18
click at [940, 160] on input "YTD Subtraction" at bounding box center [945, 156] width 10 height 10
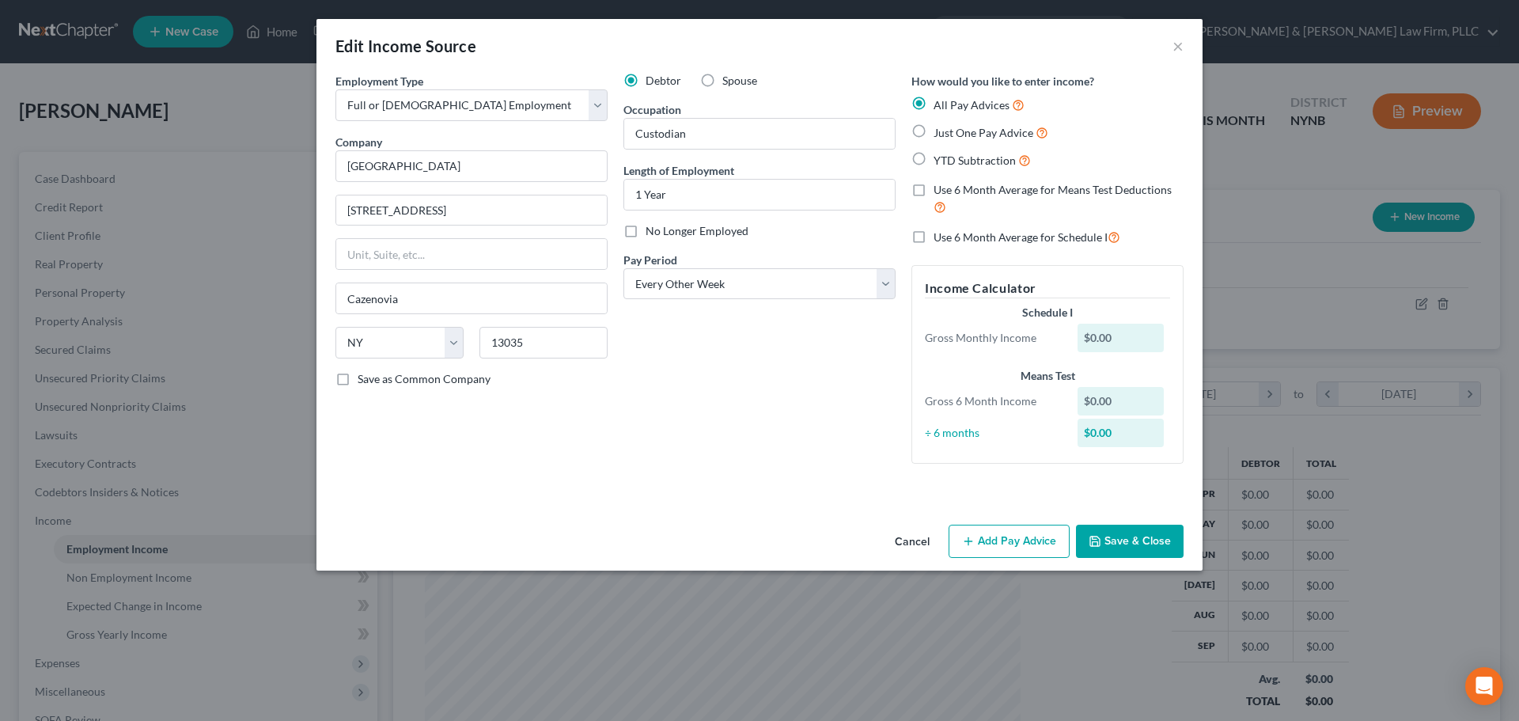
radio input "true"
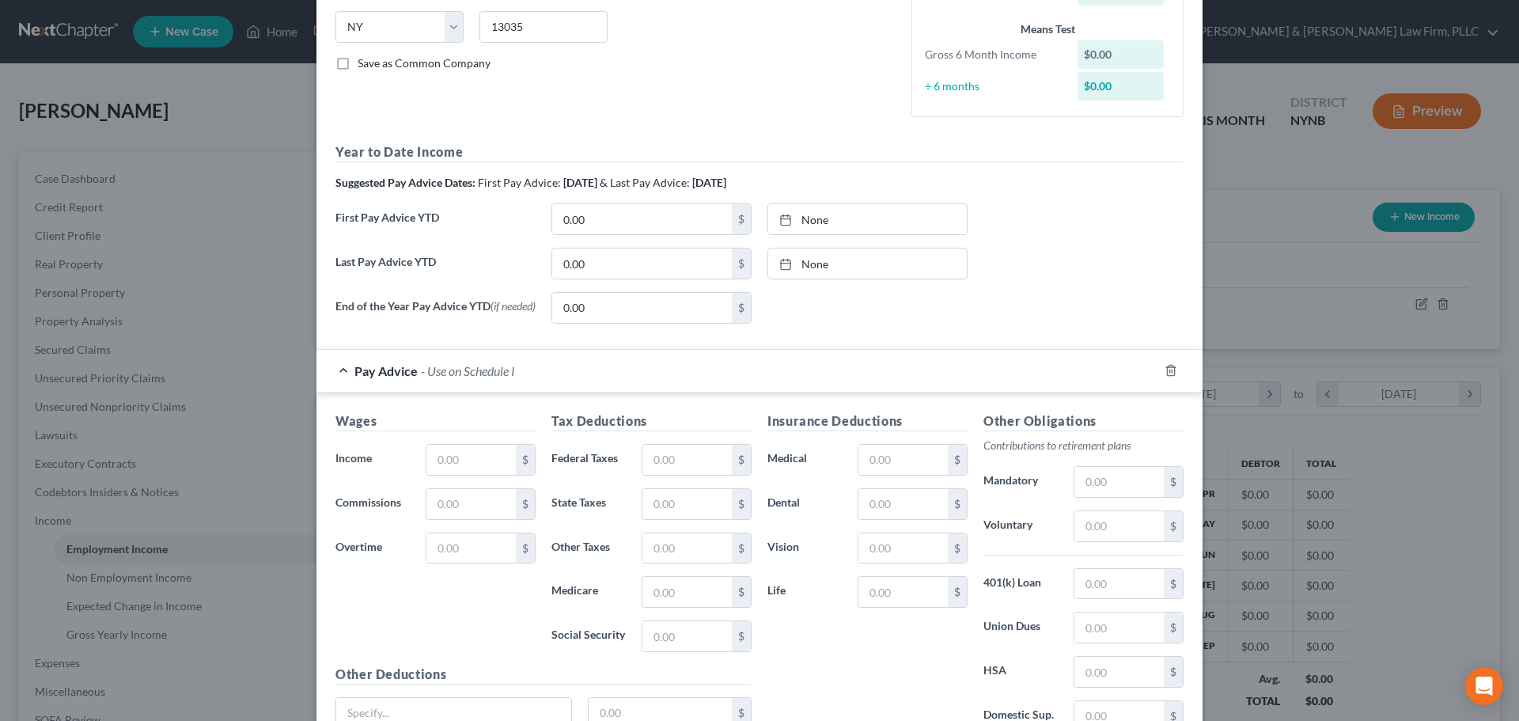
scroll to position [317, 0]
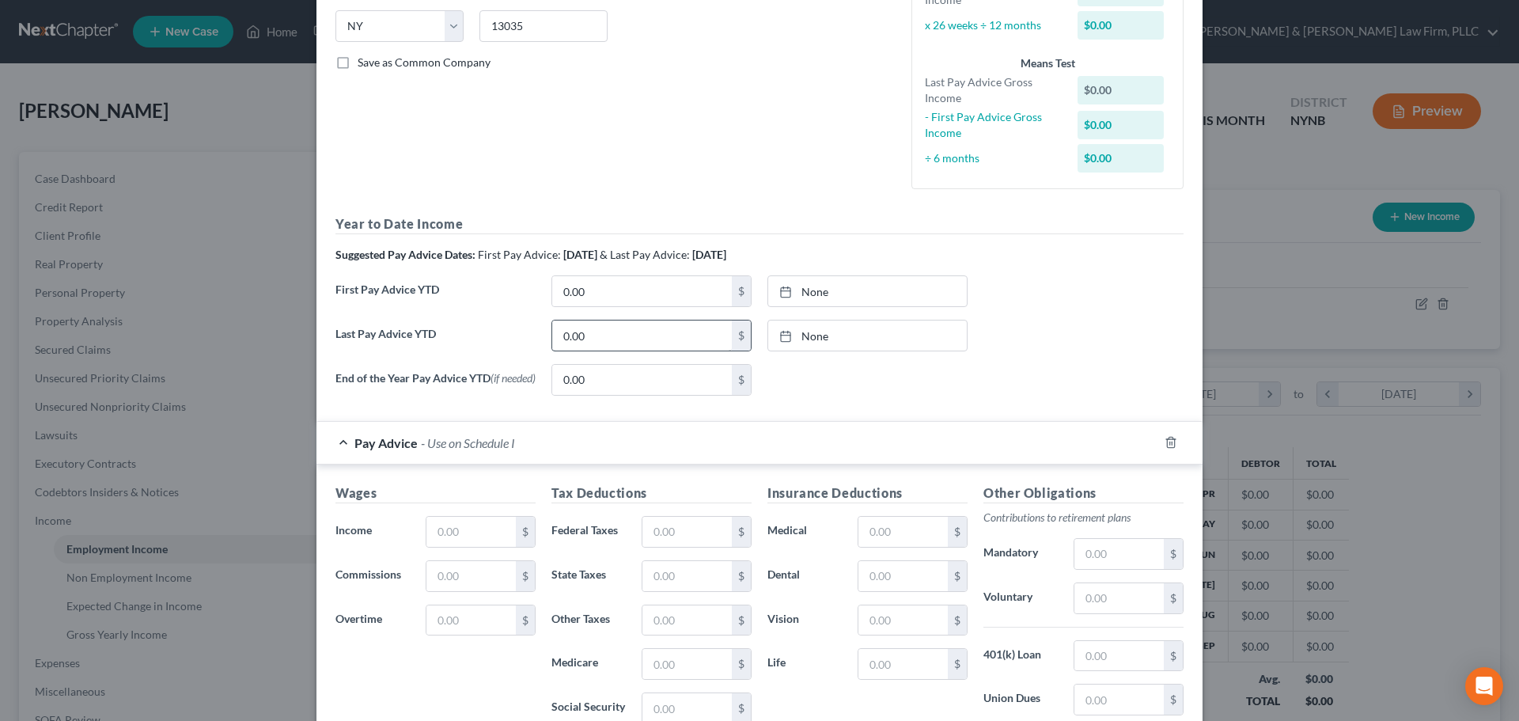
click at [628, 261] on span "& Last Pay Advice:" at bounding box center [645, 254] width 90 height 13
click at [597, 334] on input "0.00" at bounding box center [642, 335] width 180 height 30
type input "35,907.92"
click at [619, 292] on input "0.00" at bounding box center [642, 291] width 180 height 30
type input "12,579.47"
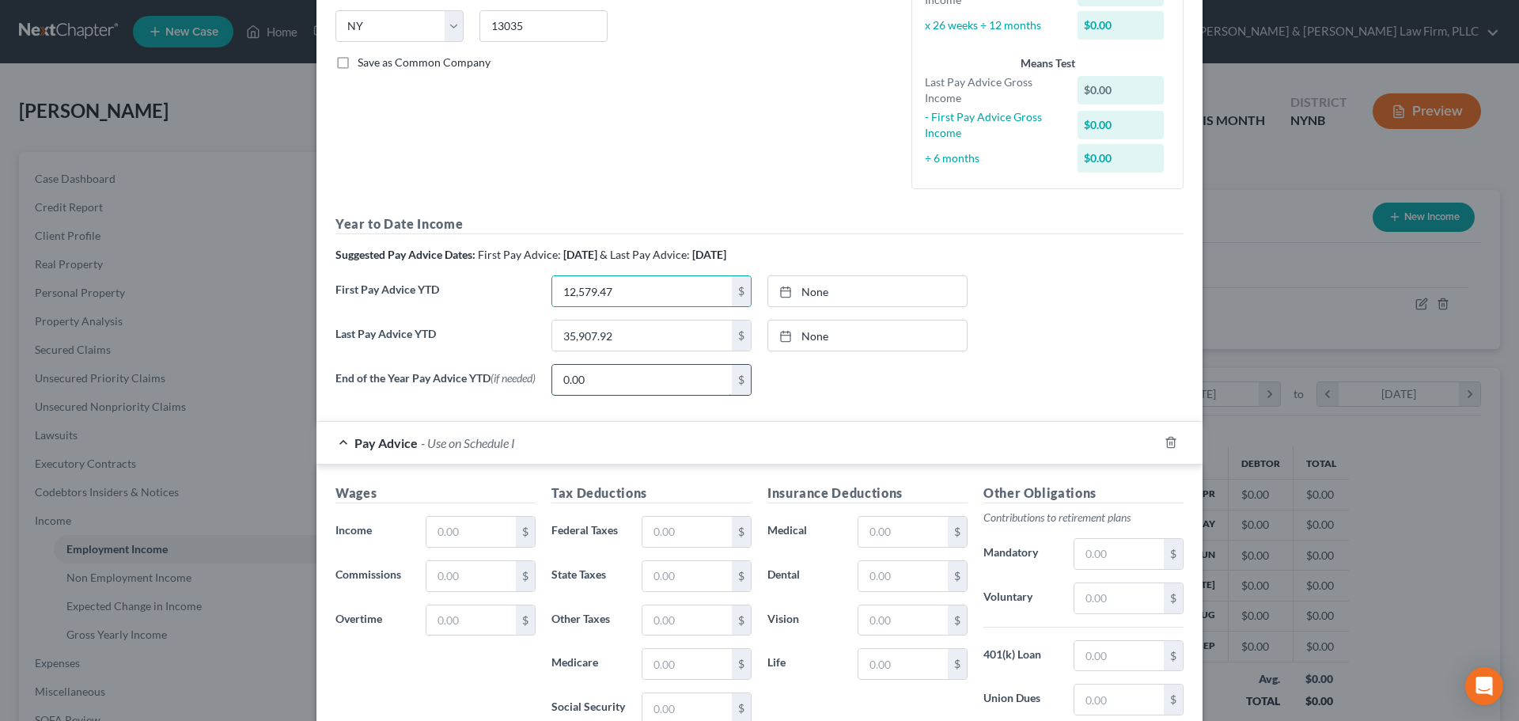
click at [610, 390] on input "0.00" at bounding box center [642, 380] width 180 height 30
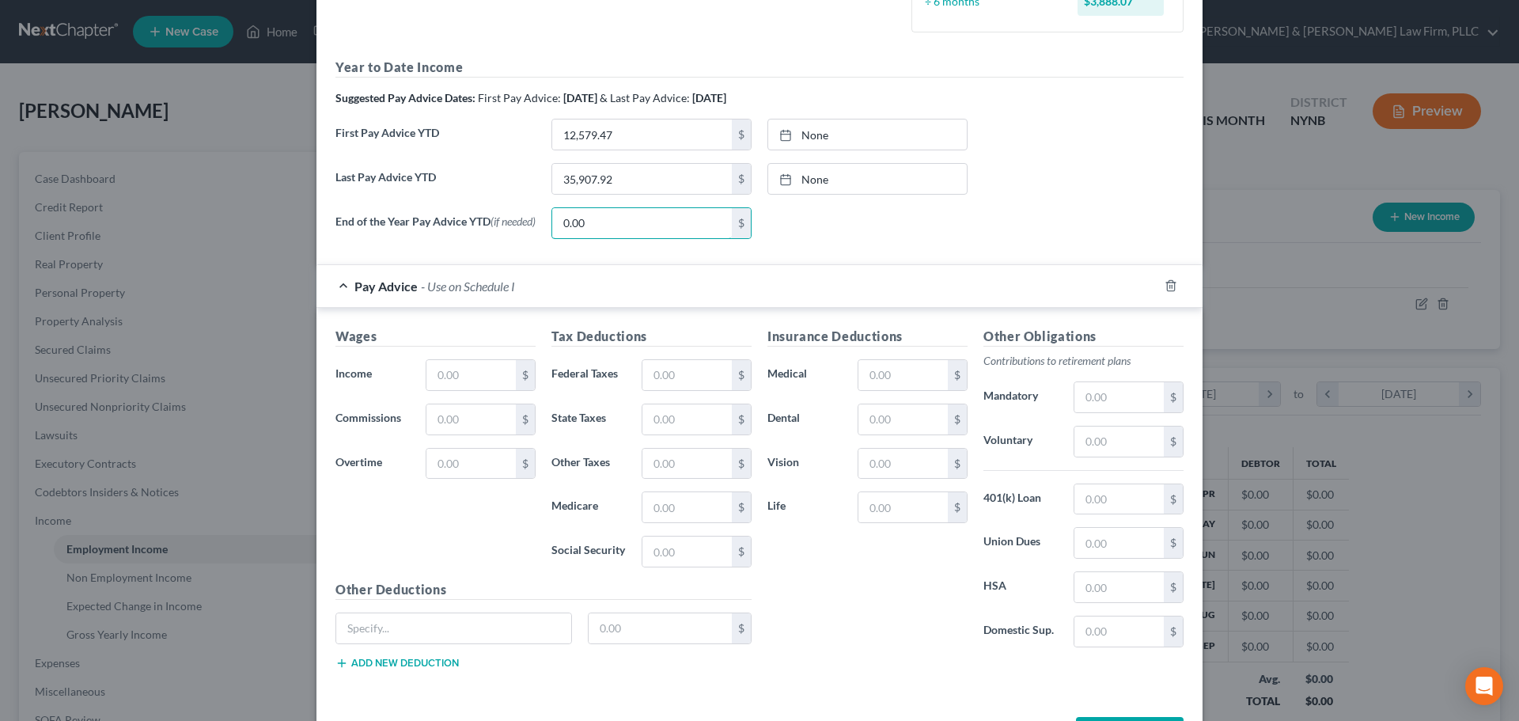
scroll to position [475, 0]
click at [466, 373] on input "text" at bounding box center [471, 373] width 89 height 30
type input "1,849.79"
click at [696, 514] on input "text" at bounding box center [687, 506] width 89 height 30
type input "104.07"
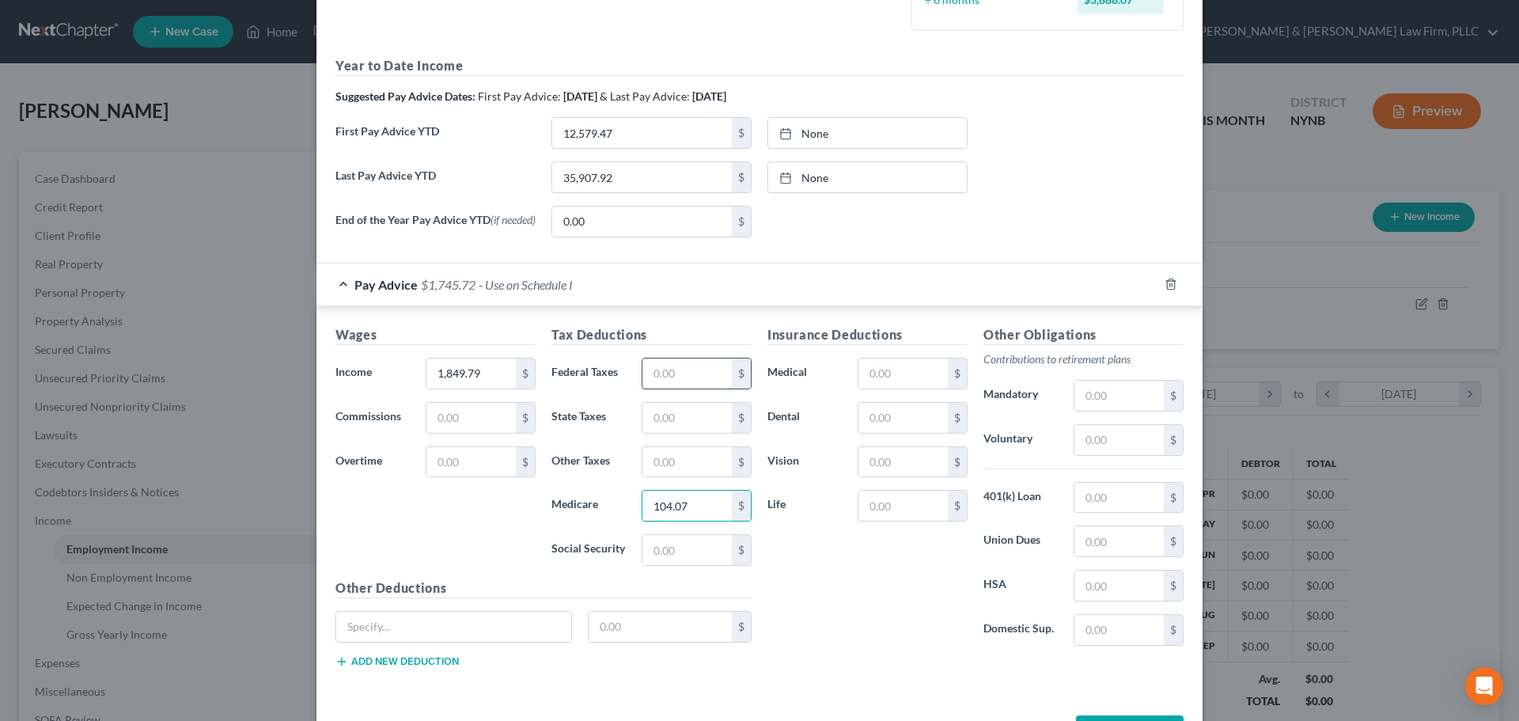
click at [705, 377] on input "text" at bounding box center [687, 373] width 89 height 30
type input "116.36"
click at [886, 423] on input "text" at bounding box center [903, 418] width 89 height 30
type input "5.87"
click at [1108, 551] on input "text" at bounding box center [1119, 541] width 89 height 30
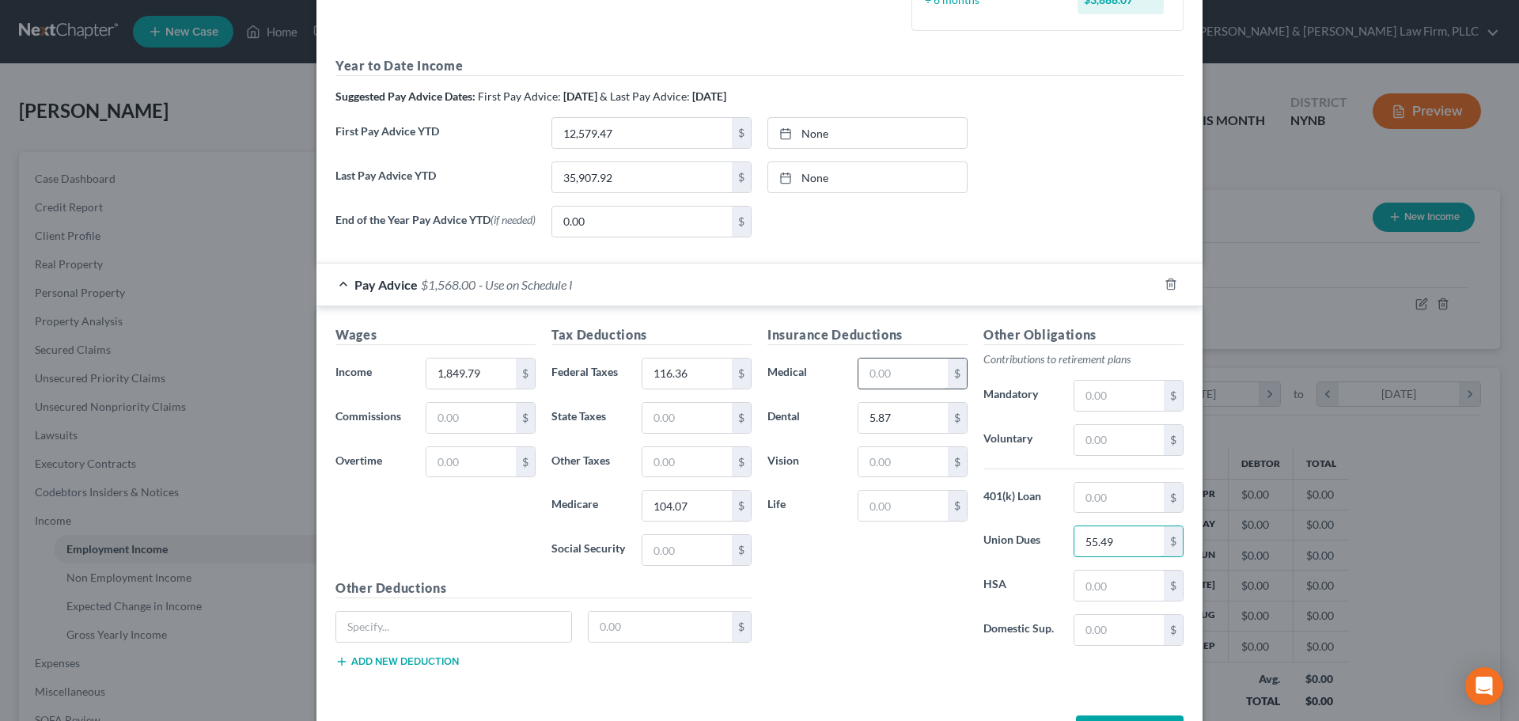
type input "55.49"
click at [905, 382] on input "text" at bounding box center [903, 373] width 89 height 30
type input "101.28"
click at [685, 551] on input "text" at bounding box center [687, 550] width 89 height 30
type input "104.07"
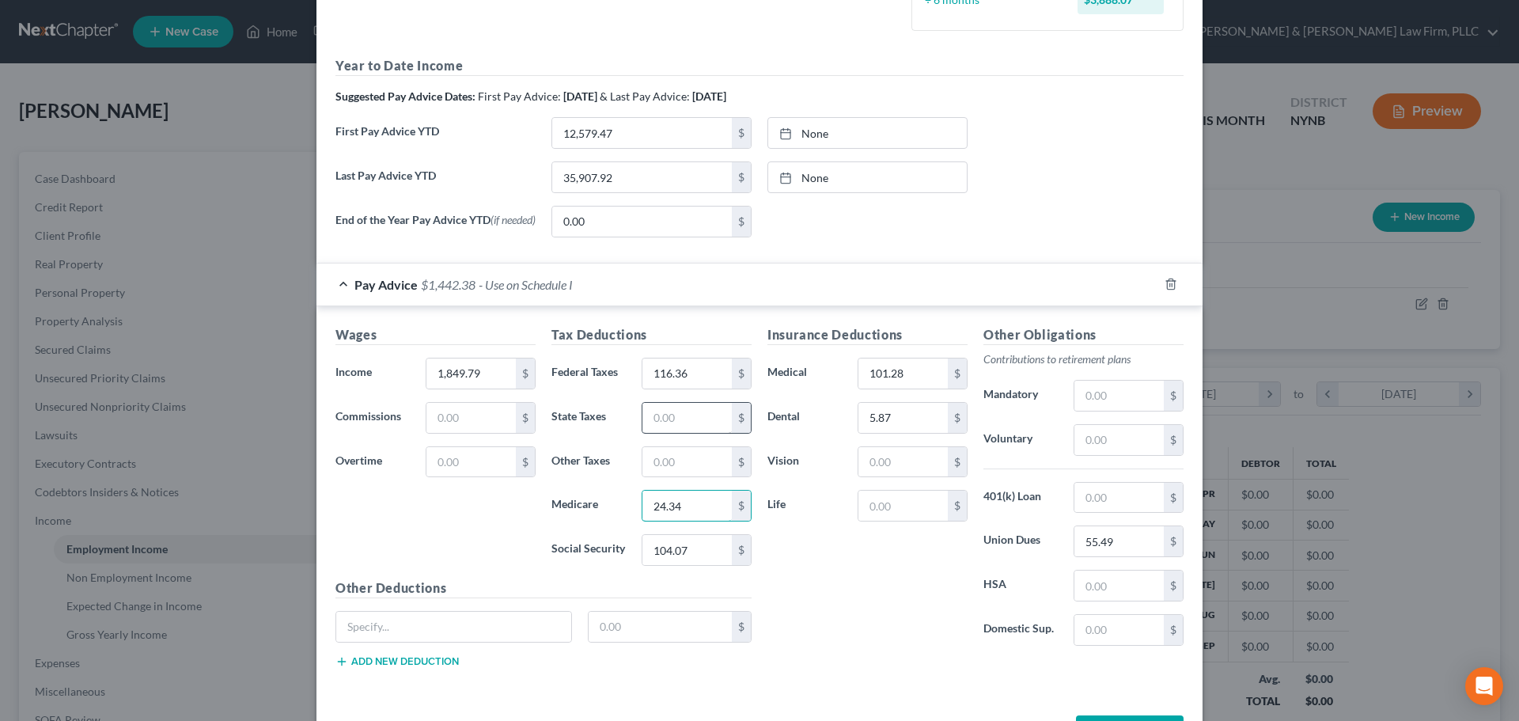
type input "24.34"
click at [685, 418] on input "text" at bounding box center [687, 418] width 89 height 30
type input "70.34"
click at [910, 515] on input "text" at bounding box center [903, 506] width 89 height 30
type input "55.49"
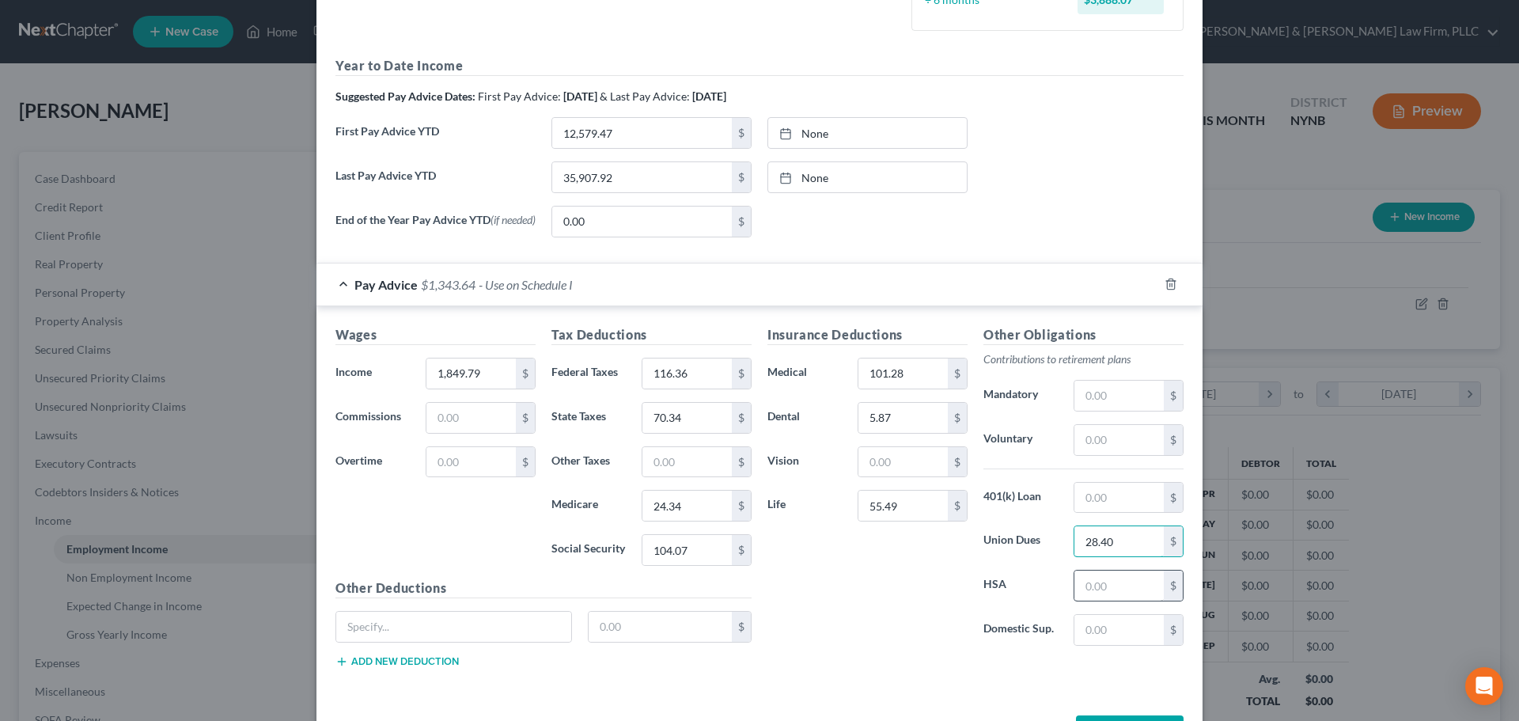
type input "28.40"
click at [1093, 587] on input "text" at bounding box center [1119, 586] width 89 height 30
type input "27.14"
click at [922, 453] on input "text" at bounding box center [903, 462] width 89 height 30
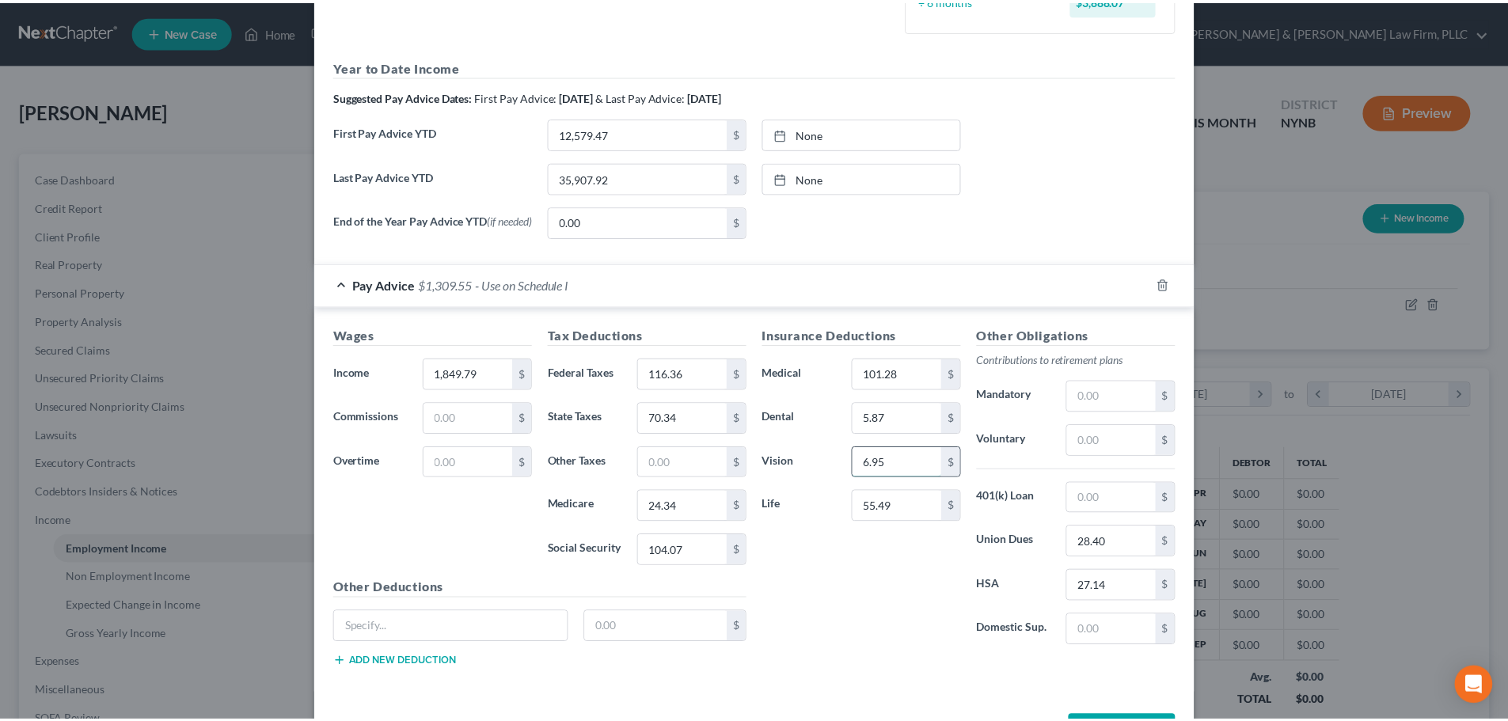
scroll to position [537, 0]
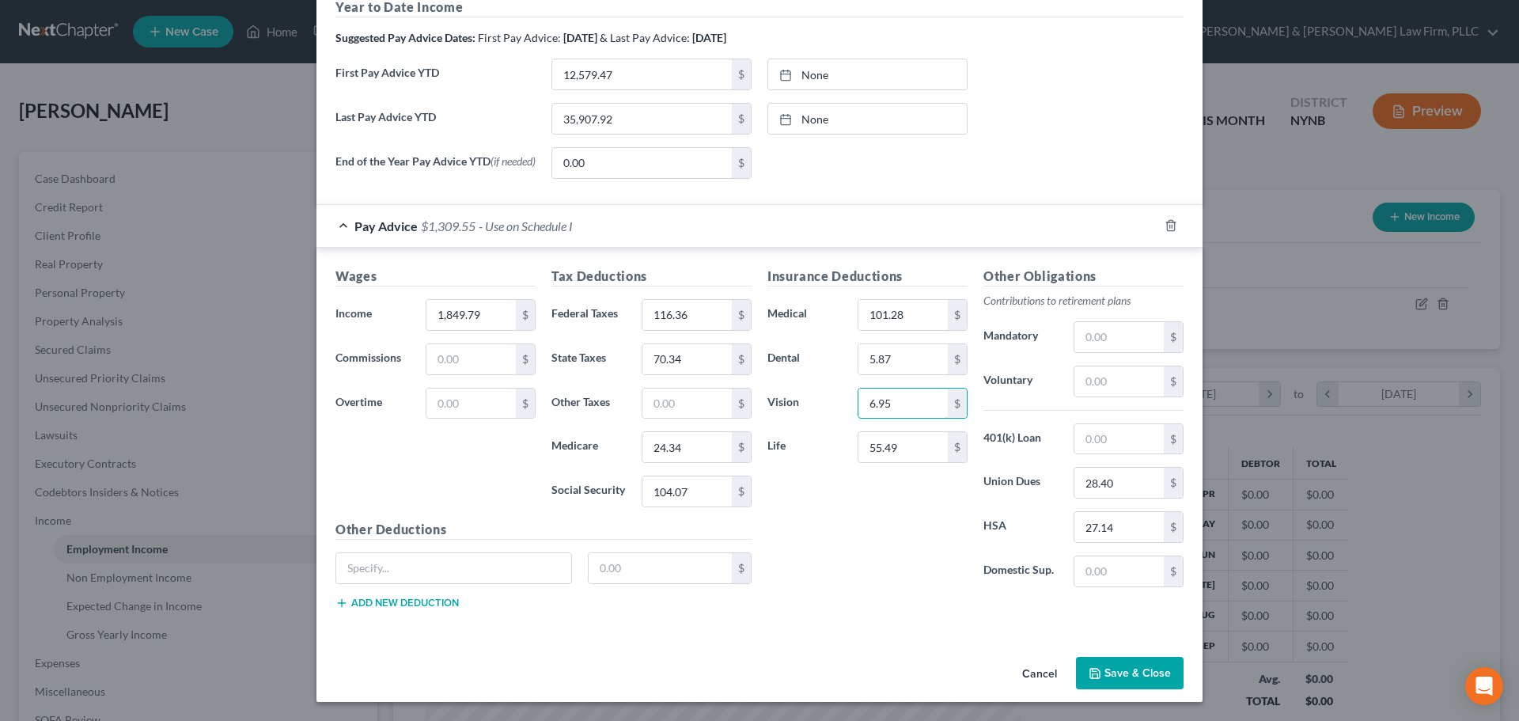
type input "6.95"
click at [1142, 673] on button "Save & Close" at bounding box center [1130, 673] width 108 height 33
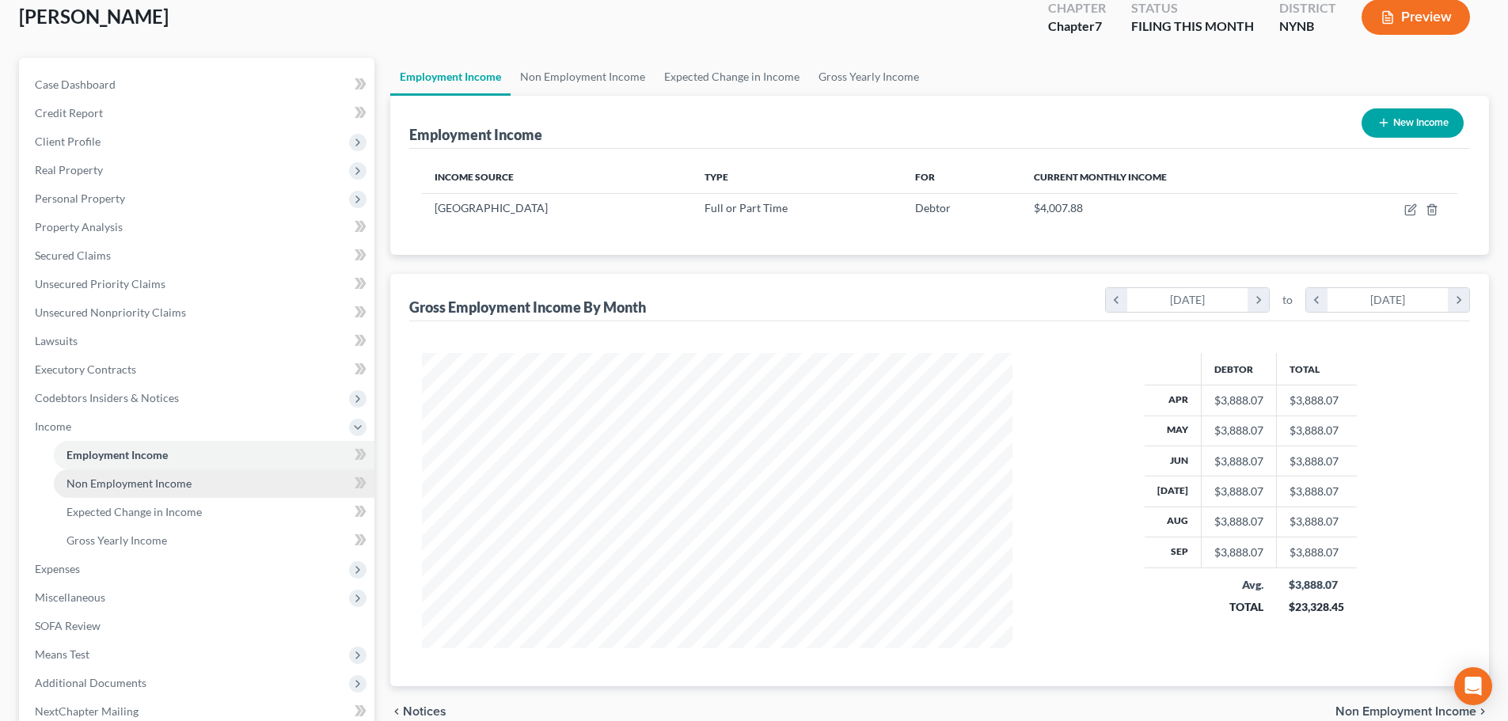
scroll to position [237, 0]
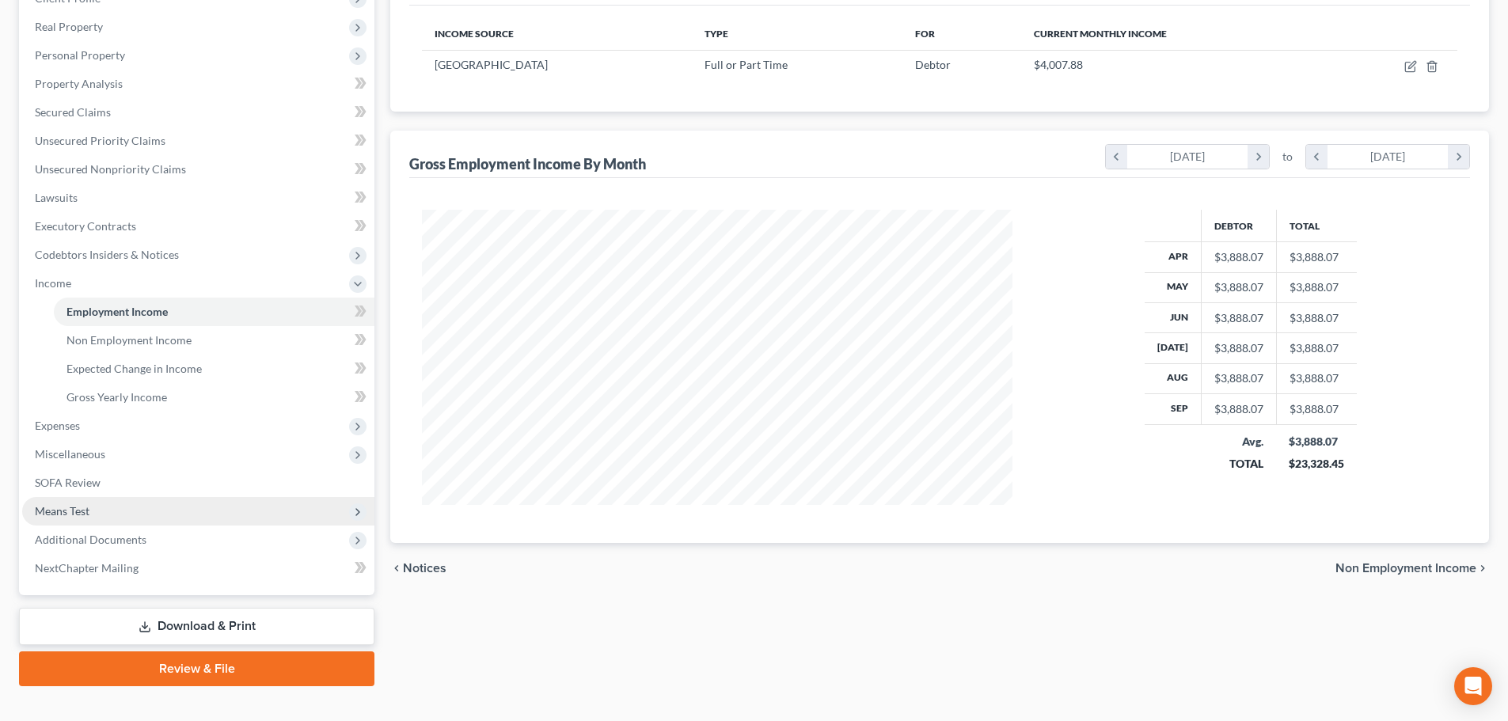
click at [63, 510] on span "Means Test" at bounding box center [62, 510] width 55 height 13
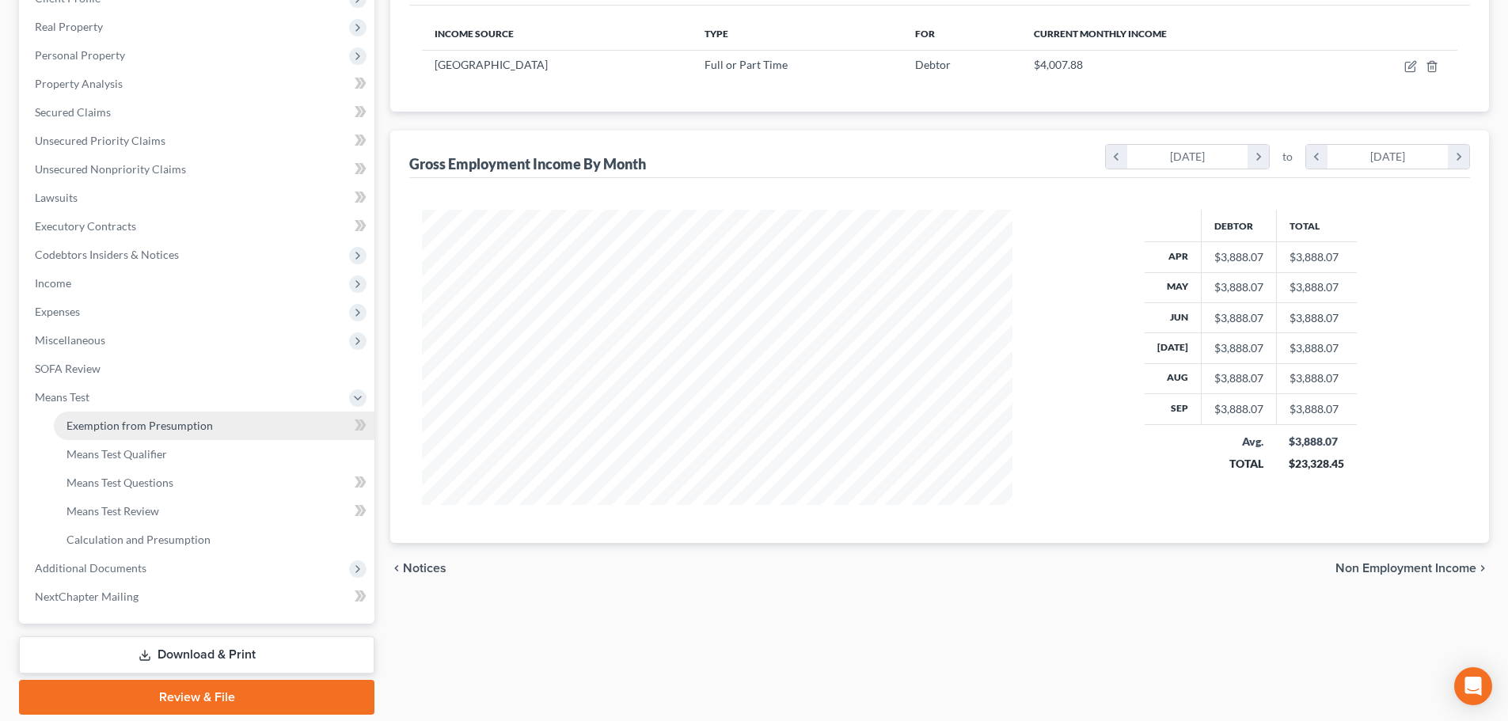
click at [128, 428] on span "Exemption from Presumption" at bounding box center [139, 425] width 146 height 13
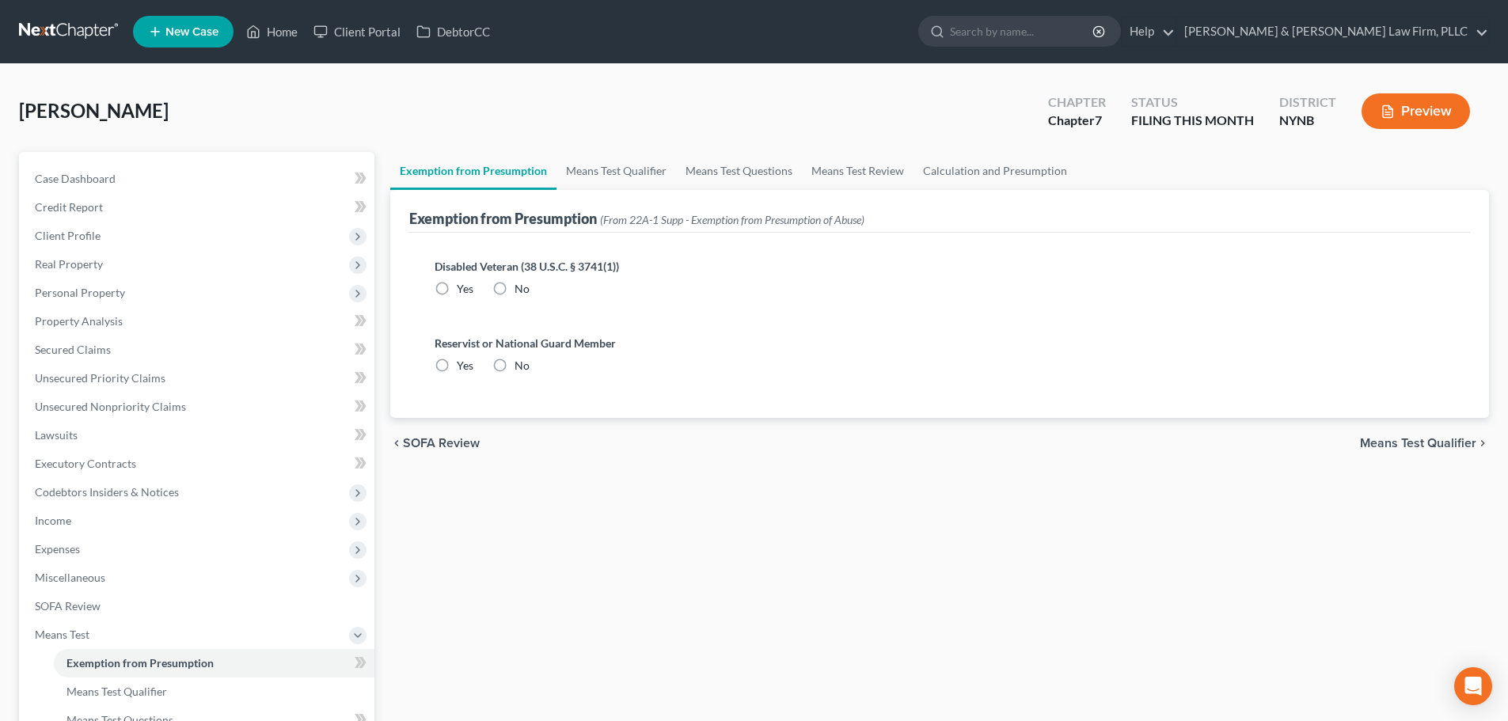
click at [514, 284] on label "No" at bounding box center [521, 289] width 15 height 16
click at [521, 284] on input "No" at bounding box center [526, 286] width 10 height 10
radio input "true"
click at [514, 363] on label "No" at bounding box center [521, 366] width 15 height 16
click at [521, 363] on input "No" at bounding box center [526, 363] width 10 height 10
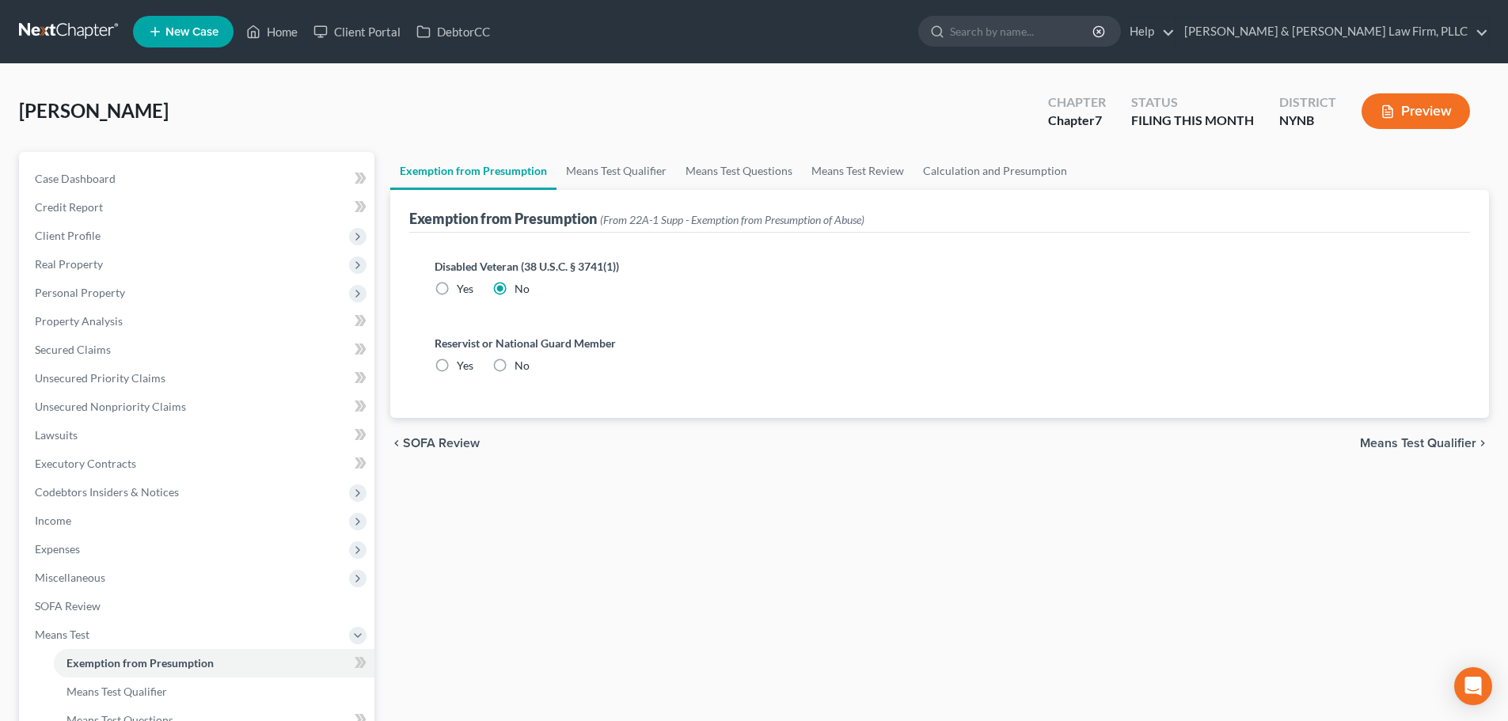
radio input "true"
click at [631, 171] on link "Means Test Qualifier" at bounding box center [615, 171] width 119 height 38
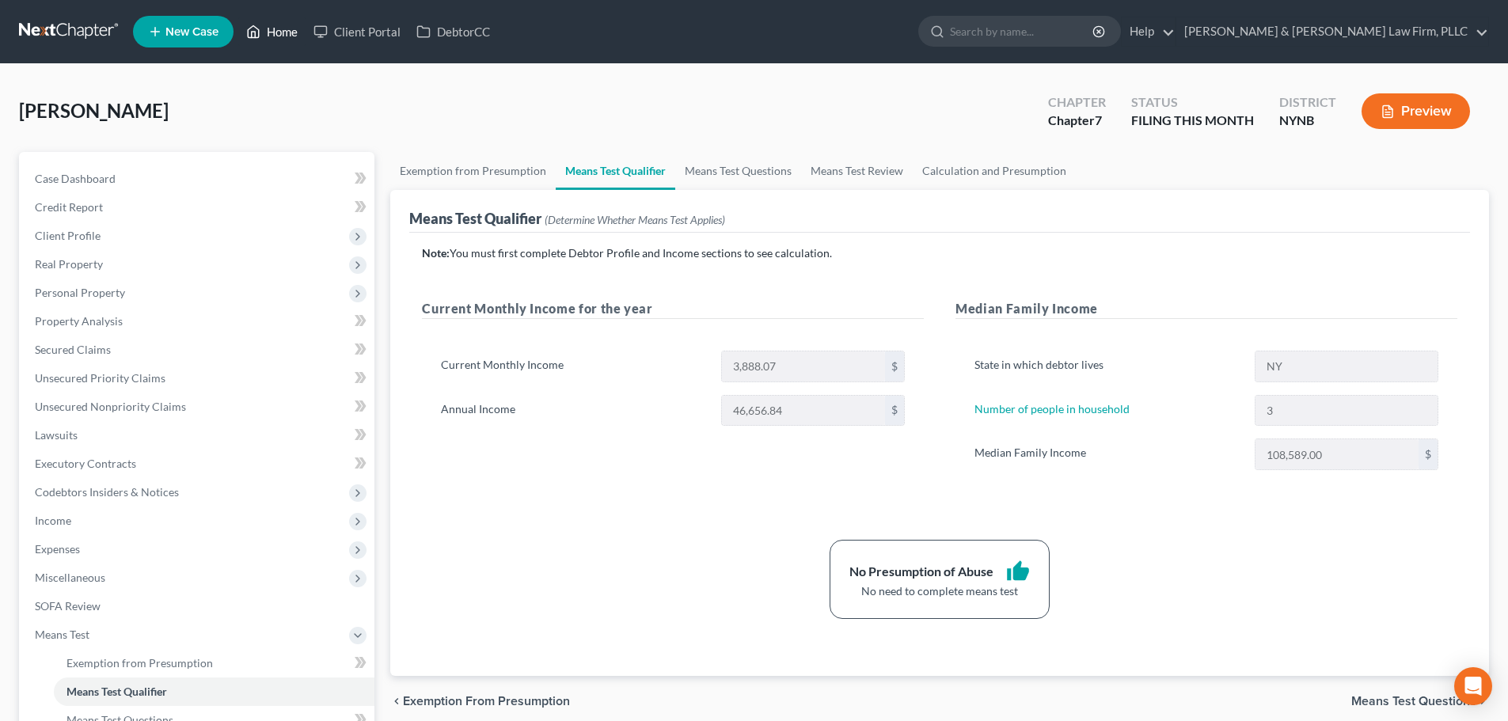
click at [283, 35] on link "Home" at bounding box center [271, 31] width 67 height 28
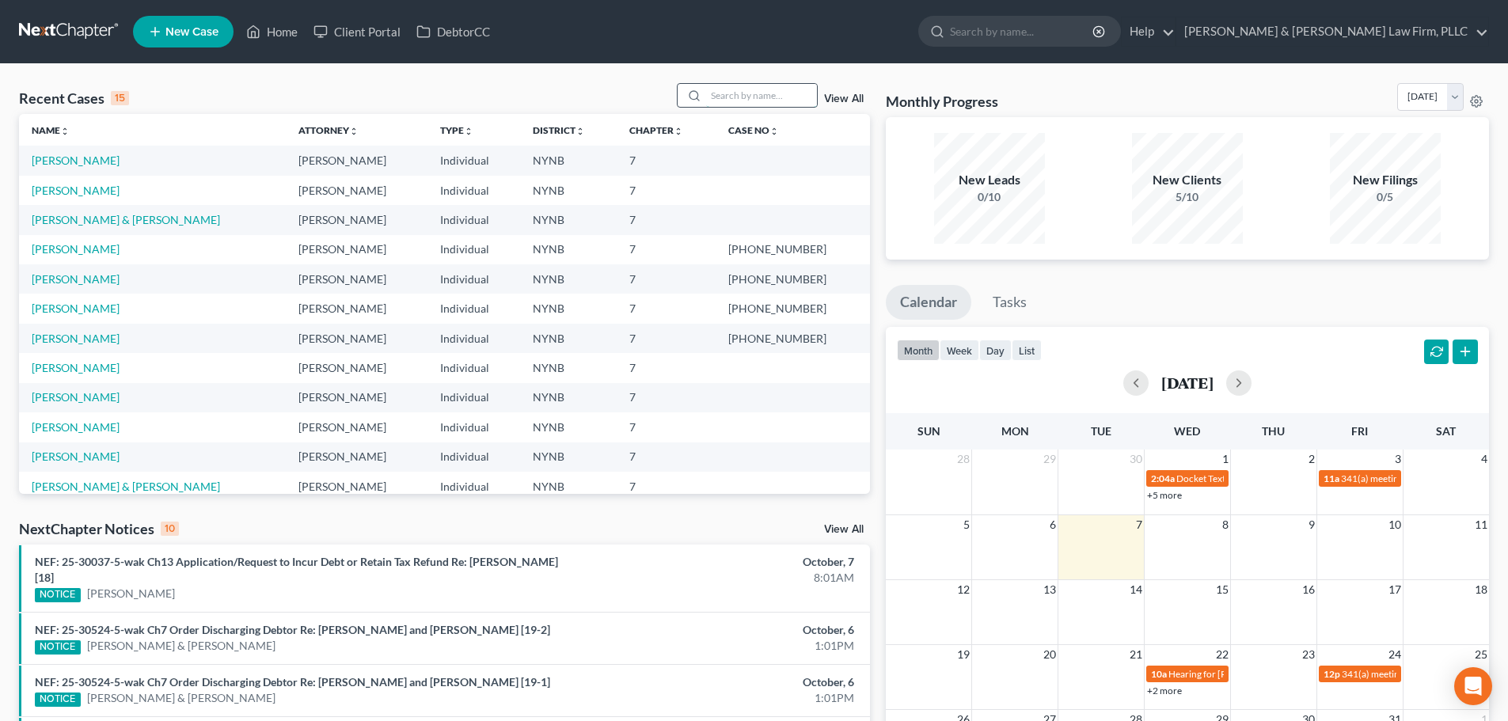
click at [770, 98] on input "search" at bounding box center [761, 95] width 111 height 23
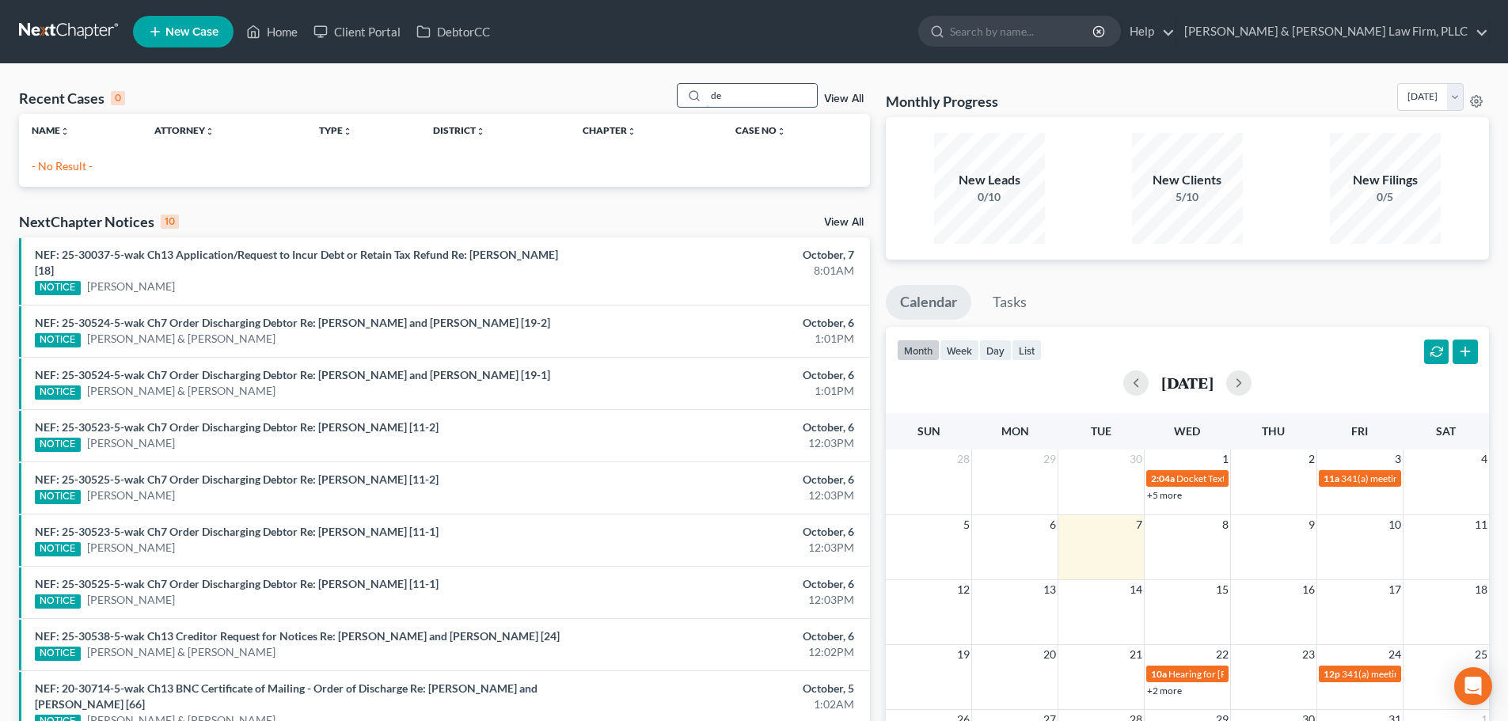
type input "d"
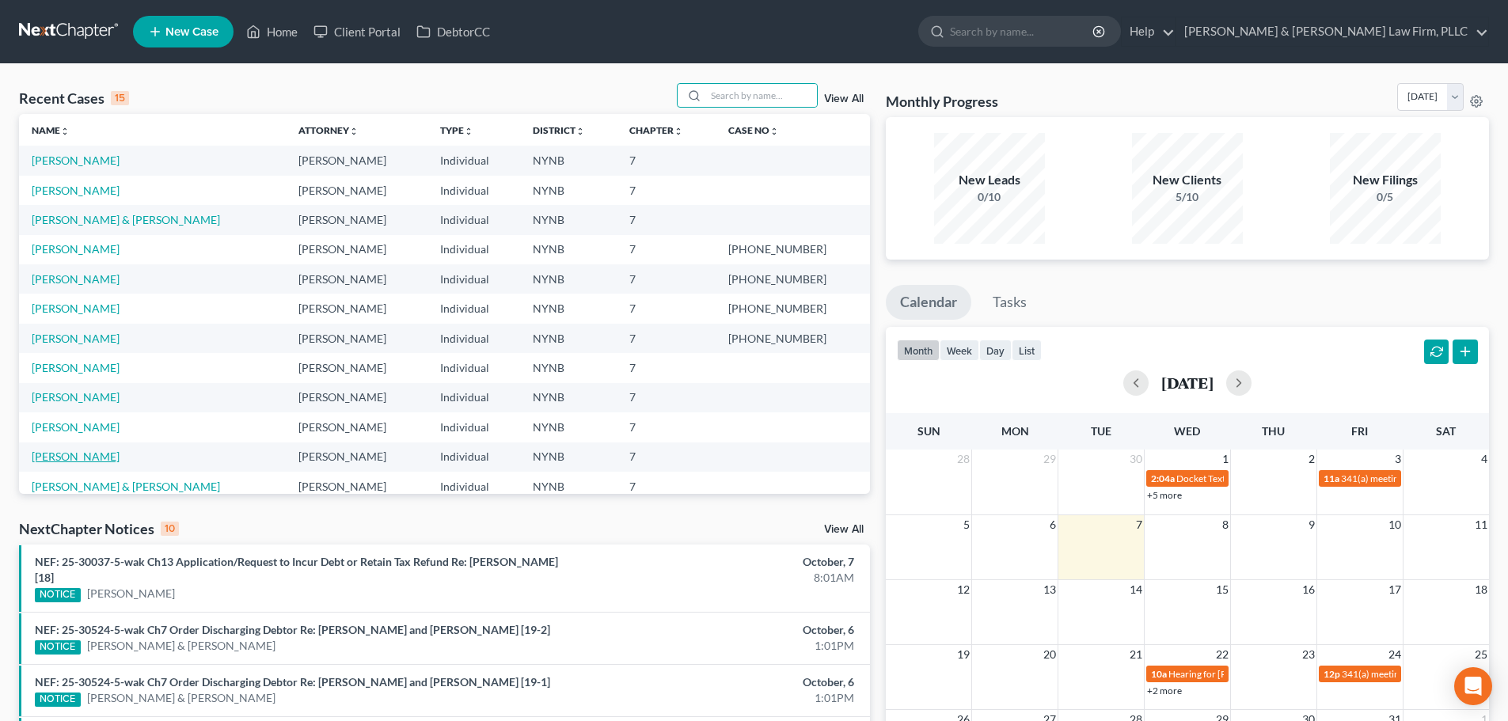
click at [73, 460] on link "[PERSON_NAME]" at bounding box center [76, 455] width 88 height 13
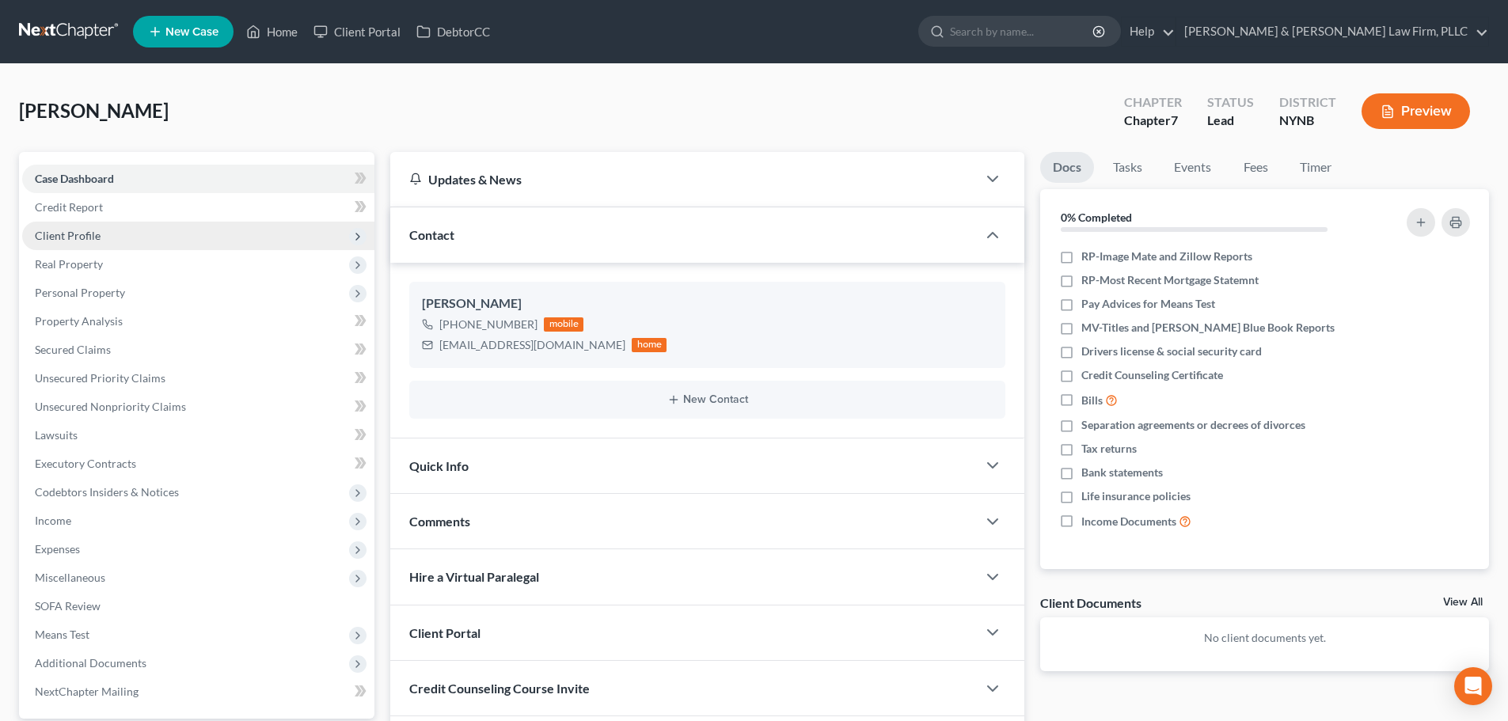
click at [68, 239] on span "Client Profile" at bounding box center [68, 235] width 66 height 13
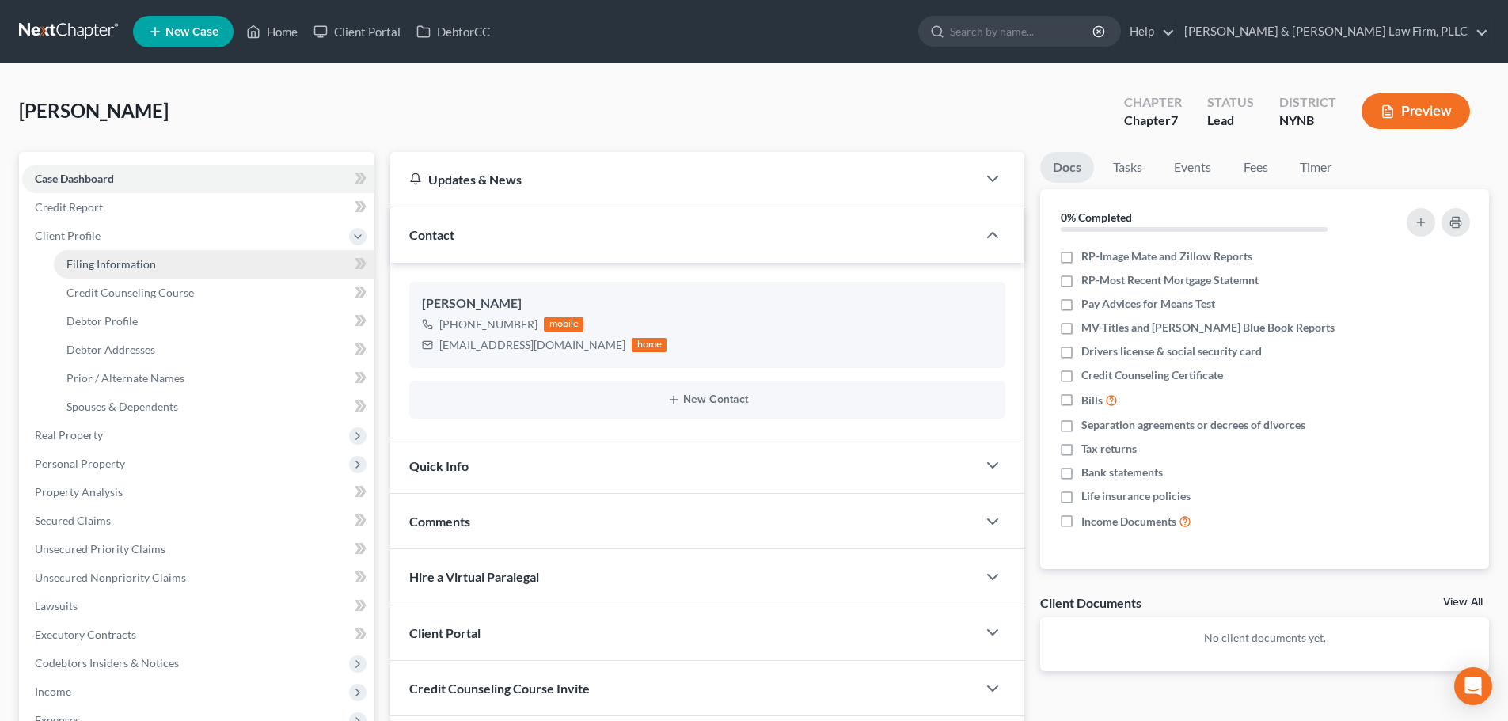
click at [89, 264] on span "Filing Information" at bounding box center [110, 263] width 89 height 13
select select "1"
select select "0"
select select "54"
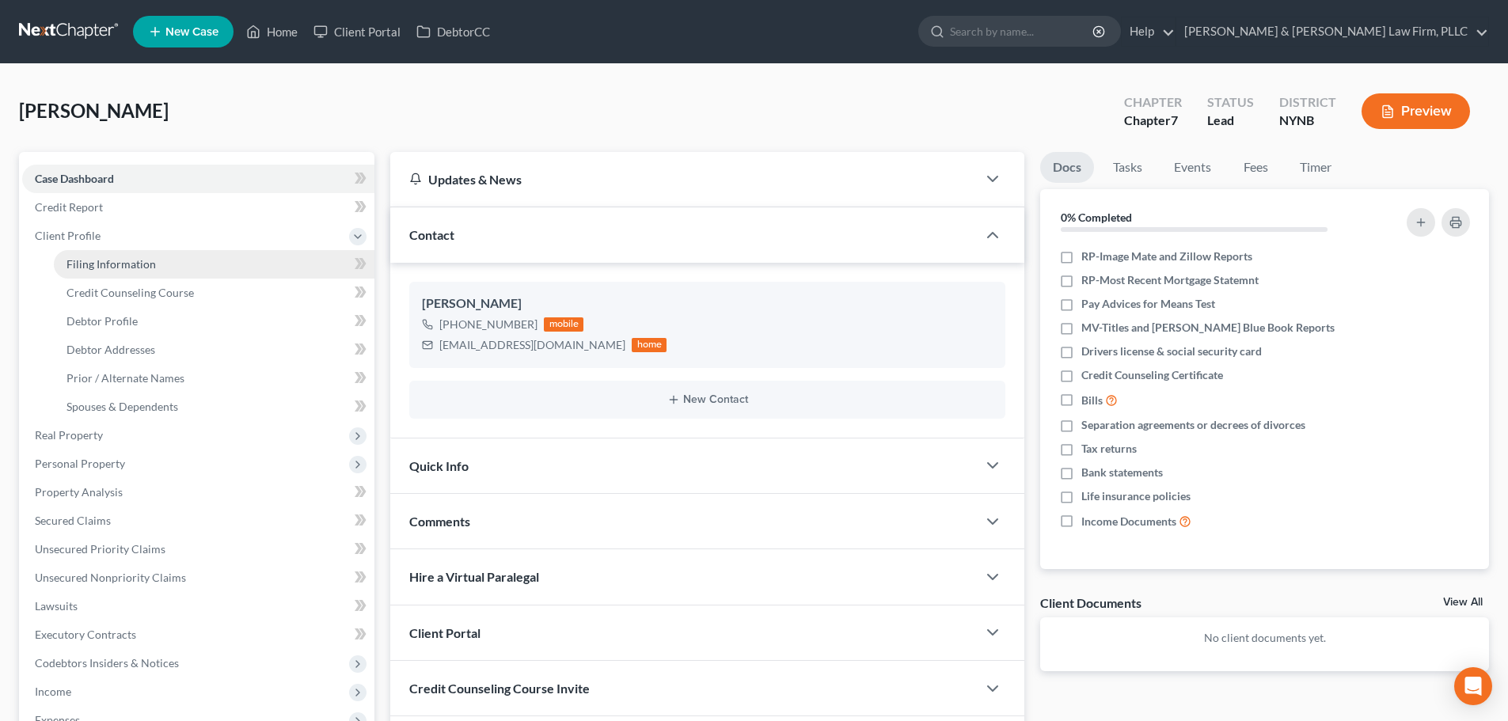
select select "0"
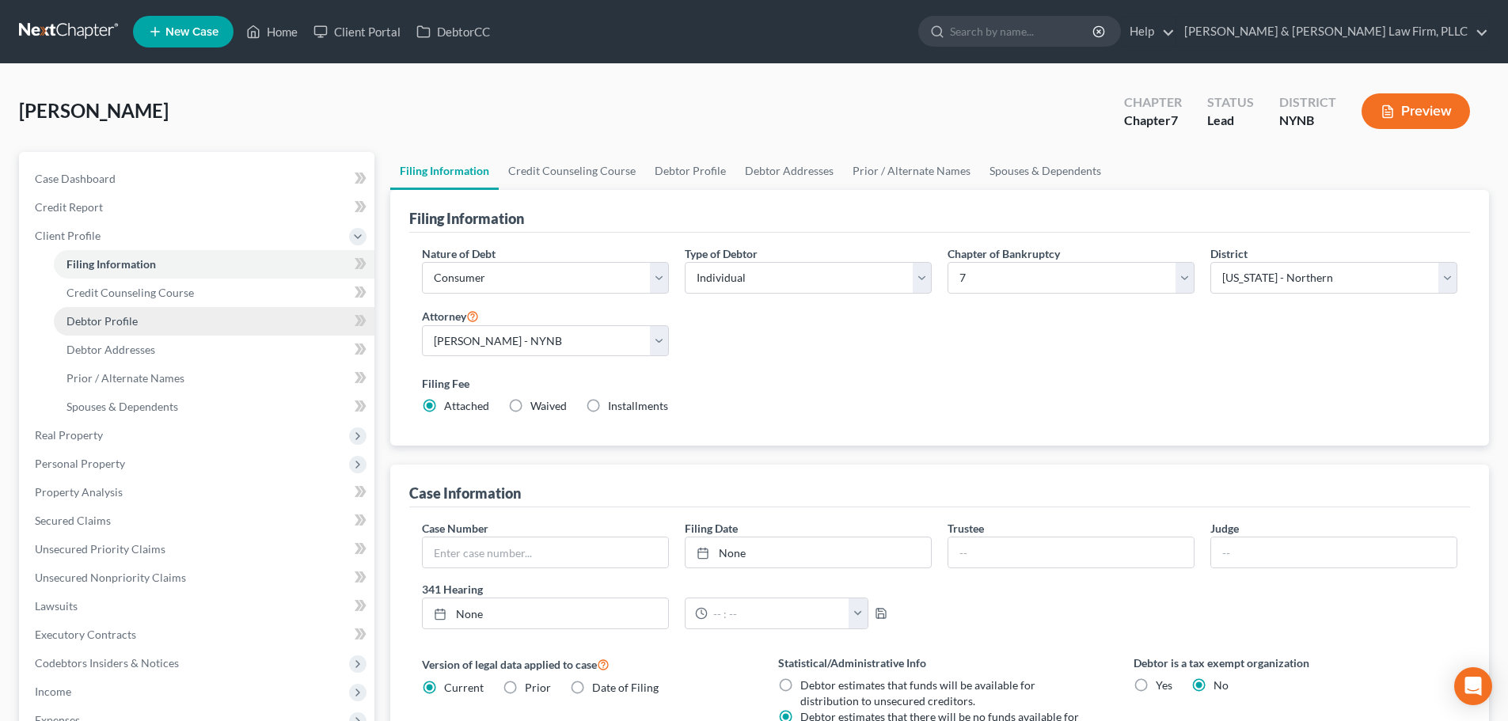
click at [104, 318] on span "Debtor Profile" at bounding box center [101, 320] width 71 height 13
select select "0"
select select "1"
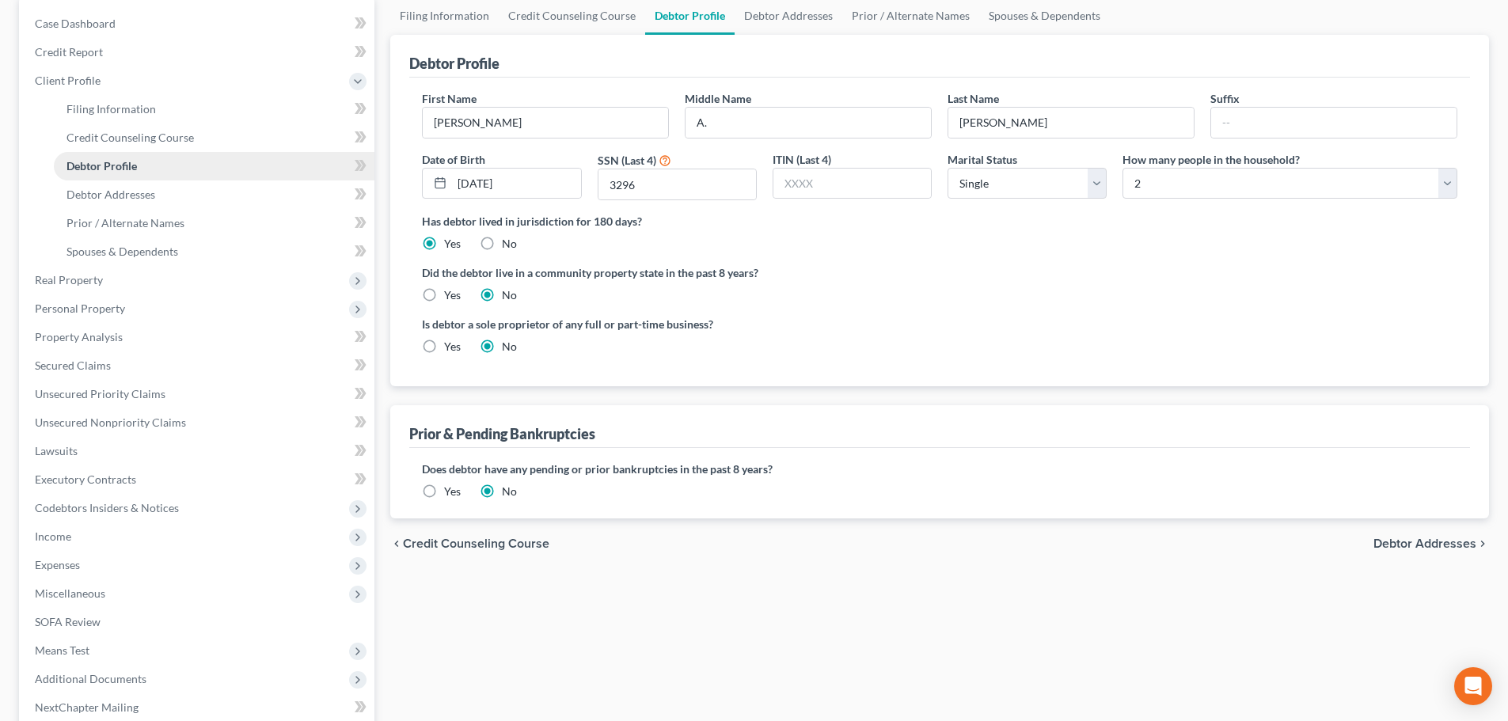
scroll to position [158, 0]
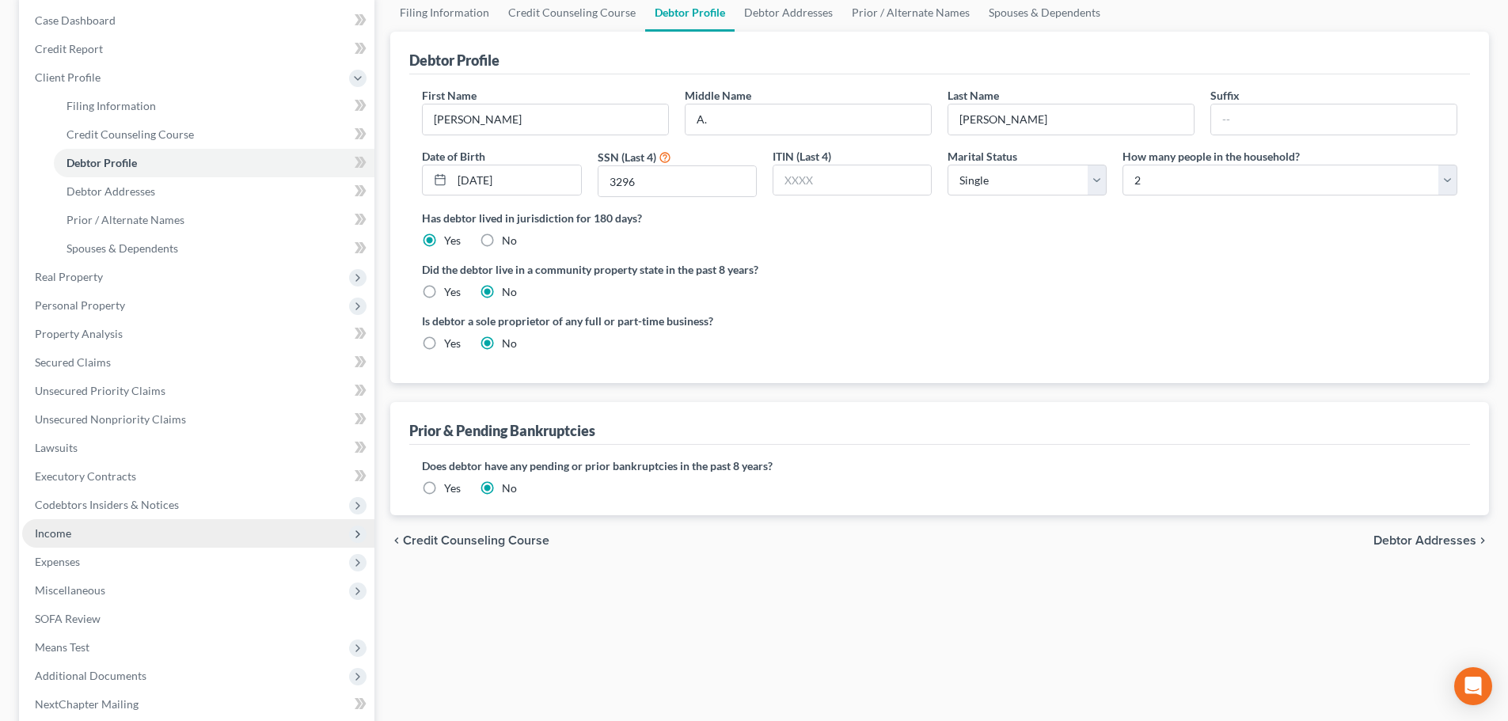
click at [62, 532] on span "Income" at bounding box center [53, 532] width 36 height 13
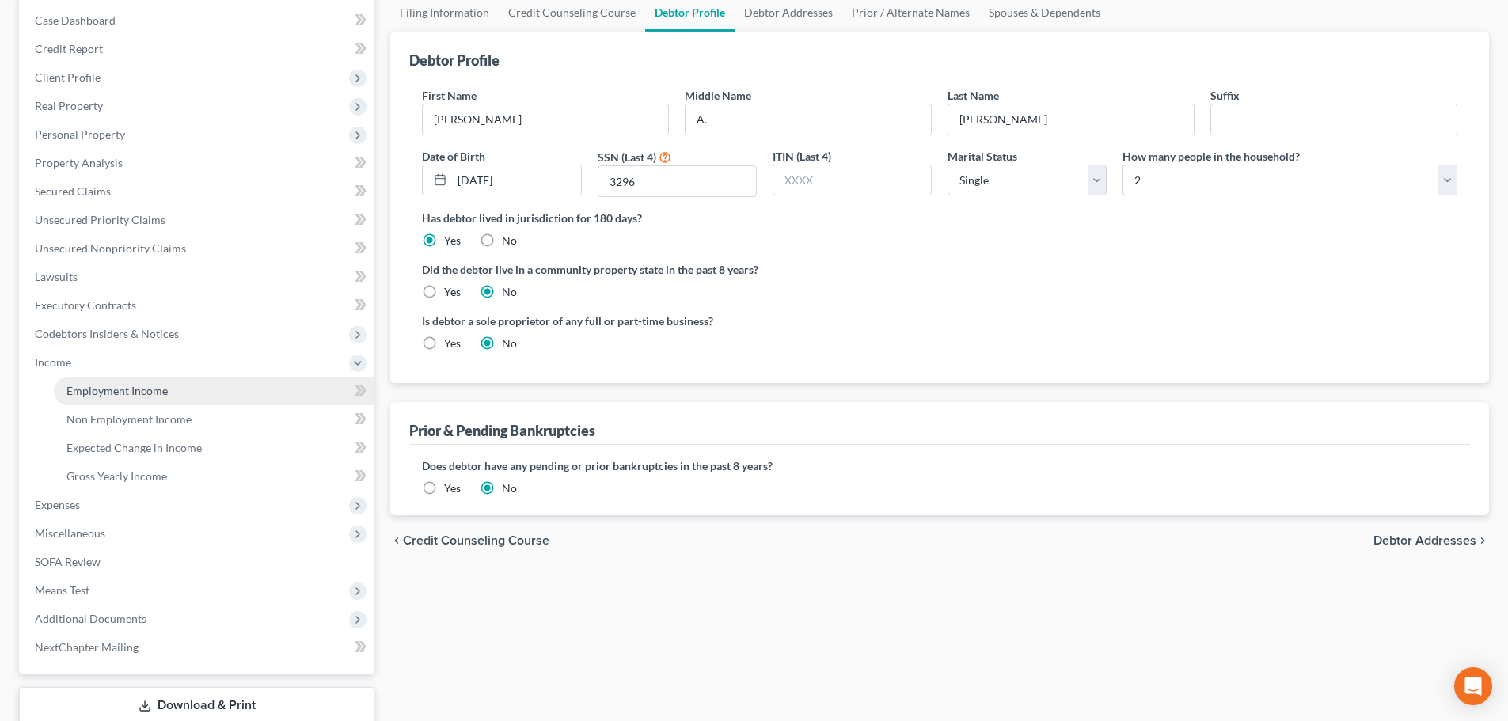
click at [156, 393] on span "Employment Income" at bounding box center [116, 390] width 101 height 13
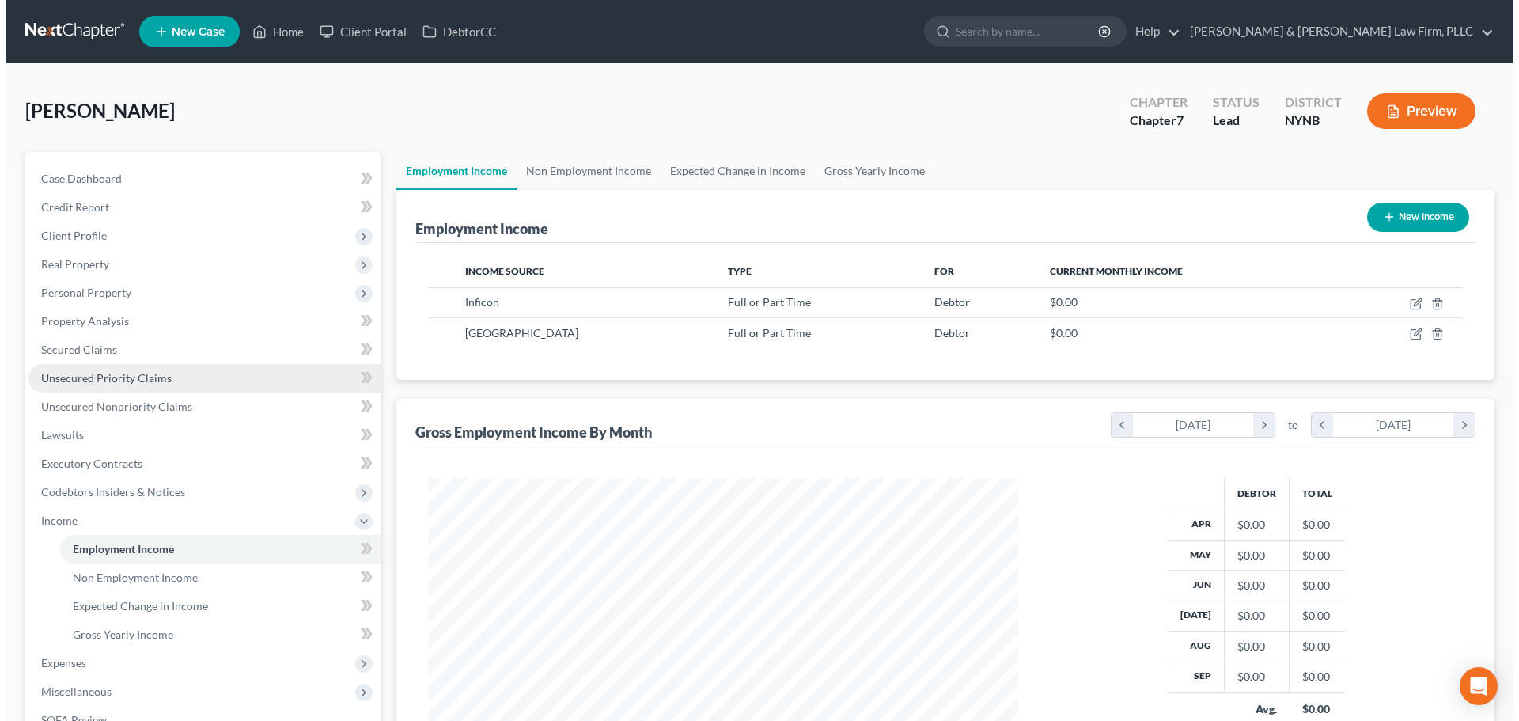
scroll to position [295, 622]
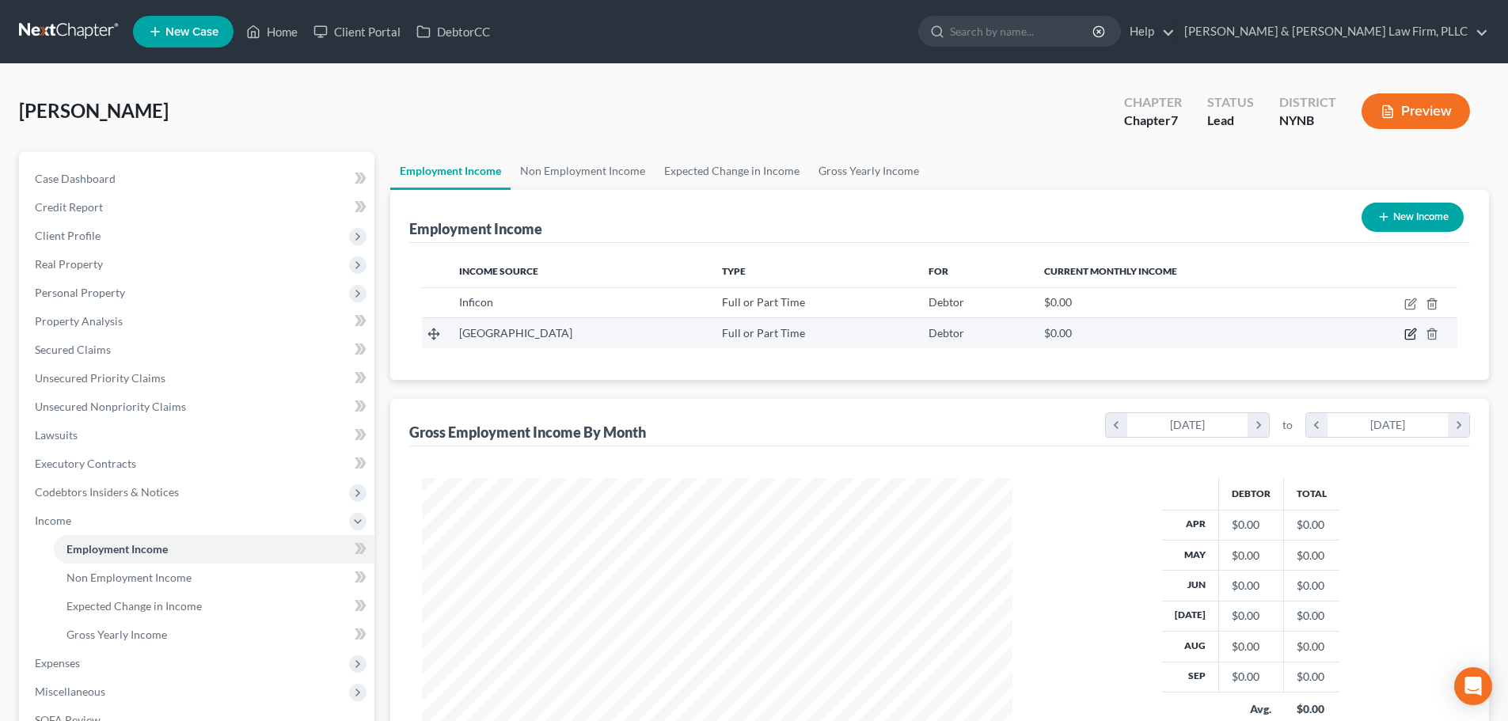
click at [1411, 336] on icon "button" at bounding box center [1410, 334] width 13 height 13
select select "0"
select select "35"
select select "0"
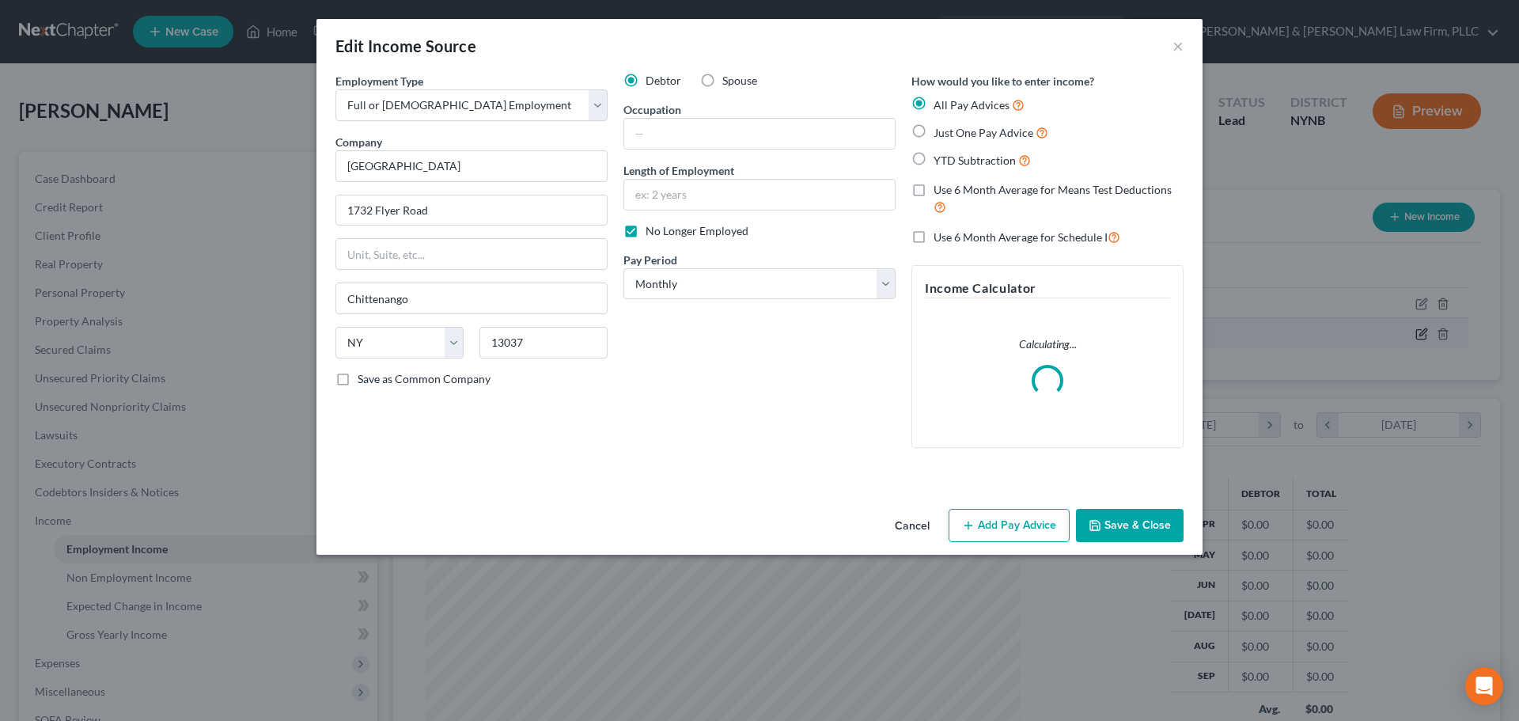
scroll to position [298, 628]
